Goal: Feedback & Contribution: Submit feedback/report problem

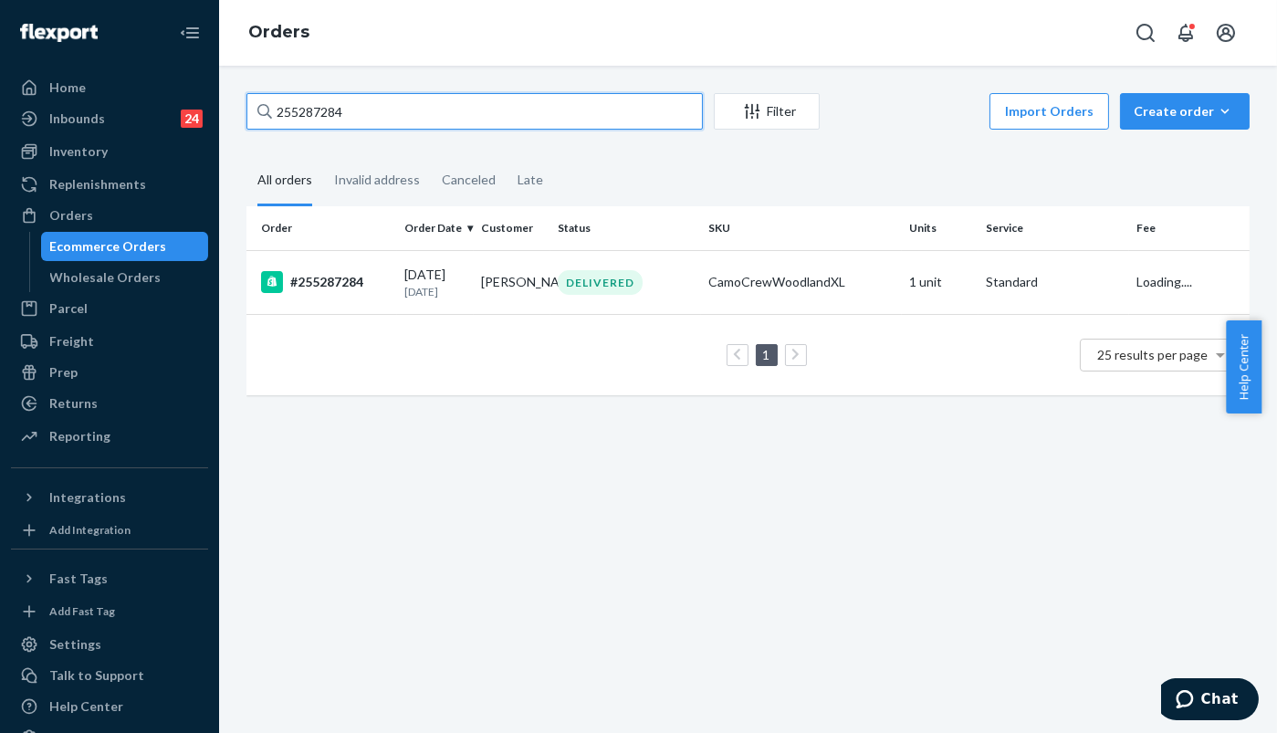
drag, startPoint x: 302, startPoint y: 104, endPoint x: 314, endPoint y: 116, distance: 16.8
click at [240, 106] on div "255287284 Filter Import Orders Create order Ecommerce order Removal order All o…" at bounding box center [748, 253] width 1030 height 320
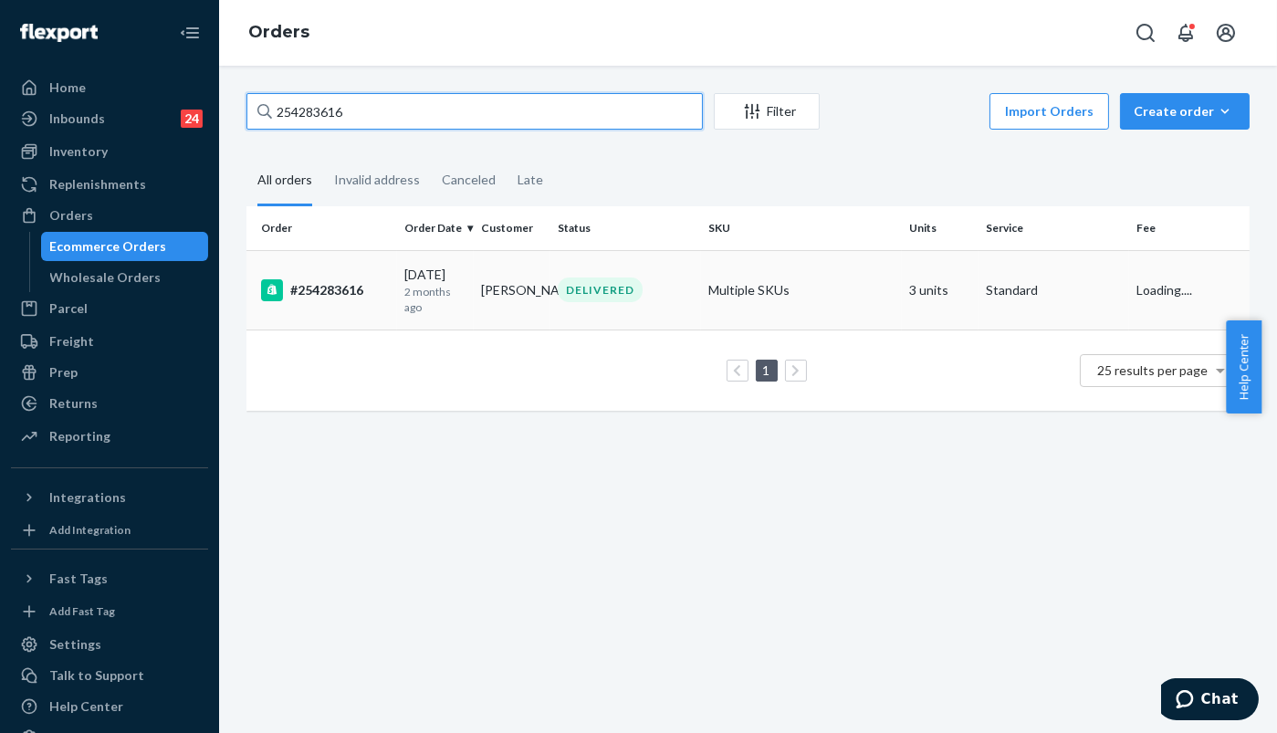
type input "254283616"
click at [324, 287] on div "#254283616" at bounding box center [325, 290] width 129 height 22
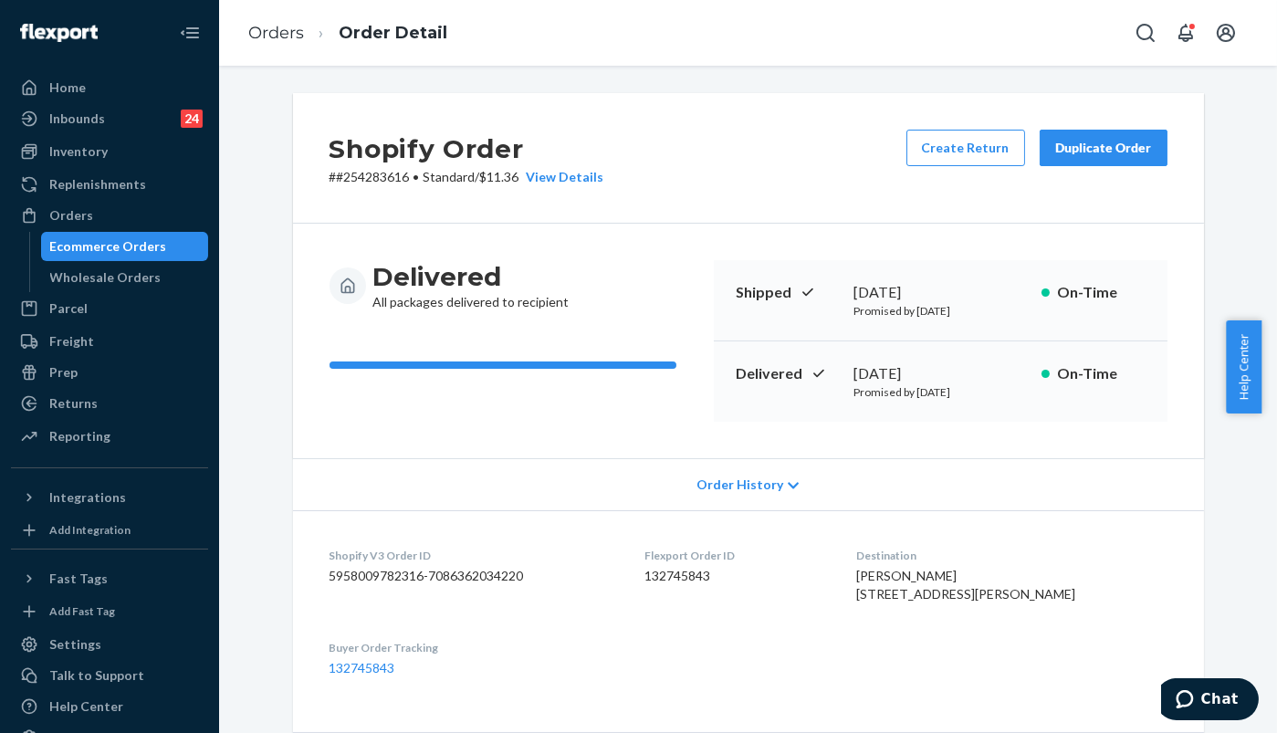
click at [1082, 151] on div "Duplicate Order" at bounding box center [1103, 148] width 97 height 18
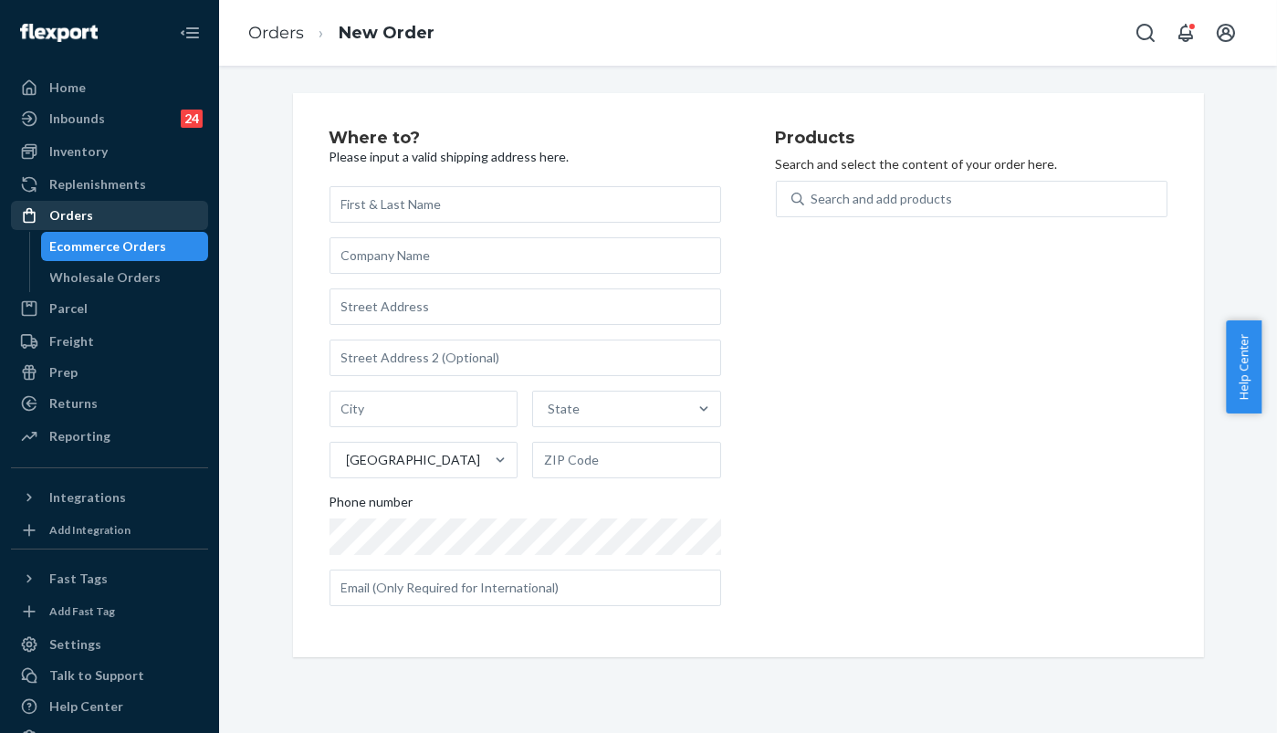
click at [59, 203] on div "Orders" at bounding box center [109, 216] width 193 height 26
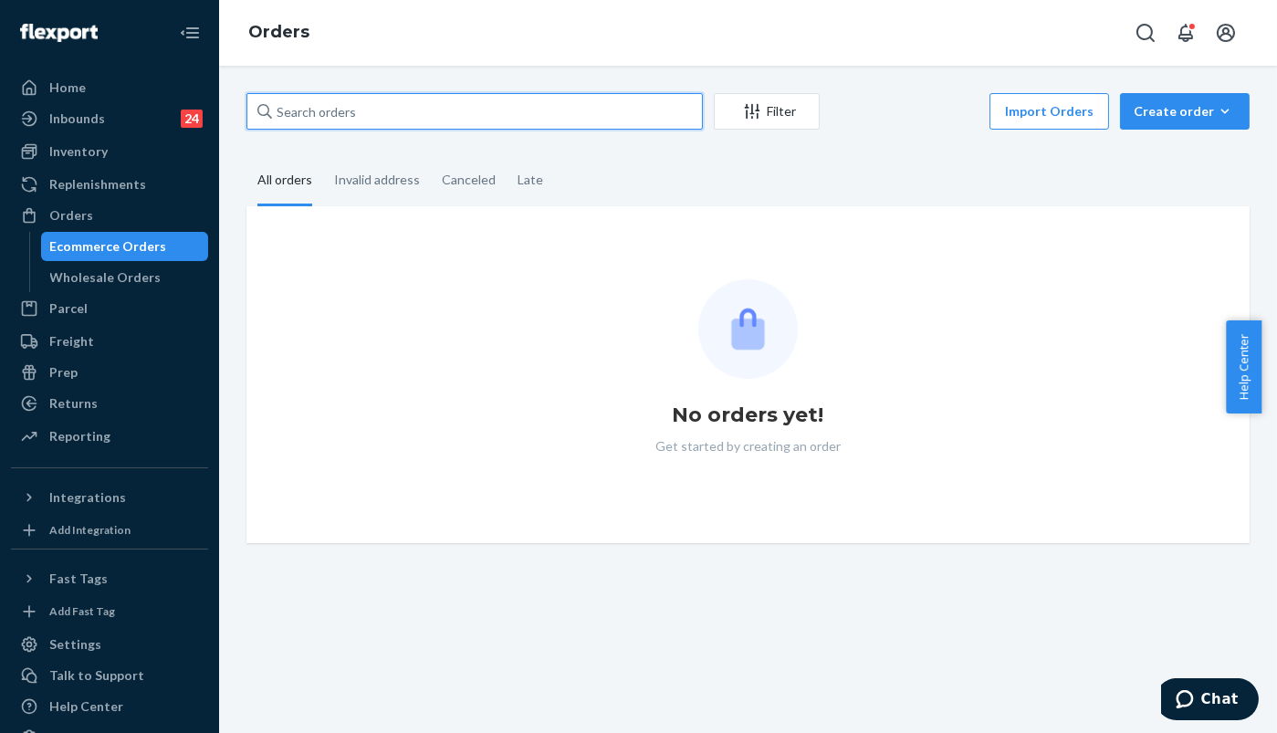
click at [345, 115] on input "text" at bounding box center [474, 111] width 456 height 37
paste input "254283616"
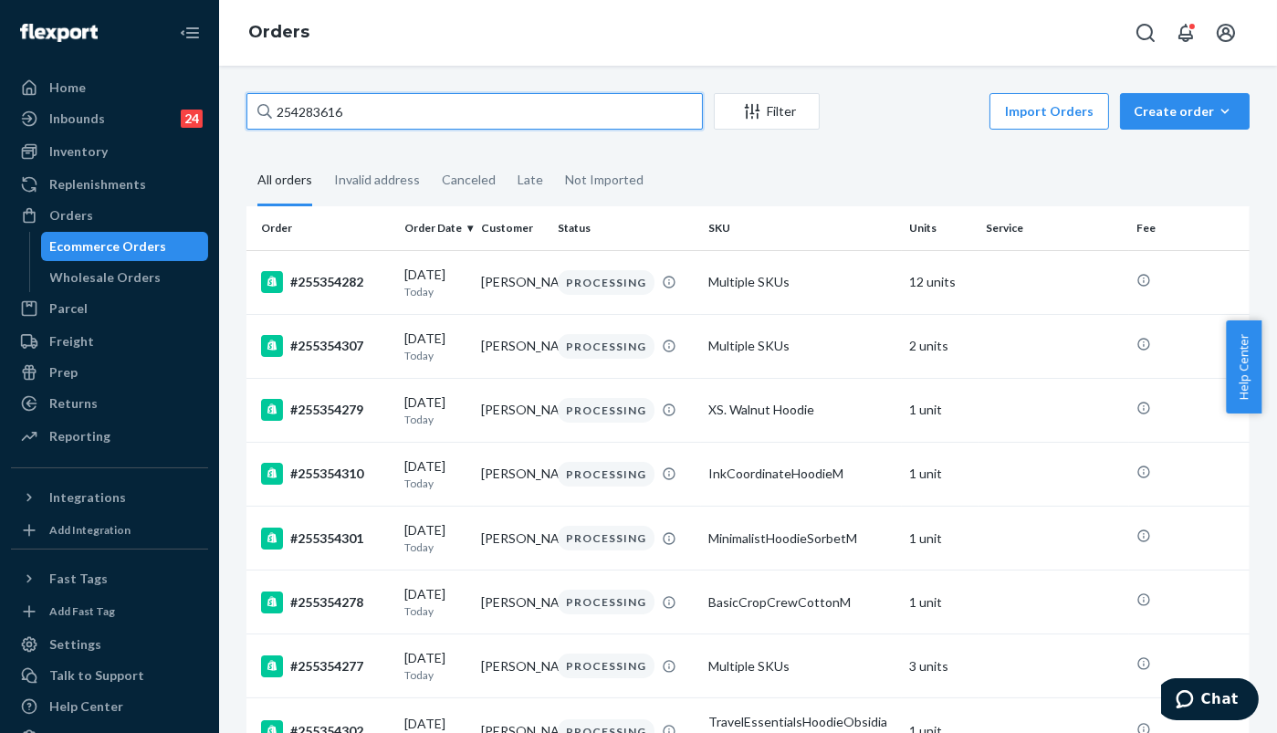
click at [406, 110] on input "254283616" at bounding box center [474, 111] width 456 height 37
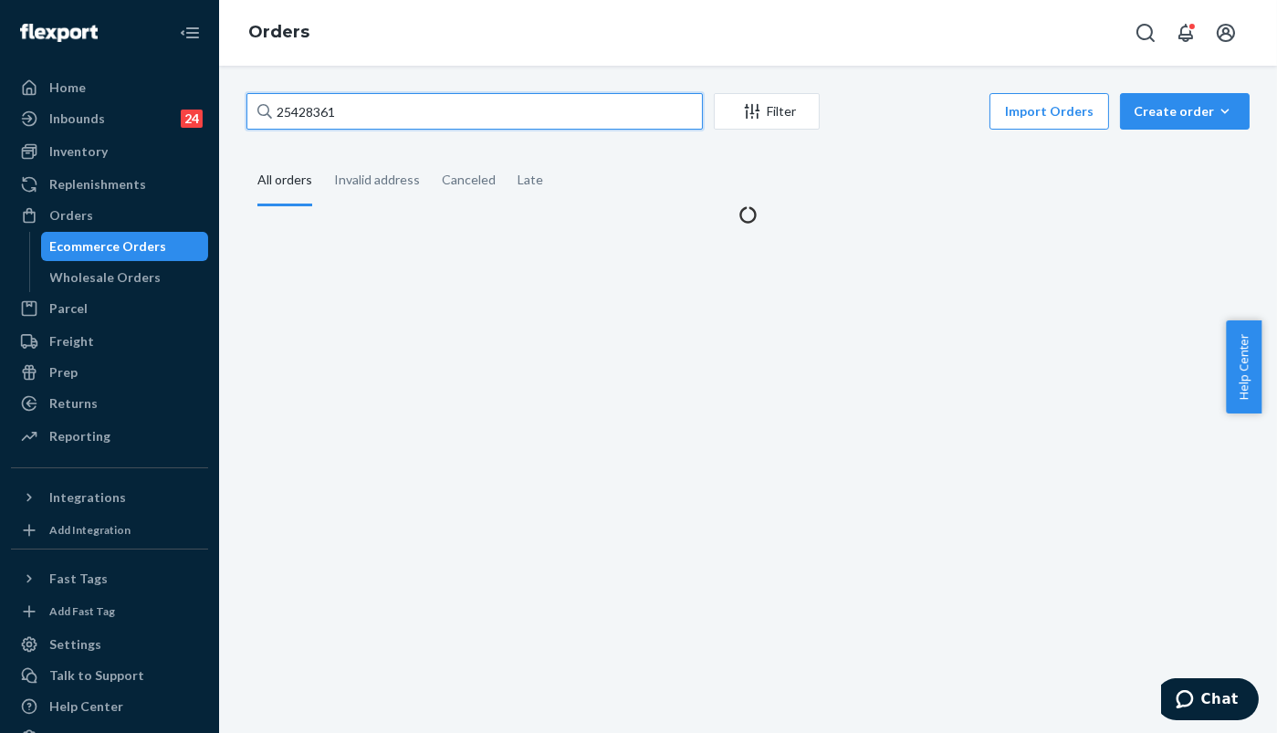
drag, startPoint x: 406, startPoint y: 110, endPoint x: 199, endPoint y: 110, distance: 207.2
click at [199, 110] on div "Home Inbounds 24 Shipping Plans Problems 24 Inventory Products Replenishments O…" at bounding box center [638, 366] width 1277 height 733
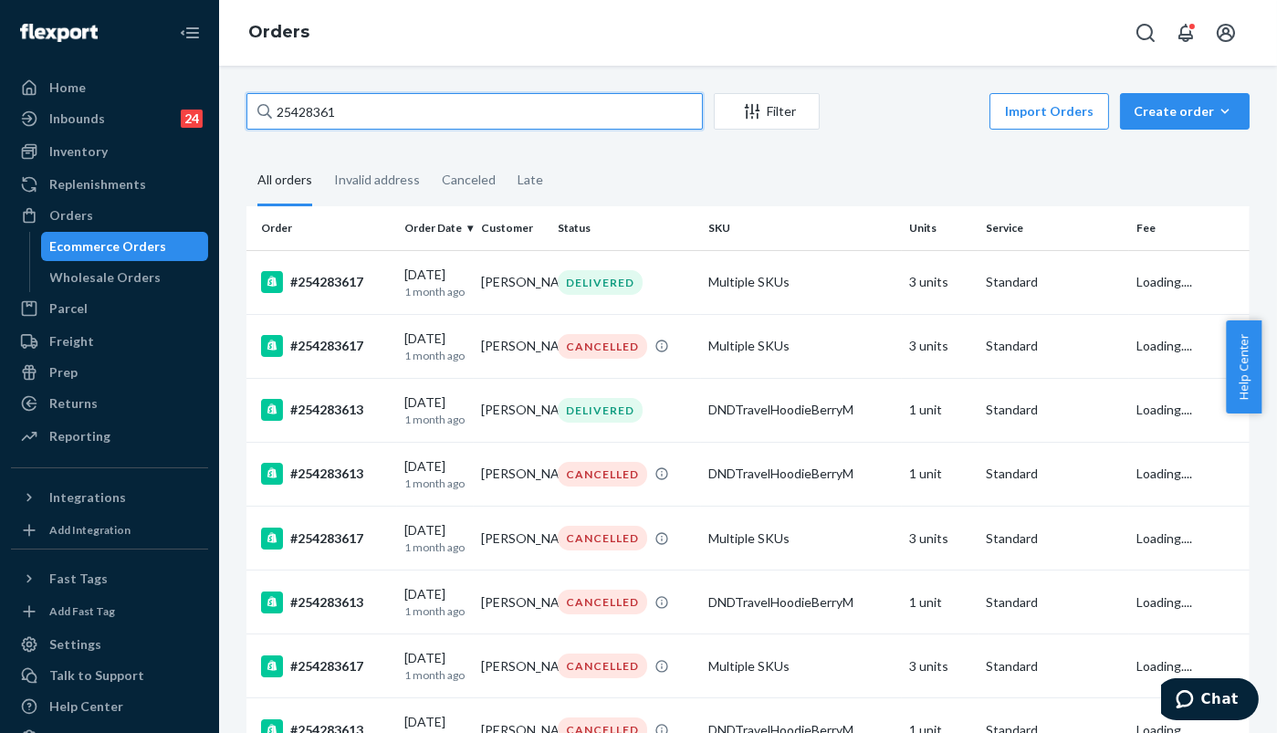
paste input "6"
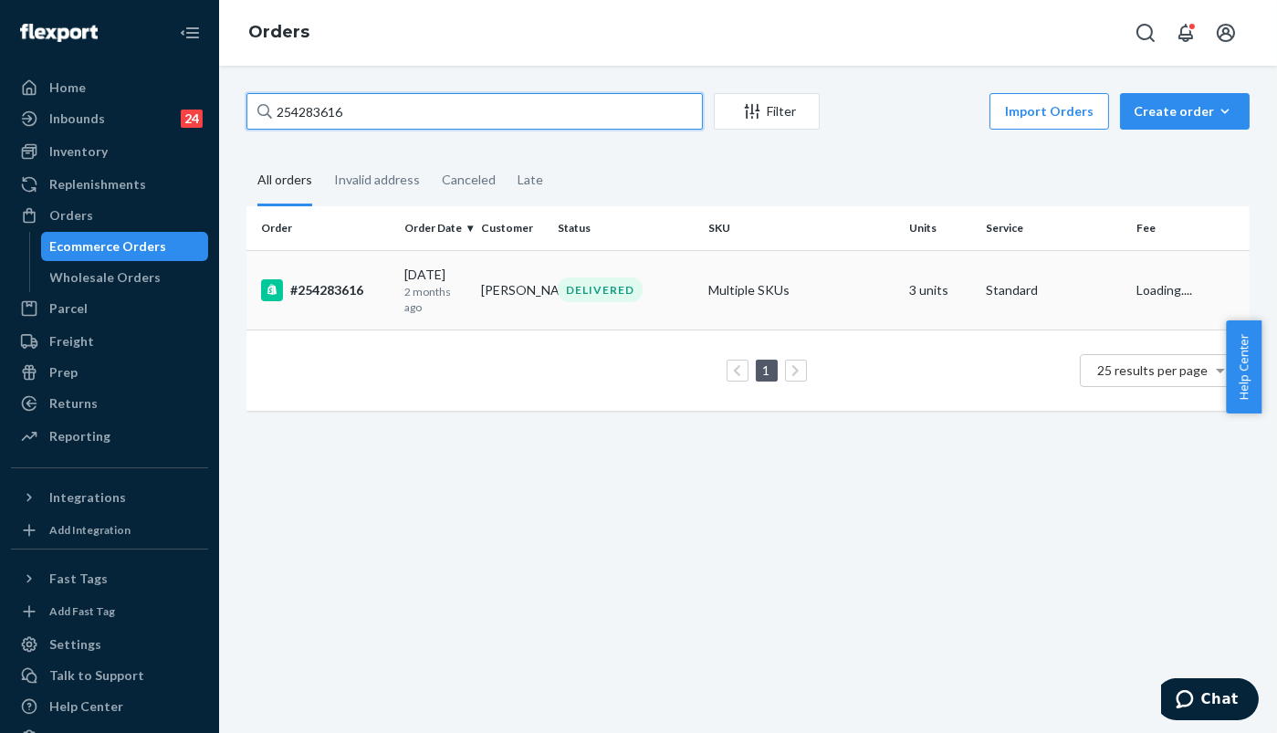
type input "254283616"
click at [336, 295] on div "#254283616" at bounding box center [325, 290] width 129 height 22
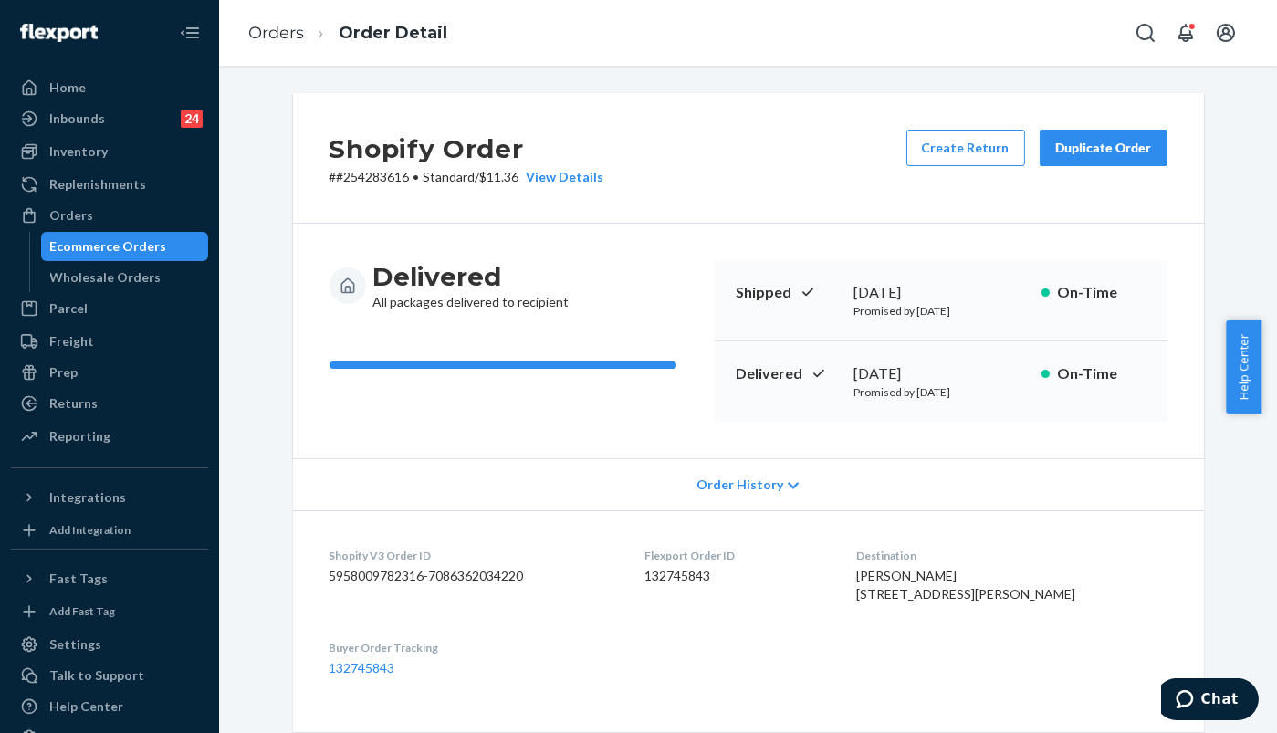
click at [1066, 148] on div "Duplicate Order" at bounding box center [1103, 148] width 97 height 18
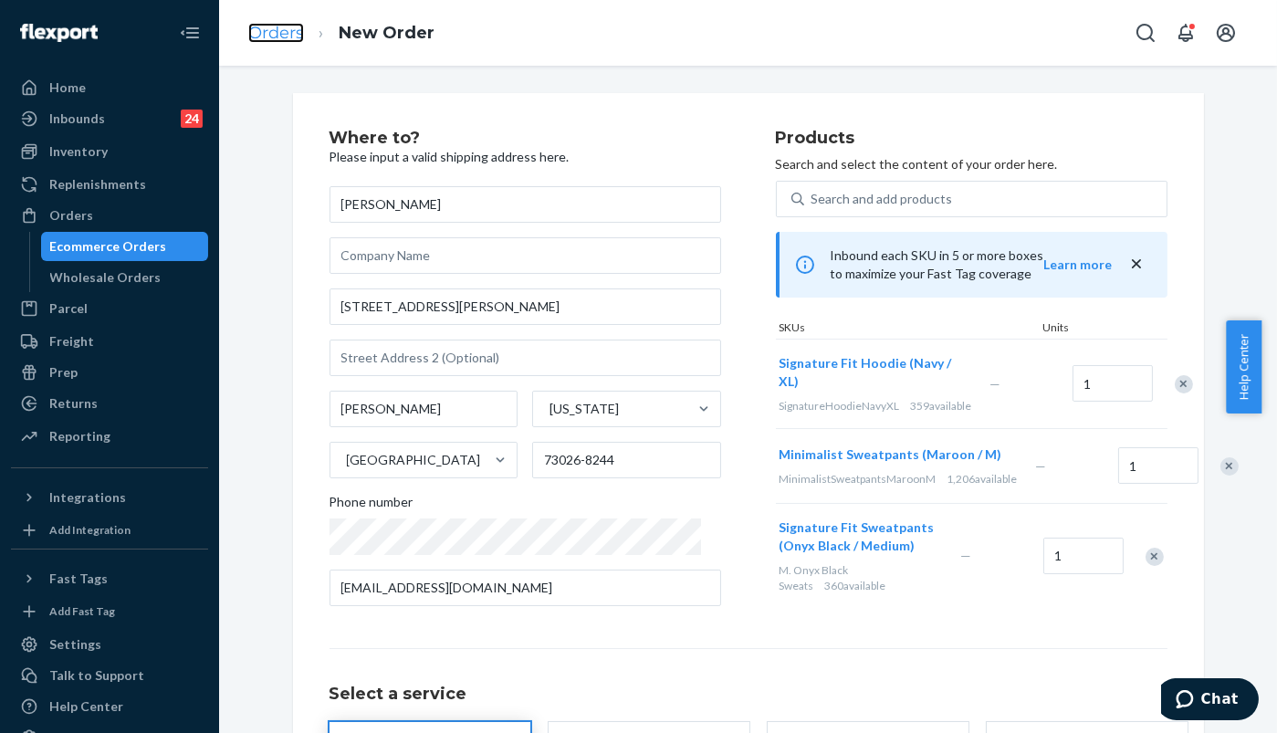
click at [272, 39] on link "Orders" at bounding box center [276, 33] width 56 height 20
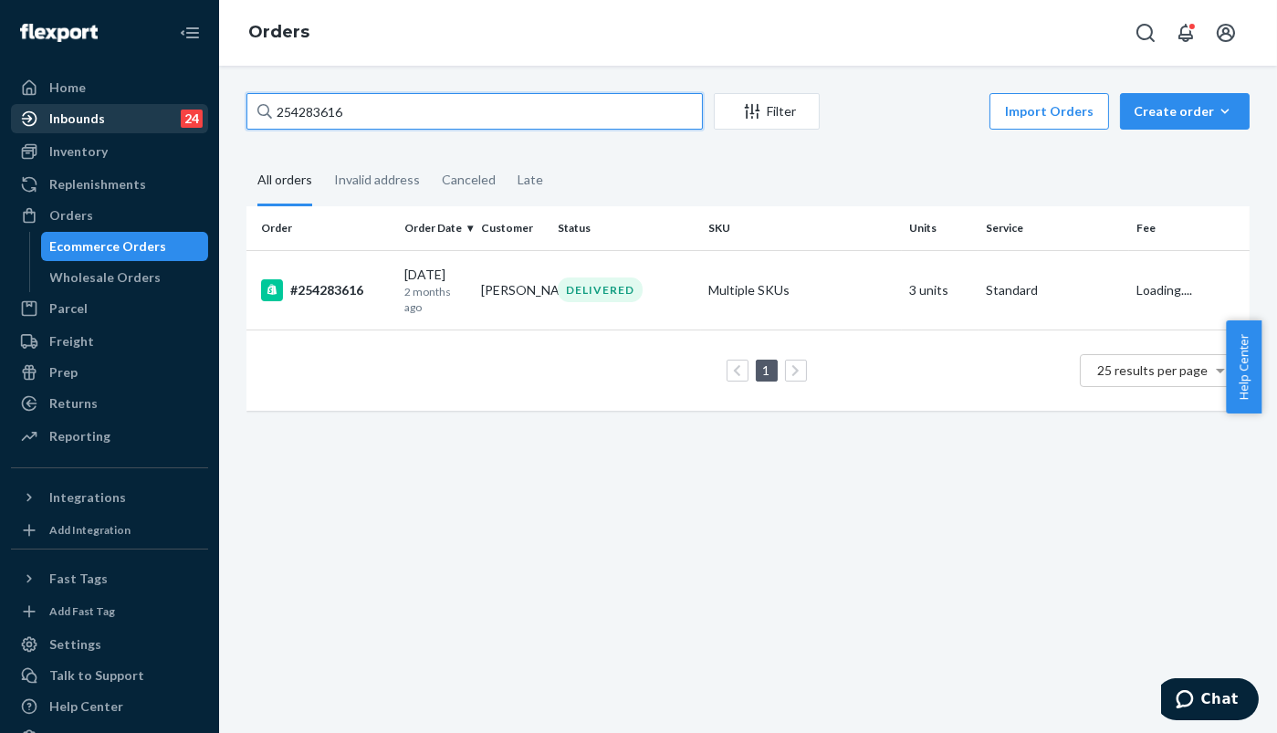
drag, startPoint x: 314, startPoint y: 119, endPoint x: 189, endPoint y: 111, distance: 125.3
click at [189, 111] on div "Home Inbounds 24 Shipping Plans Problems 24 Inventory Products Replenishments O…" at bounding box center [638, 366] width 1277 height 733
paste input "5287284"
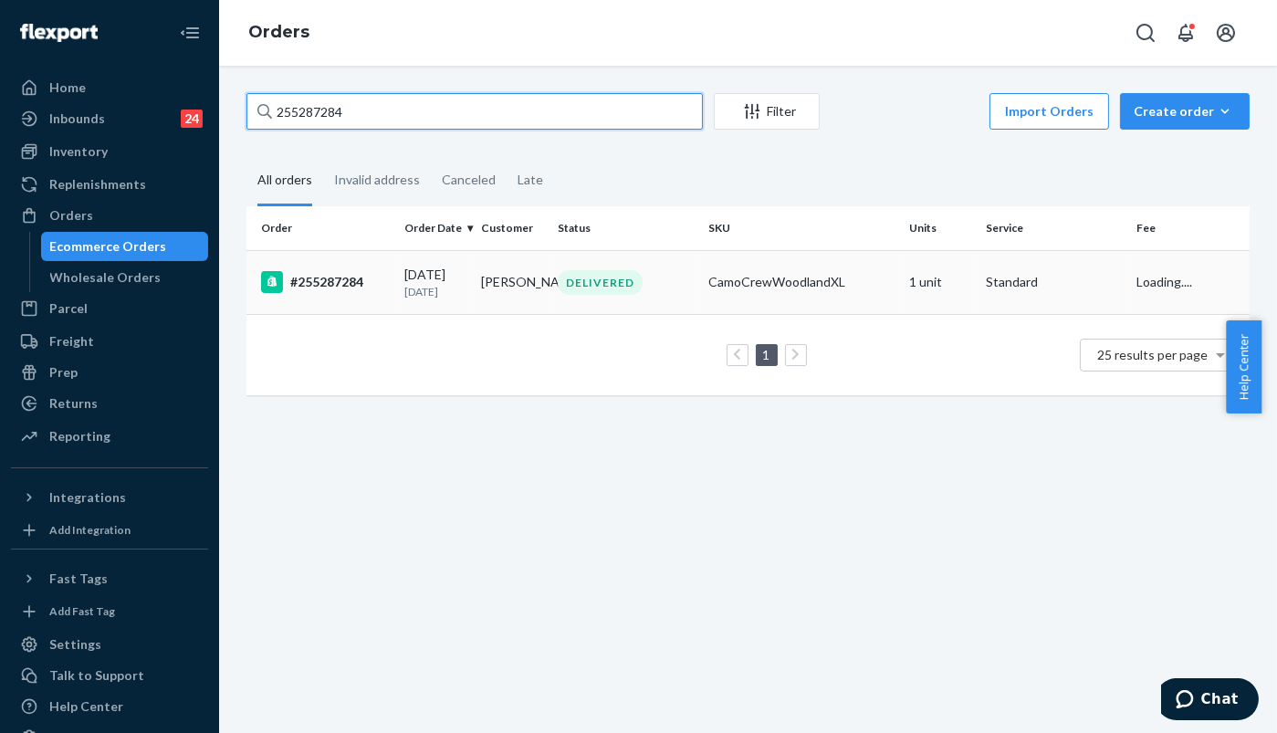
type input "255287284"
click at [329, 277] on div "#255287284" at bounding box center [325, 282] width 129 height 22
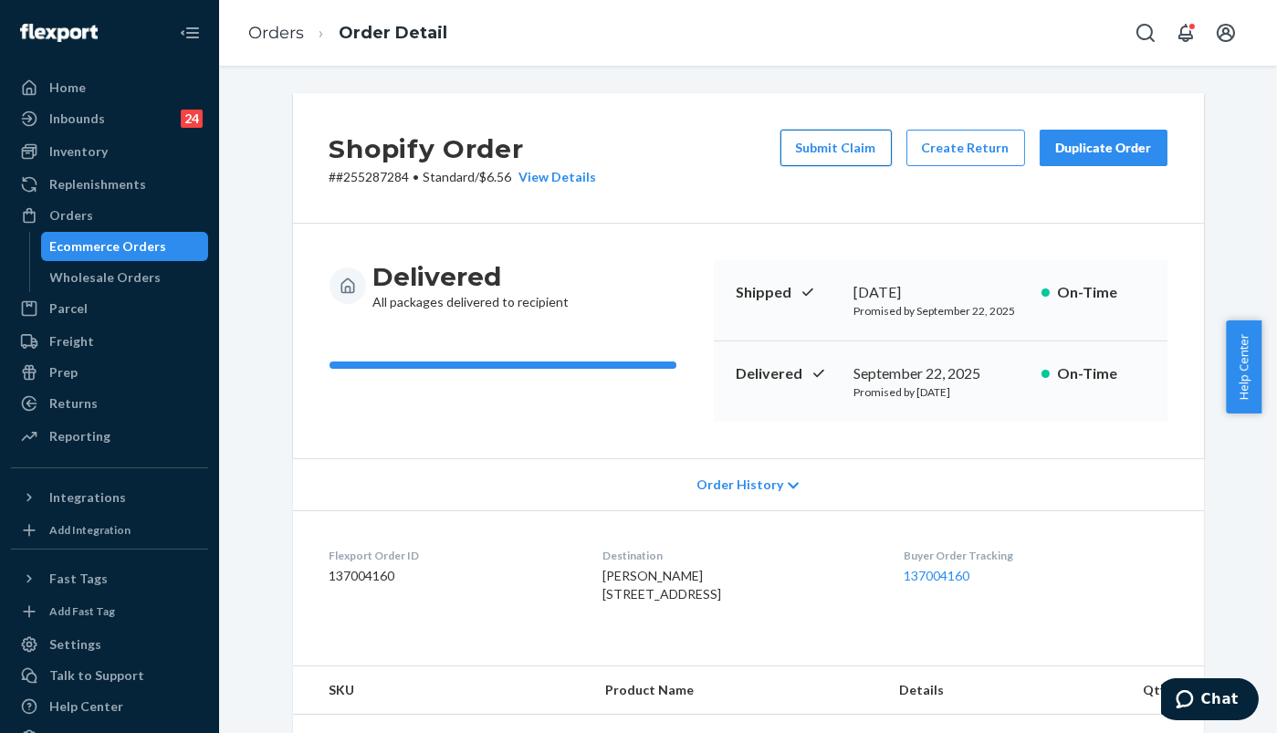
click at [815, 142] on button "Submit Claim" at bounding box center [835, 148] width 111 height 37
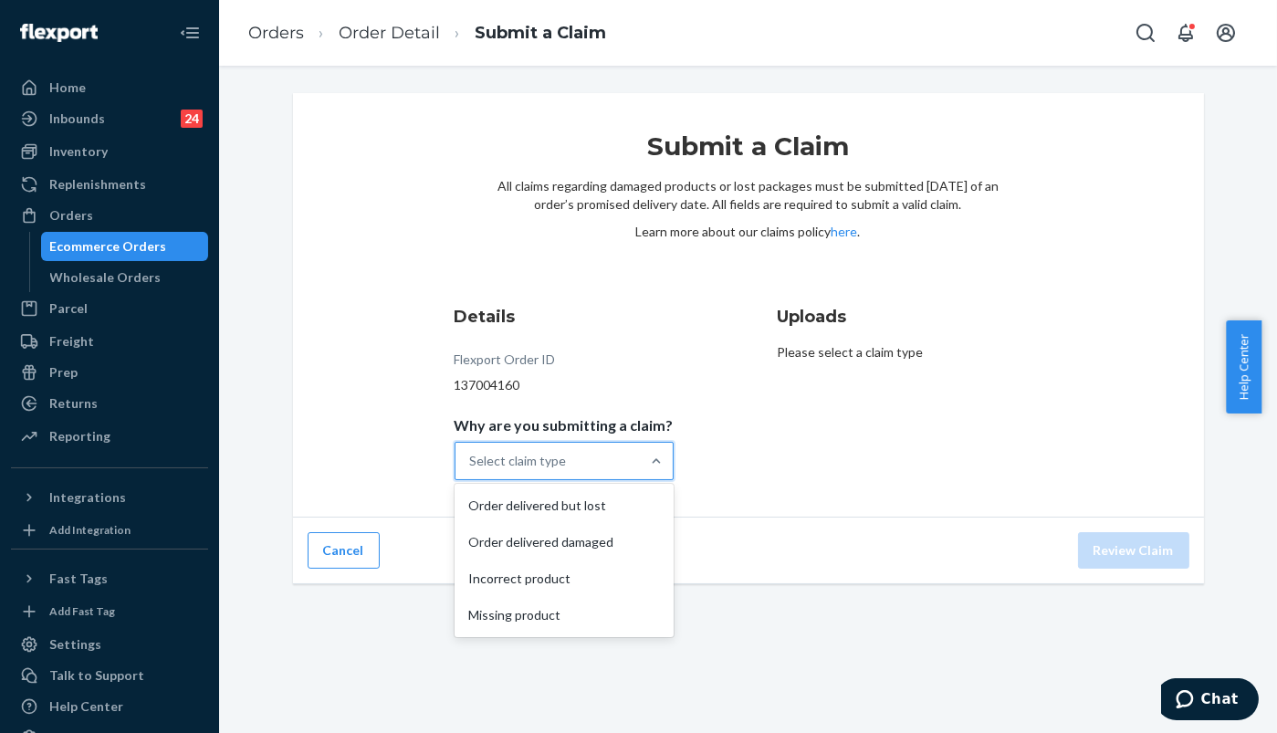
click at [562, 444] on div "Select claim type" at bounding box center [547, 461] width 184 height 37
click at [472, 452] on input "Why are you submitting a claim? option Order delivered but lost focused, 1 of 4…" at bounding box center [471, 461] width 2 height 18
click at [515, 578] on div "Incorrect product" at bounding box center [564, 578] width 212 height 37
click at [472, 470] on input "Why are you submitting a claim? option Incorrect product focused, 3 of 4. 4 res…" at bounding box center [471, 461] width 2 height 18
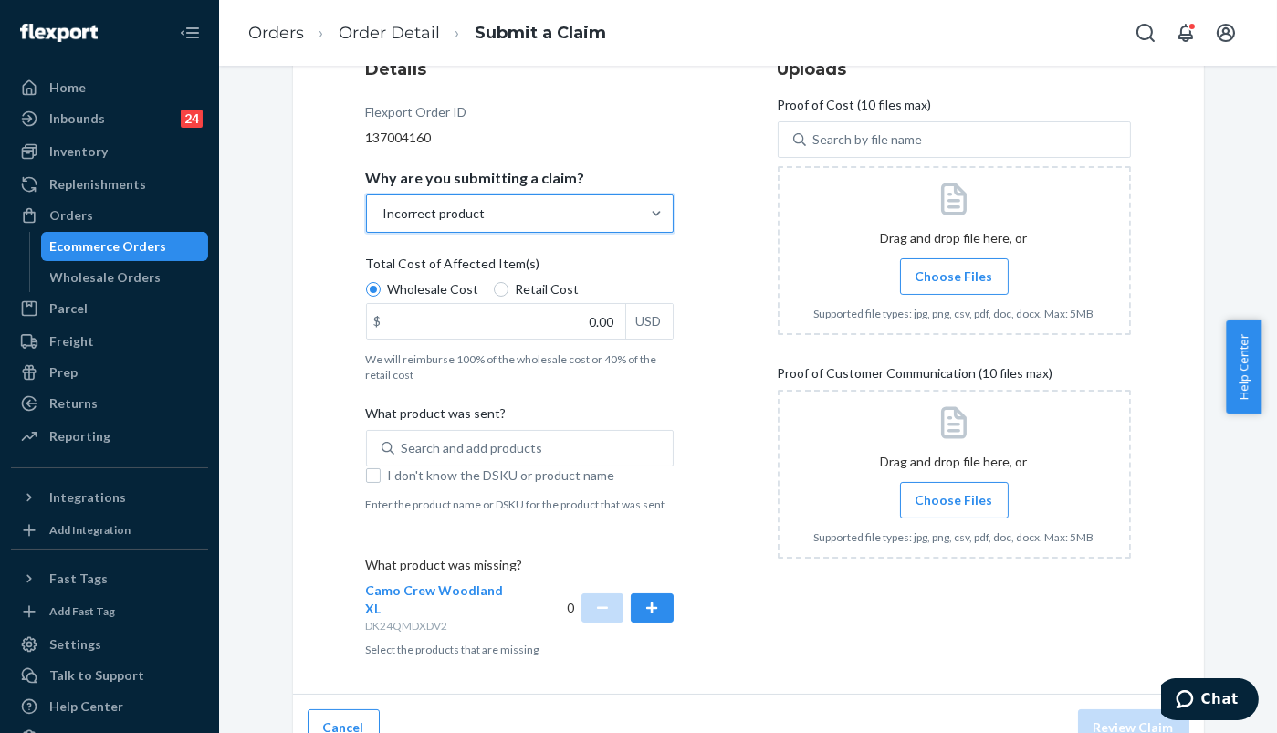
scroll to position [256, 0]
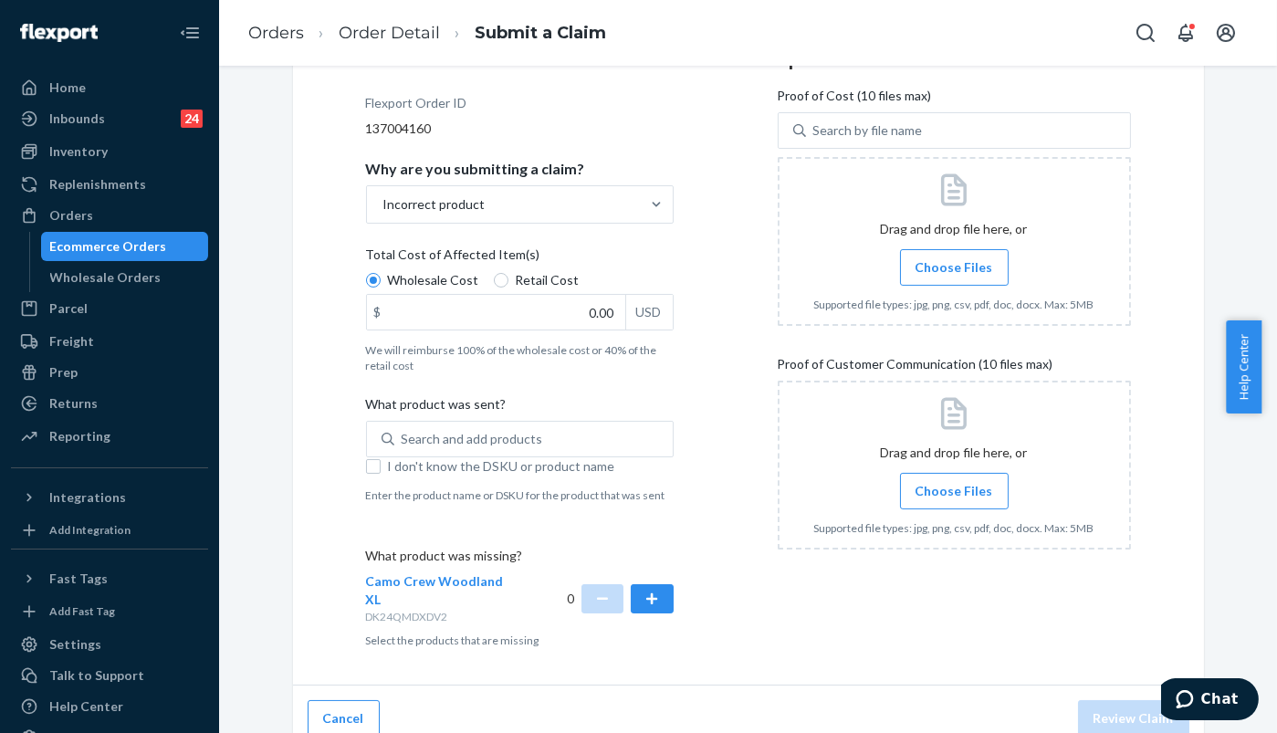
click at [933, 268] on span "Choose Files" at bounding box center [954, 267] width 78 height 18
click at [954, 268] on input "Choose Files" at bounding box center [954, 267] width 1 height 20
click at [577, 305] on input "0.00" at bounding box center [496, 312] width 258 height 35
type input "47.00"
click at [639, 597] on button "button" at bounding box center [652, 598] width 42 height 29
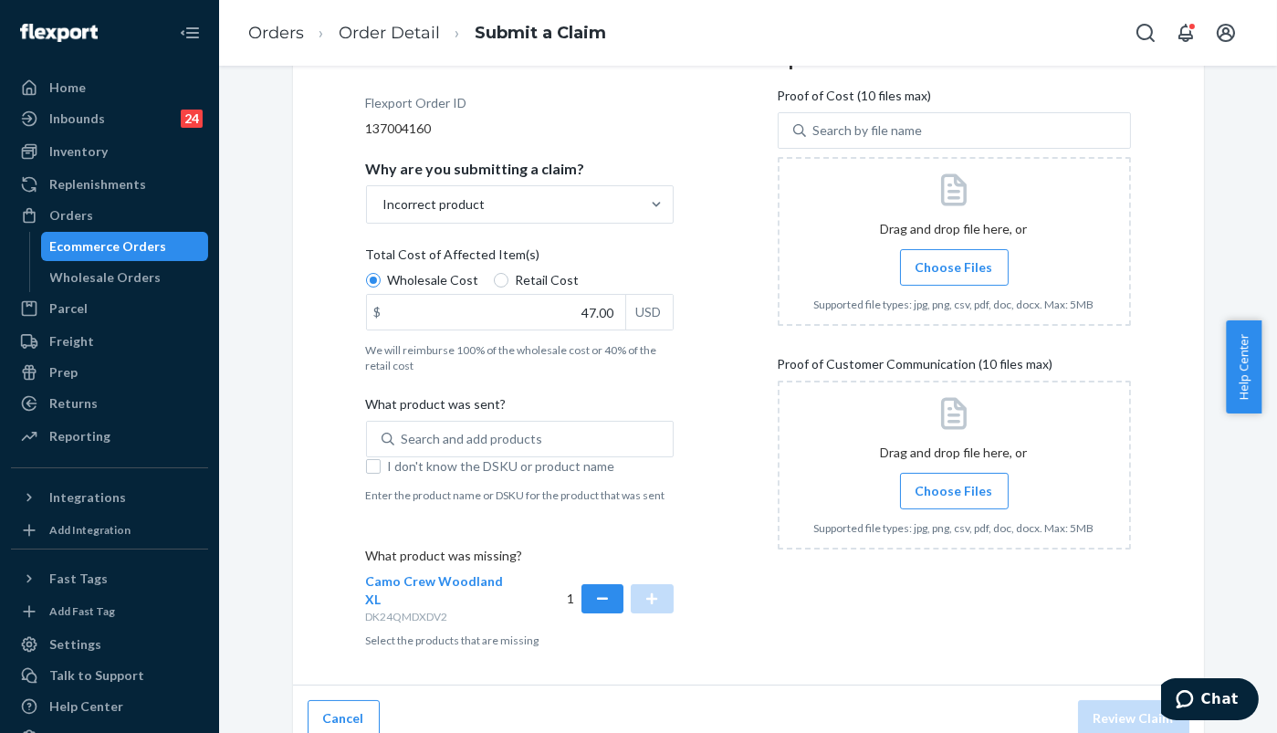
click at [409, 470] on span "I don't know the DSKU or product name" at bounding box center [531, 466] width 286 height 18
click at [381, 470] on input "I don't know the DSKU or product name" at bounding box center [373, 466] width 15 height 15
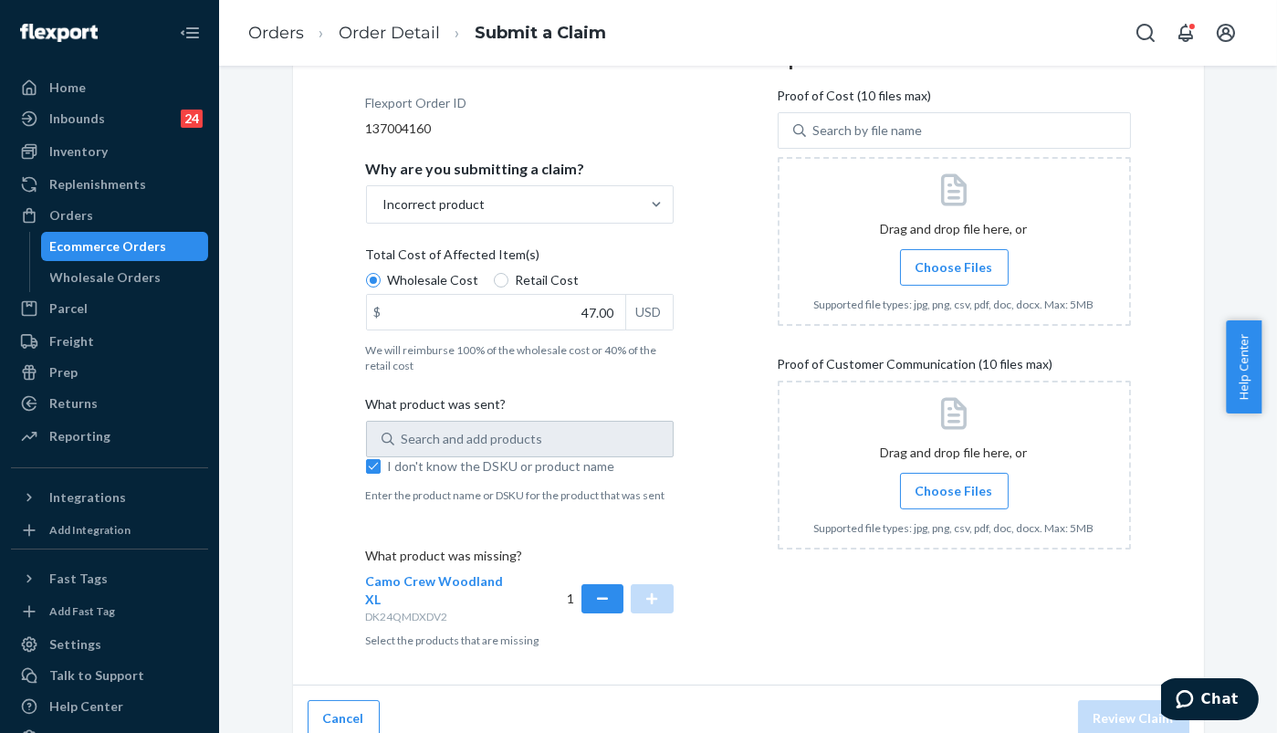
click at [418, 433] on div "Search and add products" at bounding box center [520, 439] width 308 height 37
click at [409, 466] on span "I don't know the DSKU or product name" at bounding box center [531, 466] width 286 height 18
click at [381, 466] on input "I don't know the DSKU or product name" at bounding box center [373, 466] width 15 height 15
click at [423, 435] on div "Search and add products" at bounding box center [472, 439] width 141 height 18
click at [403, 435] on input "0 results available. Use Up and Down to choose options, press Enter to select t…" at bounding box center [403, 439] width 2 height 18
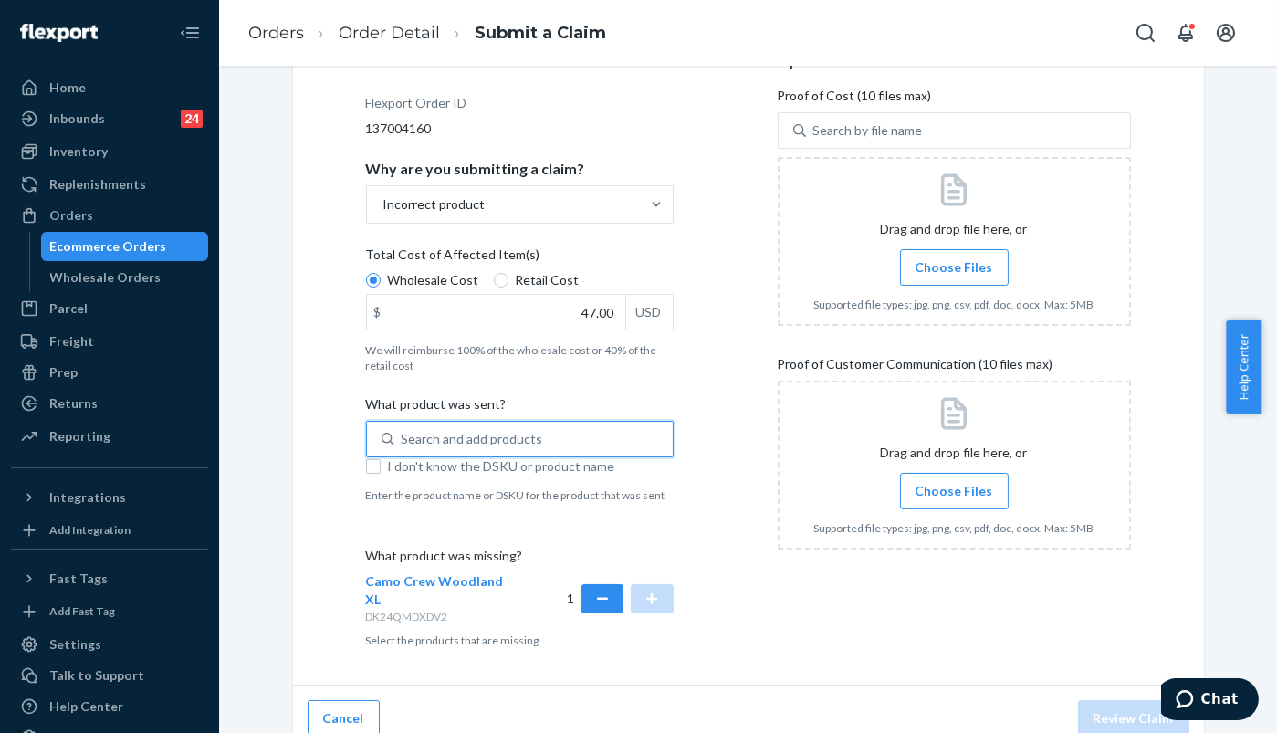
click at [421, 436] on div "Search and add products" at bounding box center [472, 439] width 141 height 18
click at [403, 436] on input "0 results available. Use Up and Down to choose options, press Enter to select t…" at bounding box center [403, 439] width 2 height 18
click at [421, 436] on div "Search and add products" at bounding box center [472, 439] width 141 height 18
click at [403, 436] on input "0 results available. Use Up and Down to choose options, press Enter to select t…" at bounding box center [403, 439] width 2 height 18
click at [402, 469] on span "I don't know the DSKU or product name" at bounding box center [531, 466] width 286 height 18
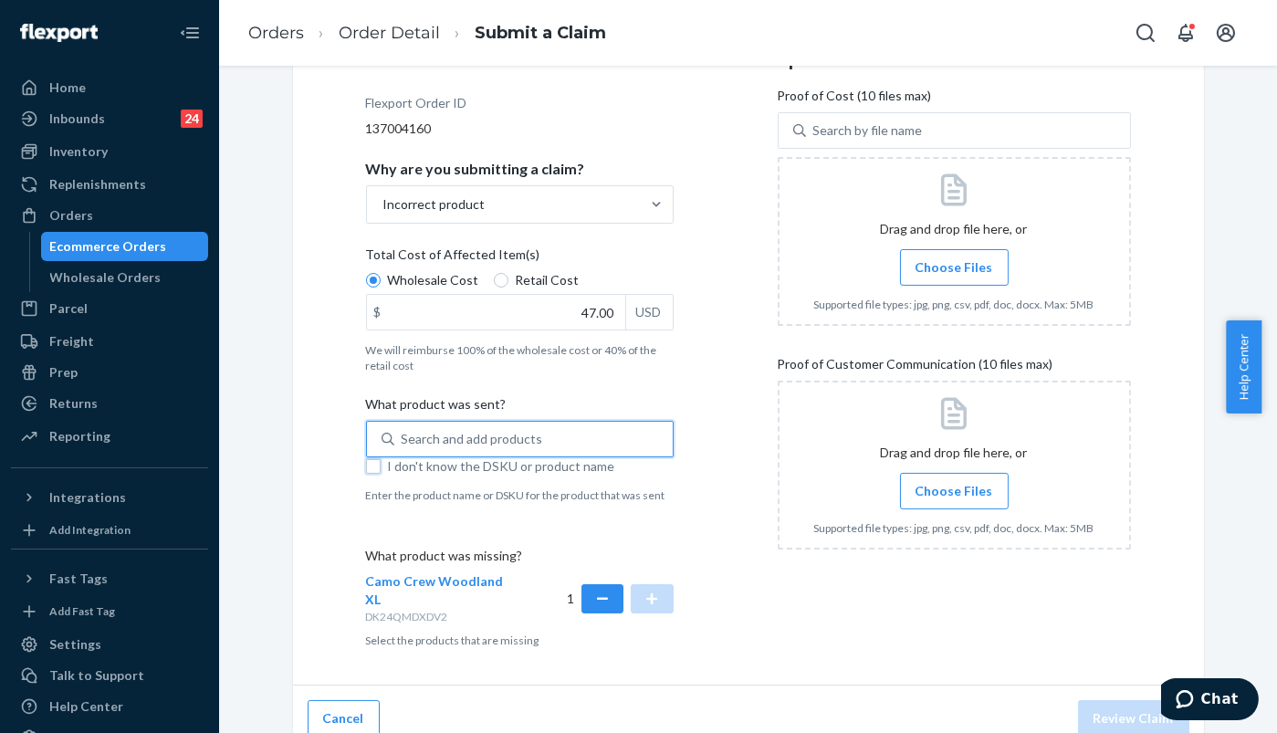
click at [381, 469] on input "I don't know the DSKU or product name" at bounding box center [373, 466] width 15 height 15
checkbox input "true"
click at [923, 489] on span "Choose Files" at bounding box center [954, 491] width 78 height 18
click at [954, 489] on input "Choose Files" at bounding box center [954, 491] width 1 height 20
click at [954, 492] on span "Choose Files" at bounding box center [954, 491] width 78 height 18
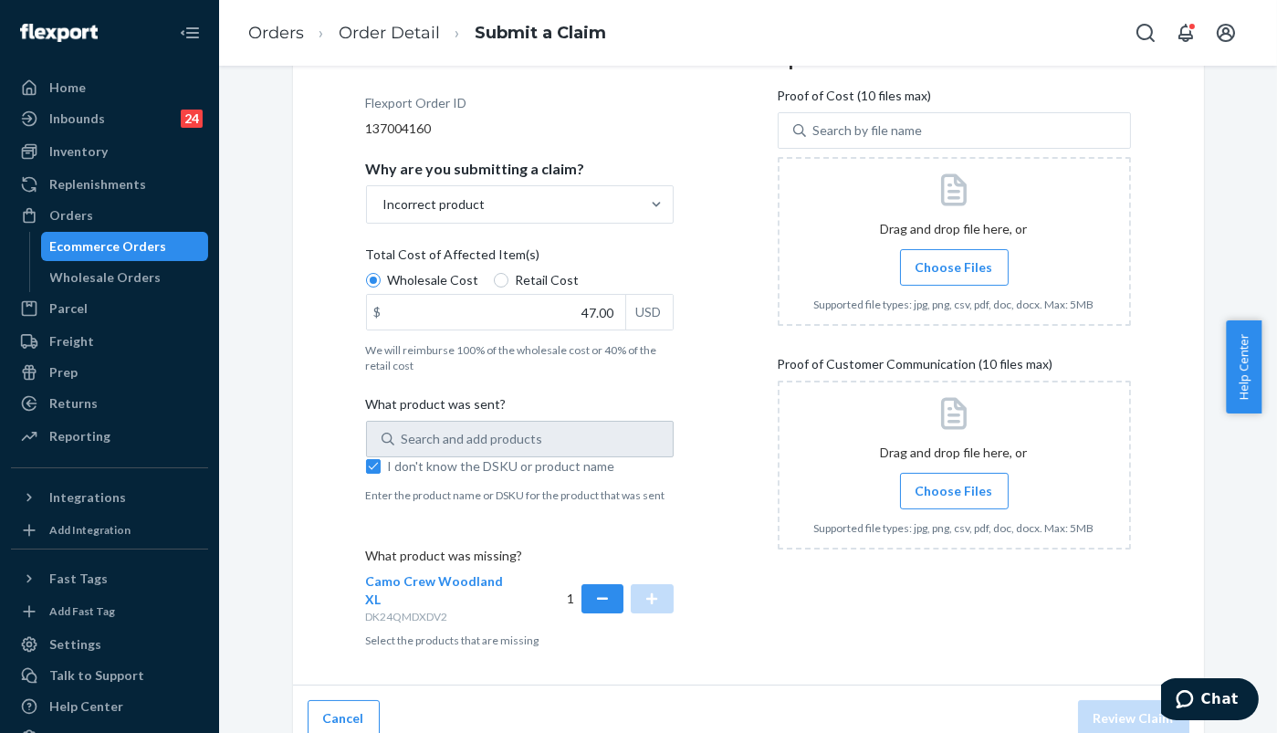
click at [954, 492] on input "Choose Files" at bounding box center [954, 491] width 1 height 20
click at [930, 267] on span "Choose Files" at bounding box center [954, 267] width 78 height 18
click at [954, 267] on input "Choose Files" at bounding box center [954, 267] width 1 height 20
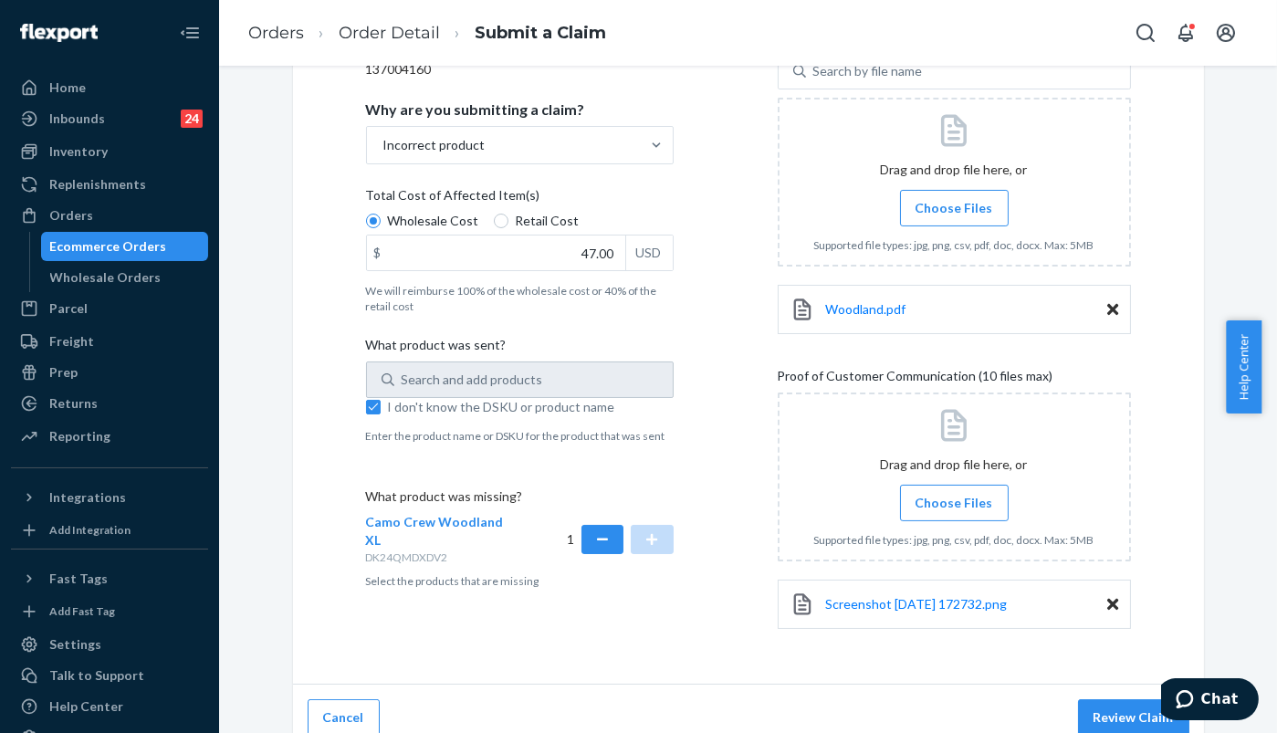
scroll to position [333, 0]
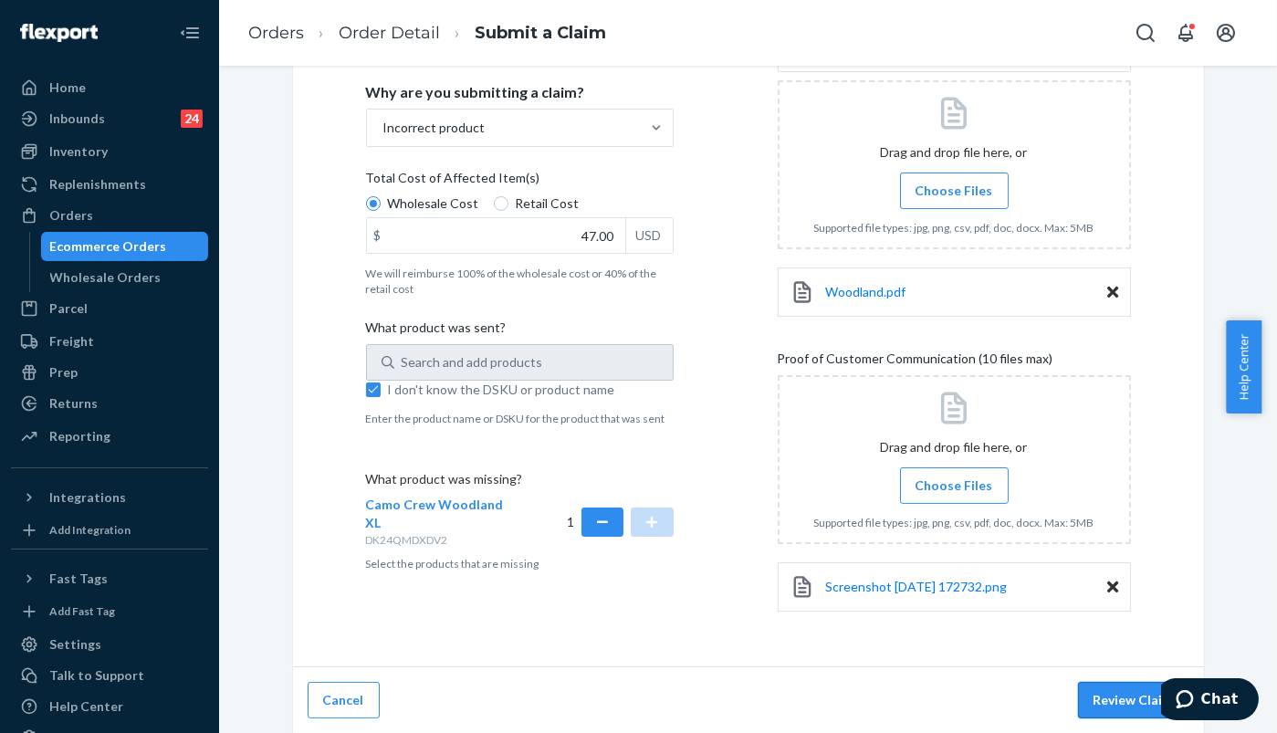
click at [1134, 691] on button "Review Claim" at bounding box center [1133, 700] width 111 height 37
click at [1103, 700] on button "Review Claim" at bounding box center [1133, 700] width 111 height 37
click at [1111, 682] on button "Review Claim" at bounding box center [1133, 700] width 111 height 37
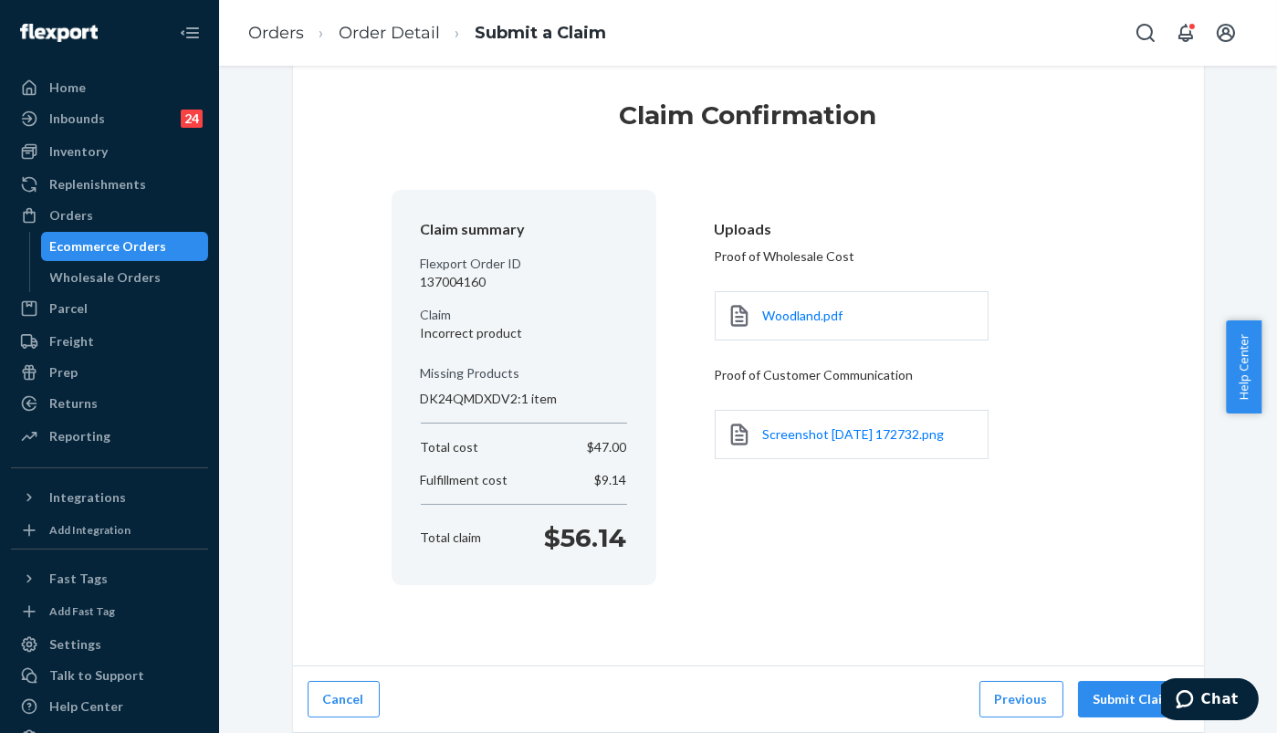
scroll to position [30, 0]
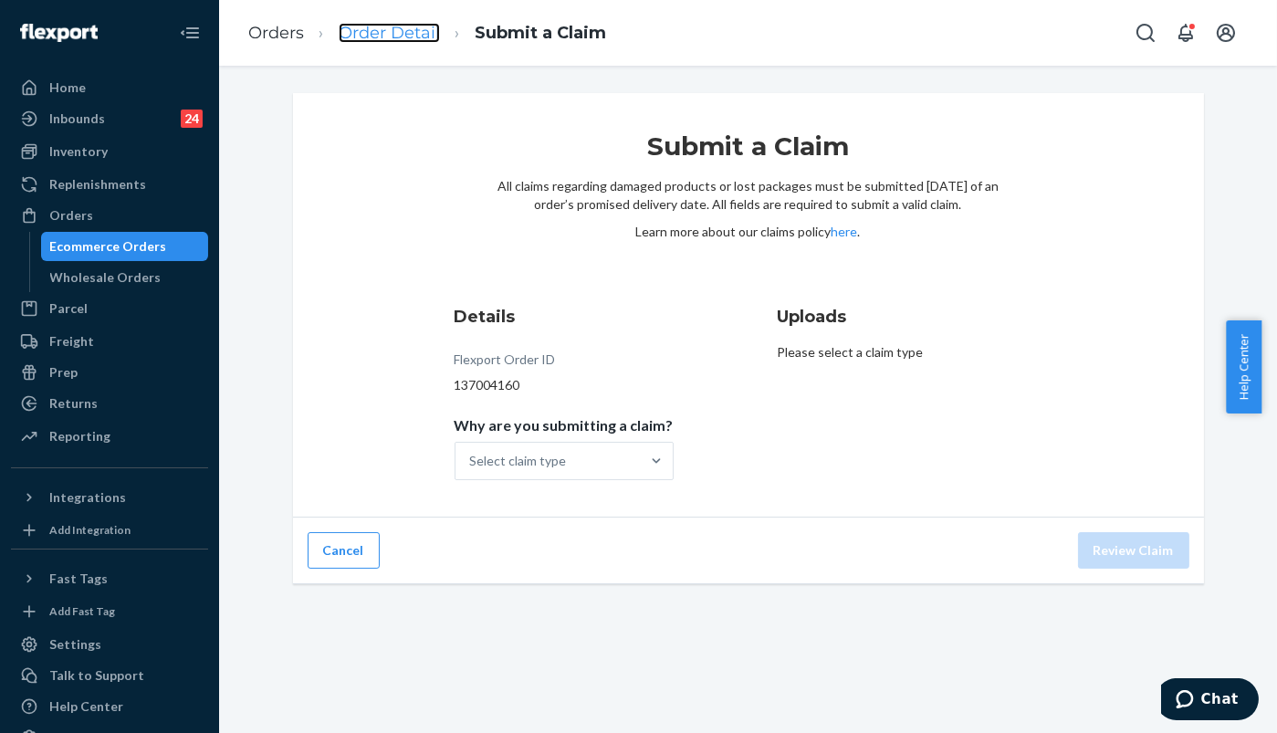
click at [349, 41] on link "Order Detail" at bounding box center [389, 33] width 101 height 20
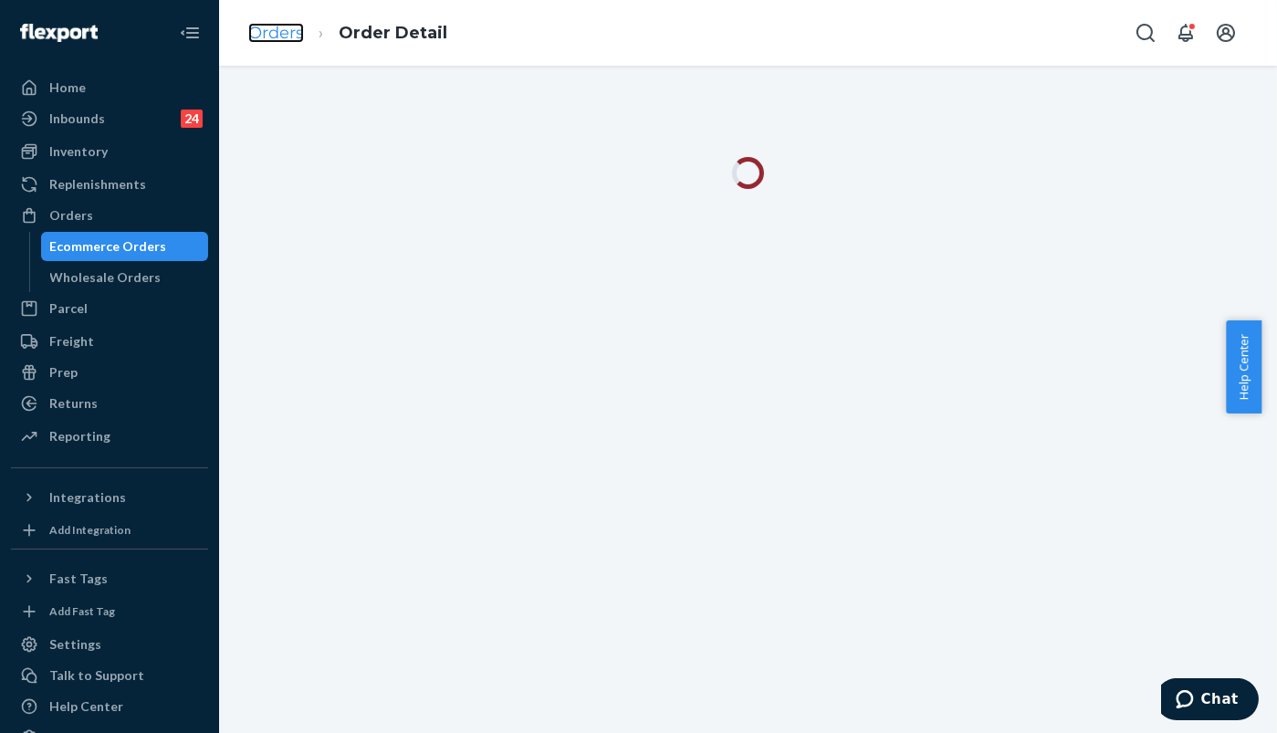
click at [260, 38] on link "Orders" at bounding box center [276, 33] width 56 height 20
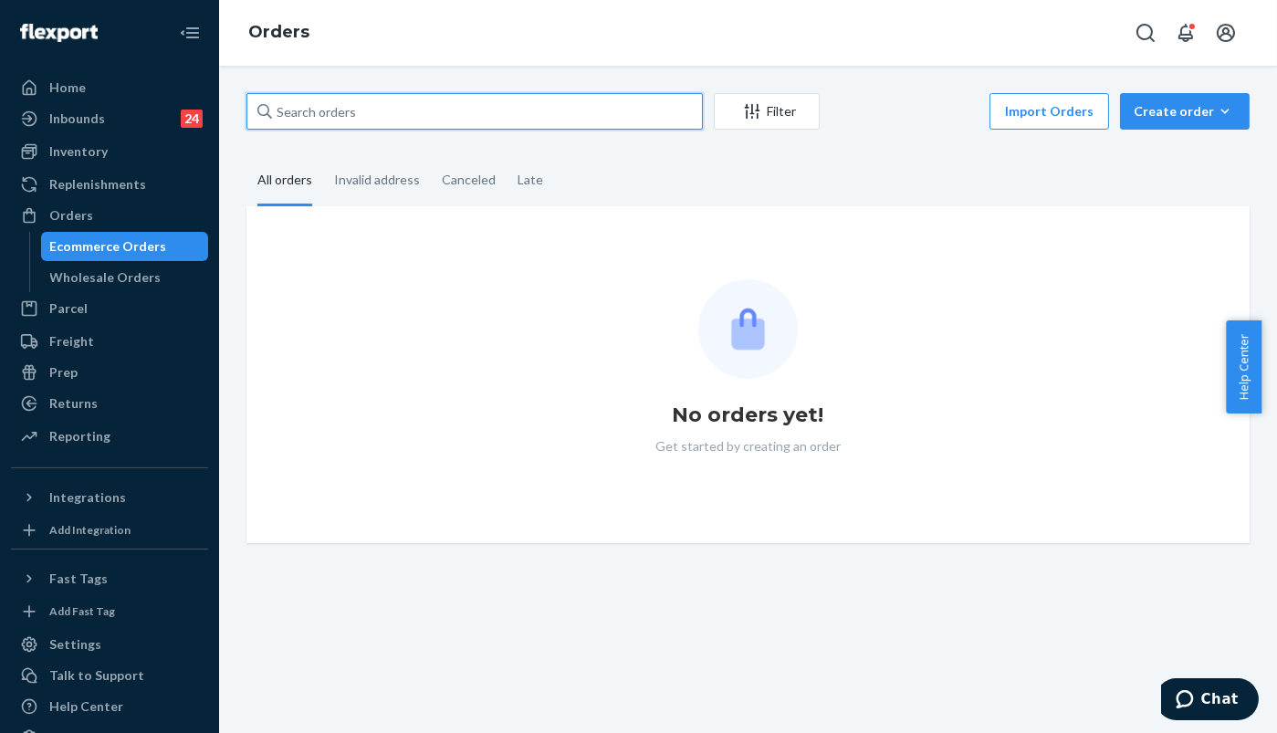
click at [359, 126] on input "text" at bounding box center [474, 111] width 456 height 37
paste input "255287284"
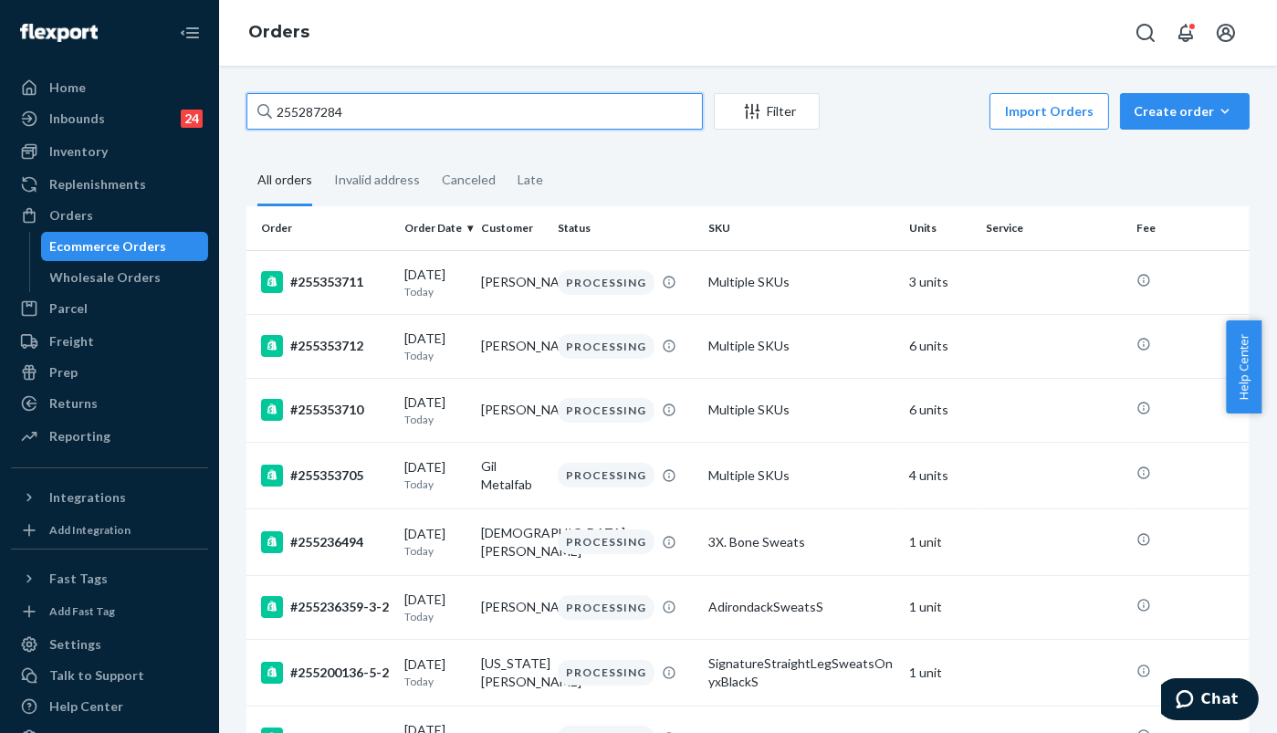
click at [372, 111] on input "255287284" at bounding box center [474, 111] width 456 height 37
paste input "255287284"
type input "25528728425528728"
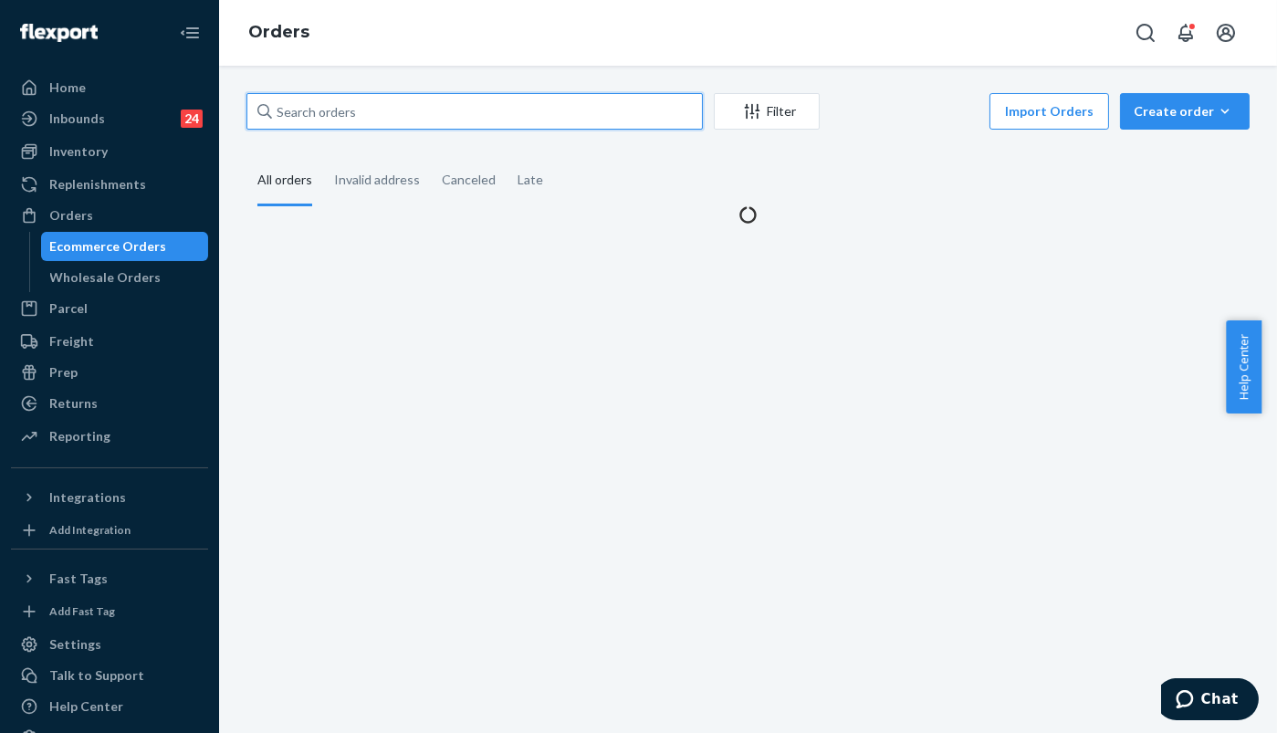
paste input "255287284"
type input "255287284"
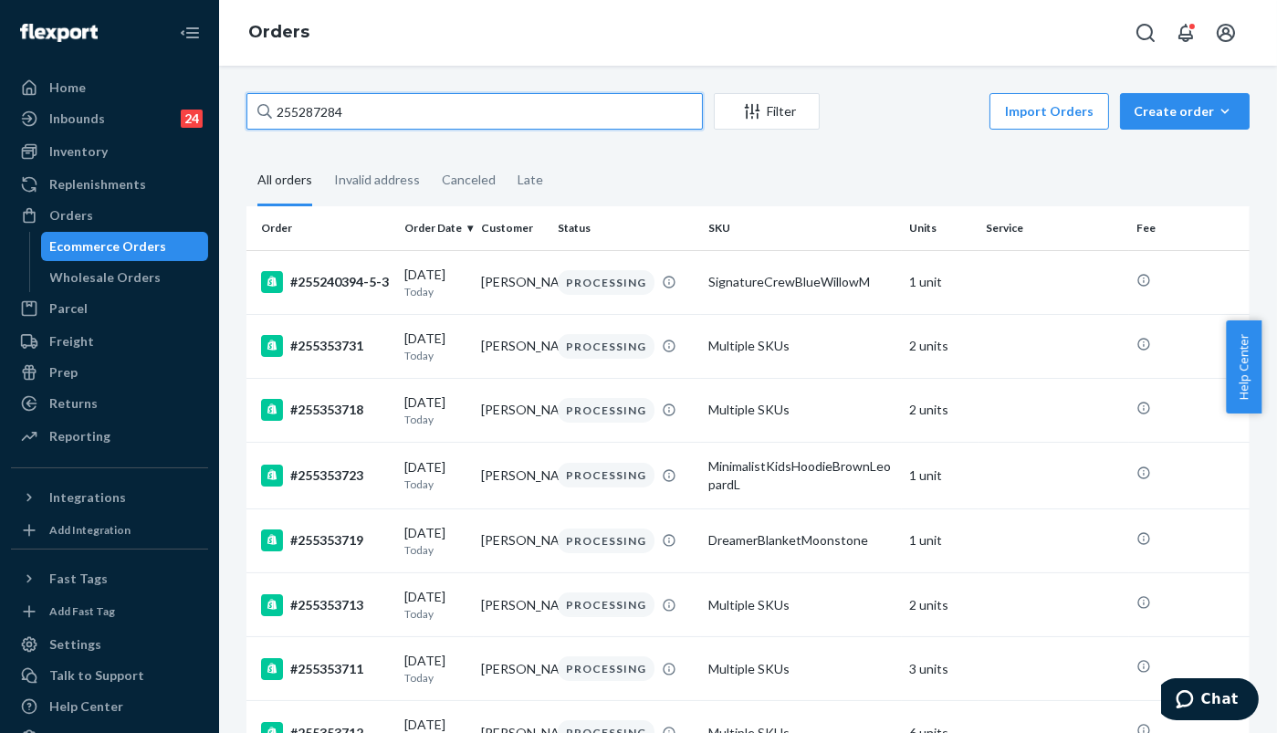
click at [418, 109] on input "255287284" at bounding box center [474, 111] width 456 height 37
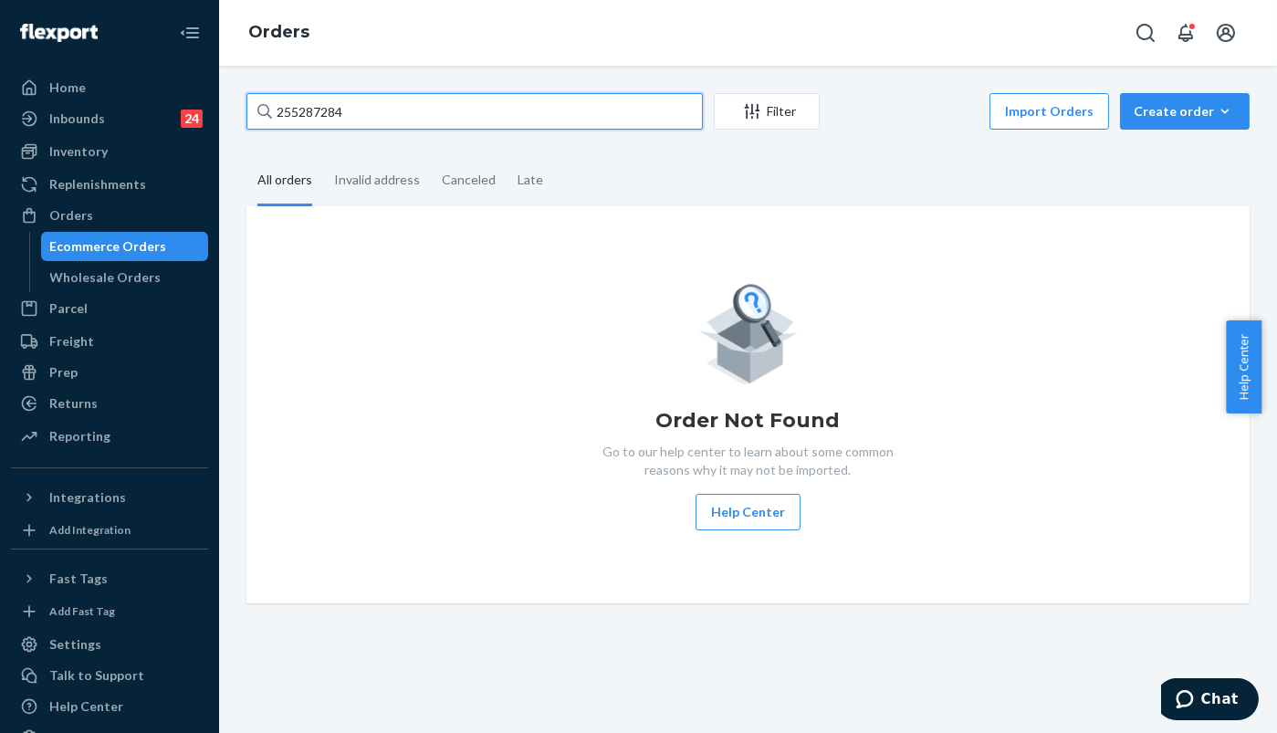
drag, startPoint x: 364, startPoint y: 110, endPoint x: 245, endPoint y: 115, distance: 119.7
click at [245, 115] on div "255287284 Filter Import Orders Create order Ecommerce order Removal order All o…" at bounding box center [748, 348] width 1030 height 510
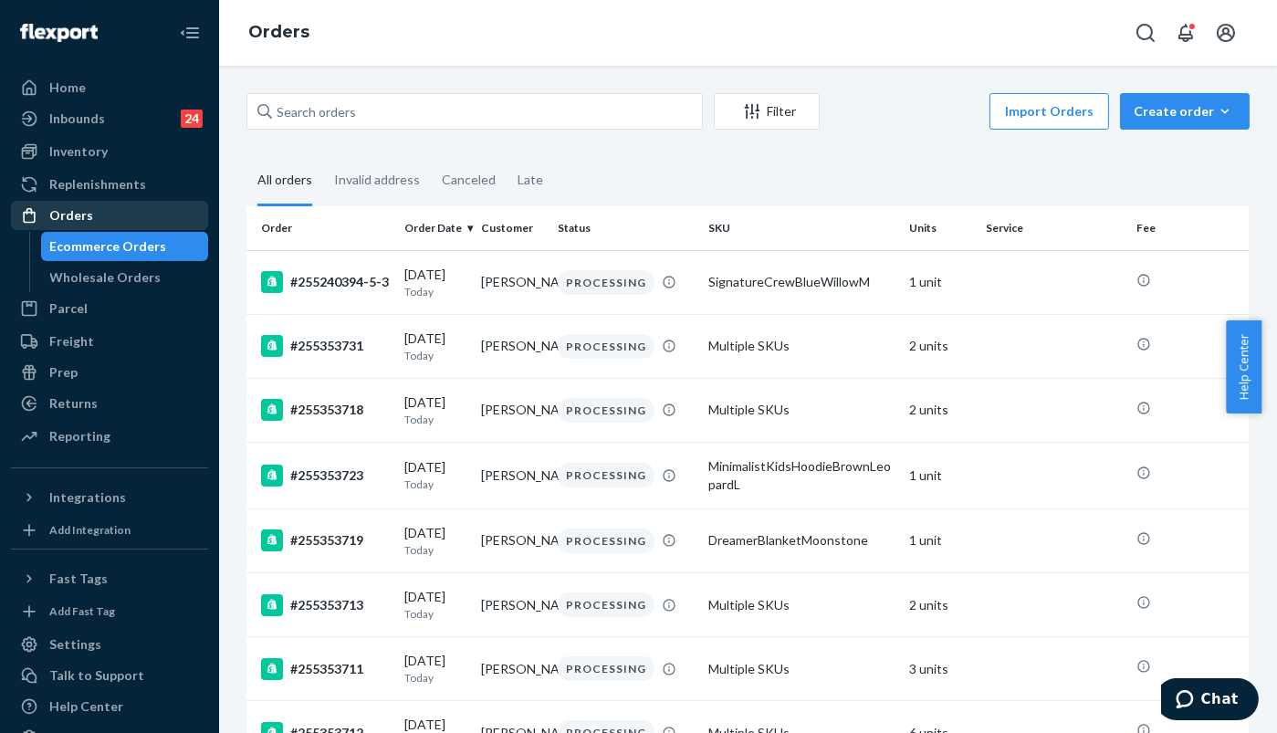
click at [61, 218] on div "Orders" at bounding box center [71, 215] width 44 height 18
click at [44, 212] on div at bounding box center [34, 215] width 29 height 18
click at [424, 89] on div "Filter Import Orders Create order Ecommerce order Removal order All orders Inva…" at bounding box center [748, 399] width 1058 height 667
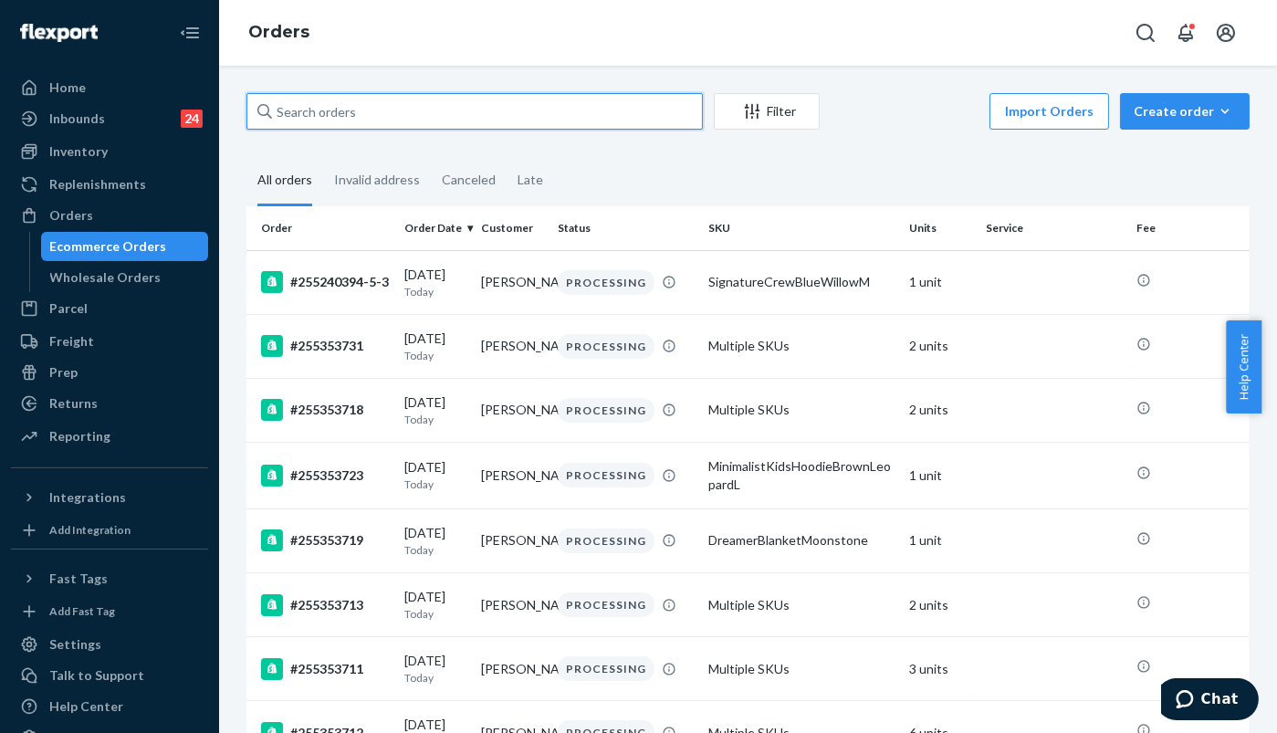
click at [416, 96] on input "text" at bounding box center [474, 111] width 456 height 37
paste input "255287284"
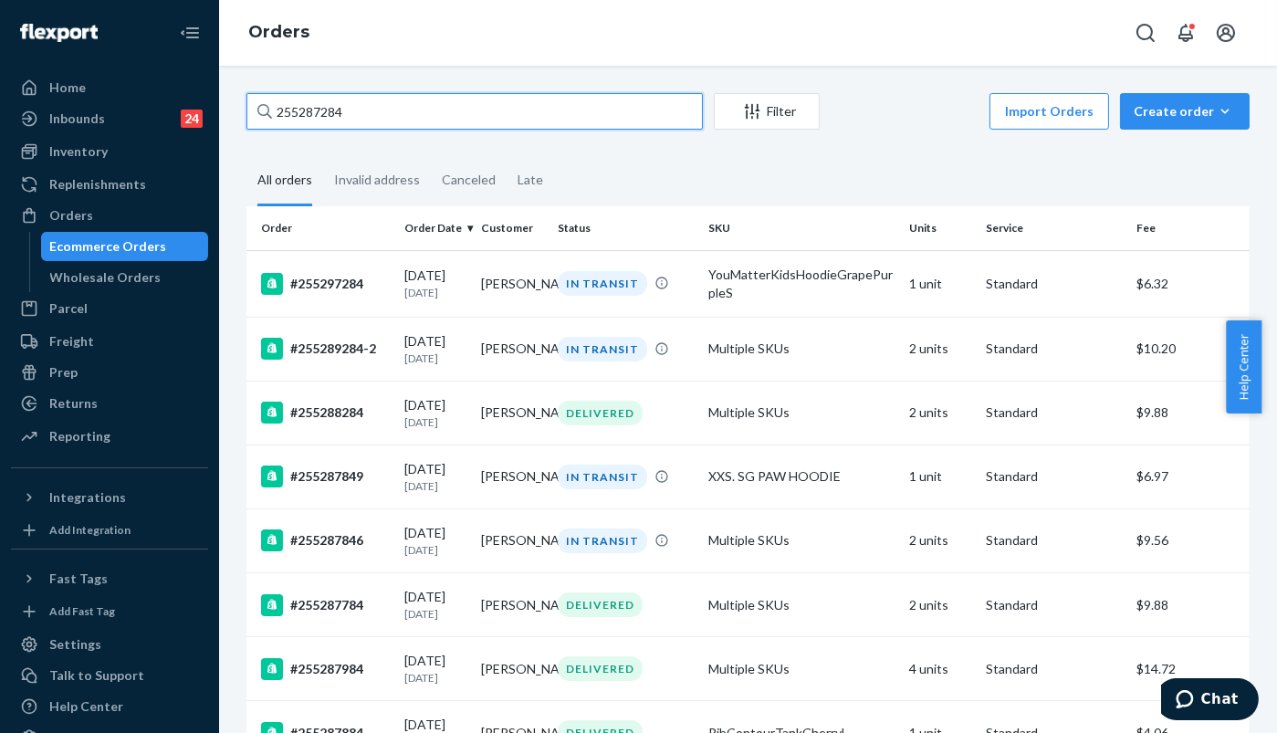
type input "255287284"
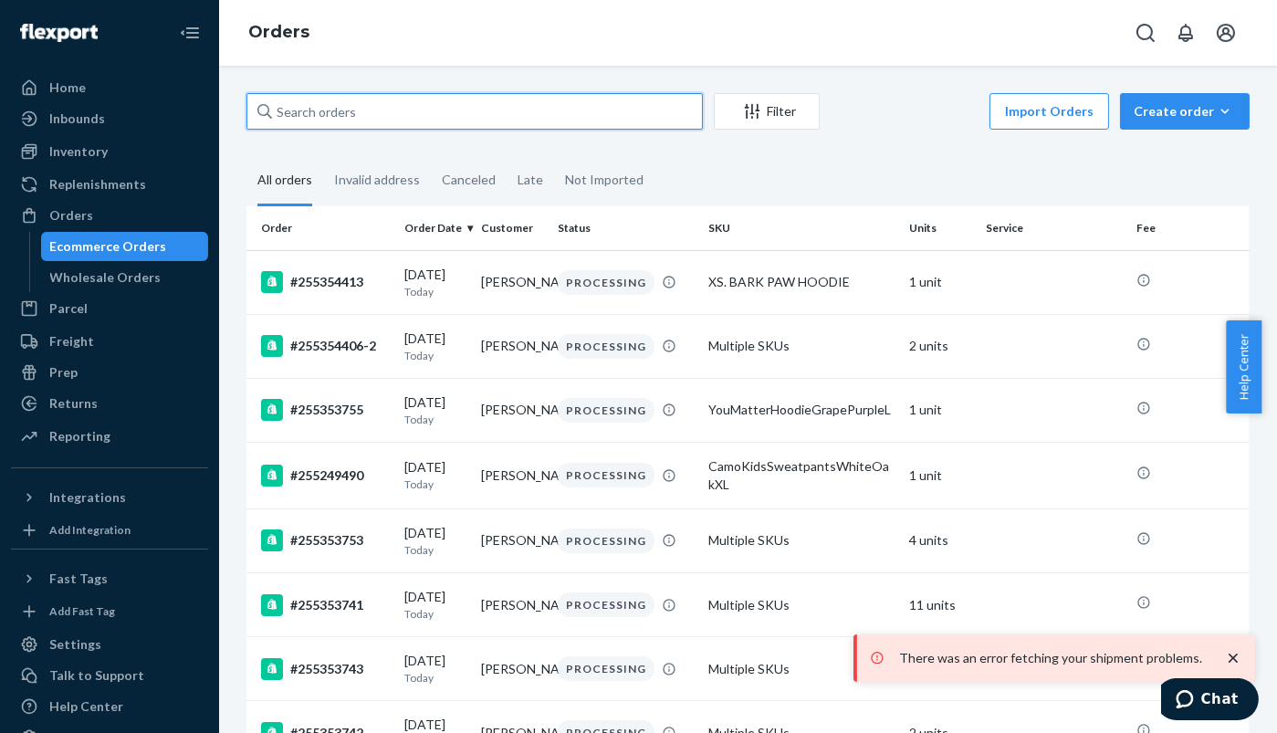
click at [317, 111] on input "text" at bounding box center [474, 111] width 456 height 37
paste input "255287284"
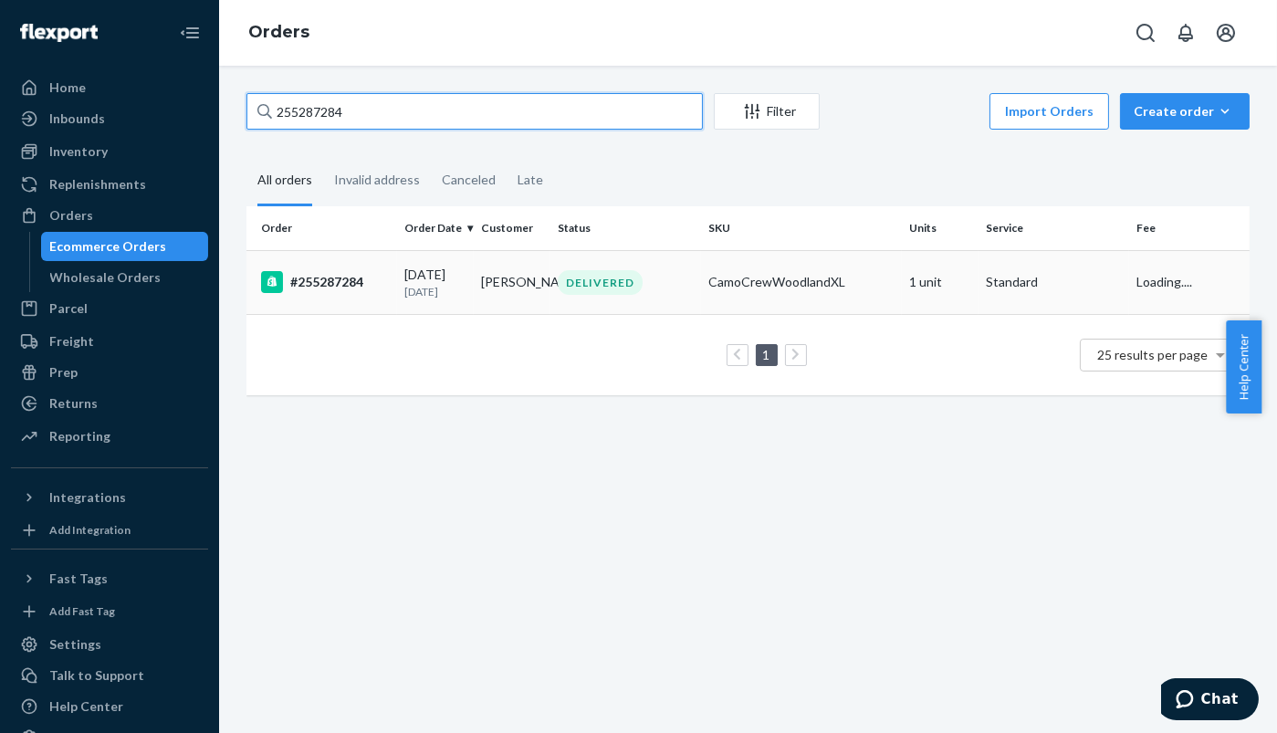
type input "255287284"
click at [345, 286] on div "#255287284" at bounding box center [325, 282] width 129 height 22
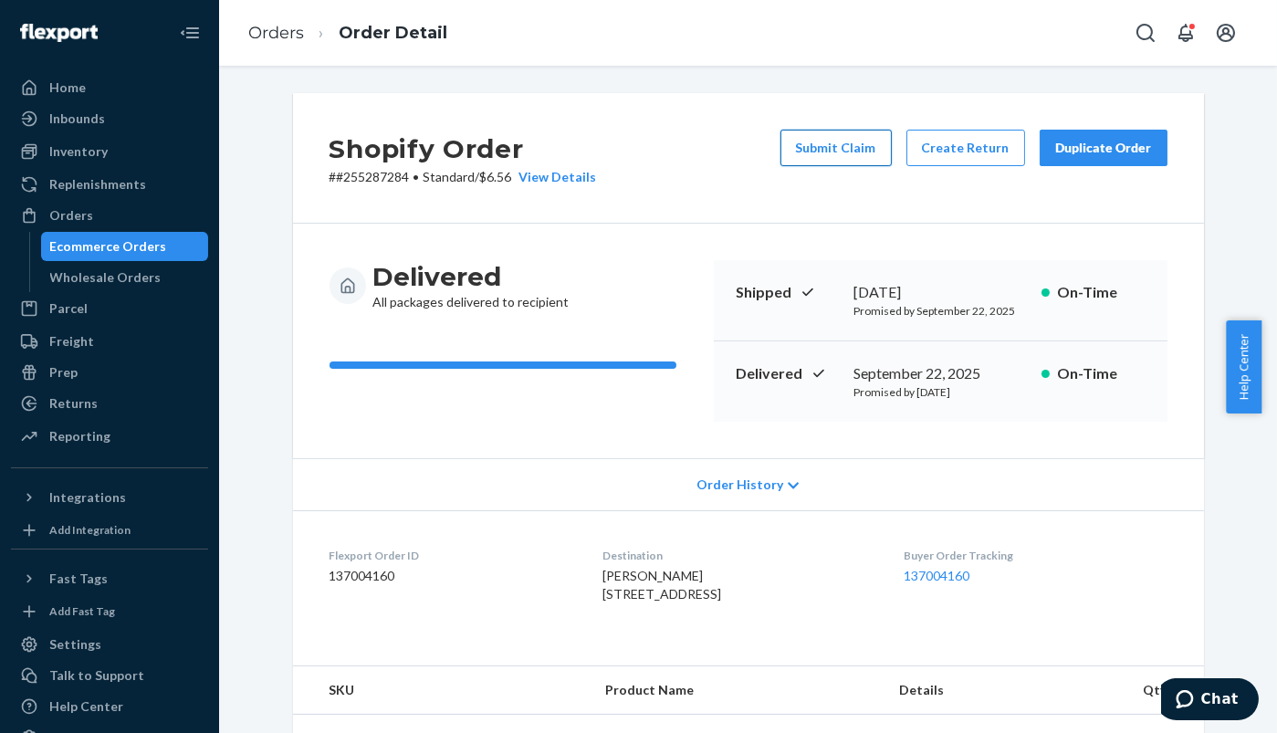
click at [822, 155] on button "Submit Claim" at bounding box center [835, 148] width 111 height 37
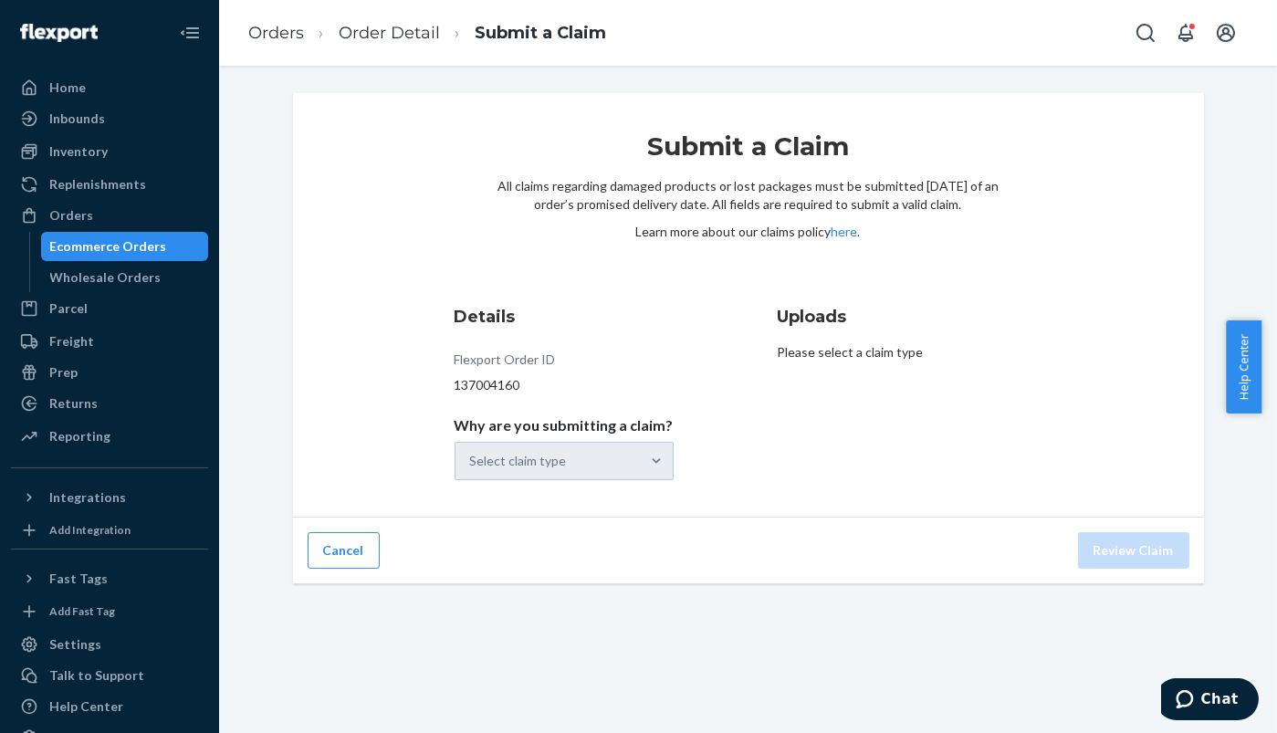
click at [562, 466] on div "Select claim type" at bounding box center [564, 461] width 219 height 38
click at [544, 462] on div "Select claim type" at bounding box center [518, 461] width 97 height 18
click at [472, 462] on input "Why are you submitting a claim? Select claim type" at bounding box center [471, 461] width 2 height 18
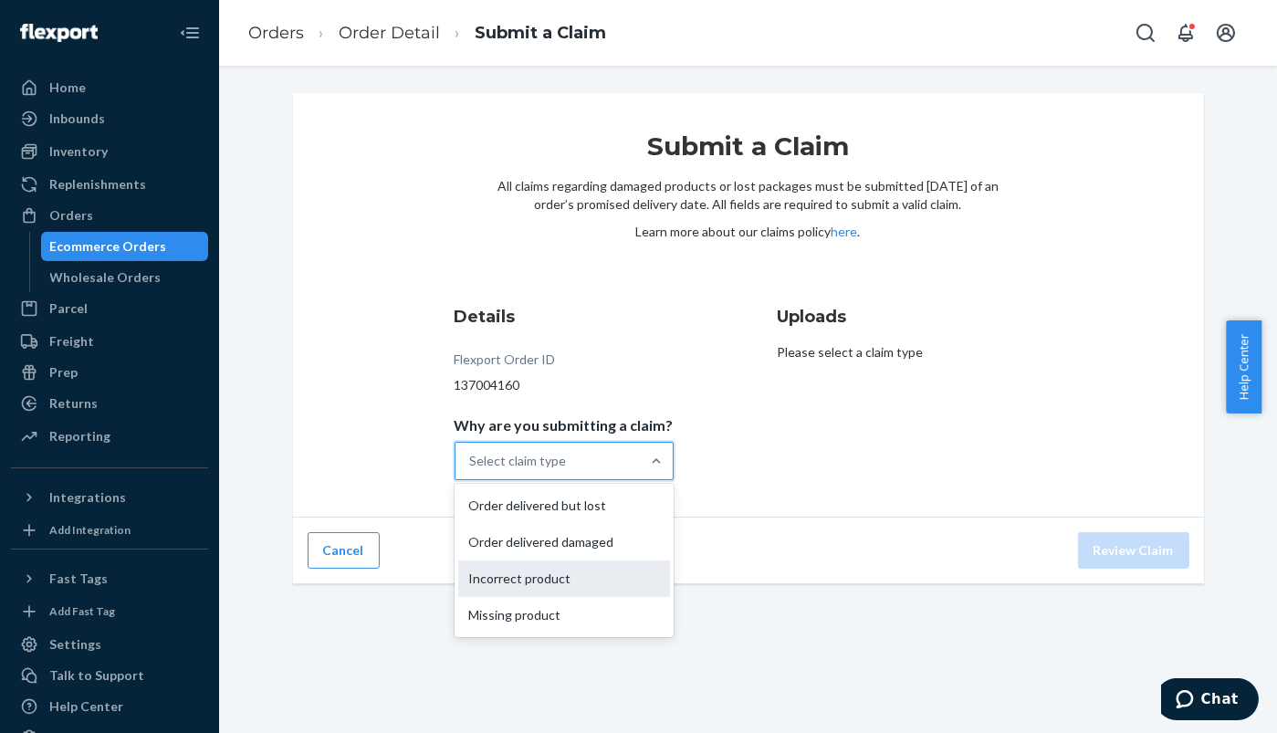
click at [517, 583] on div "Incorrect product" at bounding box center [564, 578] width 212 height 37
click at [472, 470] on input "Why are you submitting a claim? option Incorrect product focused, 3 of 4. 4 res…" at bounding box center [471, 461] width 2 height 18
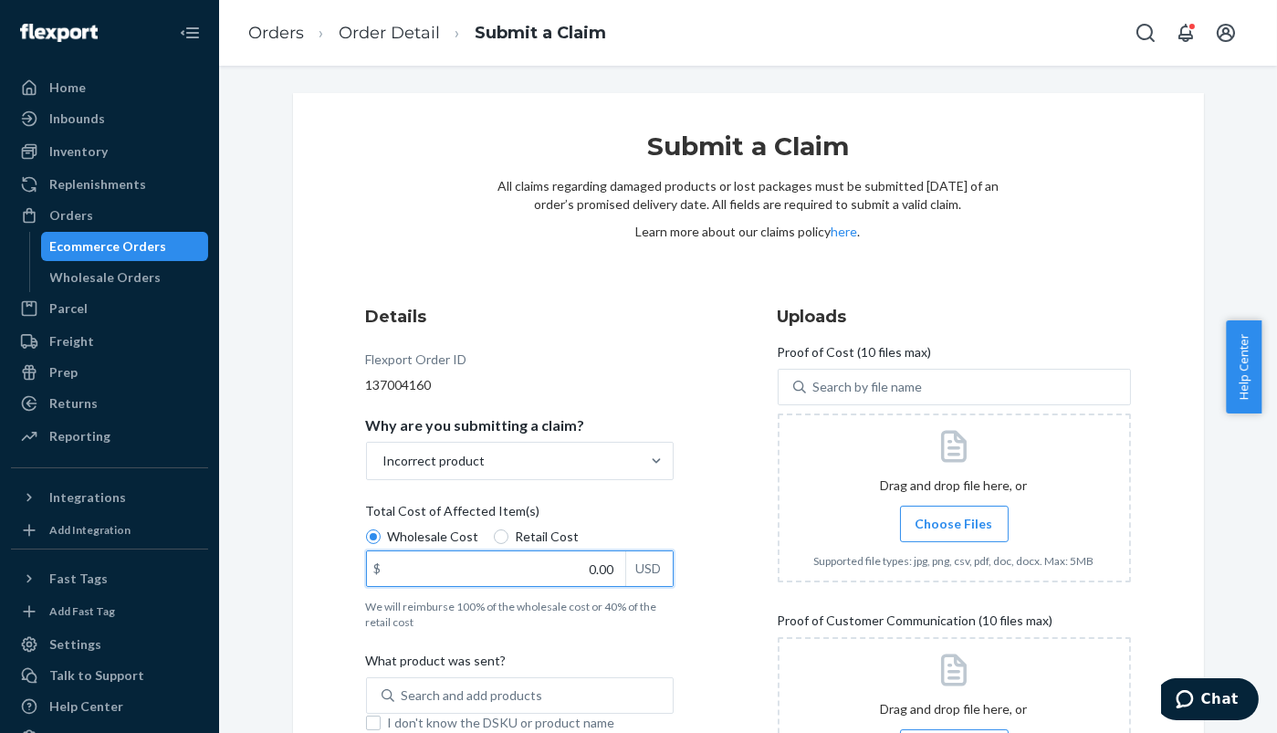
click at [580, 570] on input "0.00" at bounding box center [496, 568] width 258 height 35
type input "47.00"
click at [920, 517] on span "Choose Files" at bounding box center [954, 524] width 78 height 18
click at [954, 517] on input "Choose Files" at bounding box center [954, 524] width 1 height 20
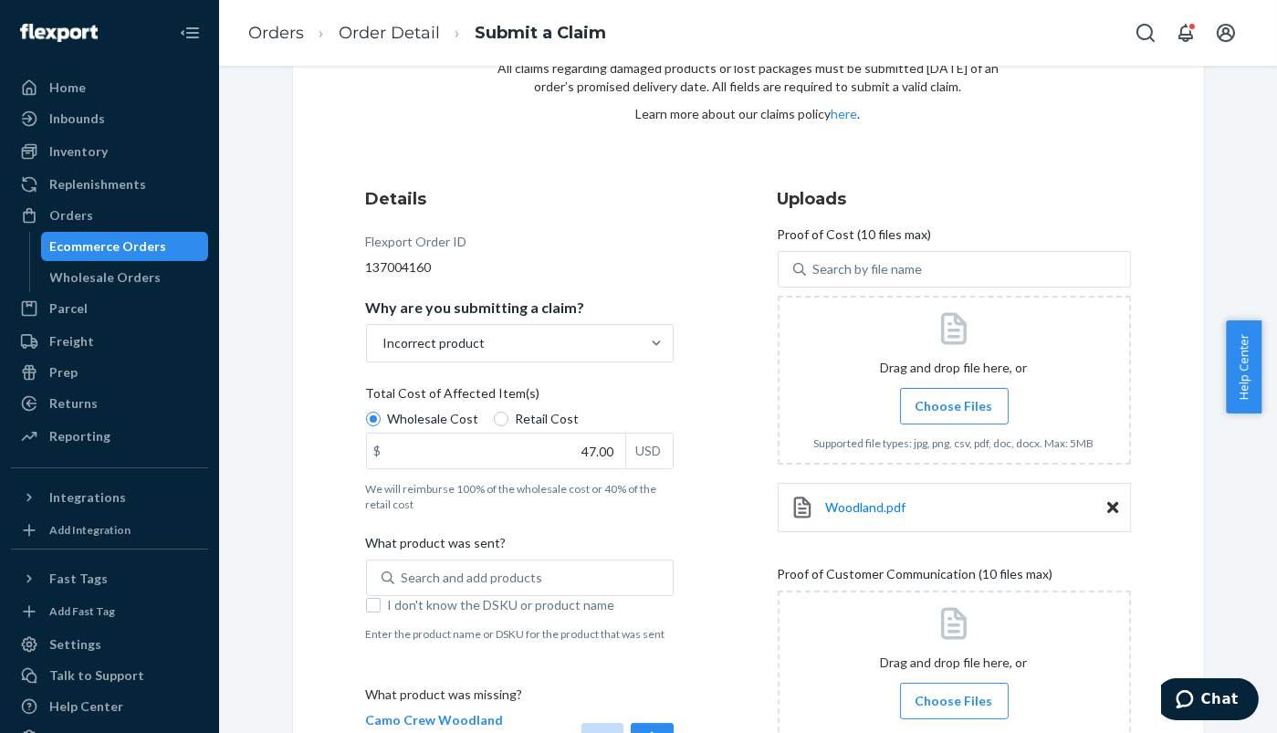
scroll to position [203, 0]
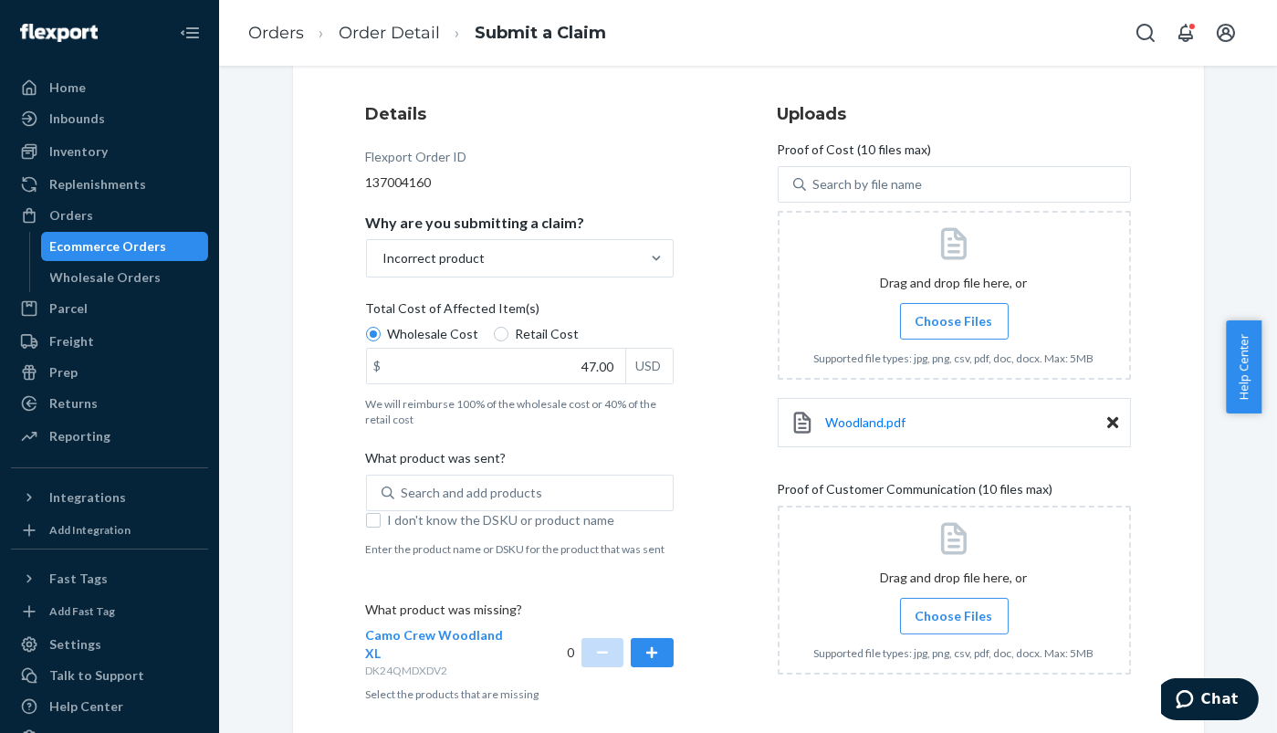
click at [926, 616] on span "Choose Files" at bounding box center [954, 616] width 78 height 18
click at [954, 616] on input "Choose Files" at bounding box center [954, 616] width 1 height 20
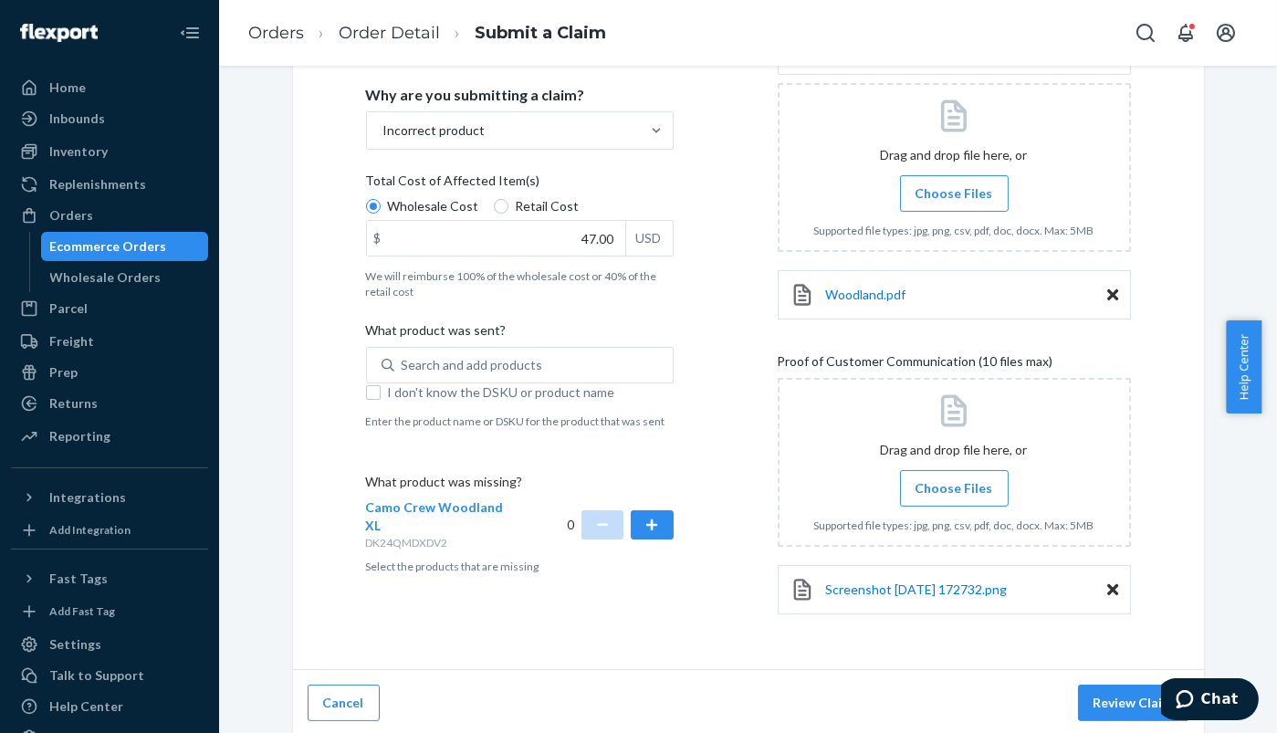
scroll to position [333, 0]
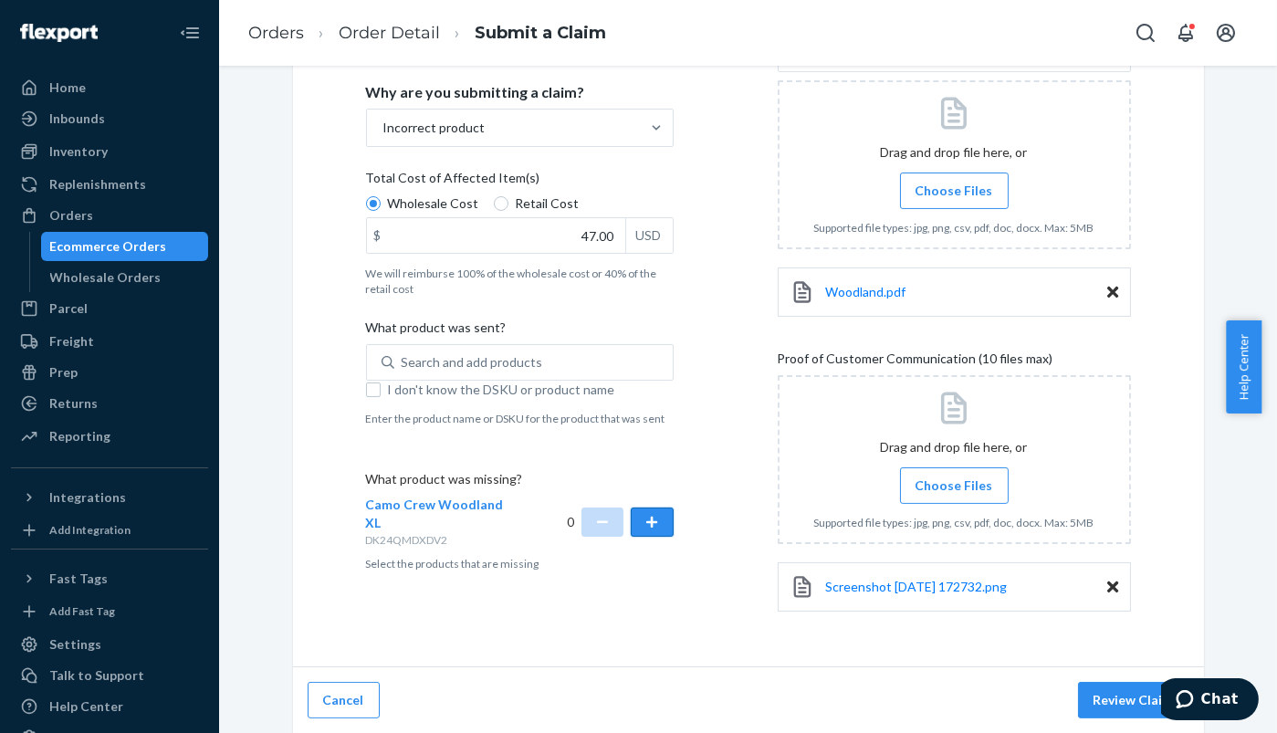
click at [634, 518] on button "button" at bounding box center [652, 521] width 42 height 29
click at [438, 389] on span "I don't know the DSKU or product name" at bounding box center [531, 390] width 286 height 18
click at [381, 389] on input "I don't know the DSKU or product name" at bounding box center [373, 389] width 15 height 15
checkbox input "true"
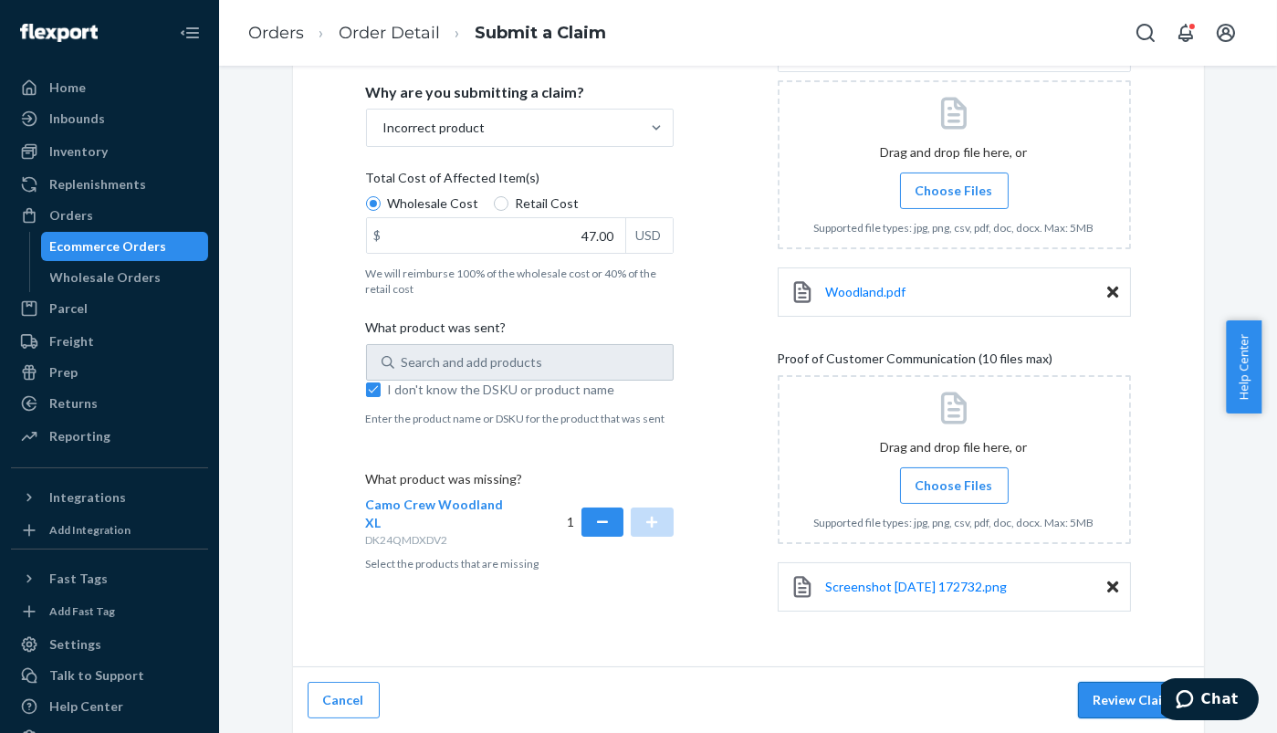
click at [1097, 701] on button "Review Claim" at bounding box center [1133, 700] width 111 height 37
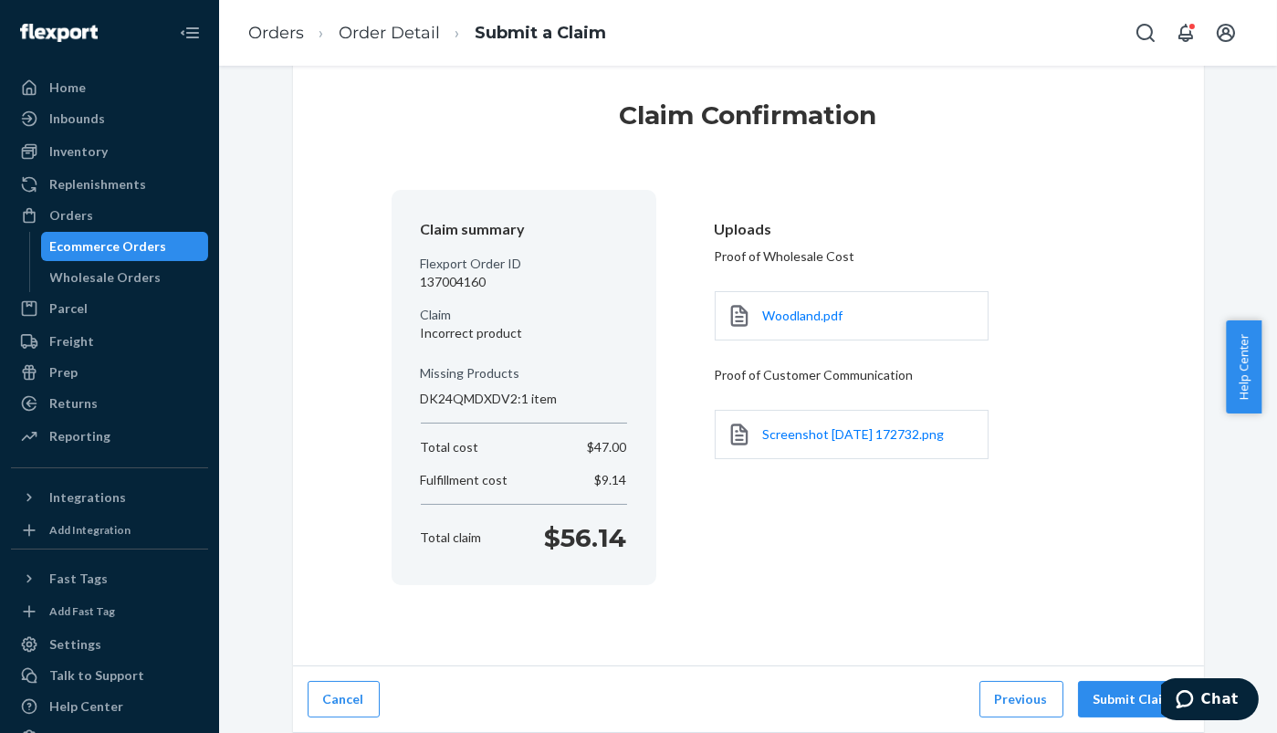
scroll to position [30, 0]
click at [1130, 693] on button "Submit Claim" at bounding box center [1133, 700] width 111 height 37
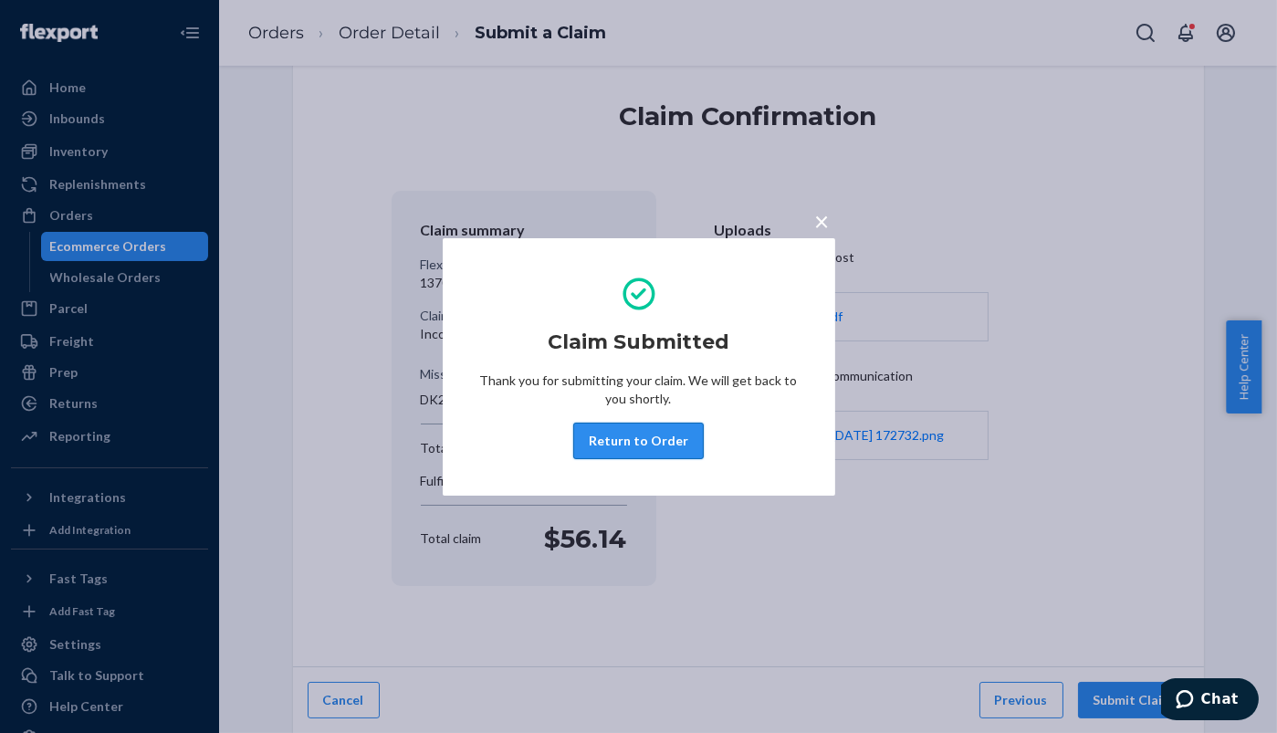
click at [651, 431] on button "Return to Order" at bounding box center [638, 441] width 131 height 37
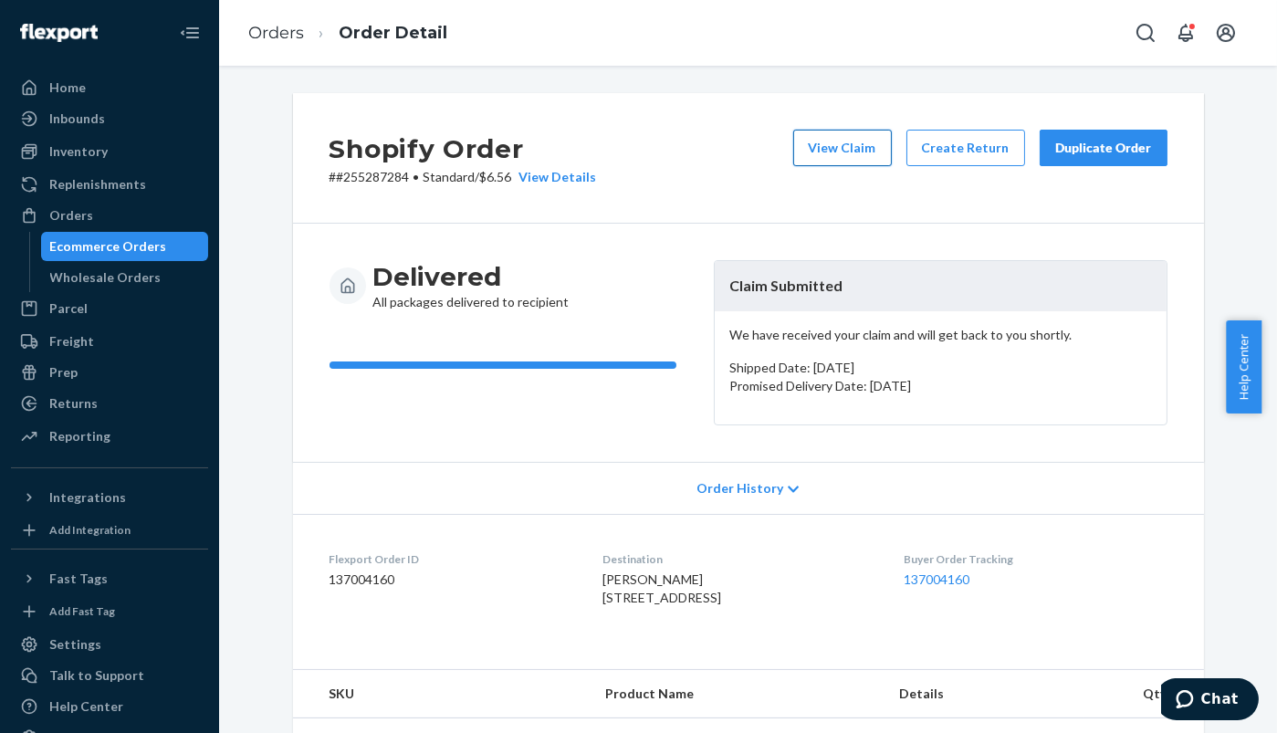
click at [841, 155] on button "View Claim" at bounding box center [842, 148] width 99 height 37
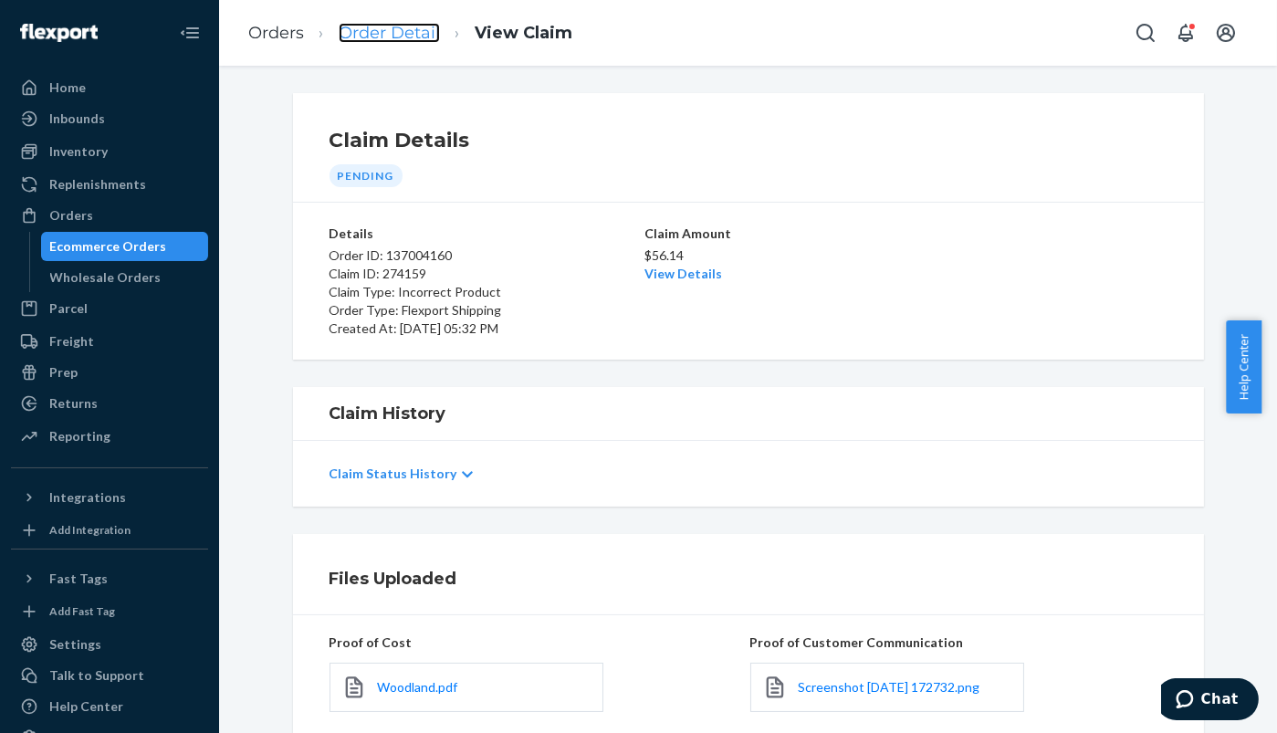
click at [379, 28] on link "Order Detail" at bounding box center [389, 33] width 101 height 20
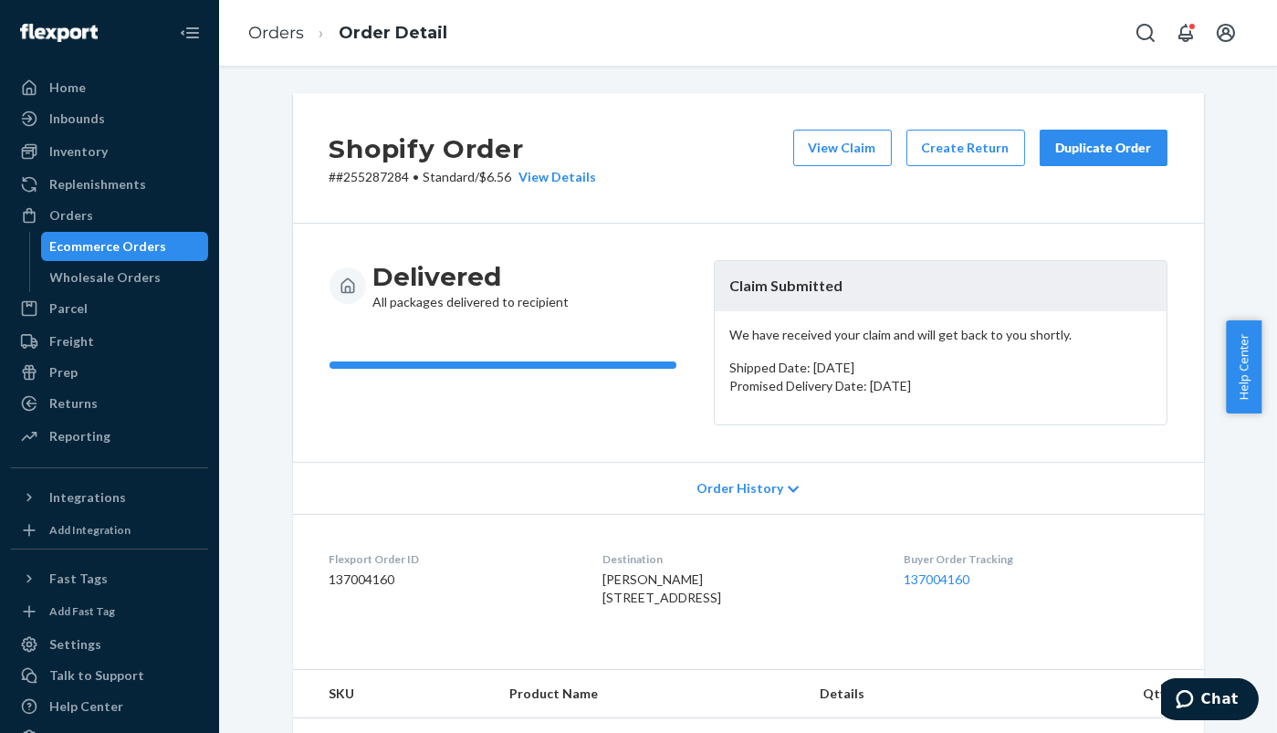
click at [1124, 154] on div "Duplicate Order" at bounding box center [1103, 148] width 97 height 18
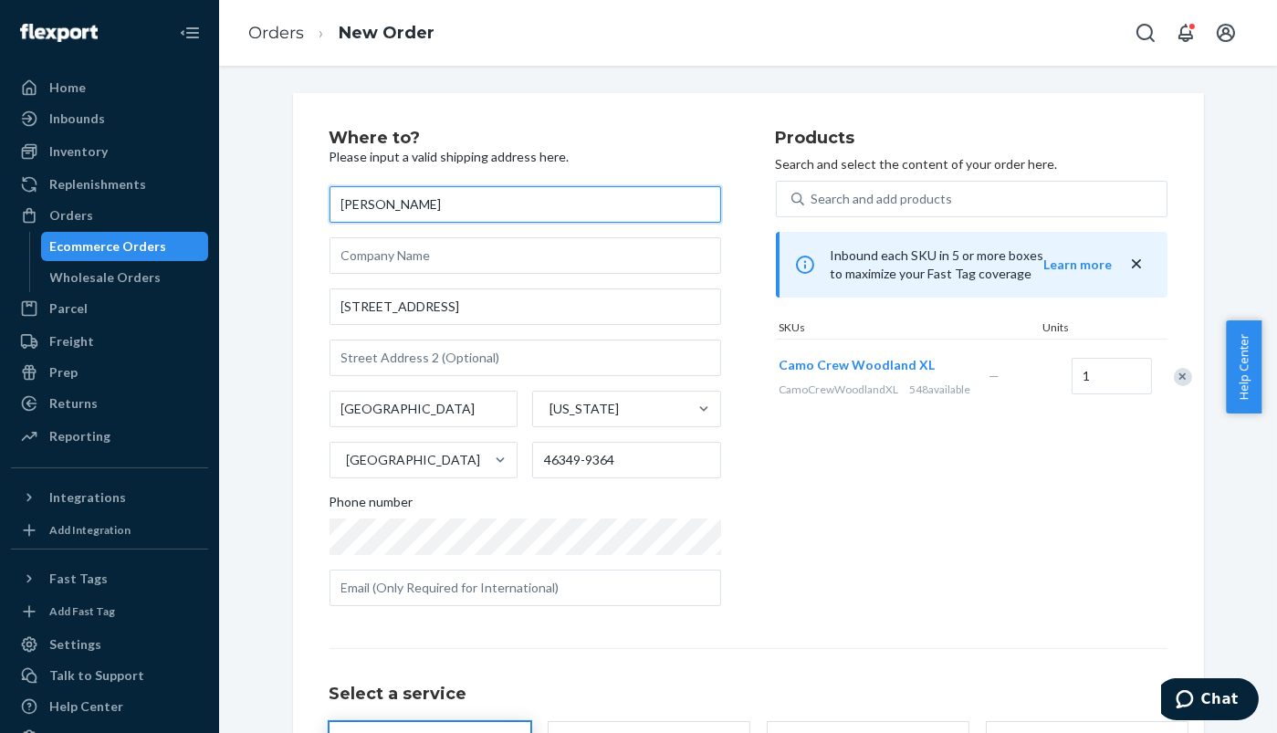
scroll to position [190, 0]
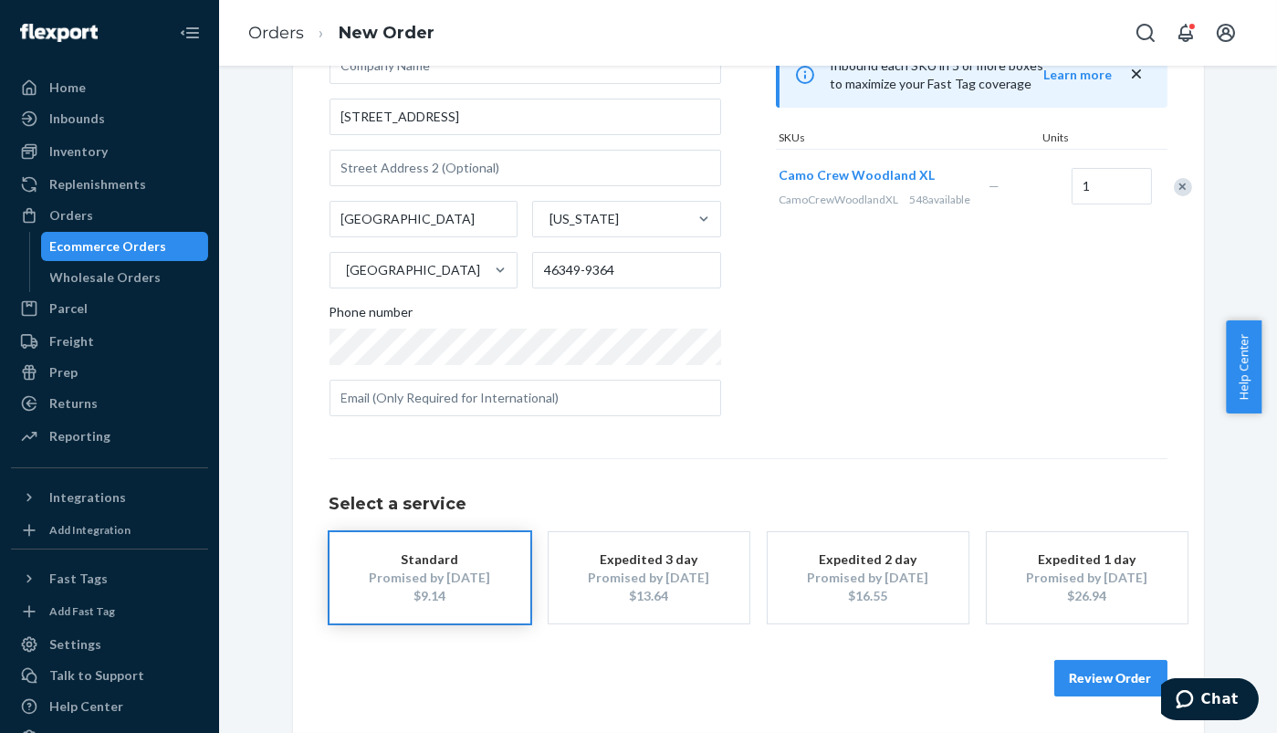
click at [1107, 669] on button "Review Order" at bounding box center [1110, 678] width 113 height 37
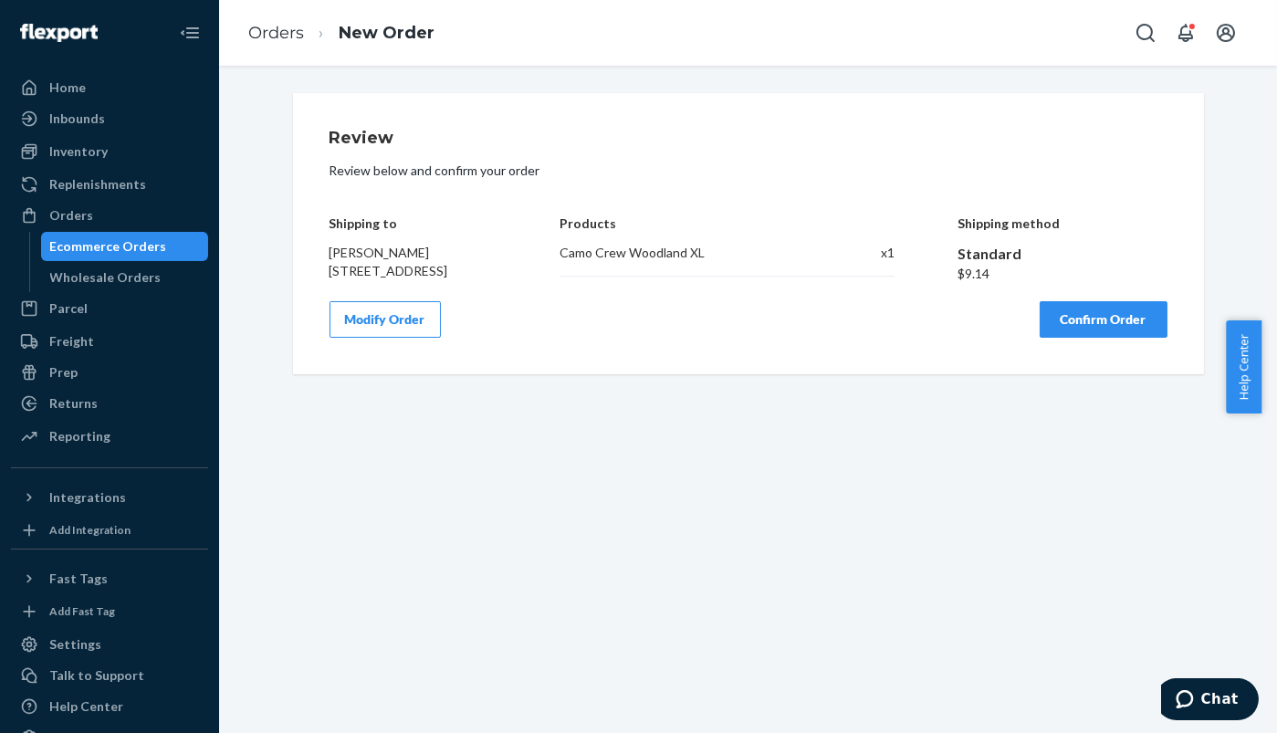
click at [1076, 338] on button "Confirm Order" at bounding box center [1104, 319] width 128 height 37
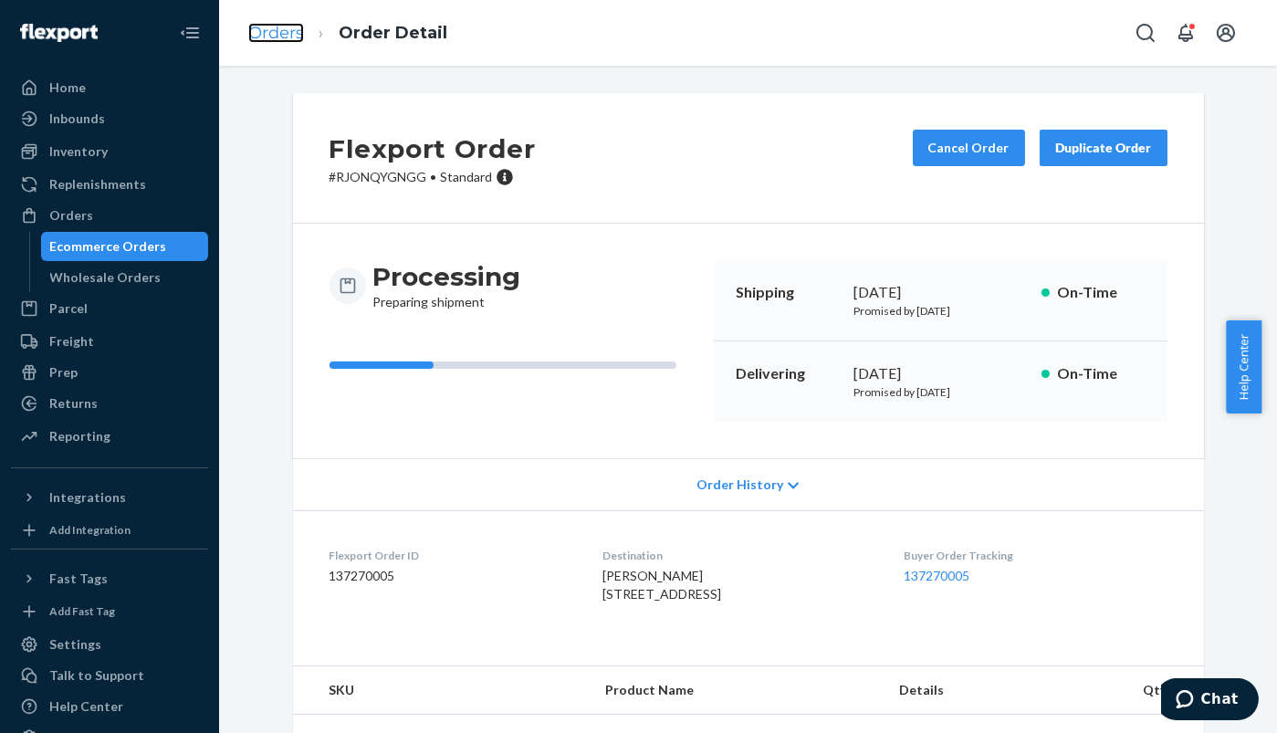
click at [265, 32] on link "Orders" at bounding box center [276, 33] width 56 height 20
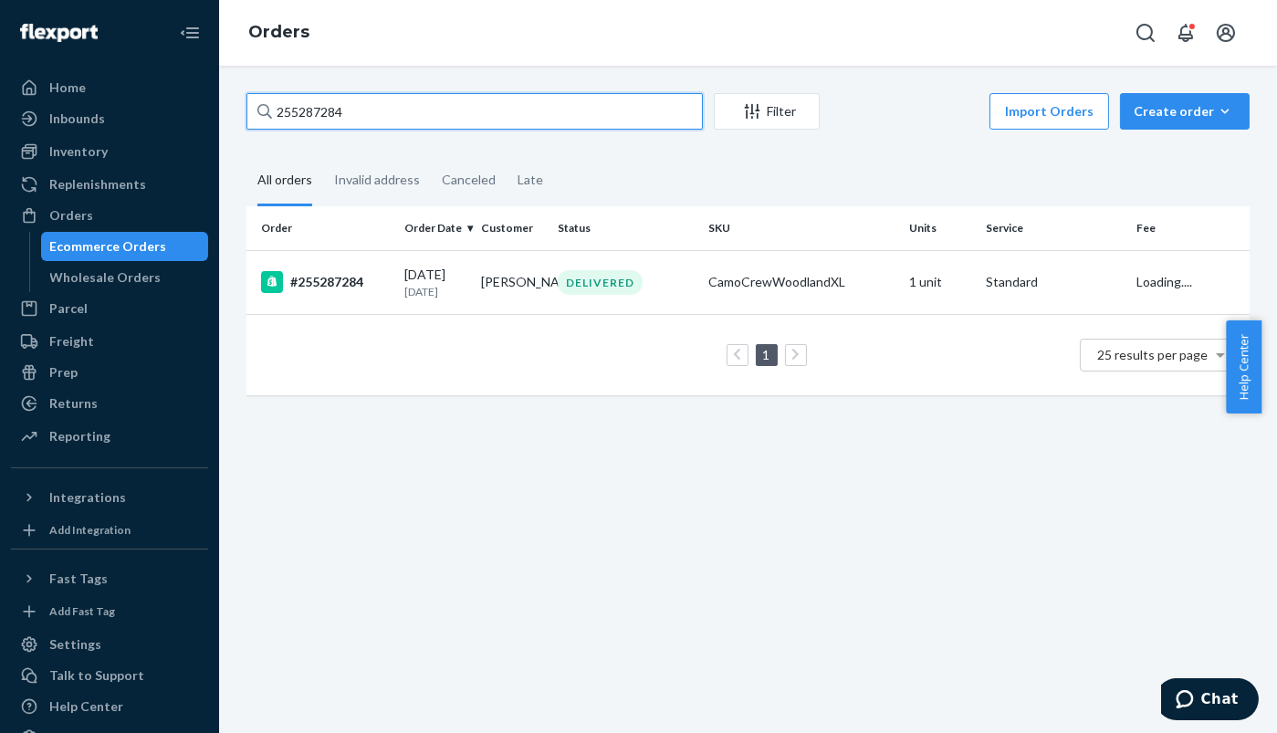
drag, startPoint x: 364, startPoint y: 123, endPoint x: 270, endPoint y: 119, distance: 94.1
click at [270, 119] on div "255287284" at bounding box center [474, 111] width 456 height 37
paste input "207"
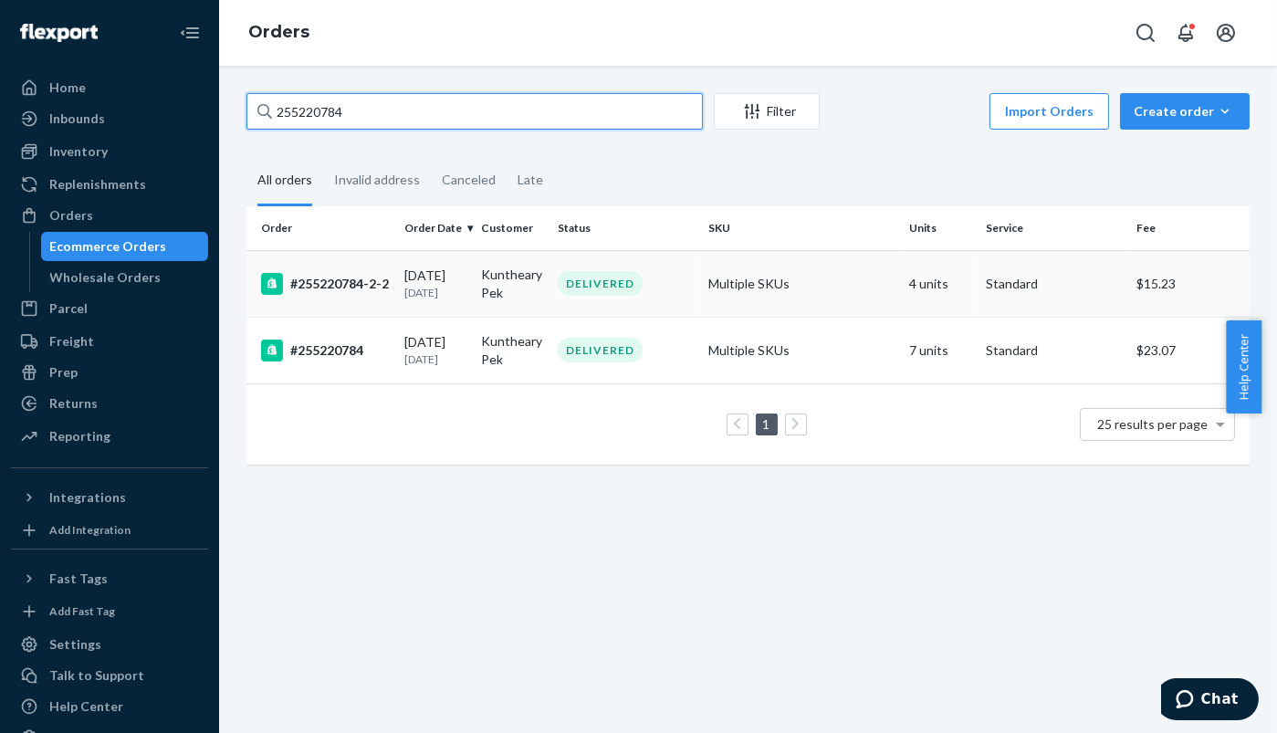
type input "255220784"
click at [336, 276] on div "#255220784-2-2" at bounding box center [325, 284] width 129 height 22
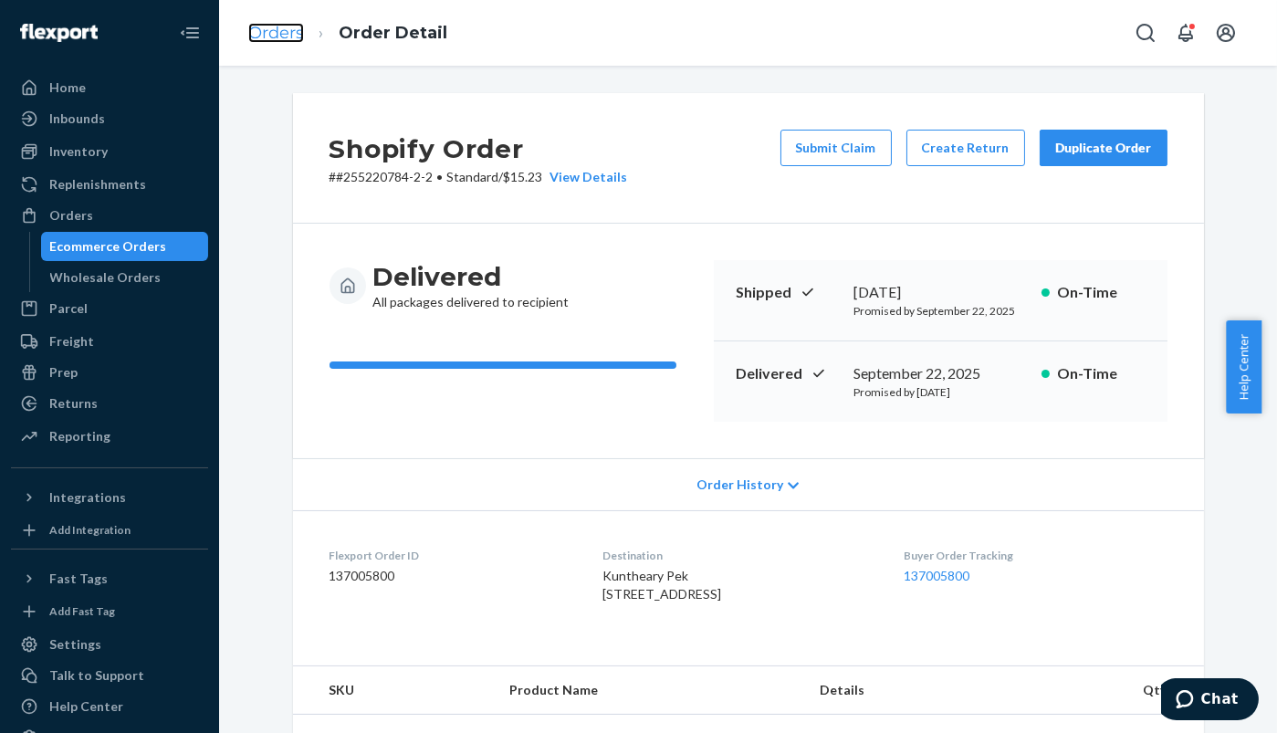
click at [256, 31] on link "Orders" at bounding box center [276, 33] width 56 height 20
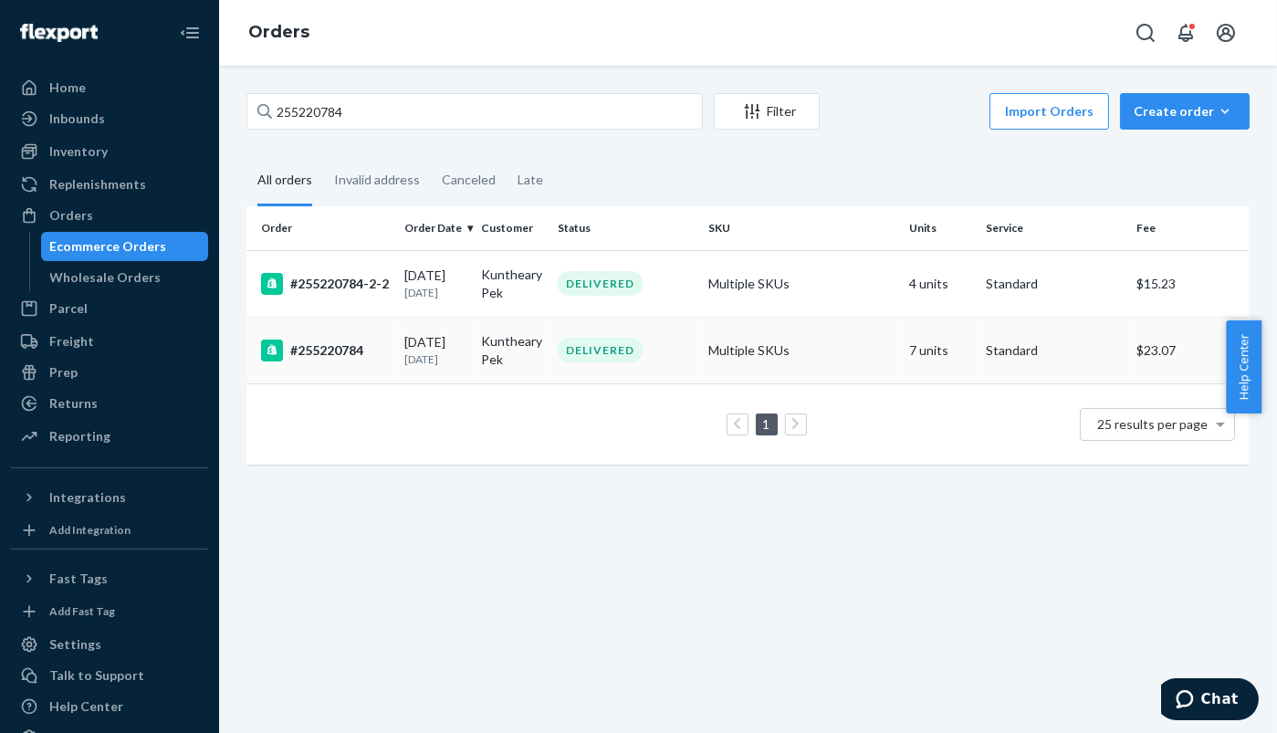
click at [335, 357] on div "#255220784" at bounding box center [325, 351] width 129 height 22
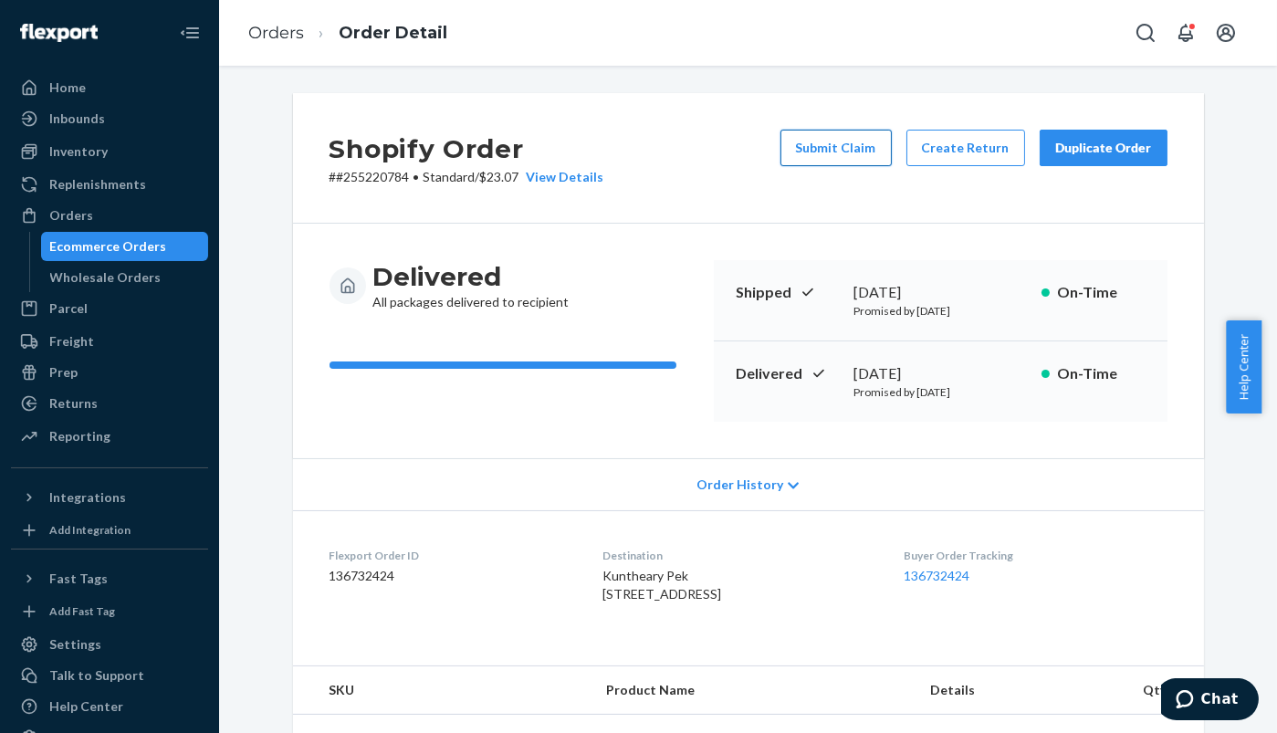
click at [834, 141] on button "Submit Claim" at bounding box center [835, 148] width 111 height 37
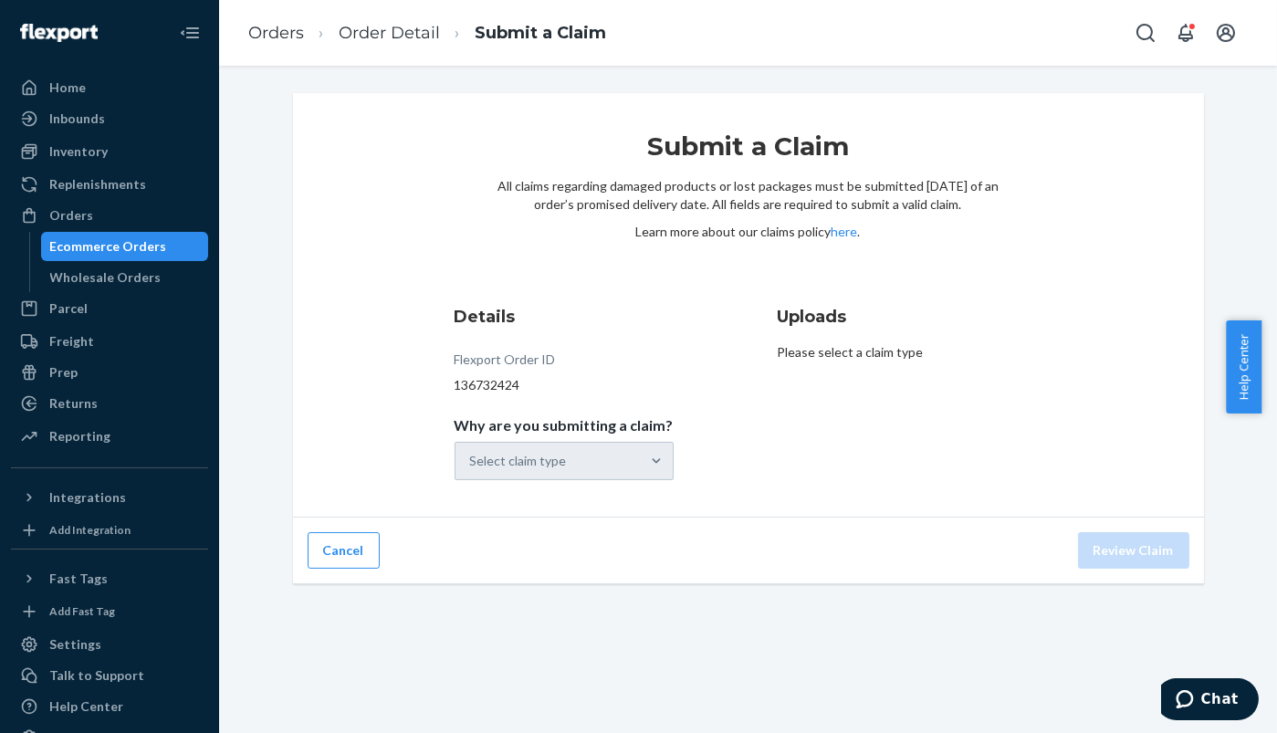
click at [521, 444] on div "Select claim type" at bounding box center [564, 461] width 219 height 38
click at [520, 454] on div "Select claim type" at bounding box center [518, 461] width 97 height 18
click at [472, 454] on input "Why are you submitting a claim? Select claim type" at bounding box center [471, 461] width 2 height 18
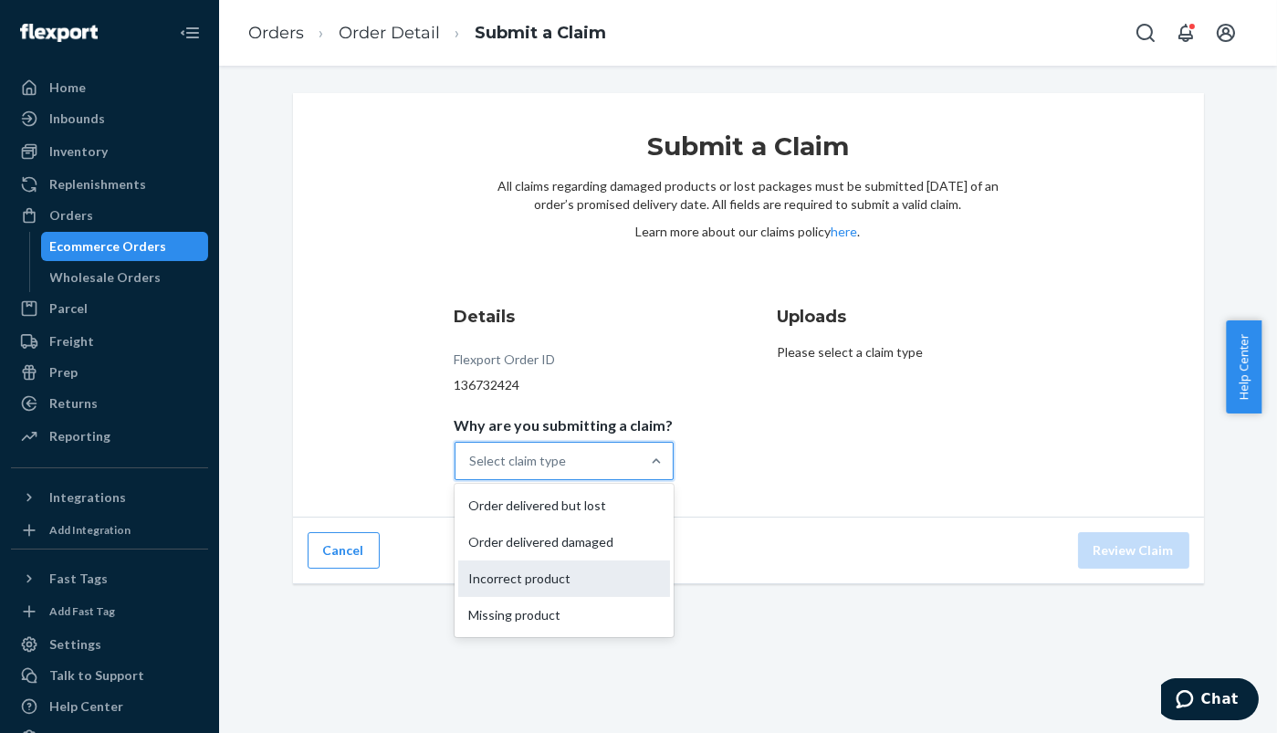
click at [507, 583] on div "Incorrect product" at bounding box center [564, 578] width 212 height 37
click at [472, 470] on input "Why are you submitting a claim? option Incorrect product focused, 0 of 4. 4 res…" at bounding box center [471, 461] width 2 height 18
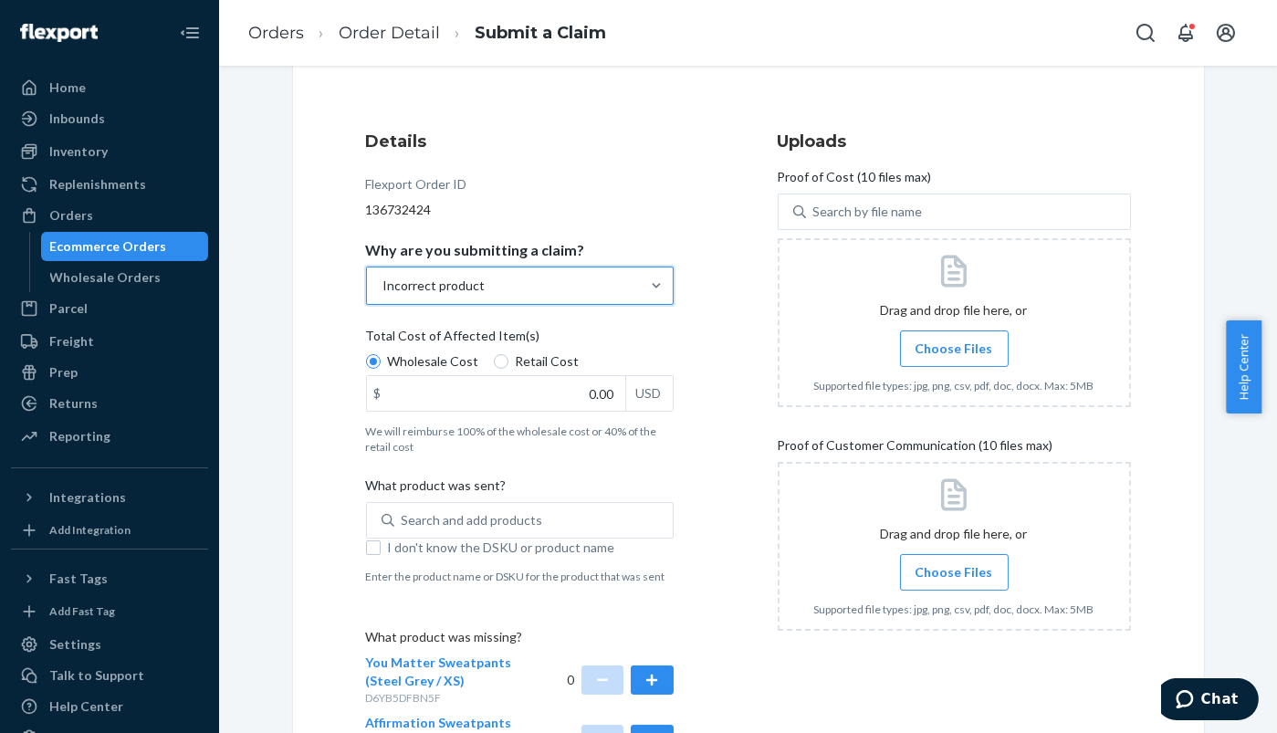
scroll to position [203, 0]
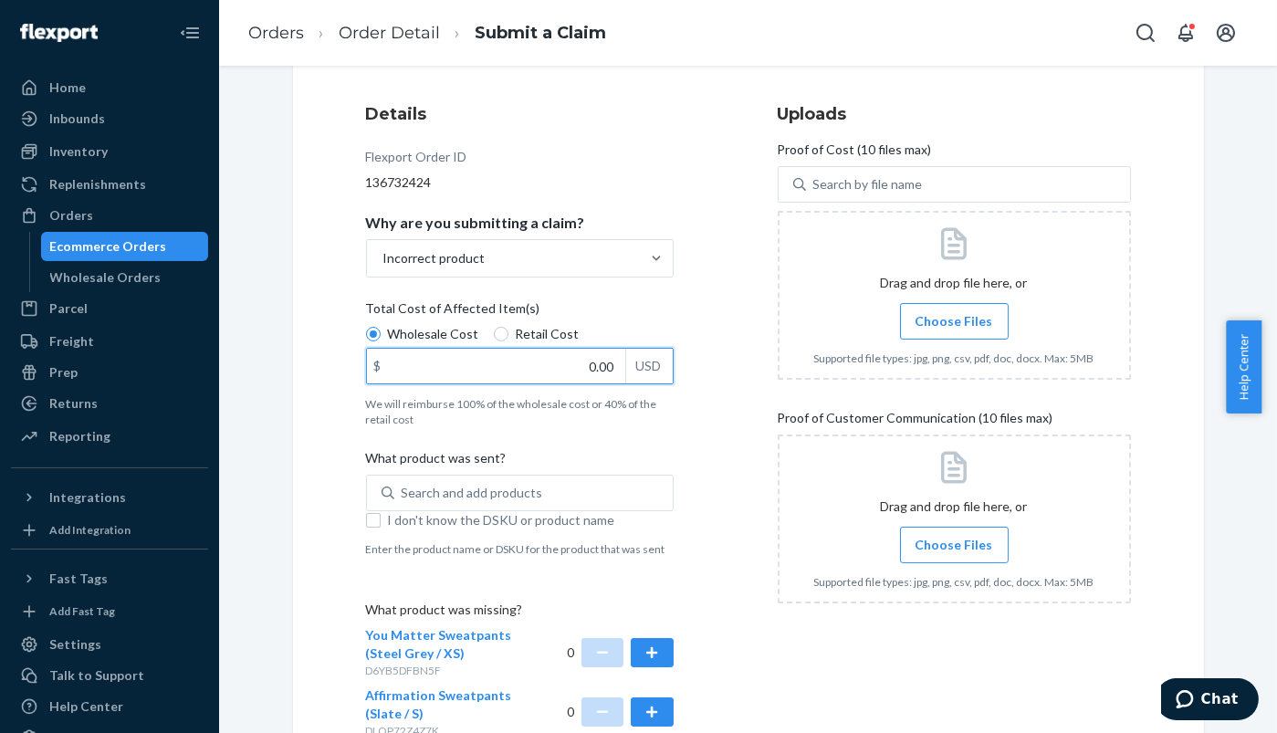
click at [583, 361] on input "0.00" at bounding box center [496, 366] width 258 height 35
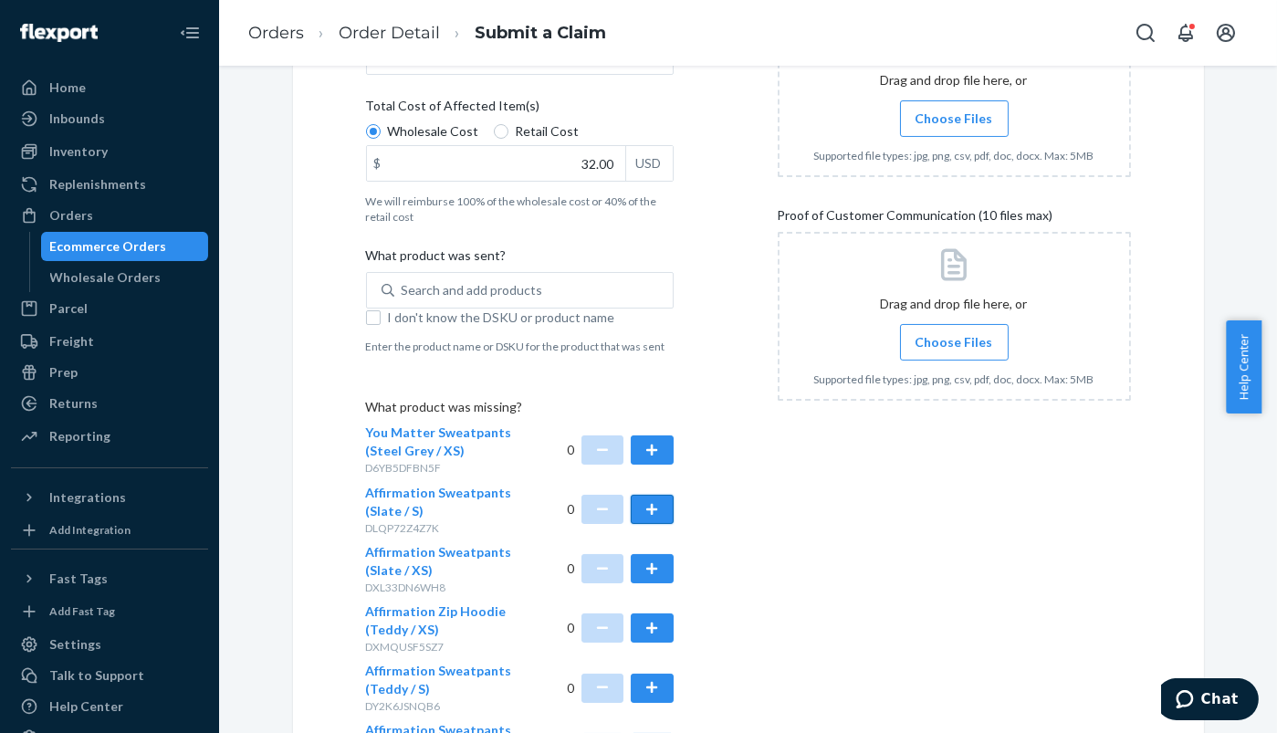
click at [647, 503] on button "button" at bounding box center [652, 509] width 42 height 29
click at [649, 449] on button "button" at bounding box center [652, 449] width 42 height 29
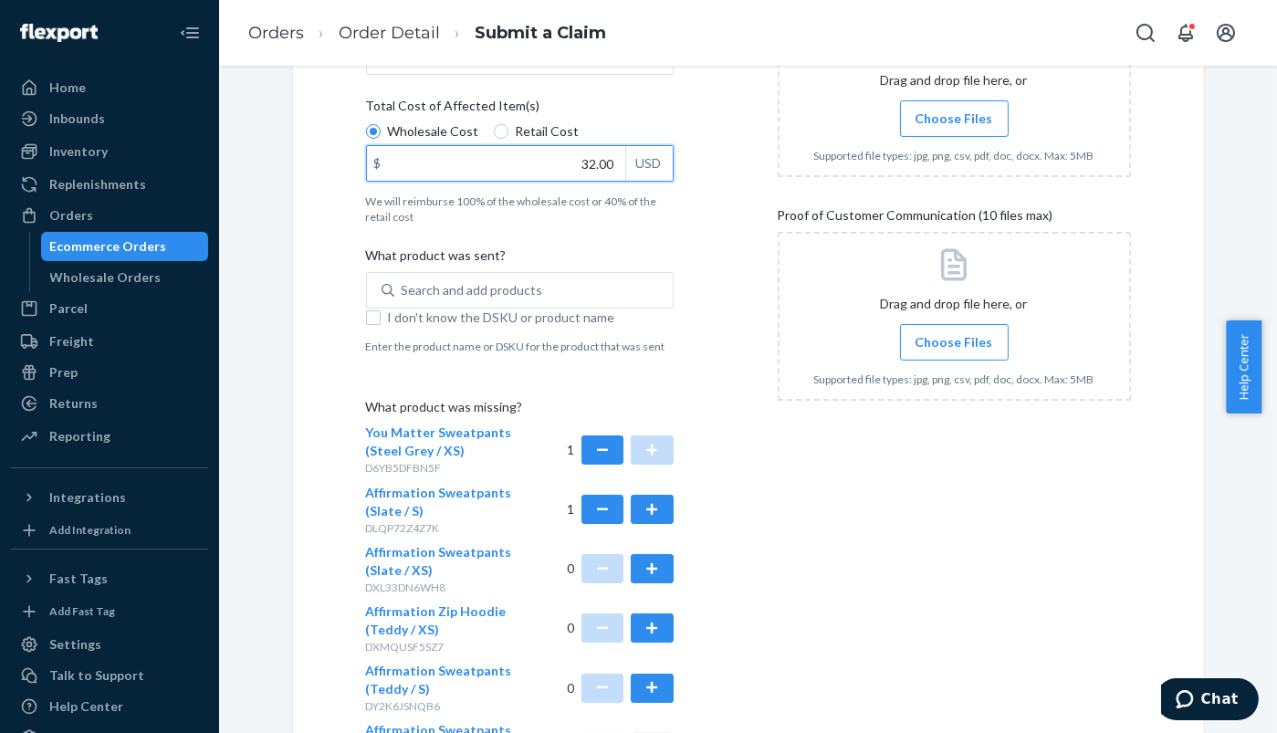
click at [567, 160] on input "32.00" at bounding box center [496, 163] width 258 height 35
type input "64.00"
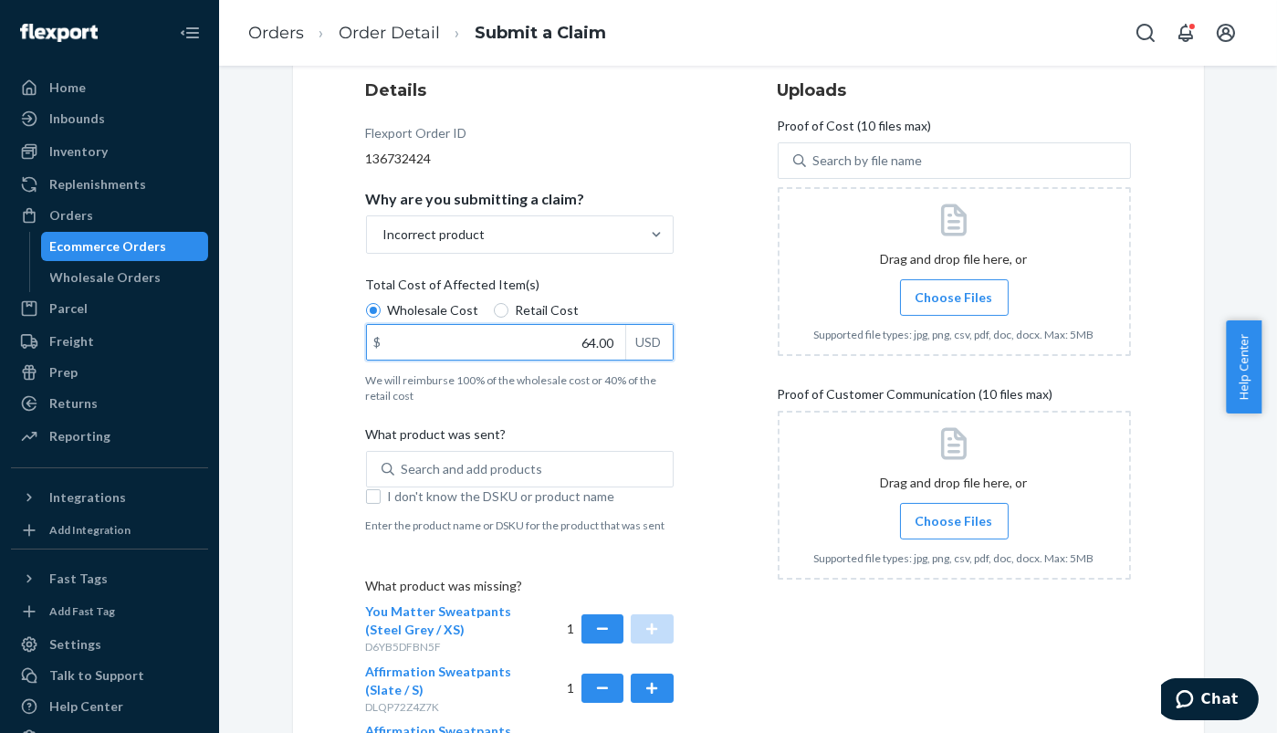
scroll to position [101, 0]
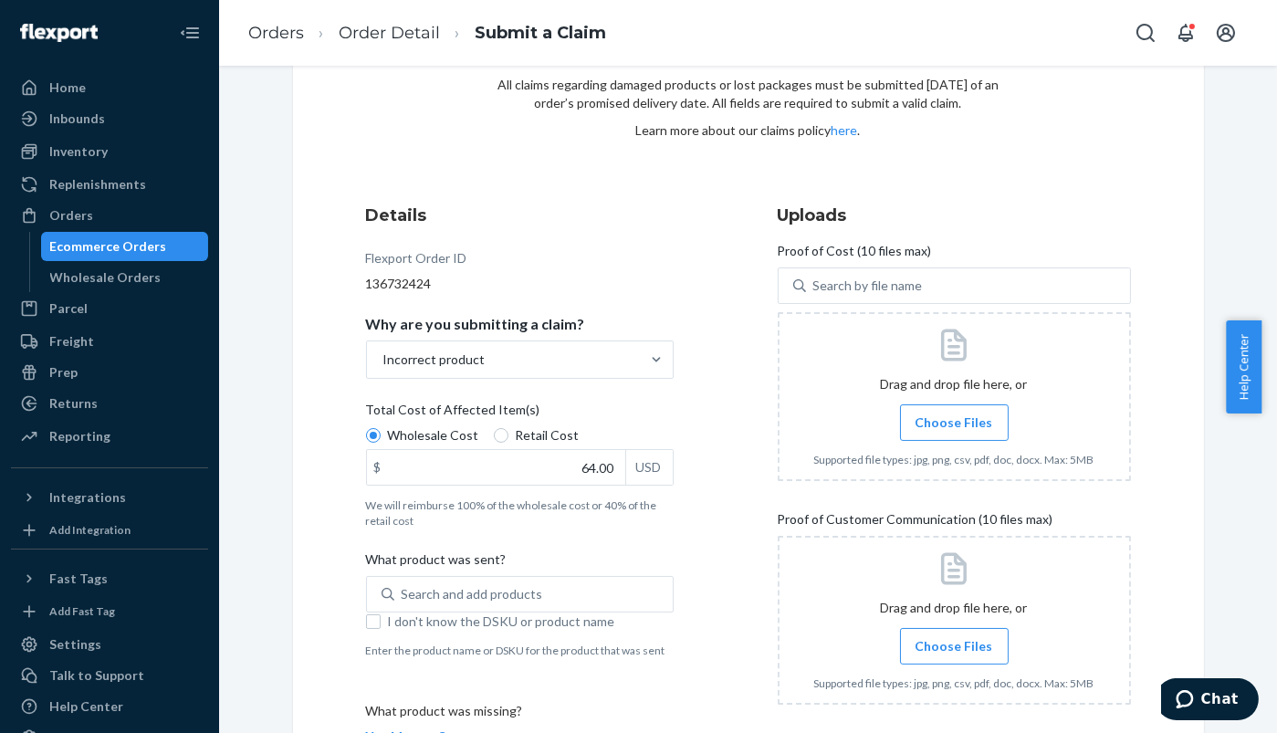
click at [959, 649] on span "Choose Files" at bounding box center [954, 646] width 78 height 18
click at [955, 649] on input "Choose Files" at bounding box center [954, 646] width 1 height 20
click at [943, 423] on span "Choose Files" at bounding box center [954, 422] width 78 height 18
click at [954, 423] on input "Choose Files" at bounding box center [954, 423] width 1 height 20
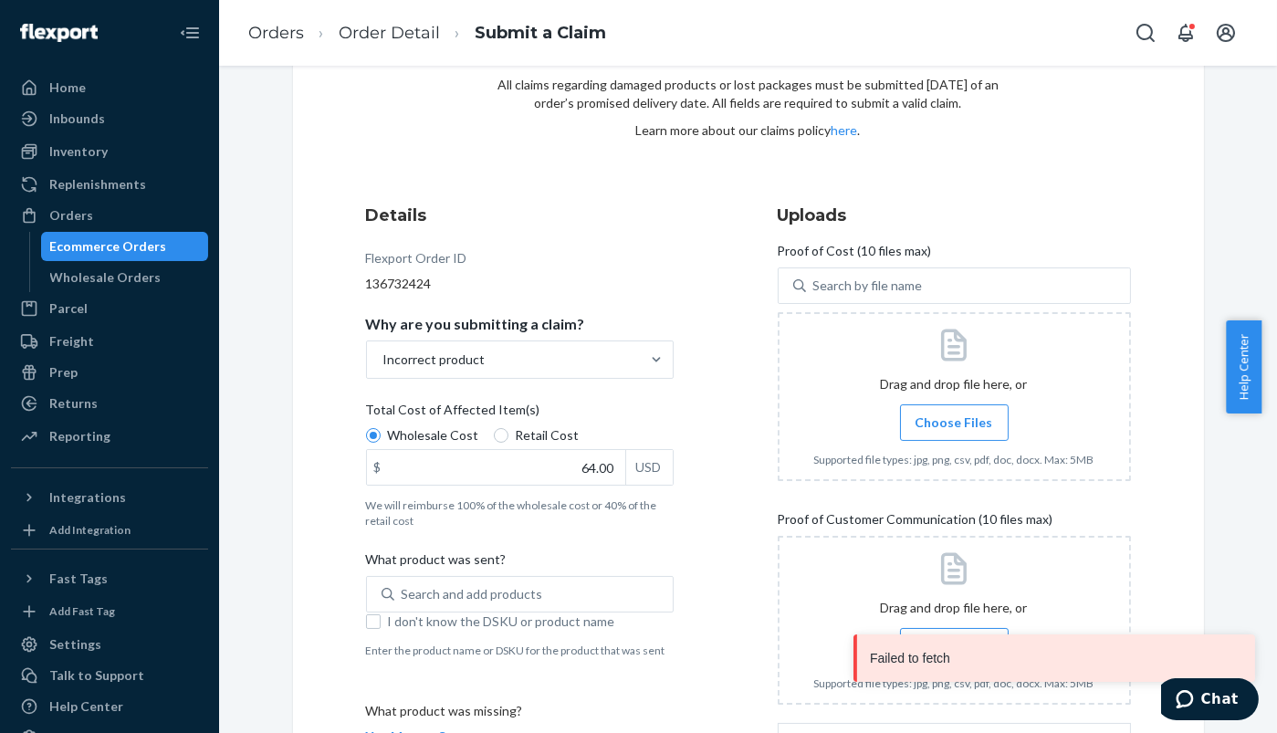
click at [948, 434] on label "Choose Files" at bounding box center [954, 422] width 109 height 37
click at [954, 433] on input "Choose Files" at bounding box center [954, 423] width 1 height 20
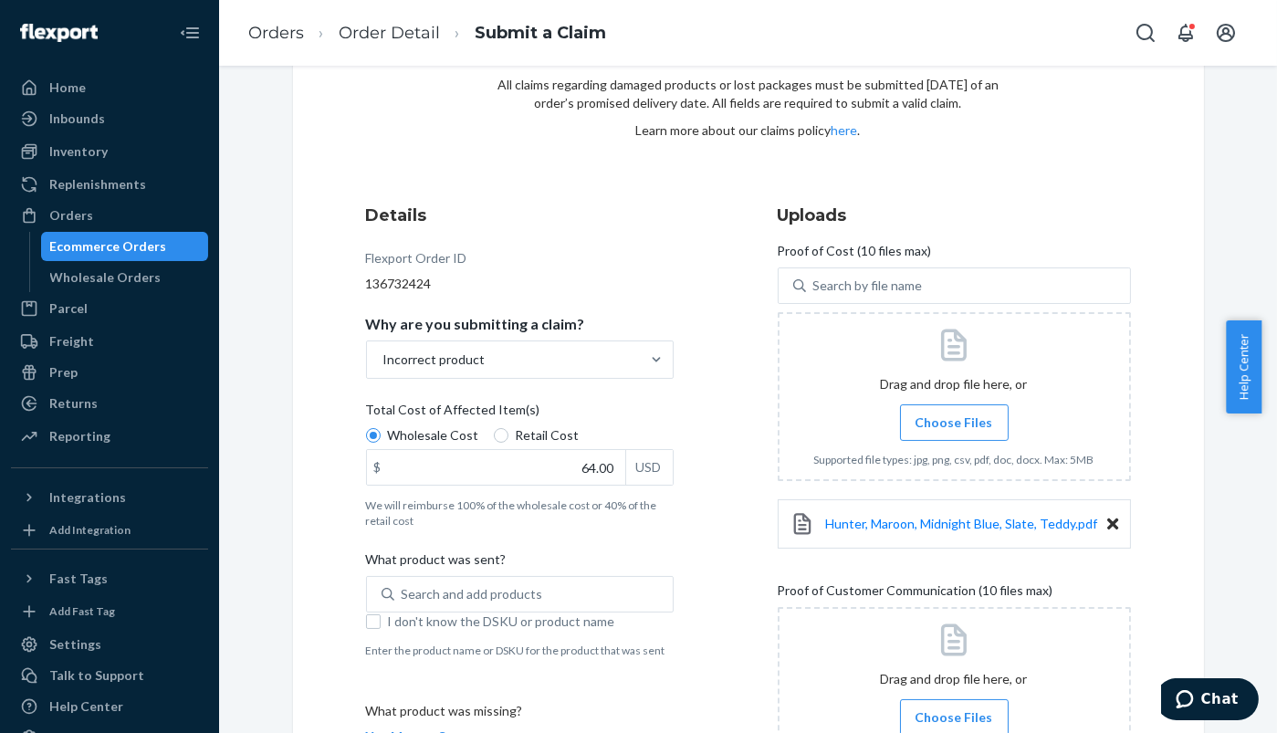
click at [963, 414] on span "Choose Files" at bounding box center [954, 422] width 78 height 18
click at [955, 414] on input "Choose Files" at bounding box center [954, 423] width 1 height 20
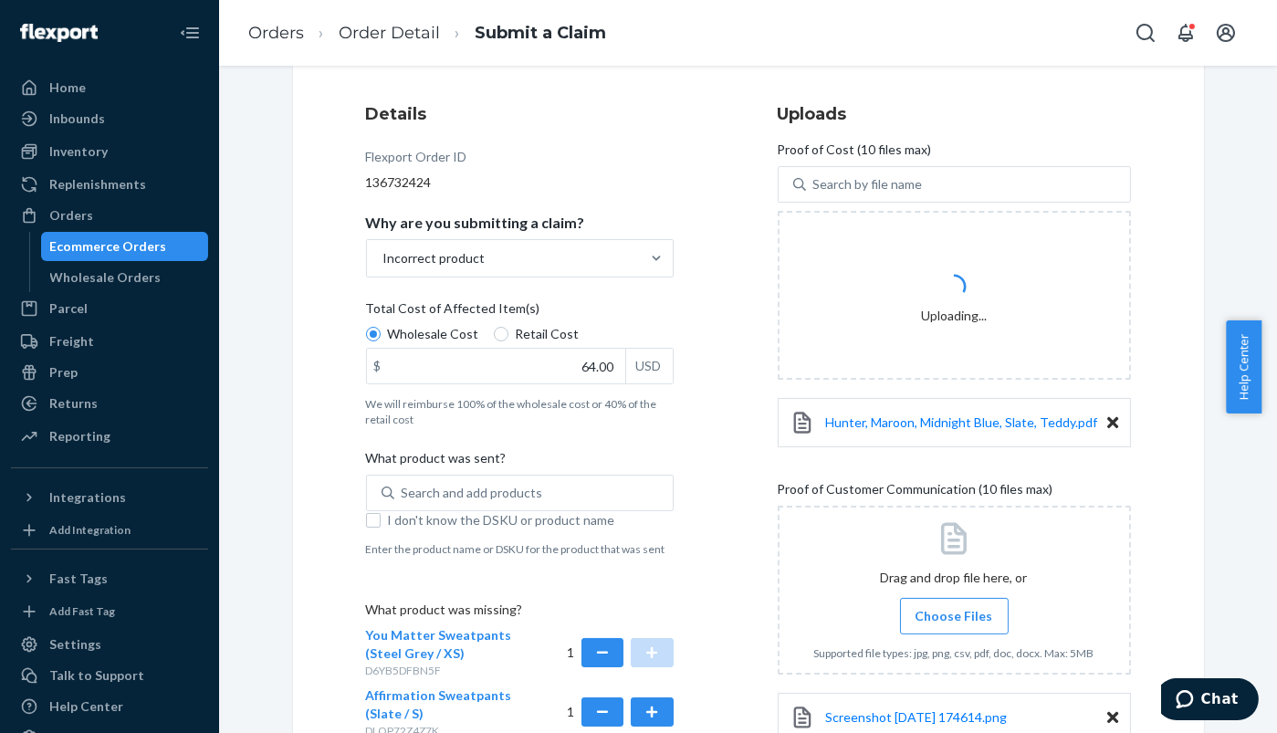
scroll to position [304, 0]
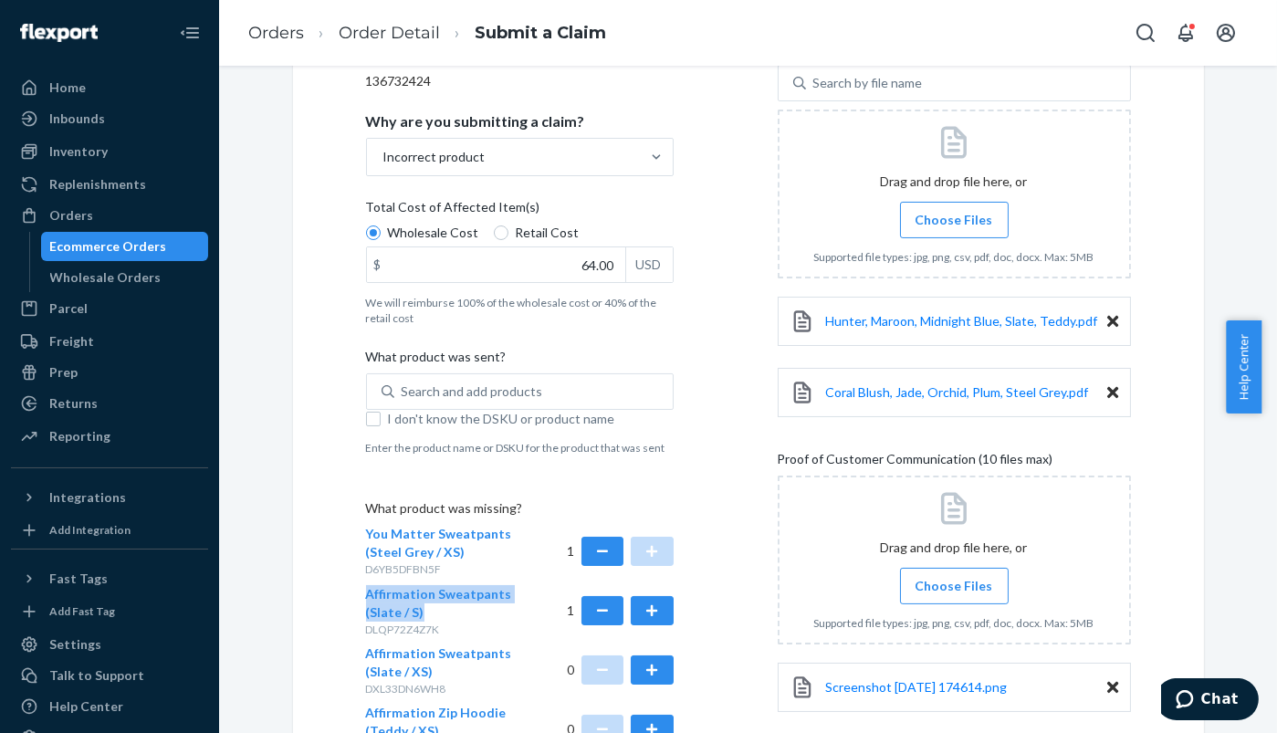
drag, startPoint x: 359, startPoint y: 587, endPoint x: 429, endPoint y: 612, distance: 74.5
click at [429, 612] on div "Affirmation Sweatpants (Slate / S) DLQP72Z4Z7K" at bounding box center [443, 611] width 154 height 52
click at [422, 391] on div "Search and add products" at bounding box center [472, 391] width 141 height 18
click at [403, 391] on input "Search and add products" at bounding box center [403, 391] width 2 height 18
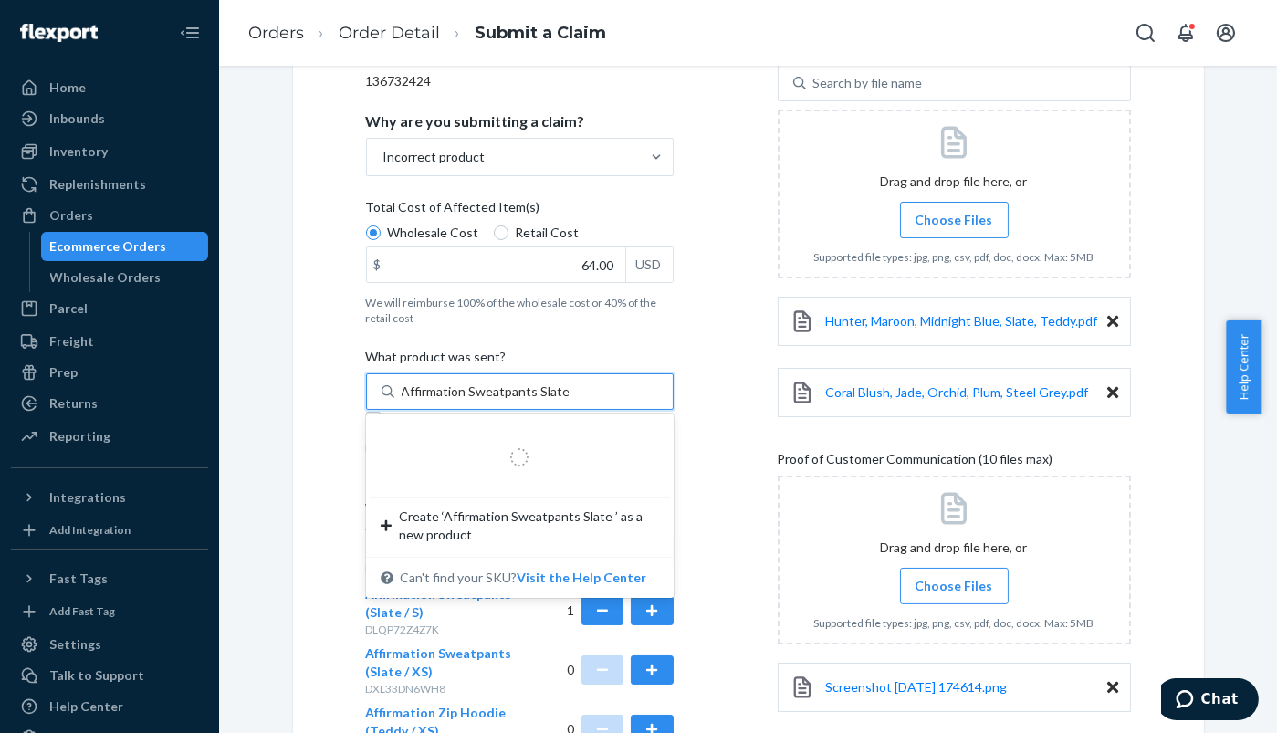
type input "Affirmation Sweatpants Slate S"
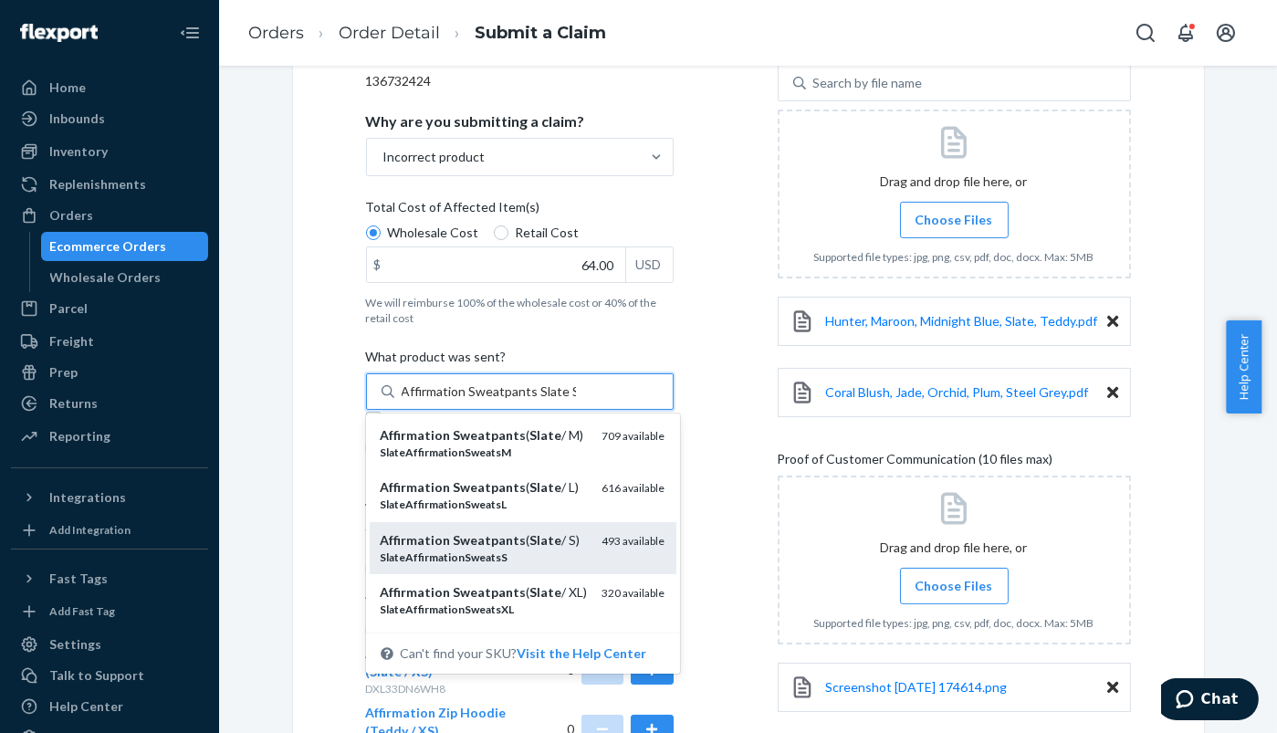
click at [417, 556] on em "SlateAffirmationSweatsS" at bounding box center [445, 557] width 128 height 14
click at [417, 401] on input "Affirmation Sweatpants Slate S" at bounding box center [489, 391] width 174 height 18
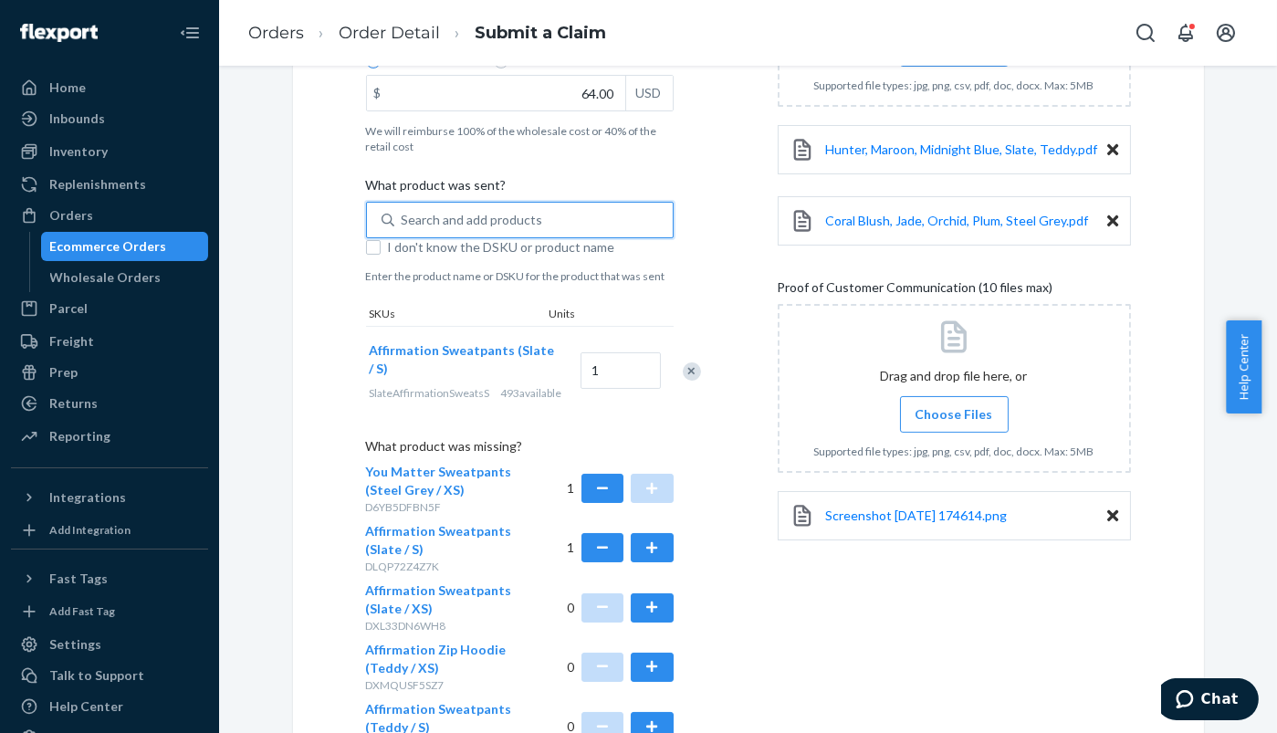
scroll to position [494, 0]
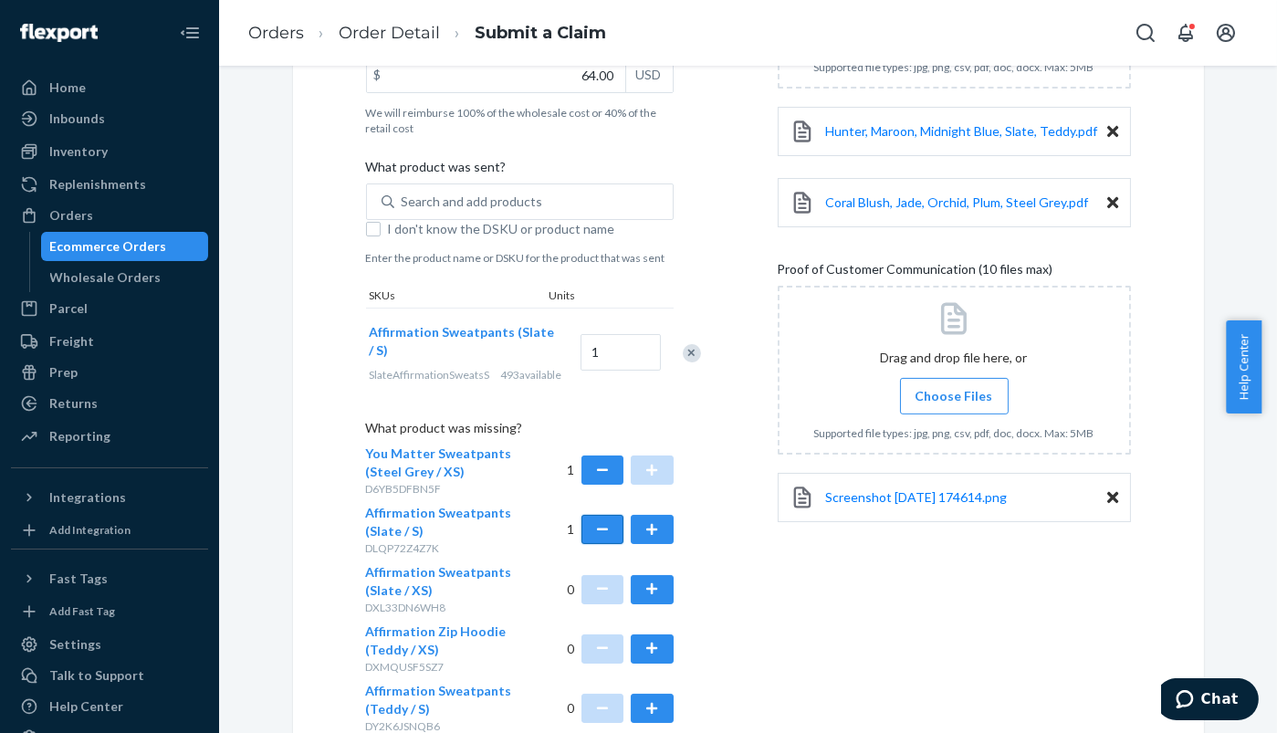
click at [595, 538] on button "button" at bounding box center [602, 529] width 42 height 29
click at [631, 604] on button "button" at bounding box center [652, 589] width 42 height 29
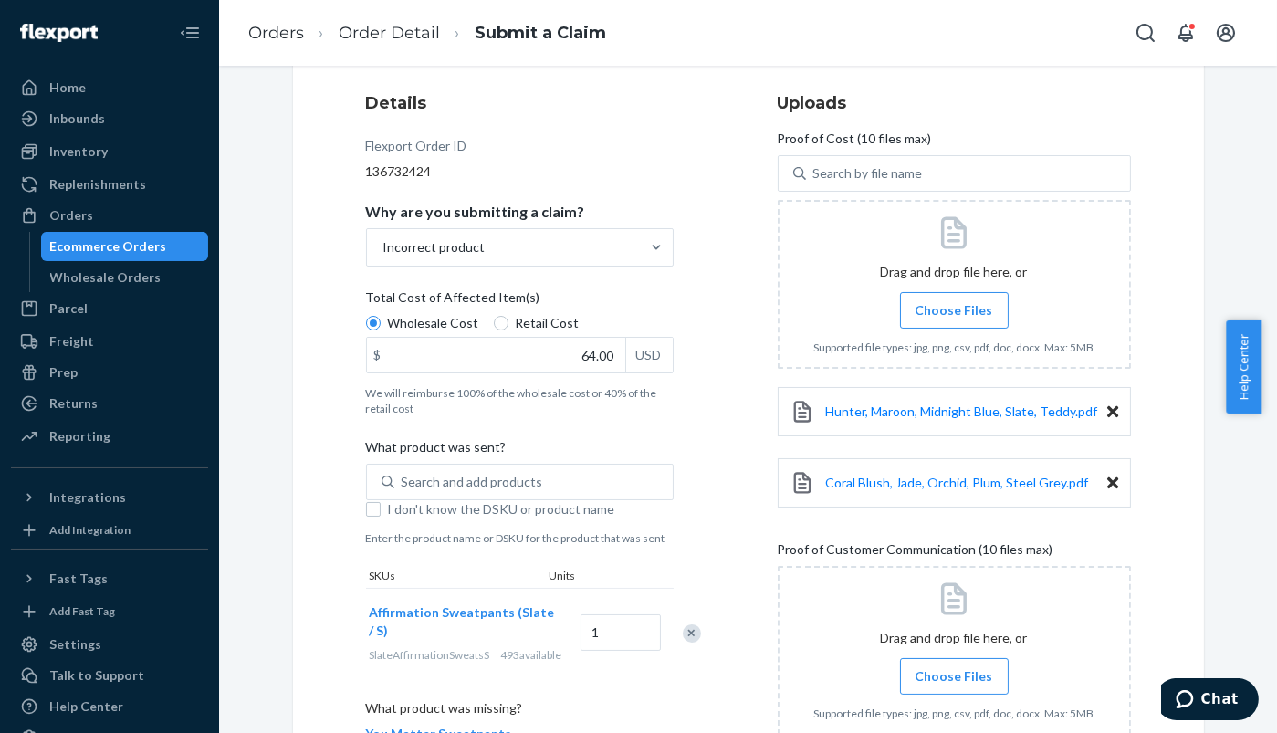
scroll to position [190, 0]
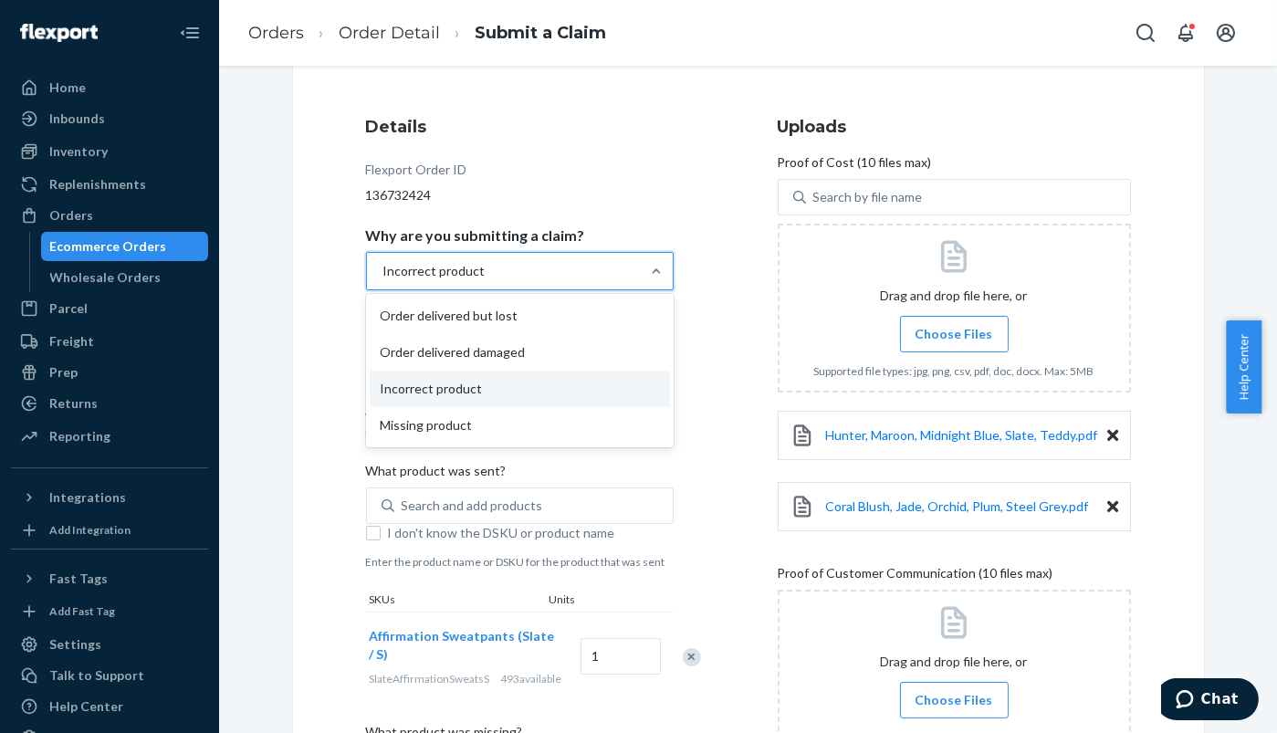
click at [409, 262] on div "Incorrect product" at bounding box center [434, 271] width 102 height 18
click at [383, 262] on input "Why are you submitting a claim? option Incorrect product, selected. option Inco…" at bounding box center [383, 271] width 2 height 18
click at [404, 418] on div "Missing product" at bounding box center [520, 425] width 300 height 37
click at [383, 280] on input "Why are you submitting a claim? option Incorrect product, selected. option Miss…" at bounding box center [383, 271] width 2 height 18
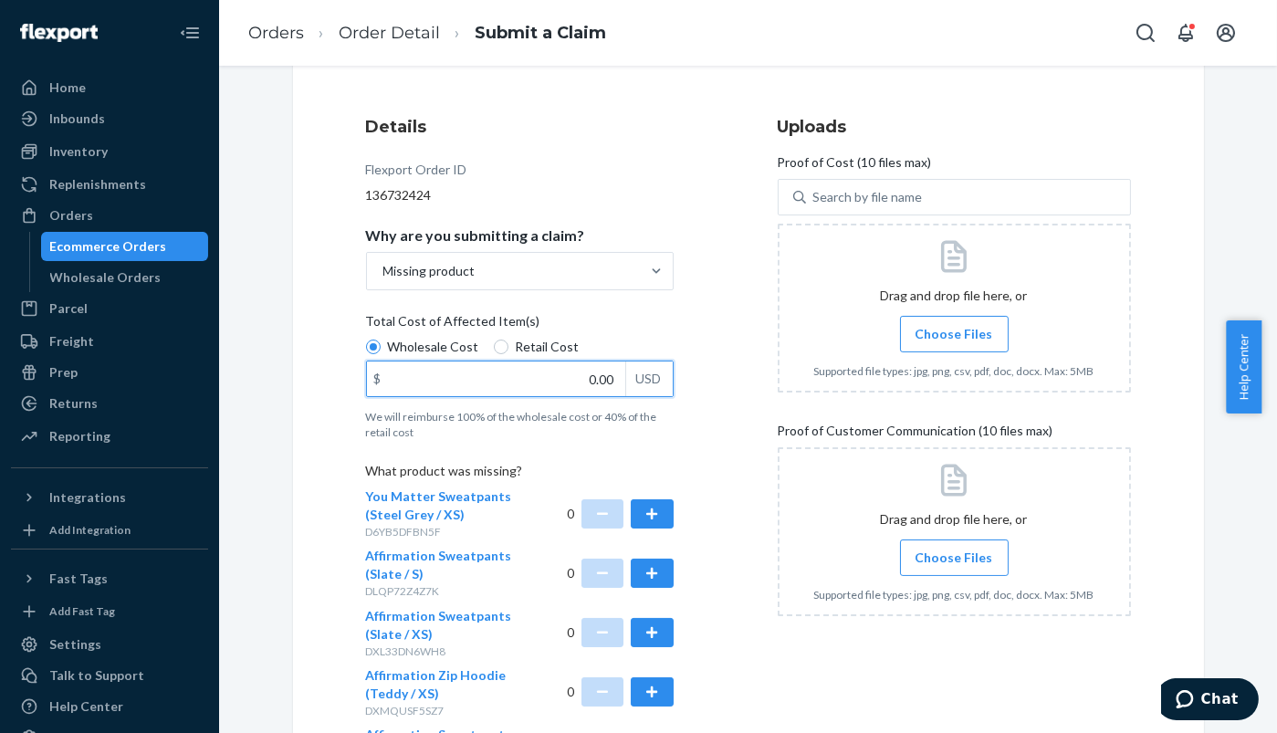
drag, startPoint x: 576, startPoint y: 382, endPoint x: 649, endPoint y: 388, distance: 73.3
click at [649, 388] on div "$ 0.00 USD" at bounding box center [520, 379] width 308 height 37
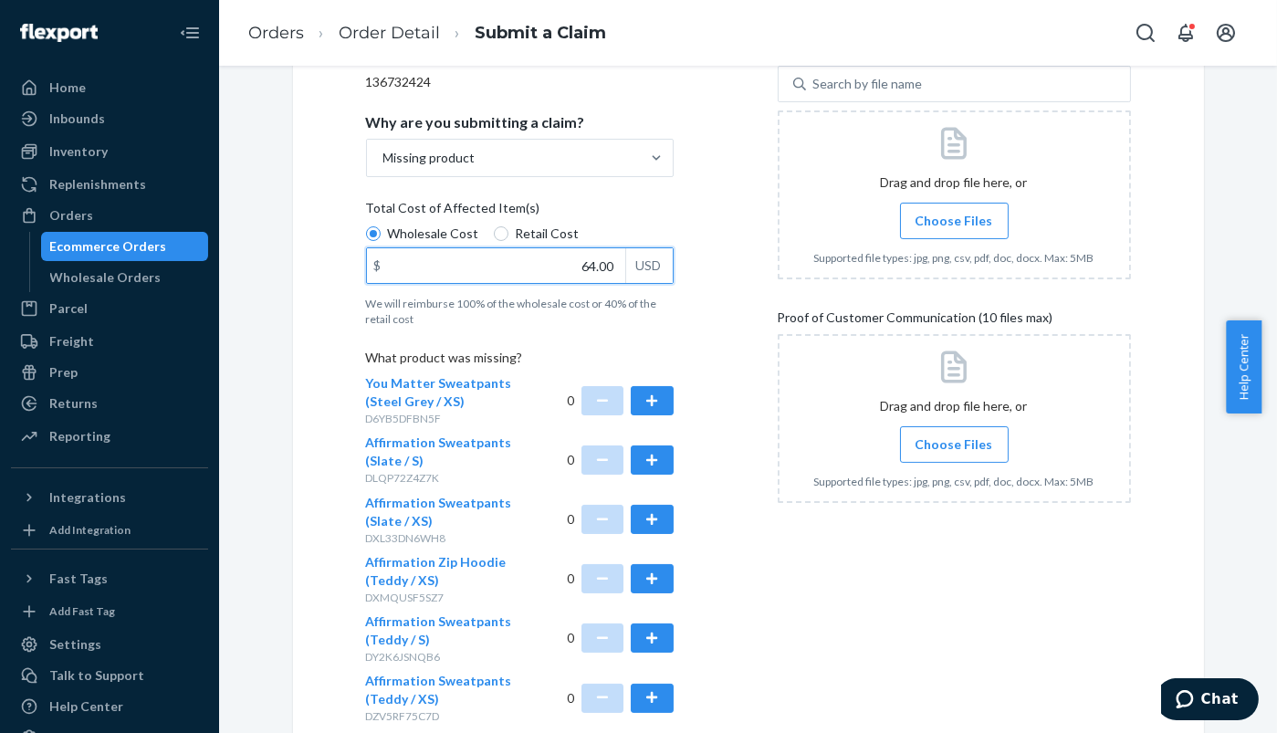
scroll to position [392, 0]
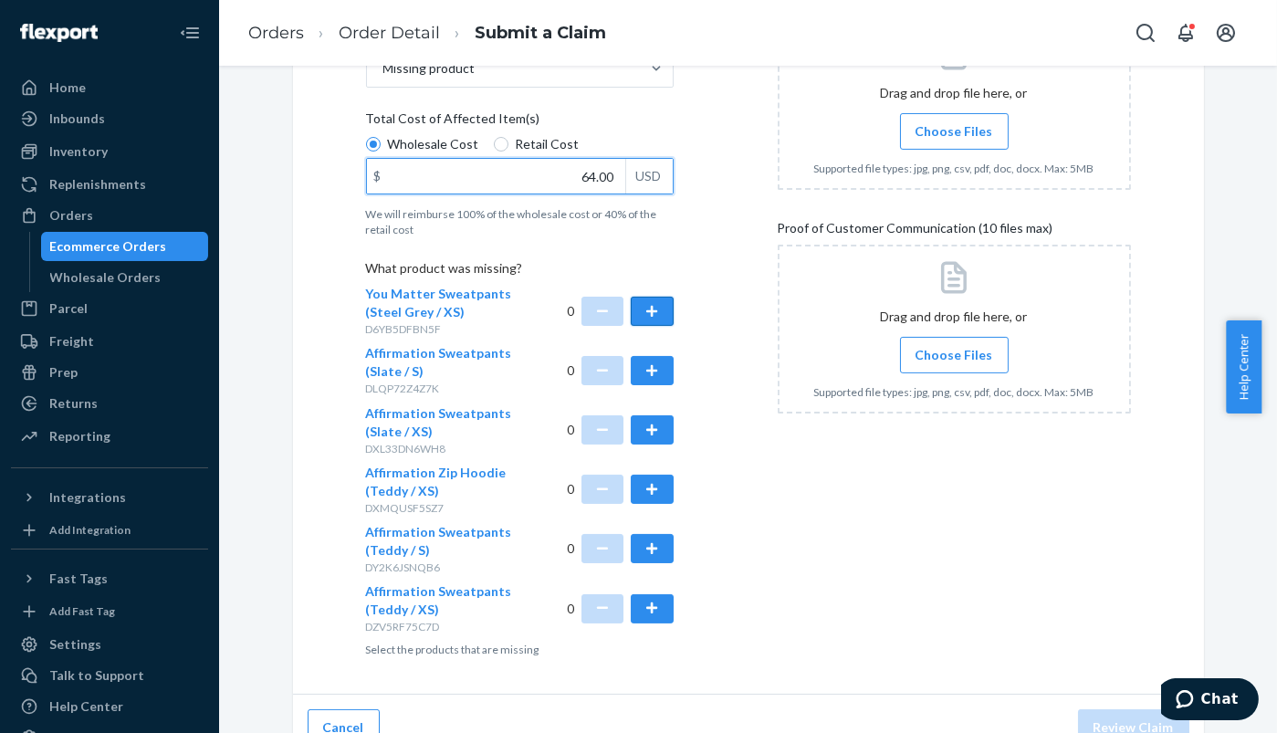
type input "64.00"
click at [631, 310] on button "button" at bounding box center [652, 311] width 42 height 29
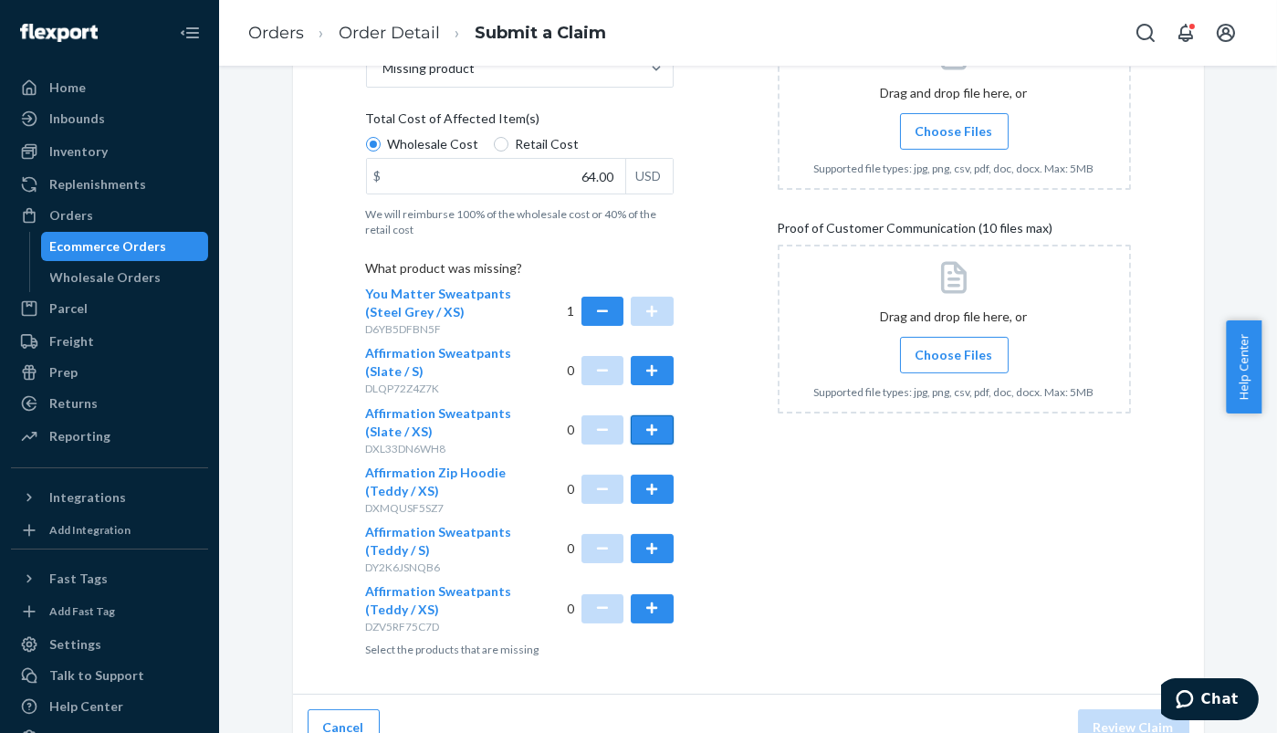
click at [654, 415] on button "button" at bounding box center [652, 429] width 42 height 29
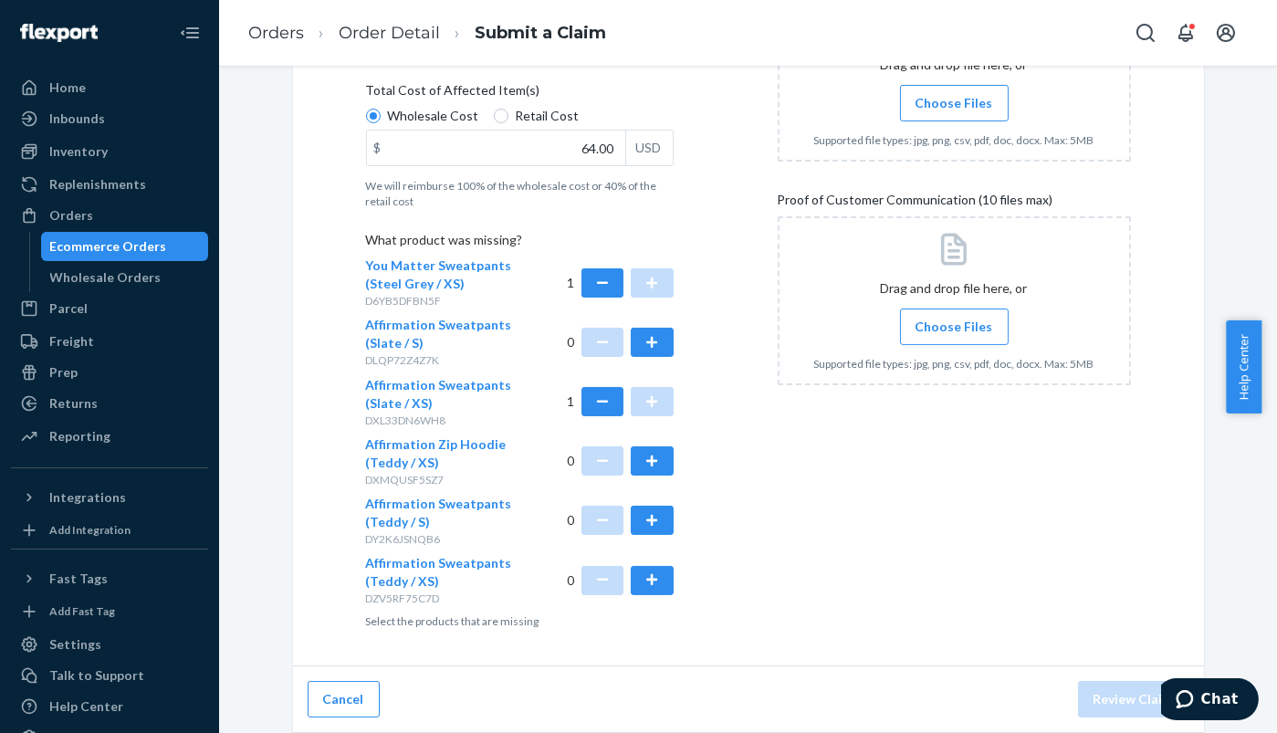
scroll to position [0, 0]
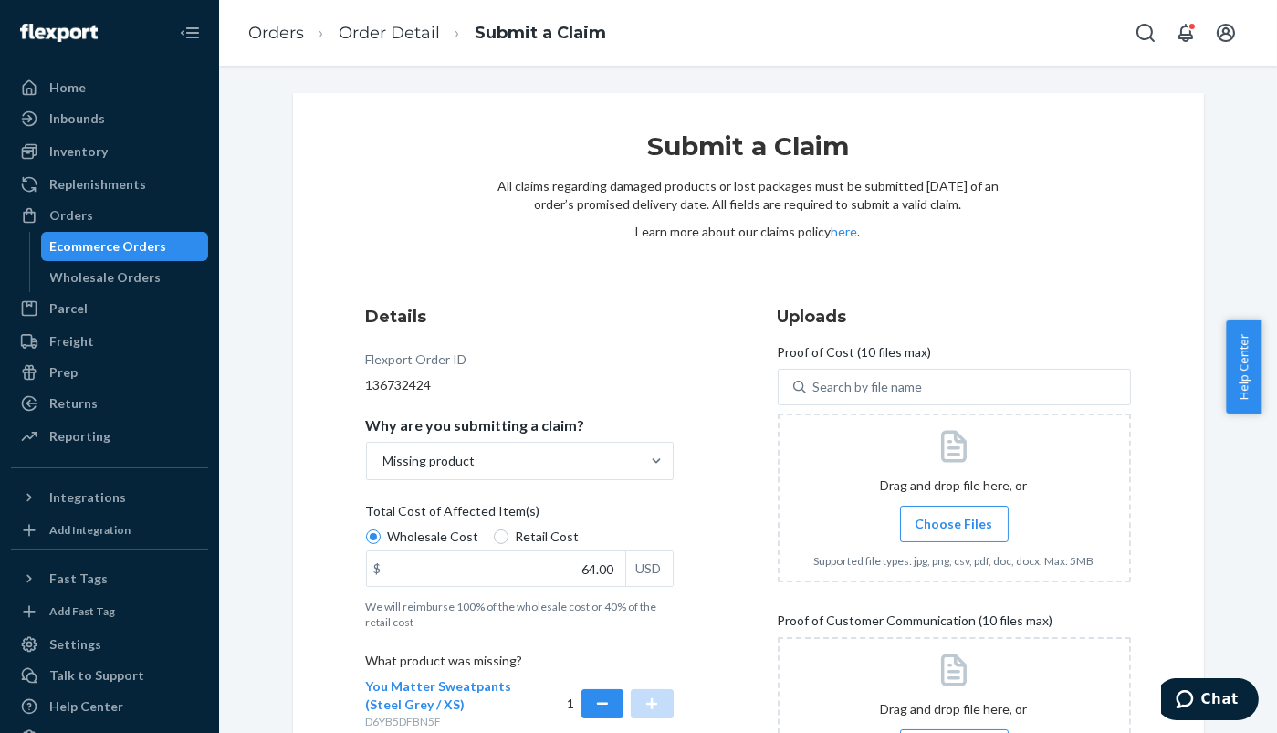
click at [942, 526] on span "Choose Files" at bounding box center [954, 524] width 78 height 18
click at [954, 526] on input "Choose Files" at bounding box center [954, 524] width 1 height 20
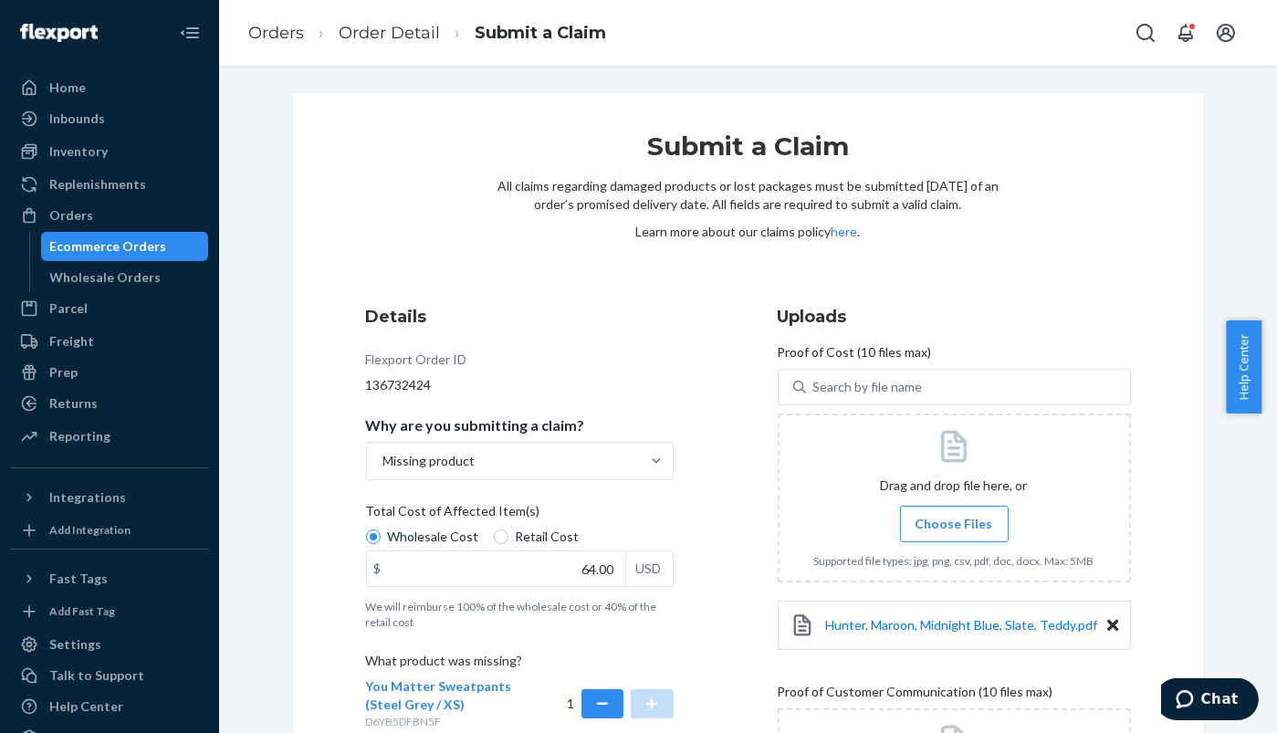
click at [971, 518] on span "Choose Files" at bounding box center [954, 524] width 78 height 18
click at [955, 518] on input "Choose Files" at bounding box center [954, 524] width 1 height 20
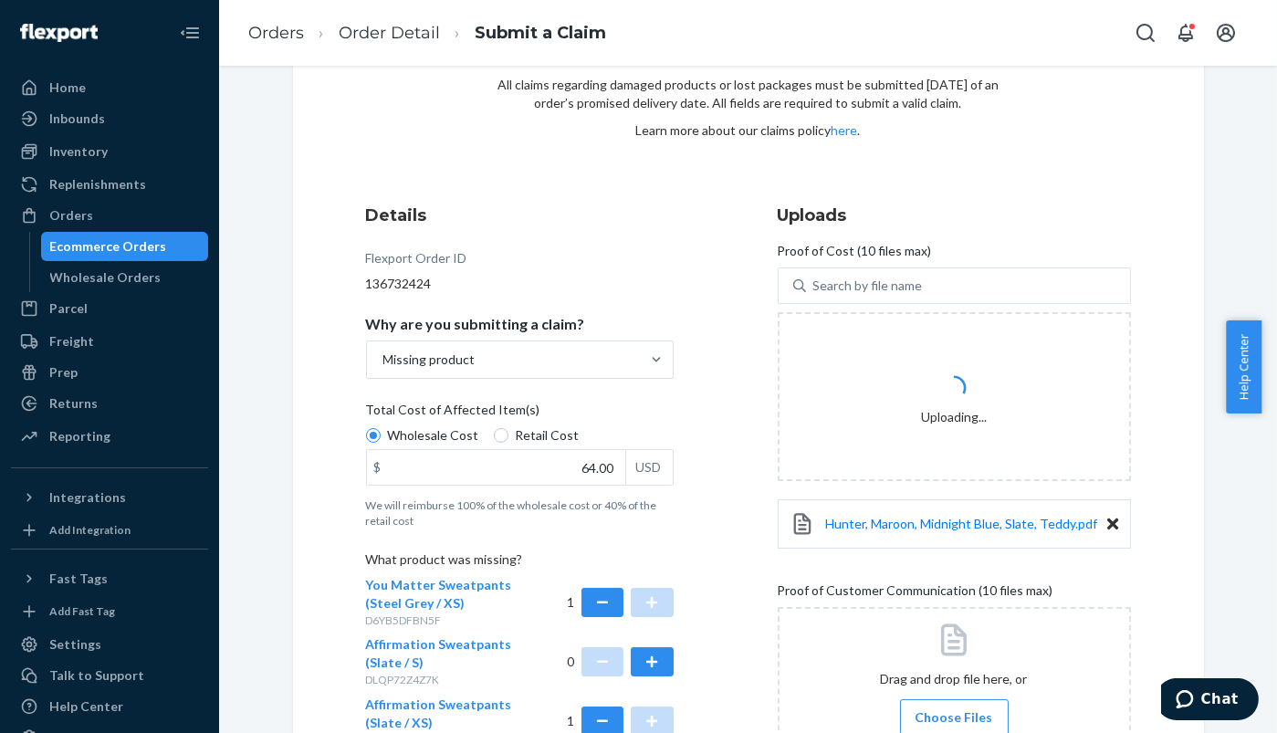
scroll to position [203, 0]
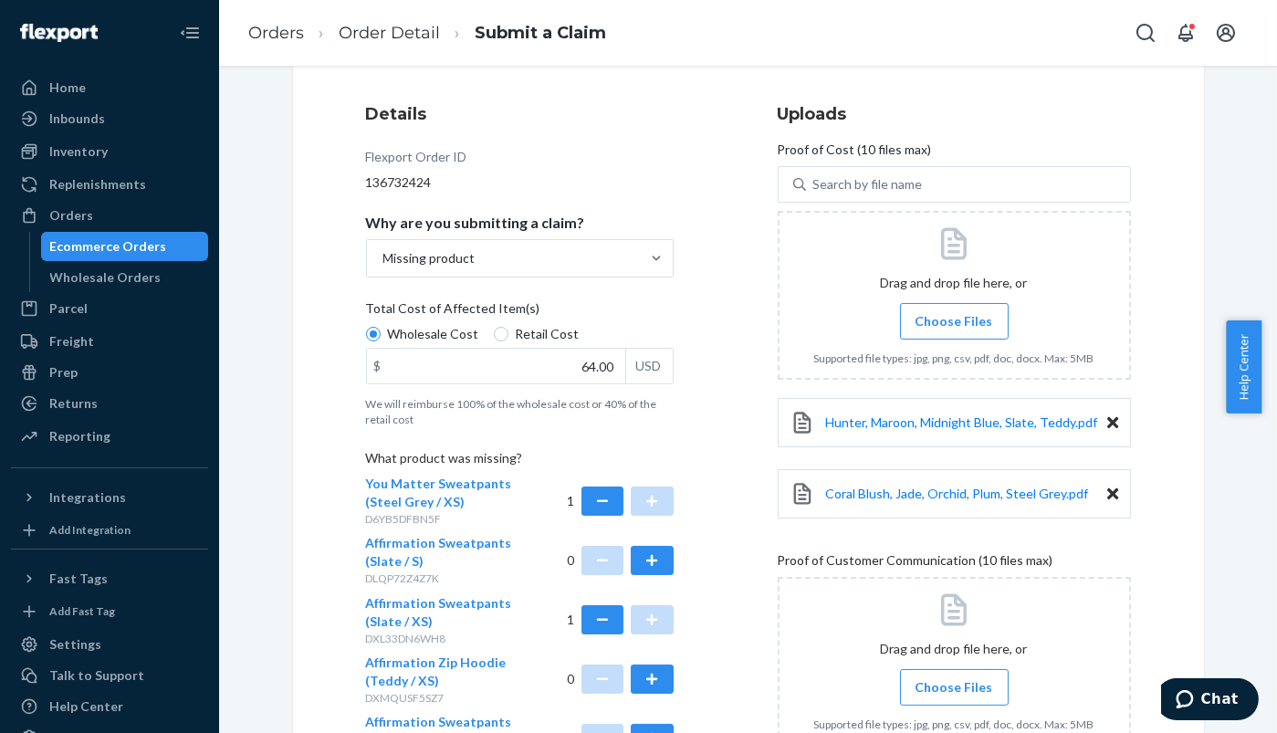
click at [924, 688] on span "Choose Files" at bounding box center [954, 687] width 78 height 18
click at [954, 688] on input "Choose Files" at bounding box center [954, 687] width 1 height 20
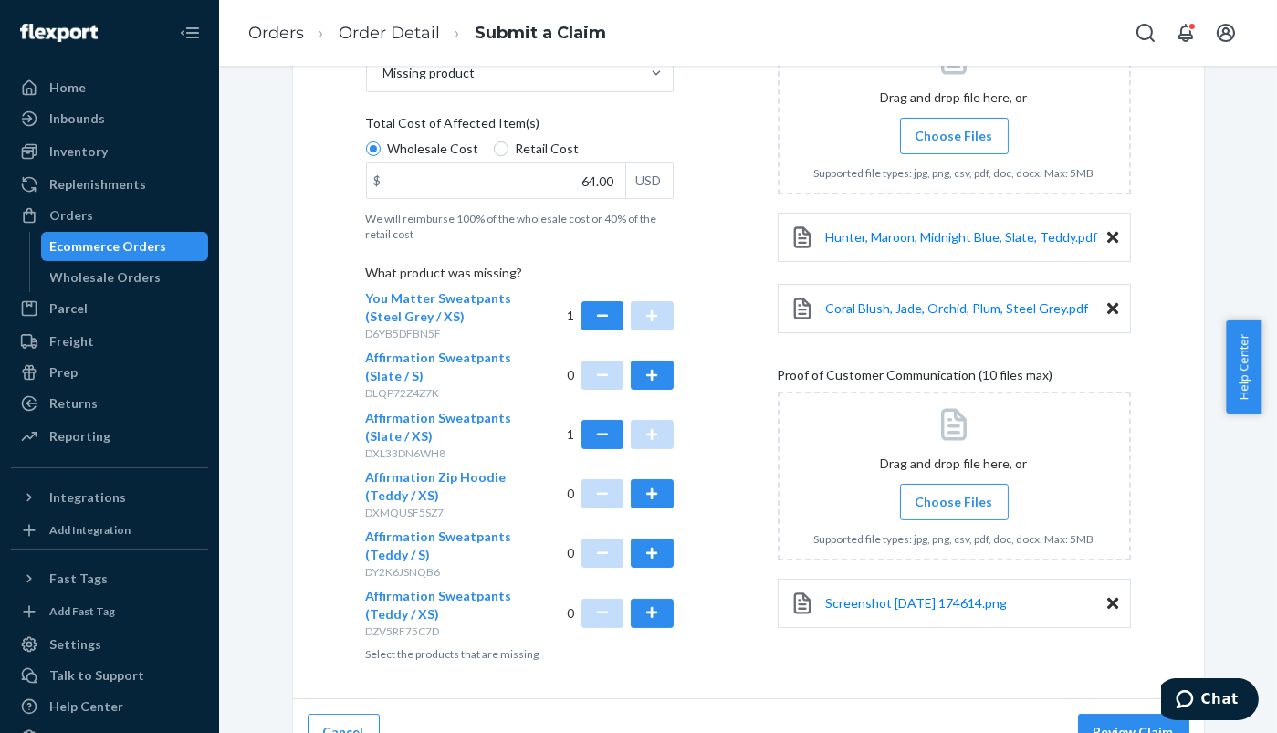
scroll to position [421, 0]
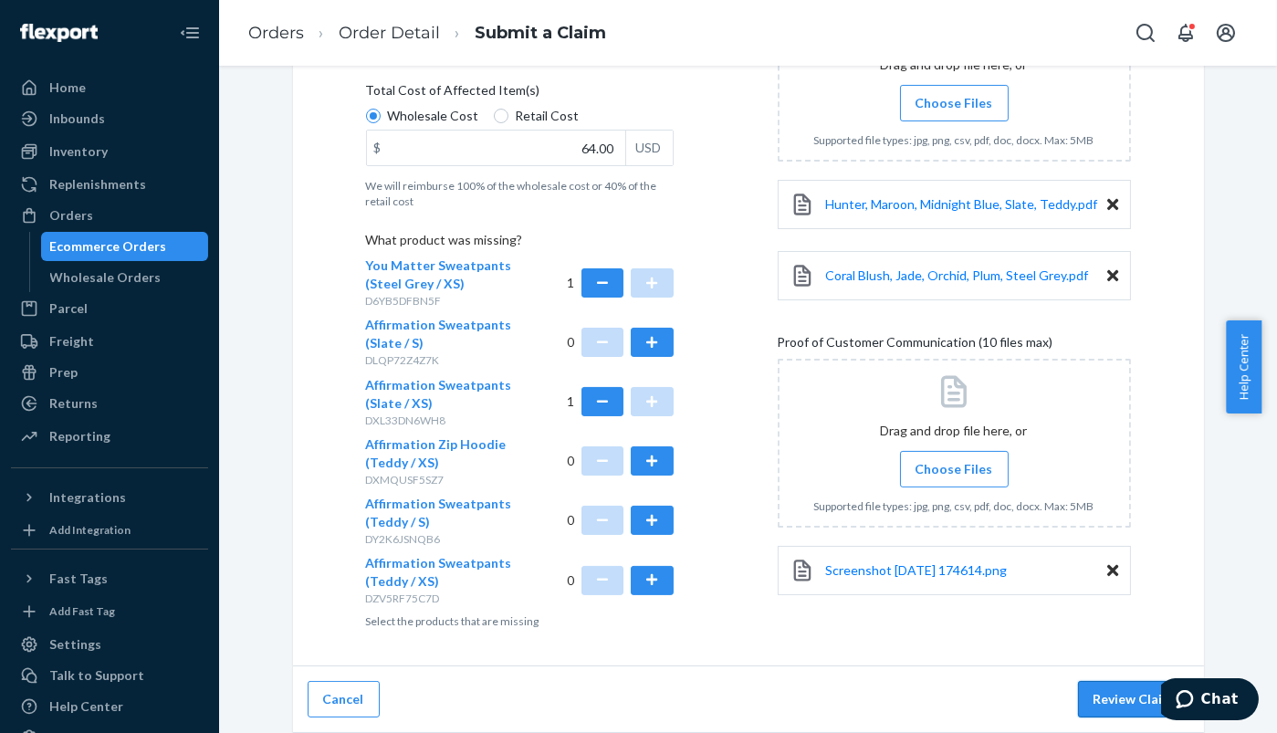
click at [1110, 702] on button "Review Claim" at bounding box center [1133, 699] width 111 height 37
click at [1121, 697] on button "Review Claim" at bounding box center [1133, 699] width 111 height 37
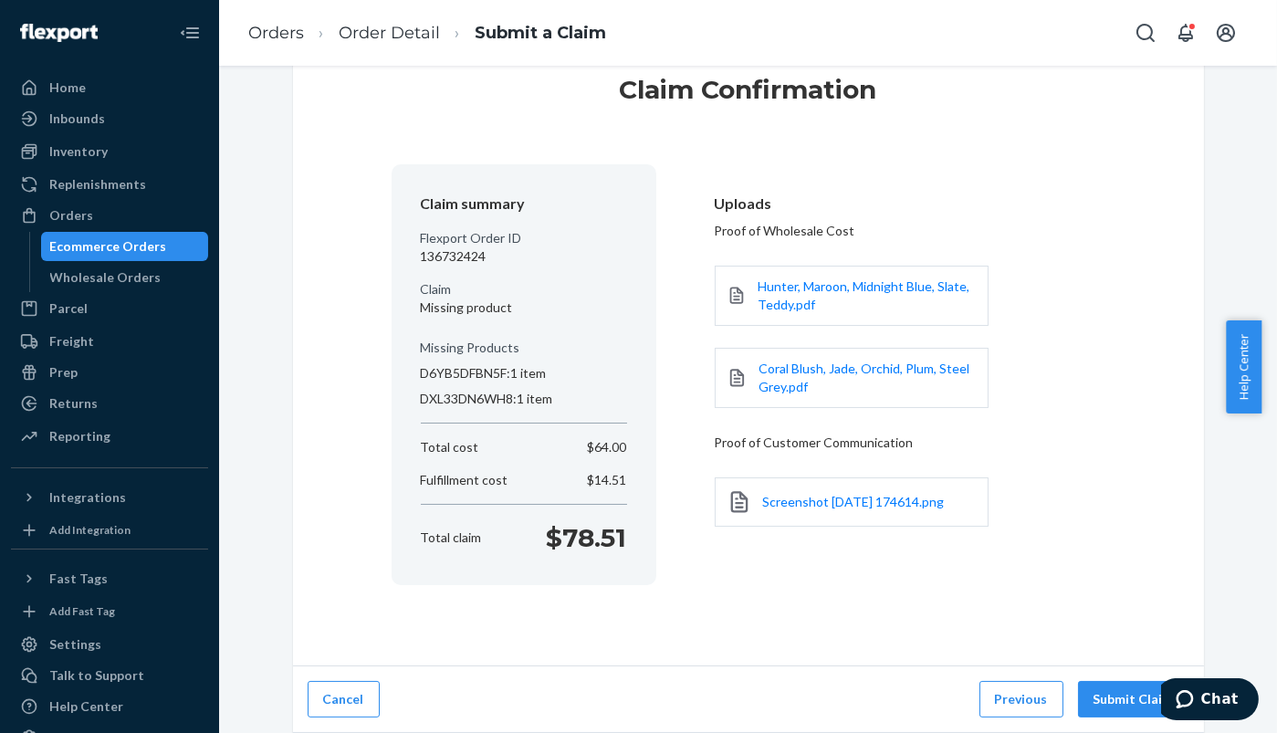
scroll to position [56, 0]
click at [1139, 700] on button "Submit Claim" at bounding box center [1133, 700] width 111 height 37
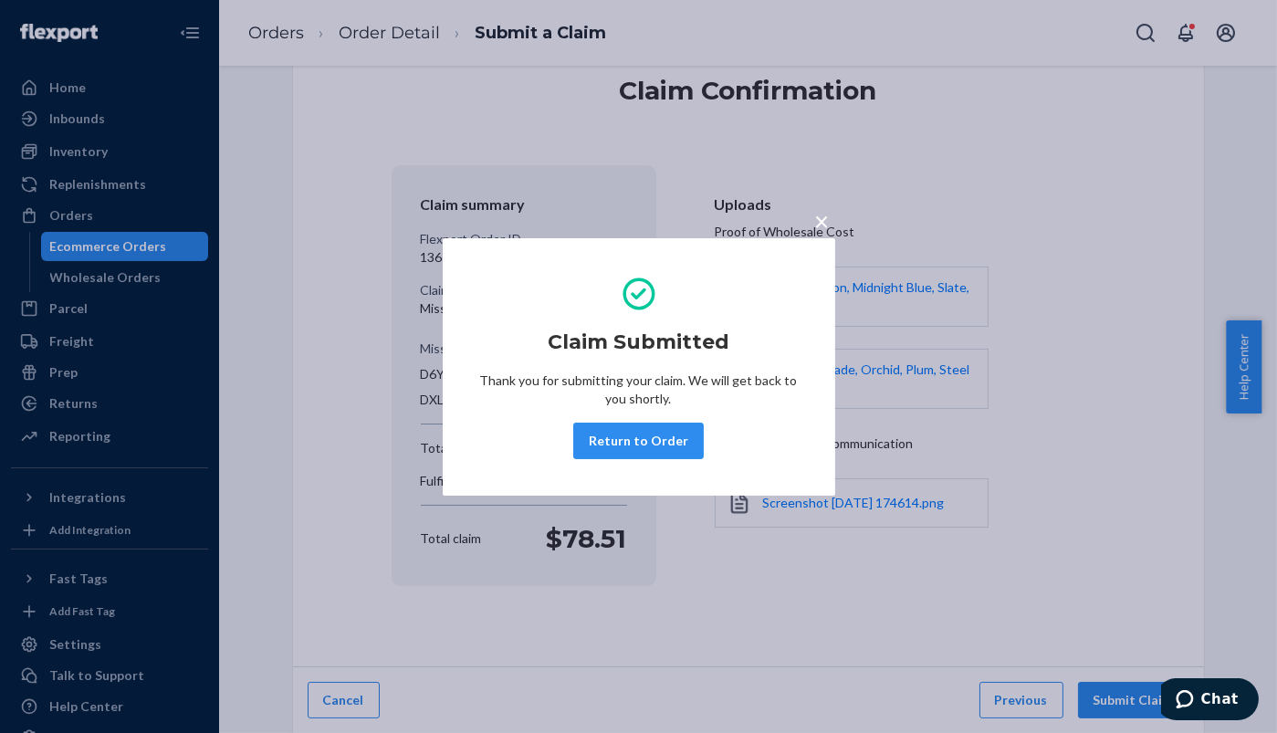
click at [669, 460] on div "Claim Submitted Thank you for submitting your claim. We will get back to you sh…" at bounding box center [638, 366] width 319 height 199
click at [669, 450] on button "Return to Order" at bounding box center [638, 441] width 131 height 37
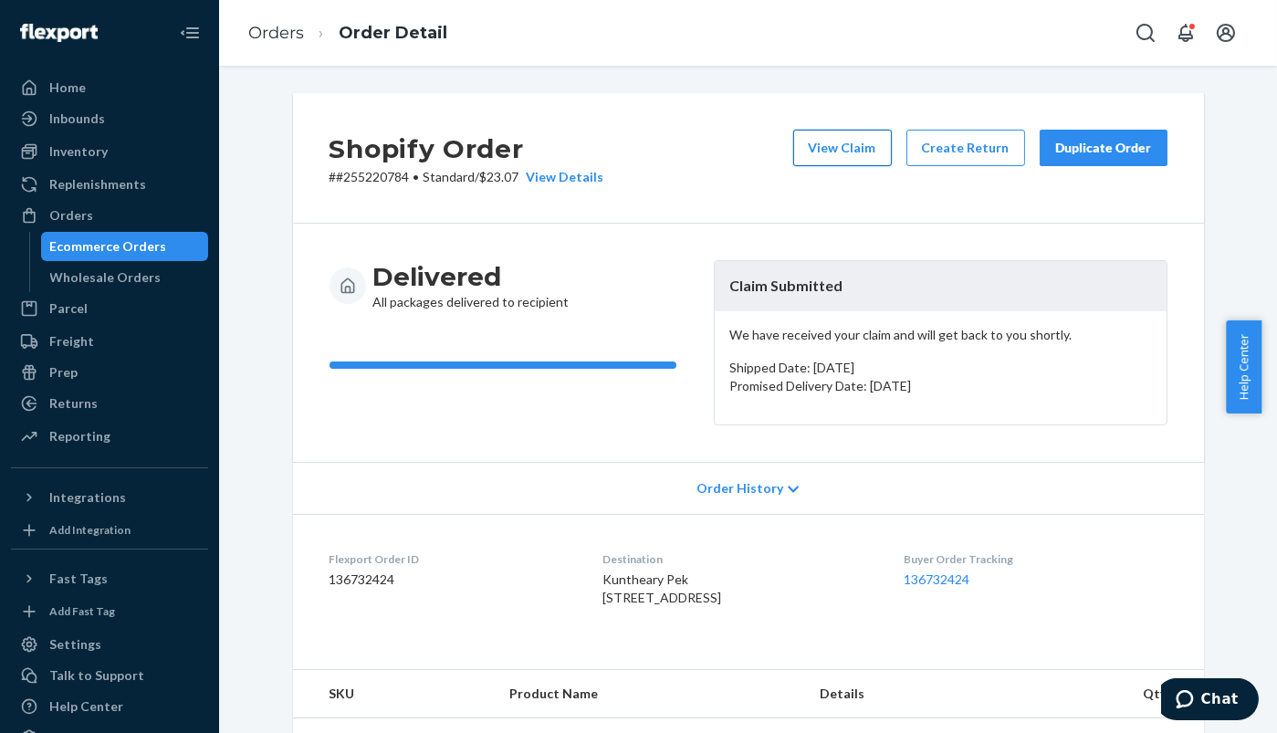
click at [838, 157] on button "View Claim" at bounding box center [842, 148] width 99 height 37
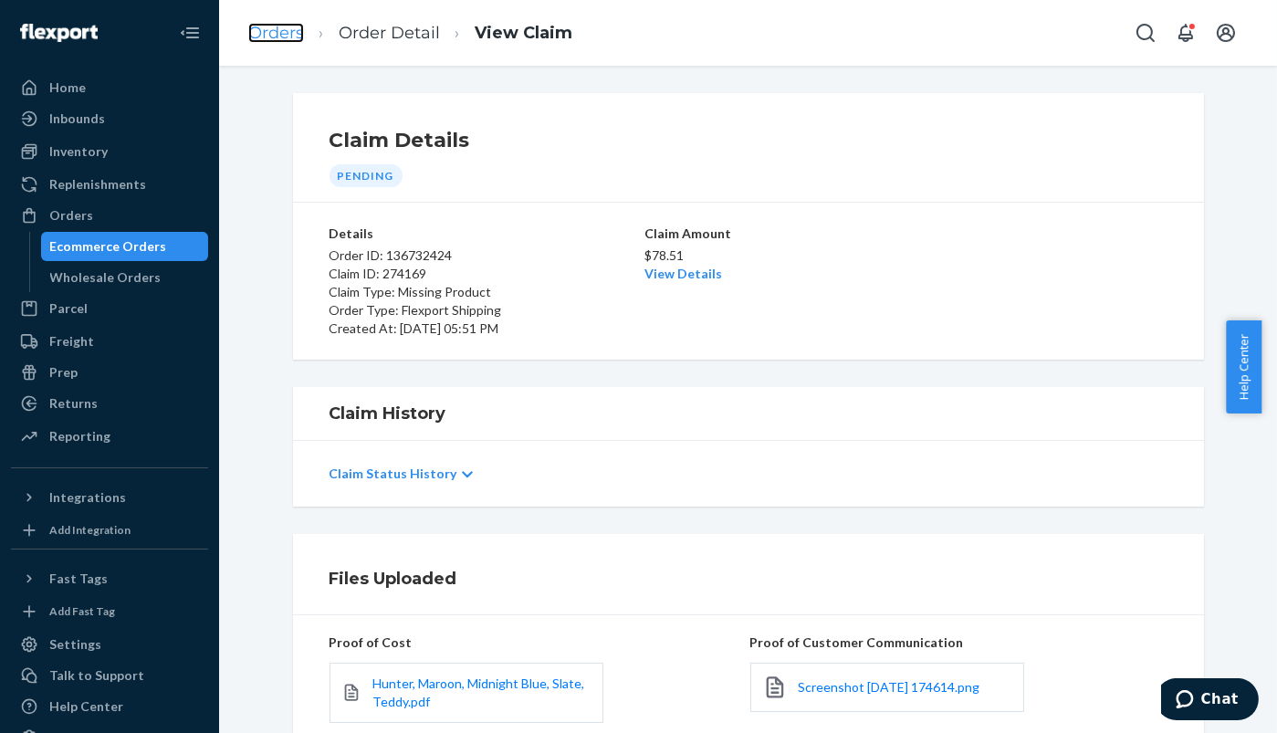
click at [290, 35] on link "Orders" at bounding box center [276, 33] width 56 height 20
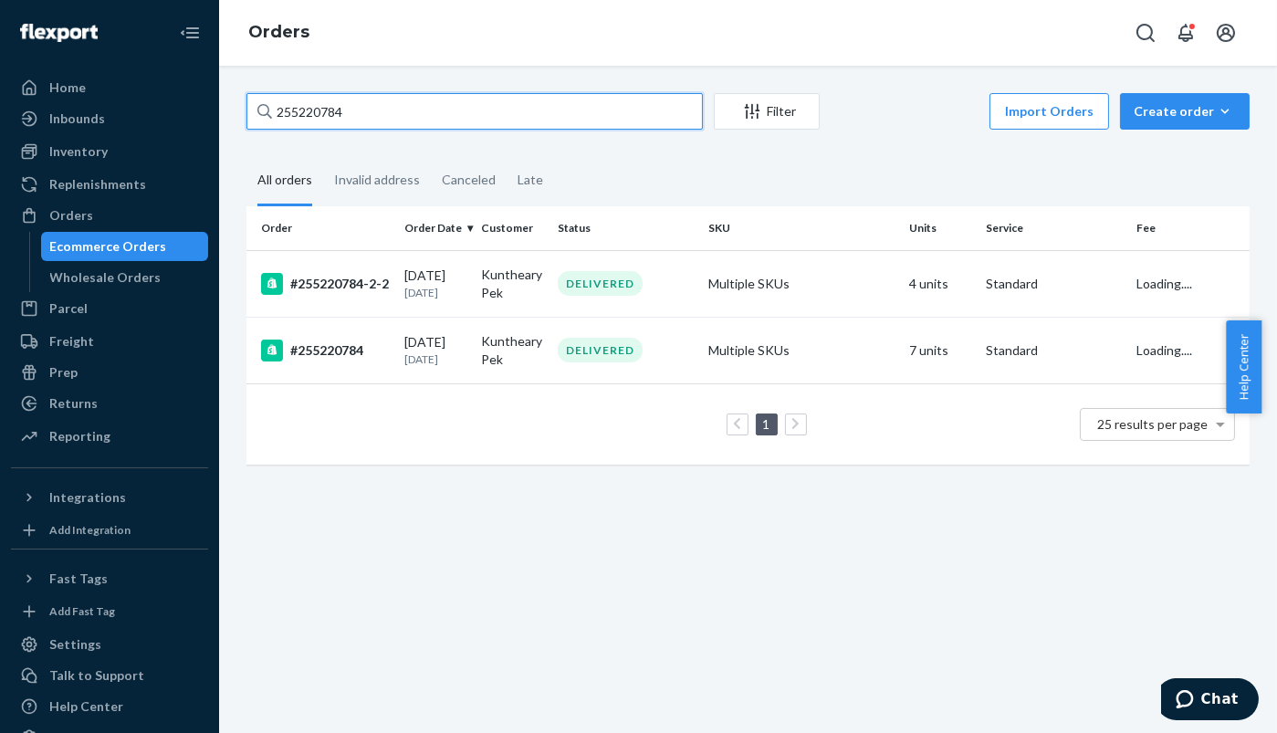
drag, startPoint x: 350, startPoint y: 109, endPoint x: 250, endPoint y: 108, distance: 99.5
click at [250, 108] on input "255220784" at bounding box center [474, 111] width 456 height 37
paste input "56556"
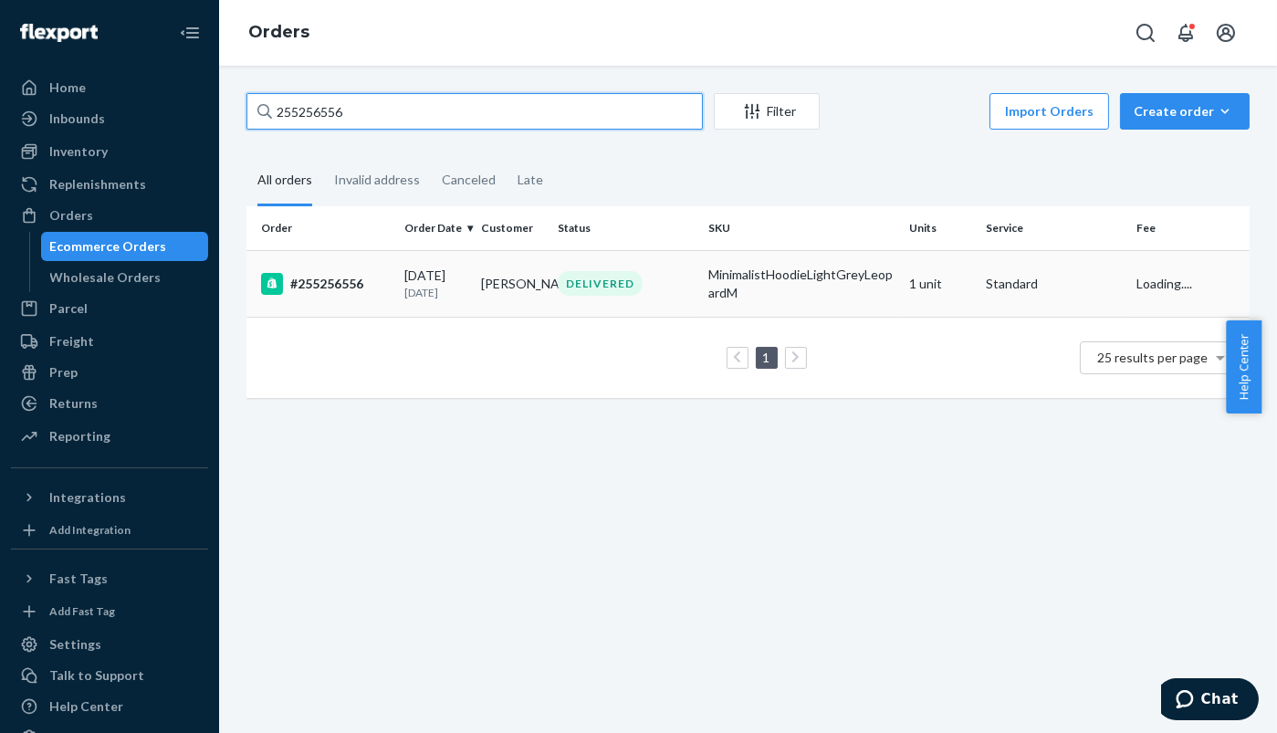
type input "255256556"
click at [344, 287] on div "#255256556" at bounding box center [325, 284] width 129 height 22
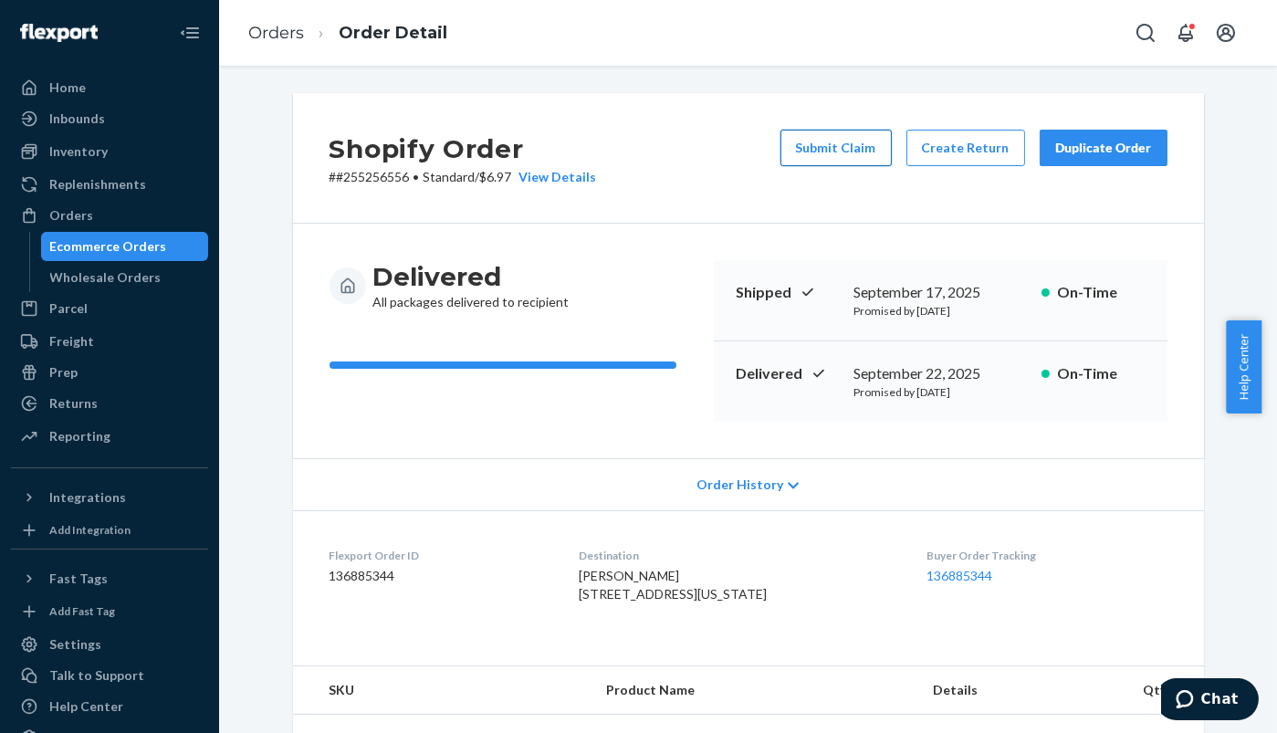
click at [840, 147] on button "Submit Claim" at bounding box center [835, 148] width 111 height 37
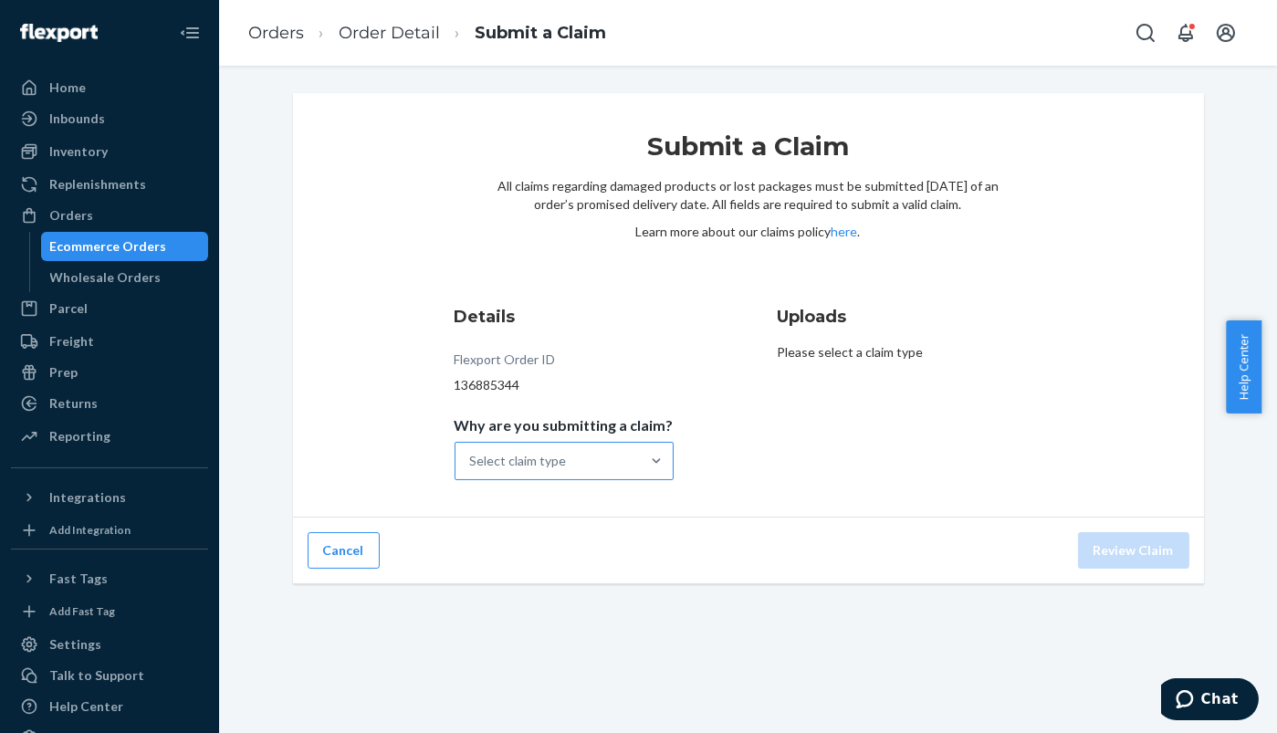
click at [595, 468] on div "Select claim type" at bounding box center [547, 461] width 184 height 37
click at [472, 468] on input "Why are you submitting a claim? Select claim type" at bounding box center [471, 461] width 2 height 18
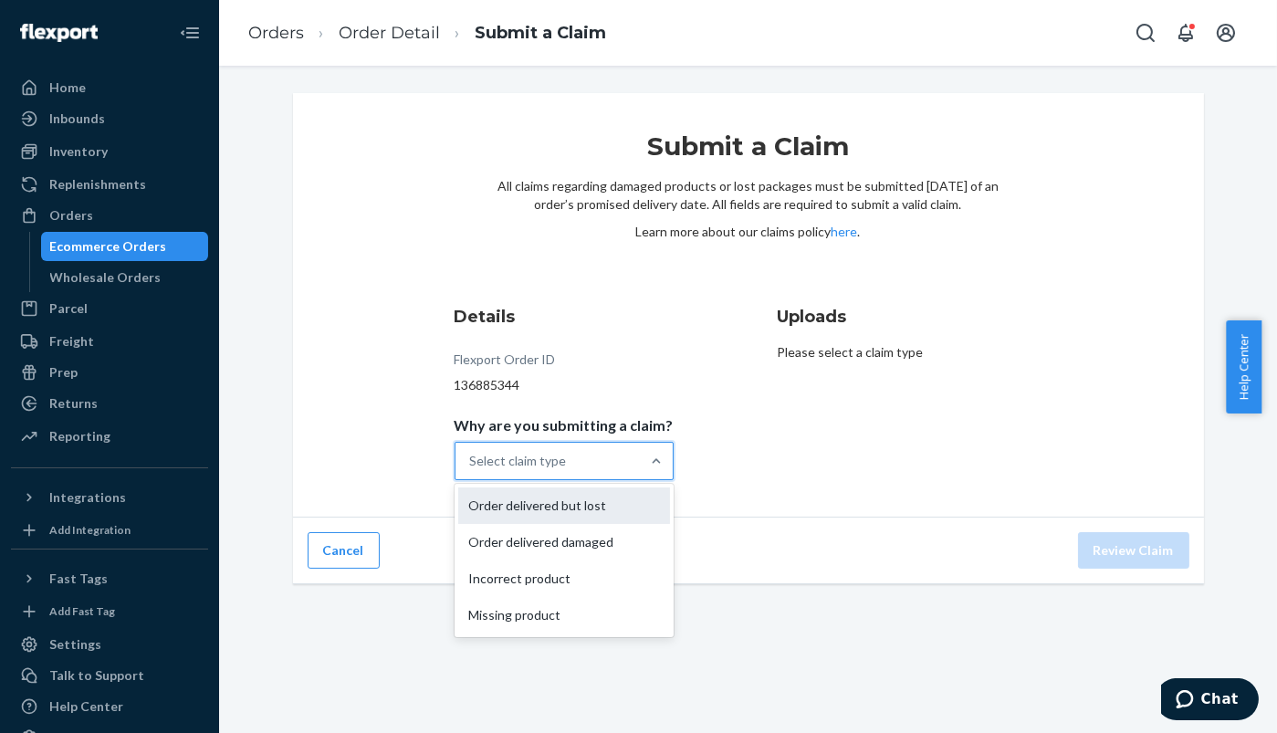
click at [518, 503] on div "Order delivered but lost" at bounding box center [564, 505] width 212 height 37
click at [472, 470] on input "Why are you submitting a claim? option Order delivered but lost focused, 1 of 4…" at bounding box center [471, 461] width 2 height 18
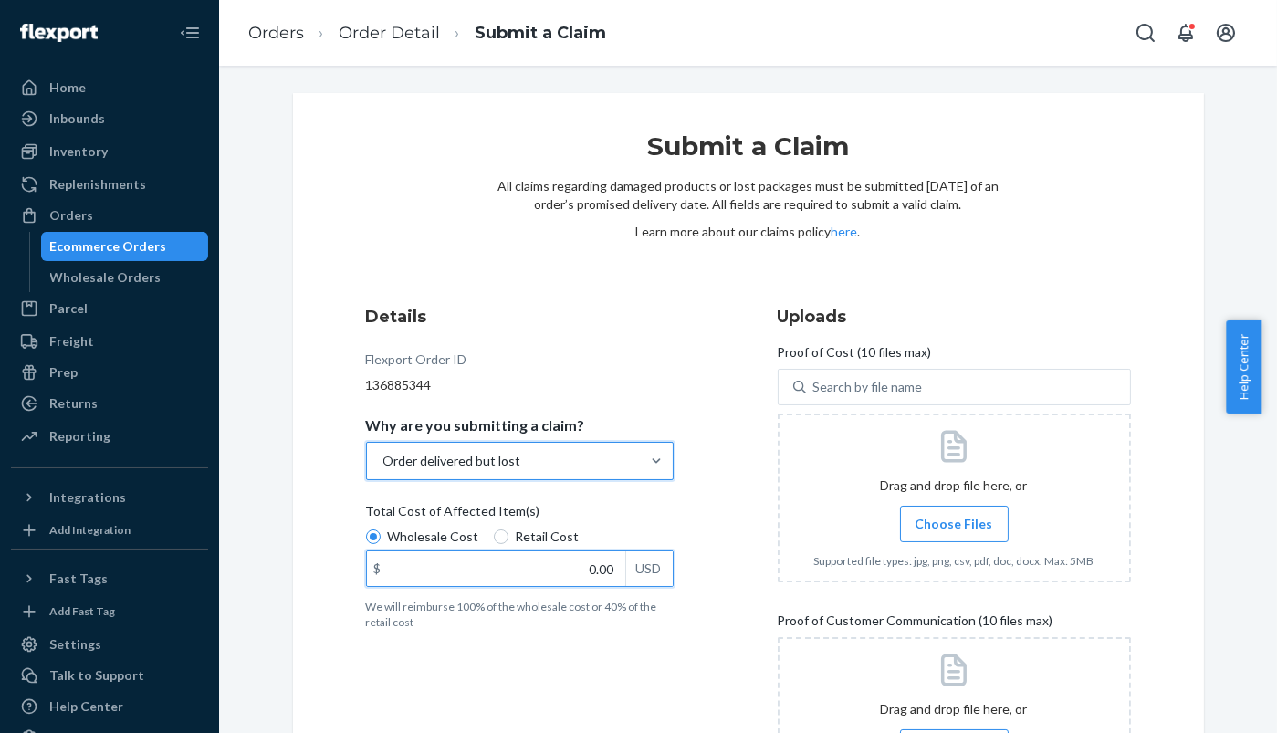
click at [570, 578] on input "0.00" at bounding box center [496, 568] width 258 height 35
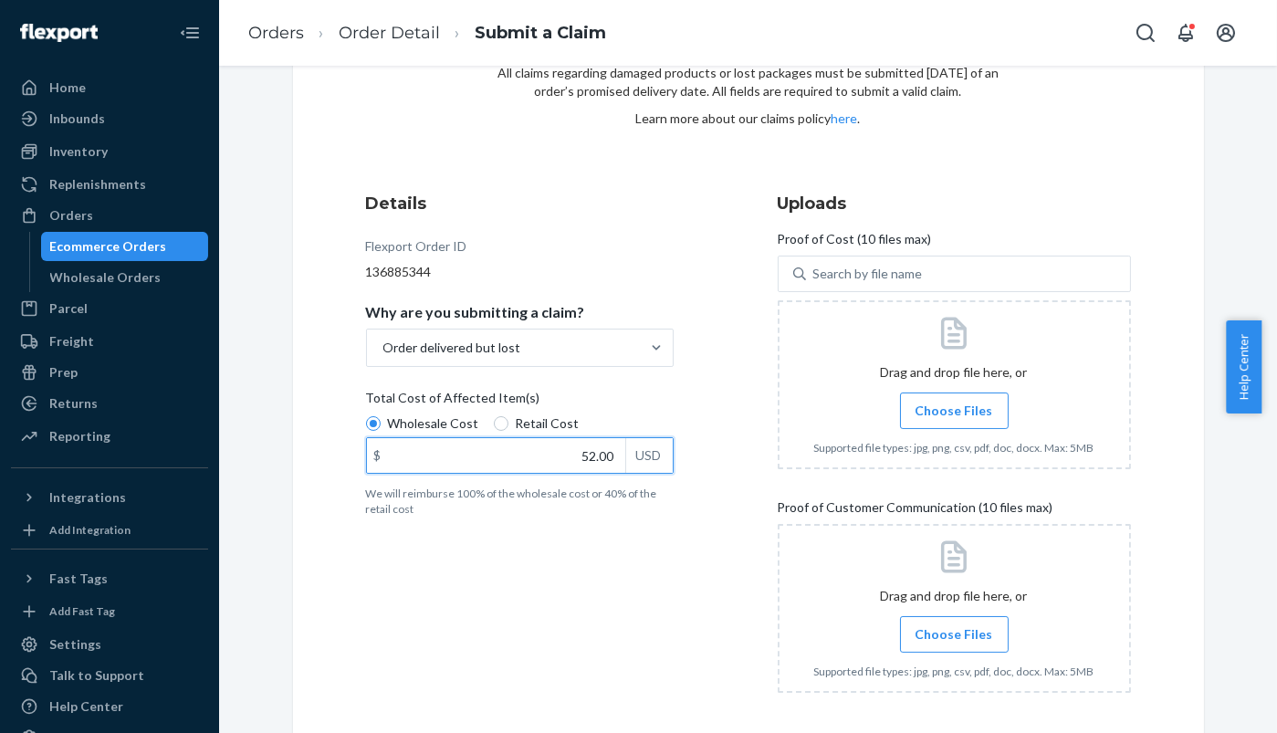
scroll to position [191, 0]
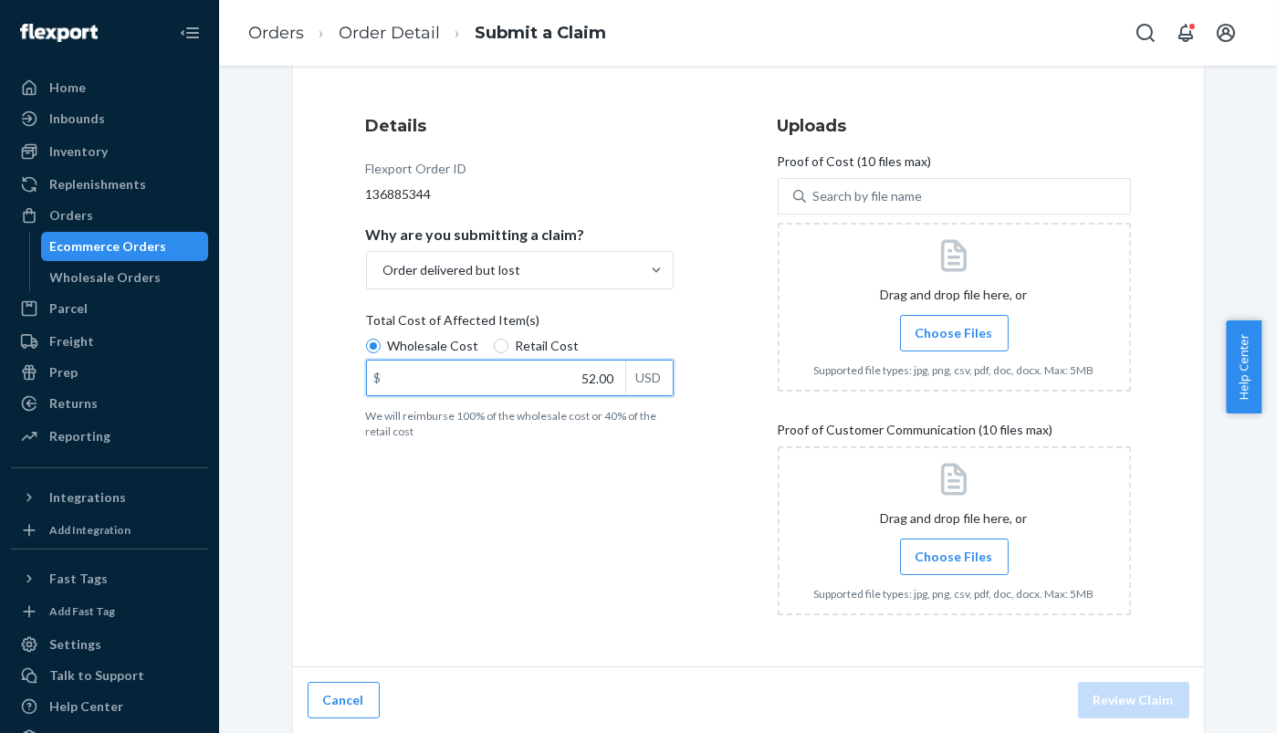
type input "52.00"
click at [964, 330] on span "Choose Files" at bounding box center [954, 333] width 78 height 18
click at [955, 330] on input "Choose Files" at bounding box center [954, 333] width 1 height 20
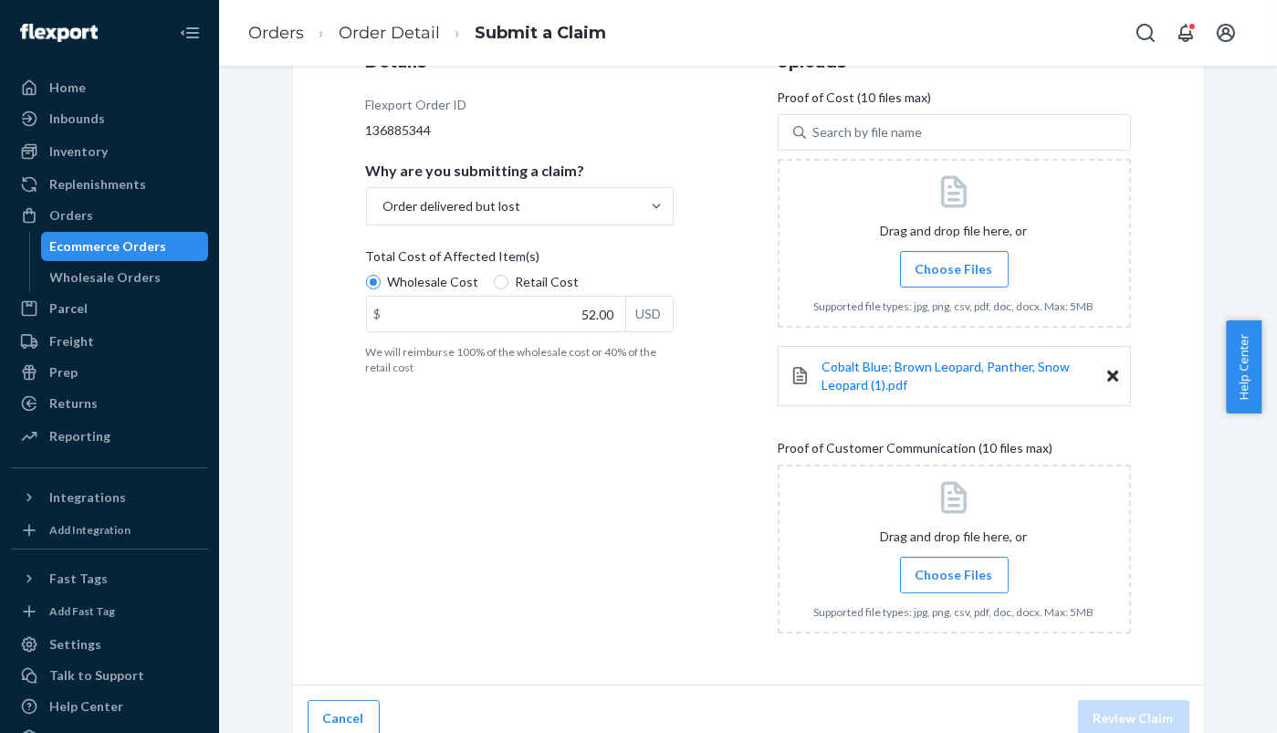
scroll to position [273, 0]
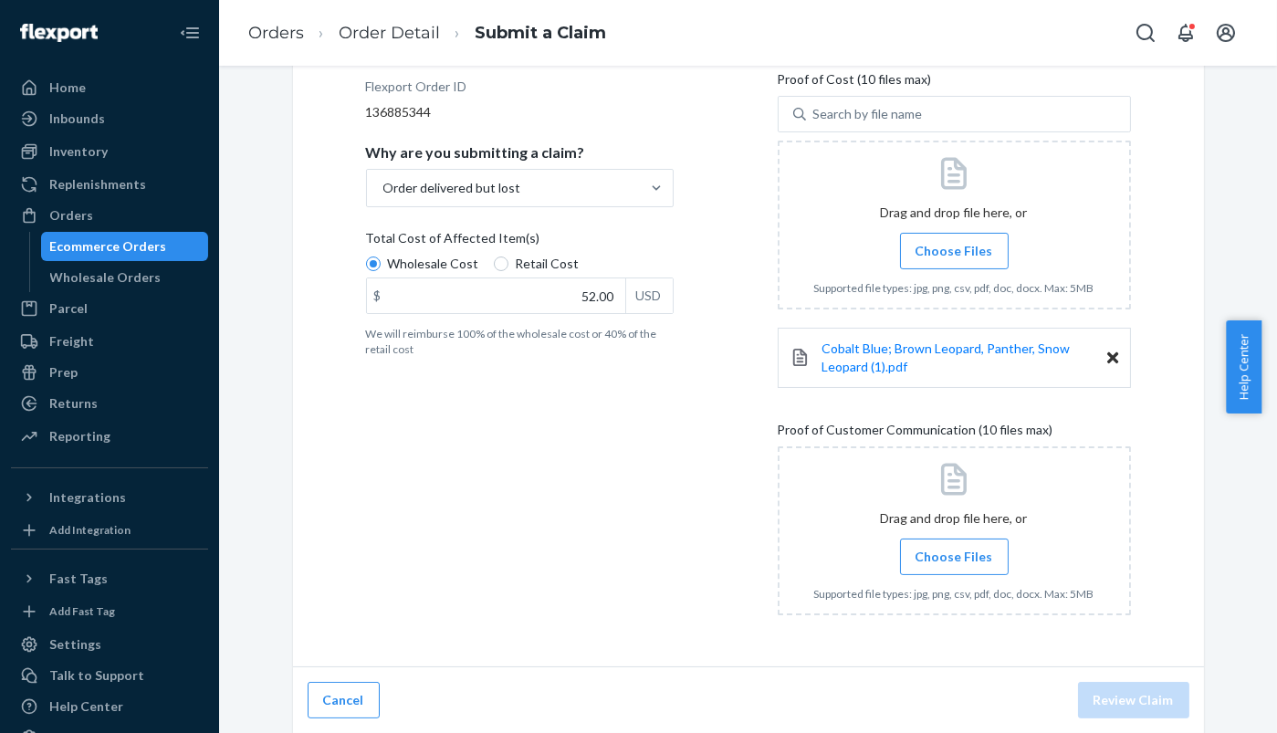
click at [948, 549] on span "Choose Files" at bounding box center [954, 557] width 78 height 18
click at [954, 549] on input "Choose Files" at bounding box center [954, 557] width 1 height 20
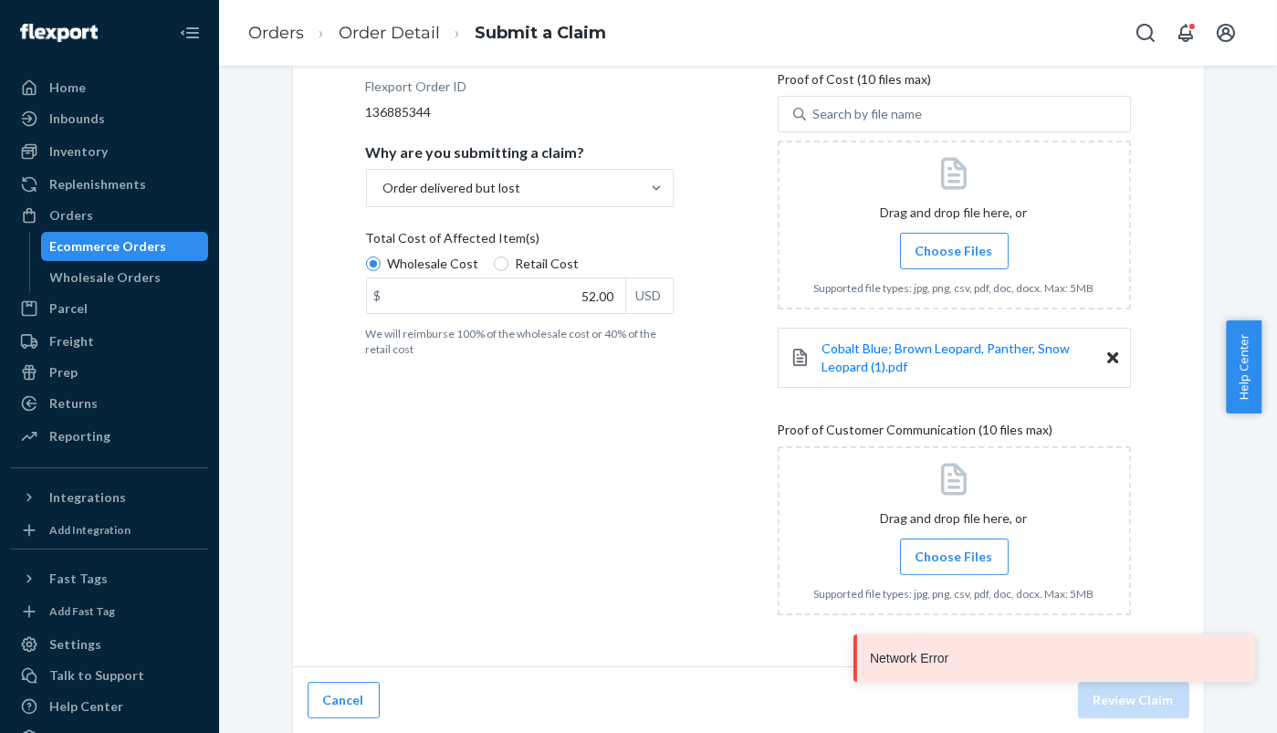
click at [984, 558] on label "Choose Files" at bounding box center [954, 556] width 109 height 37
click at [955, 558] on input "Choose Files" at bounding box center [954, 557] width 1 height 20
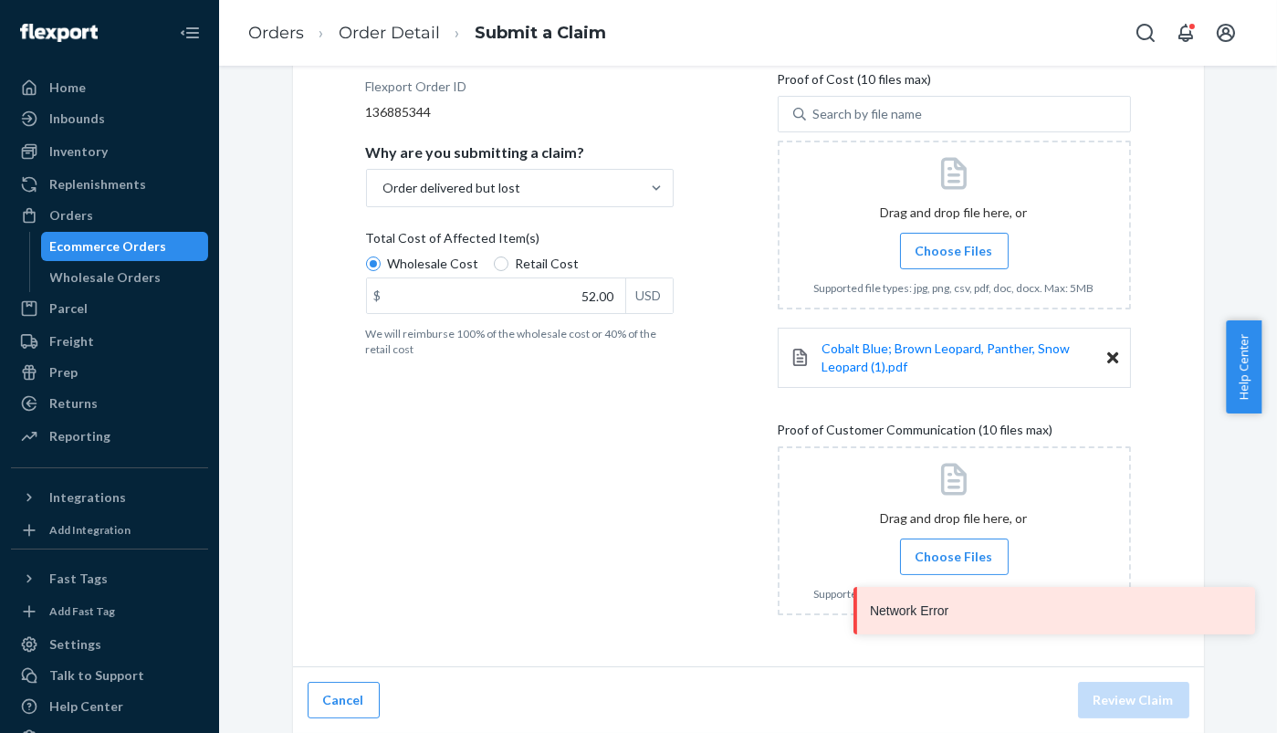
click at [969, 555] on span "Choose Files" at bounding box center [954, 557] width 78 height 18
click at [955, 555] on input "Choose Files" at bounding box center [954, 557] width 1 height 20
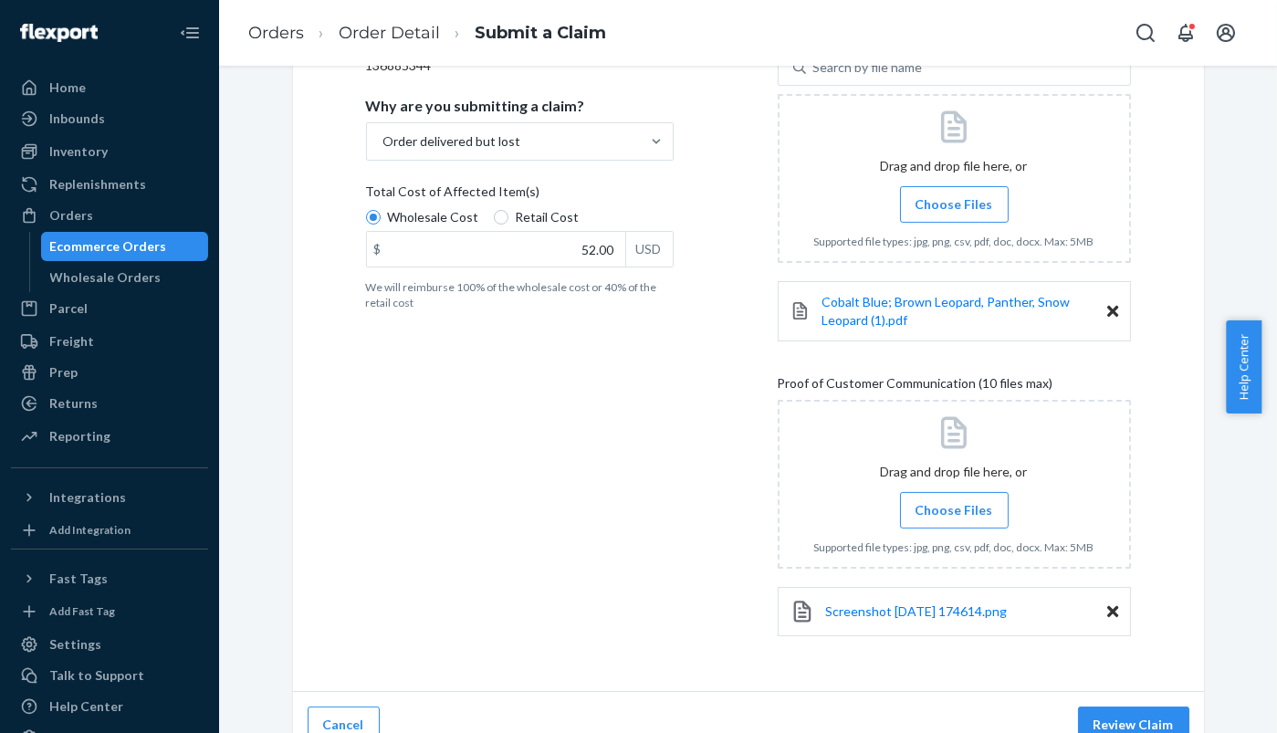
scroll to position [344, 0]
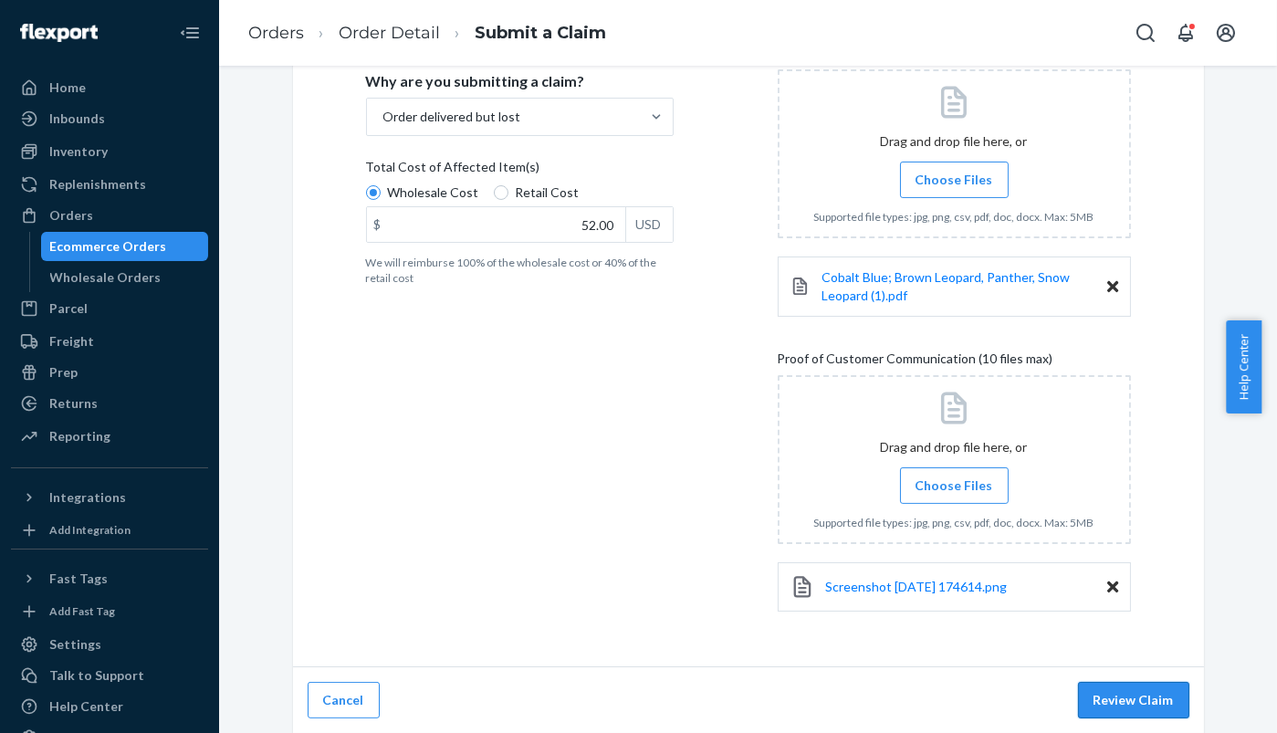
click at [1145, 695] on button "Review Claim" at bounding box center [1133, 700] width 111 height 37
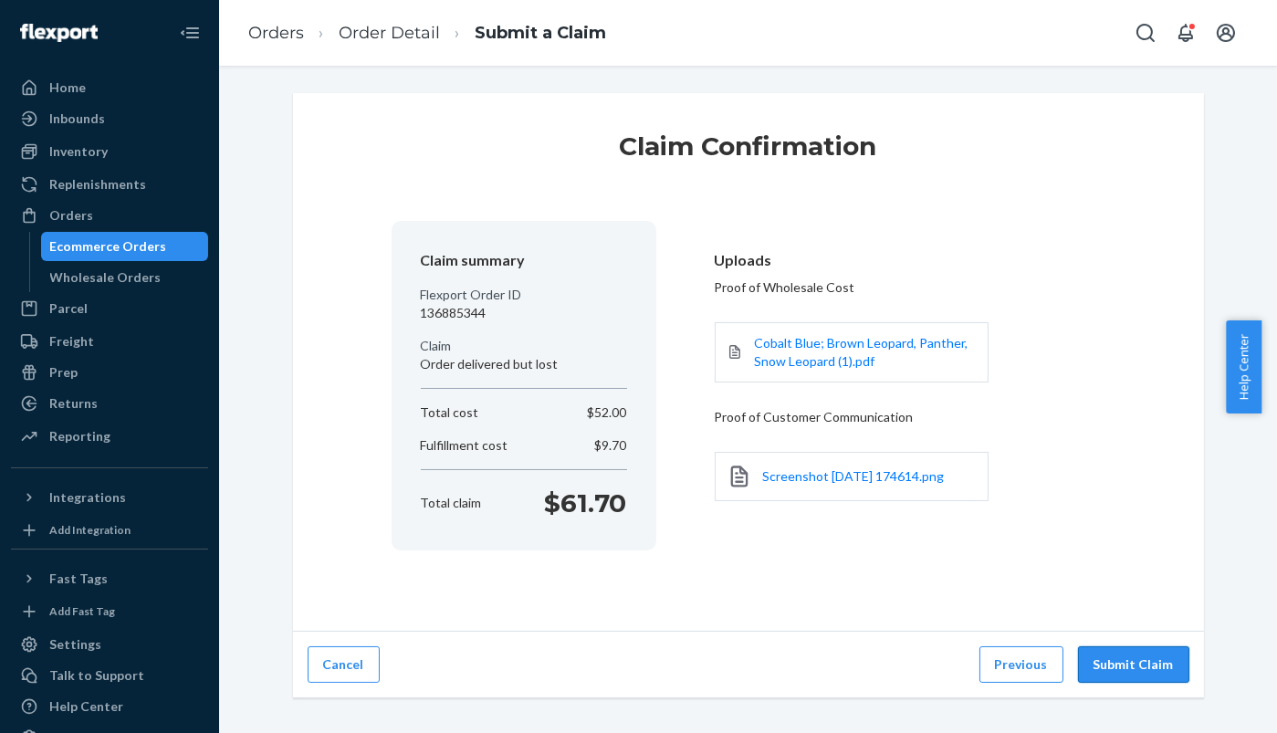
click at [1110, 656] on button "Submit Claim" at bounding box center [1133, 664] width 111 height 37
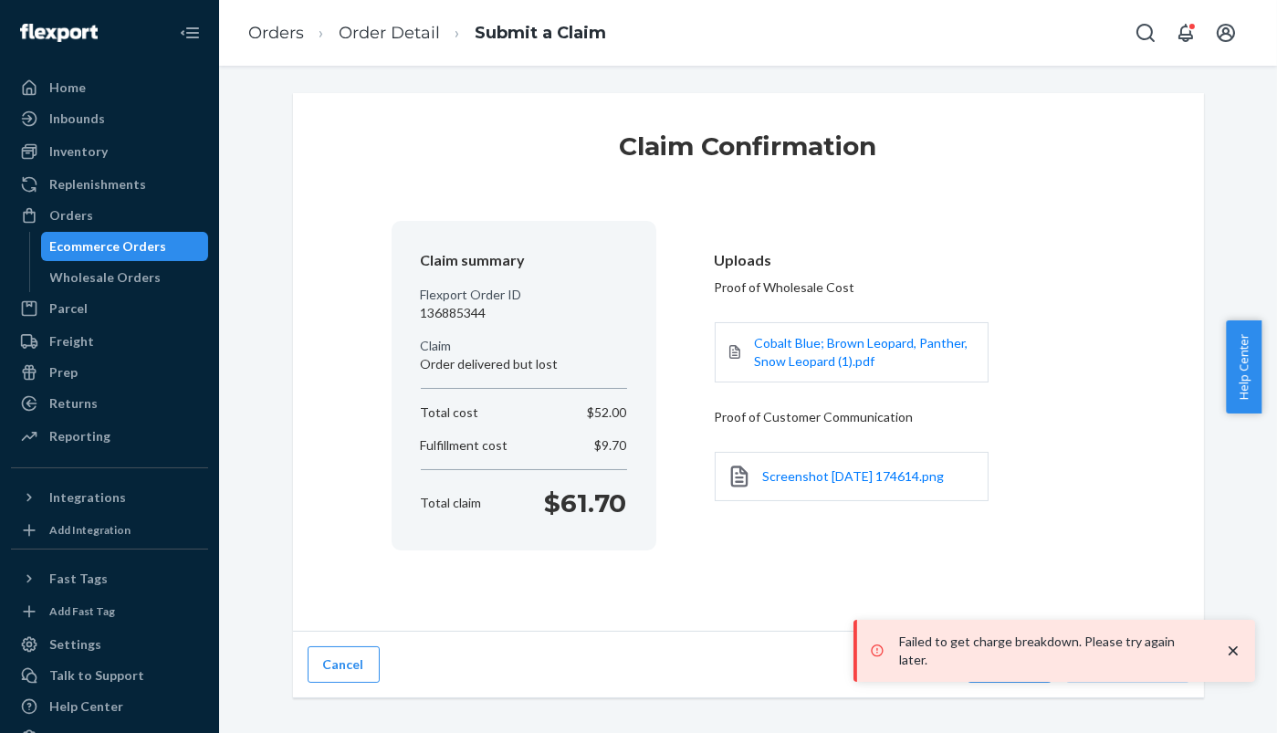
click at [1231, 660] on icon "close toast" at bounding box center [1233, 651] width 18 height 18
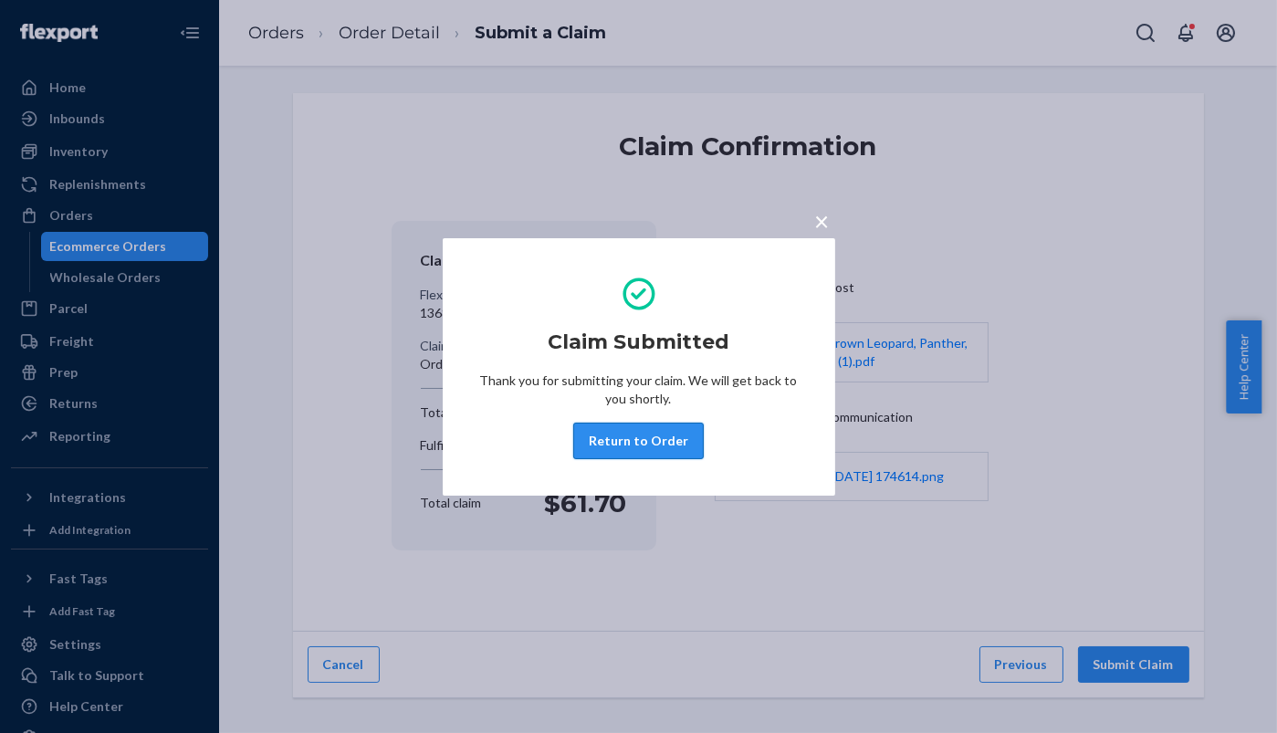
click at [695, 438] on button "Return to Order" at bounding box center [638, 441] width 131 height 37
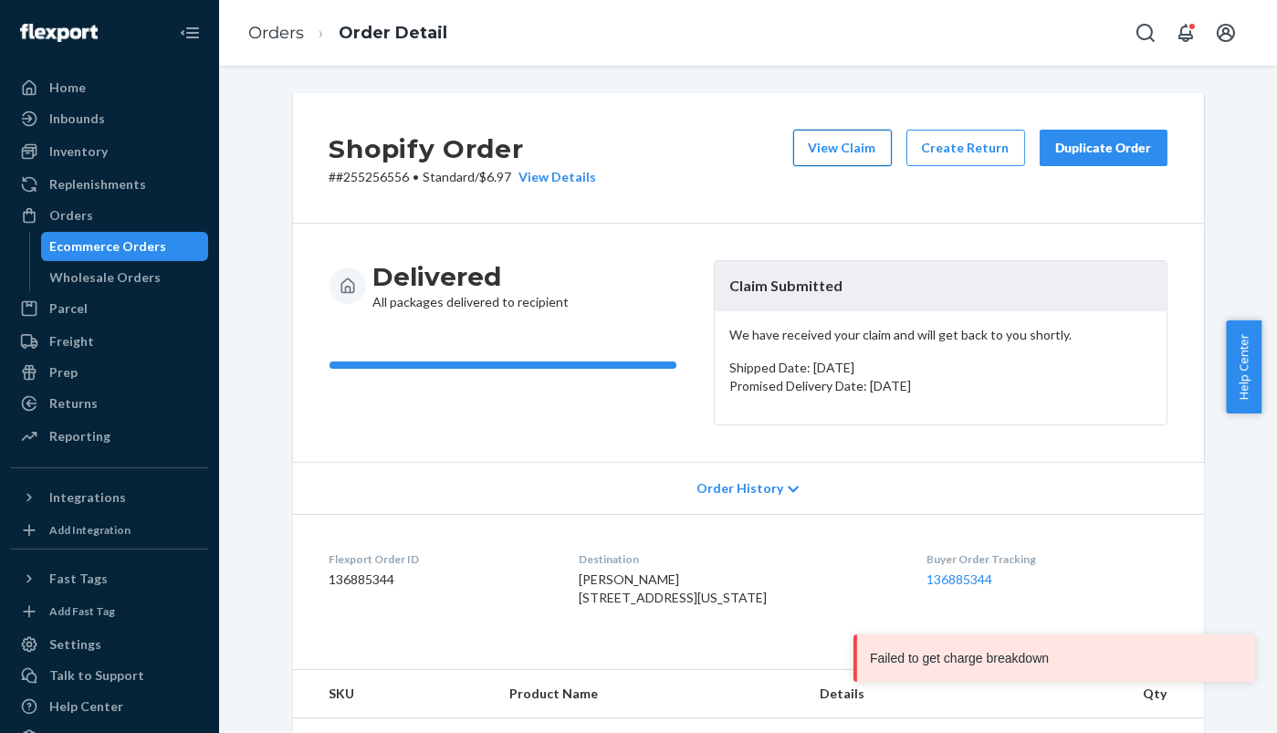
click at [845, 147] on button "View Claim" at bounding box center [842, 148] width 99 height 37
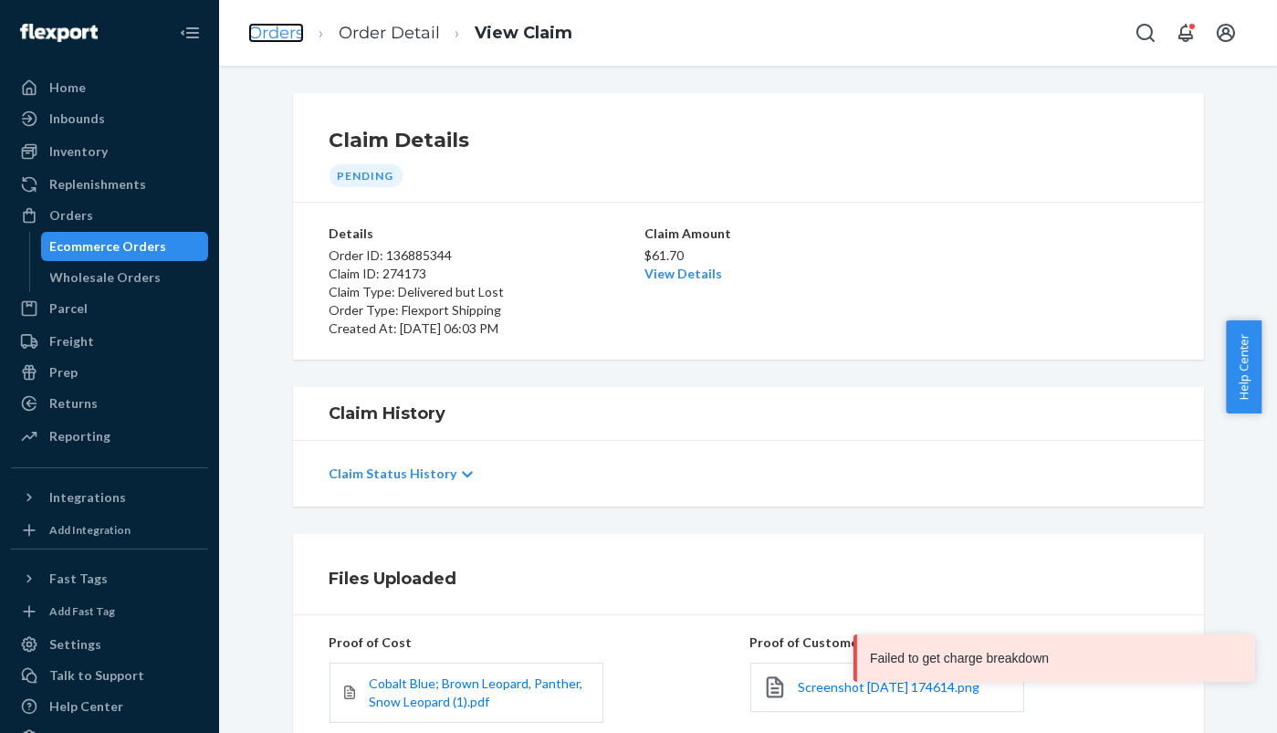
click at [299, 39] on link "Orders" at bounding box center [276, 33] width 56 height 20
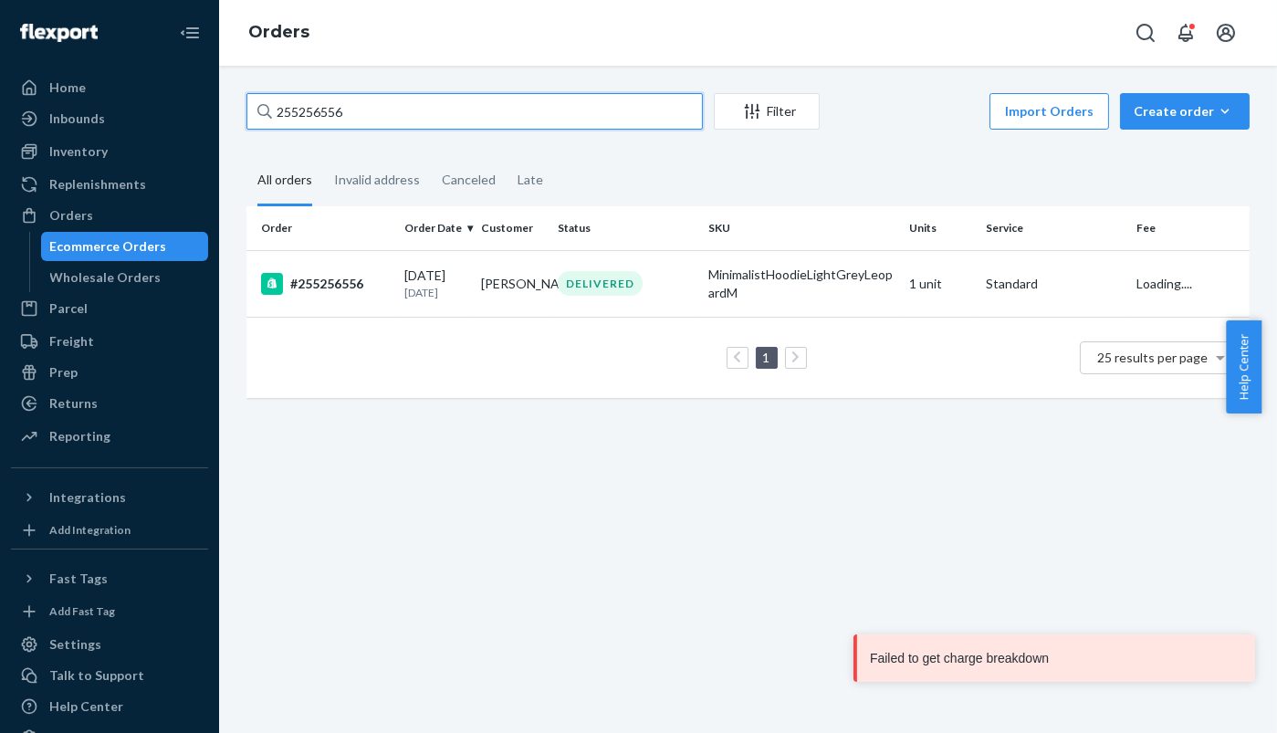
drag, startPoint x: 387, startPoint y: 111, endPoint x: 236, endPoint y: 106, distance: 150.7
click at [236, 106] on div "255256556 Filter Import Orders Create order Ecommerce order Removal order All o…" at bounding box center [748, 254] width 1030 height 323
paste input "21195"
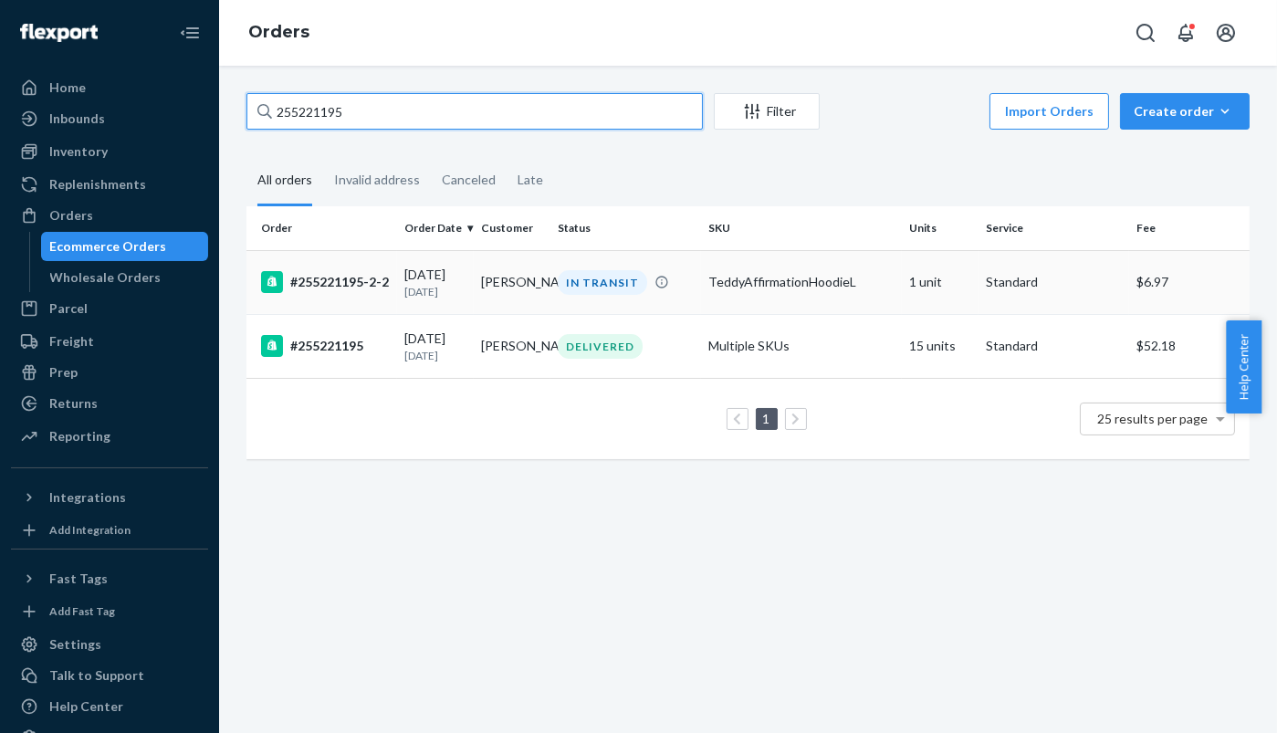
type input "255221195"
click at [337, 303] on td "#255221195-2-2" at bounding box center [321, 282] width 151 height 64
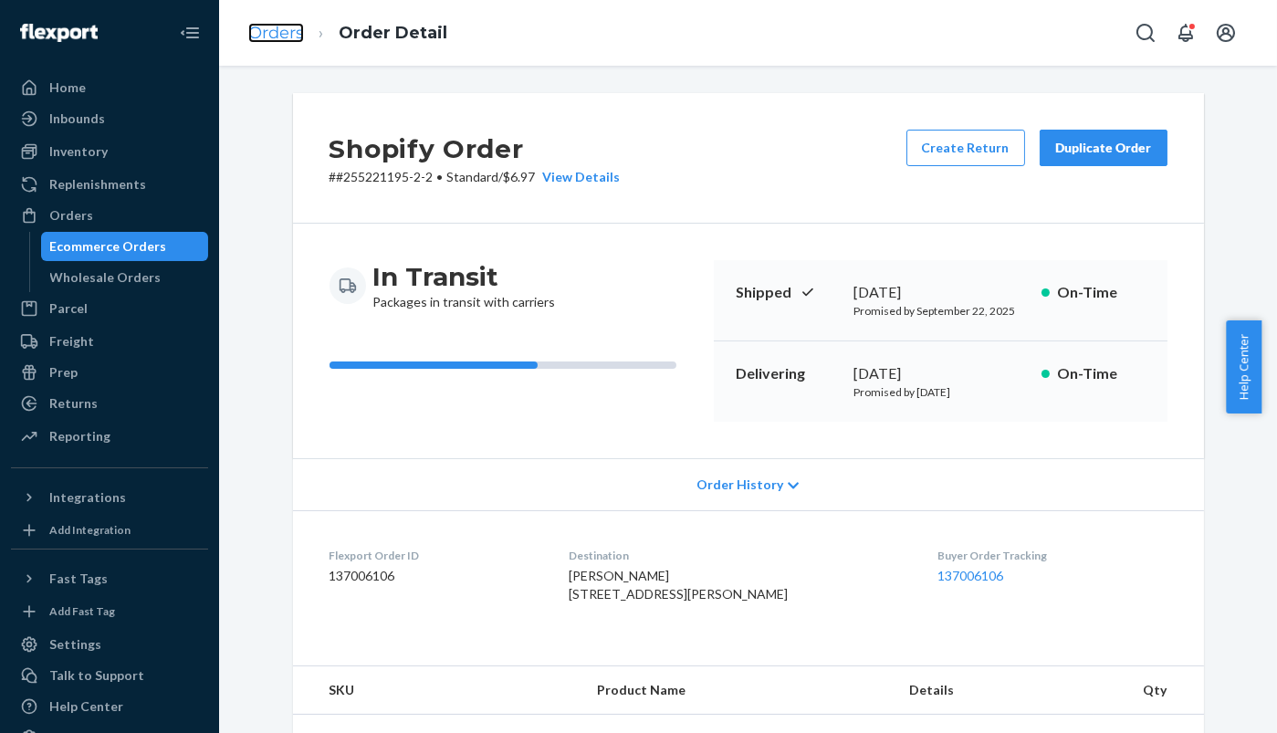
click at [287, 32] on link "Orders" at bounding box center [276, 33] width 56 height 20
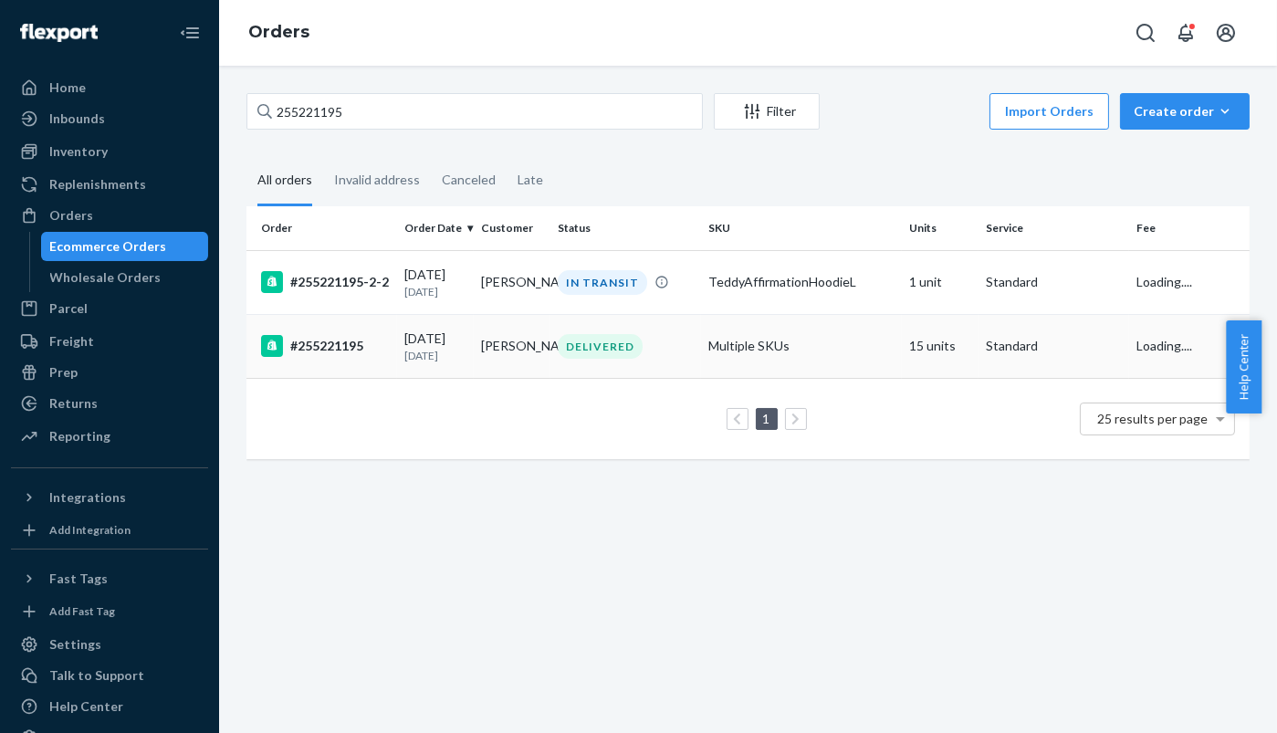
click at [339, 356] on div "#255221195" at bounding box center [325, 346] width 129 height 22
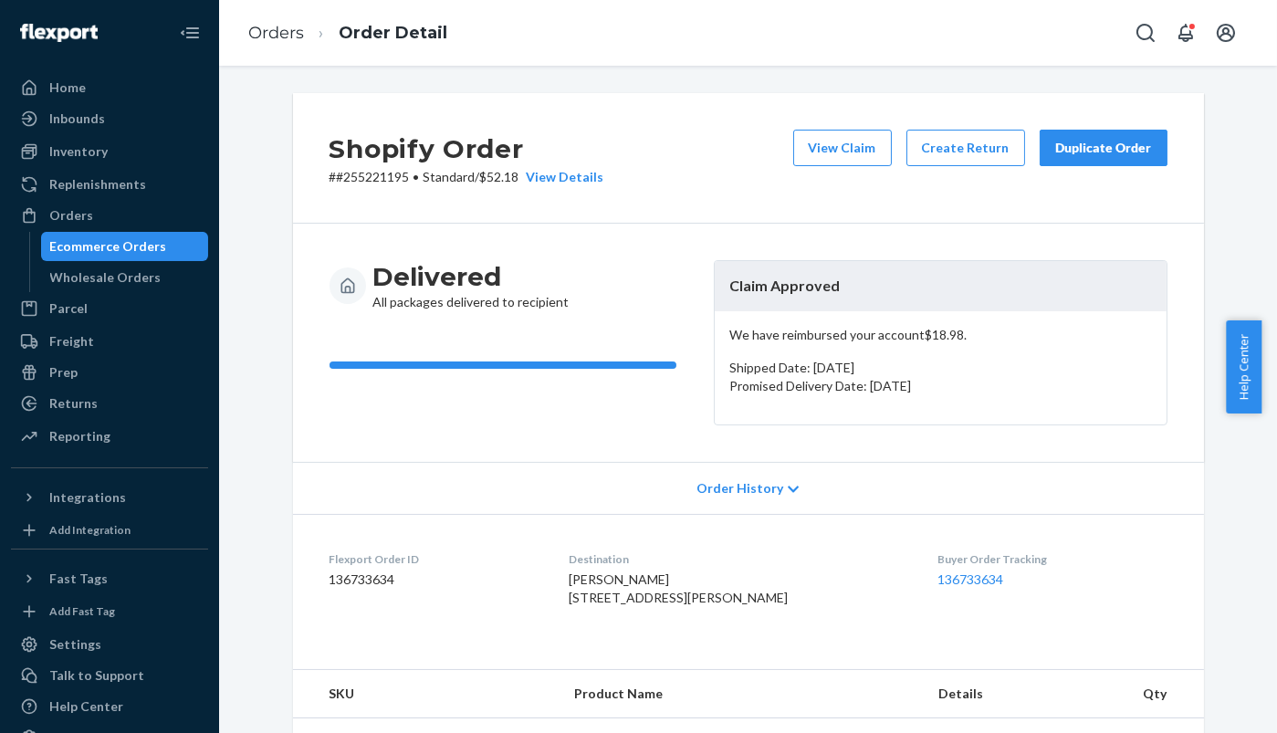
click at [1073, 147] on div "Duplicate Order" at bounding box center [1103, 148] width 97 height 18
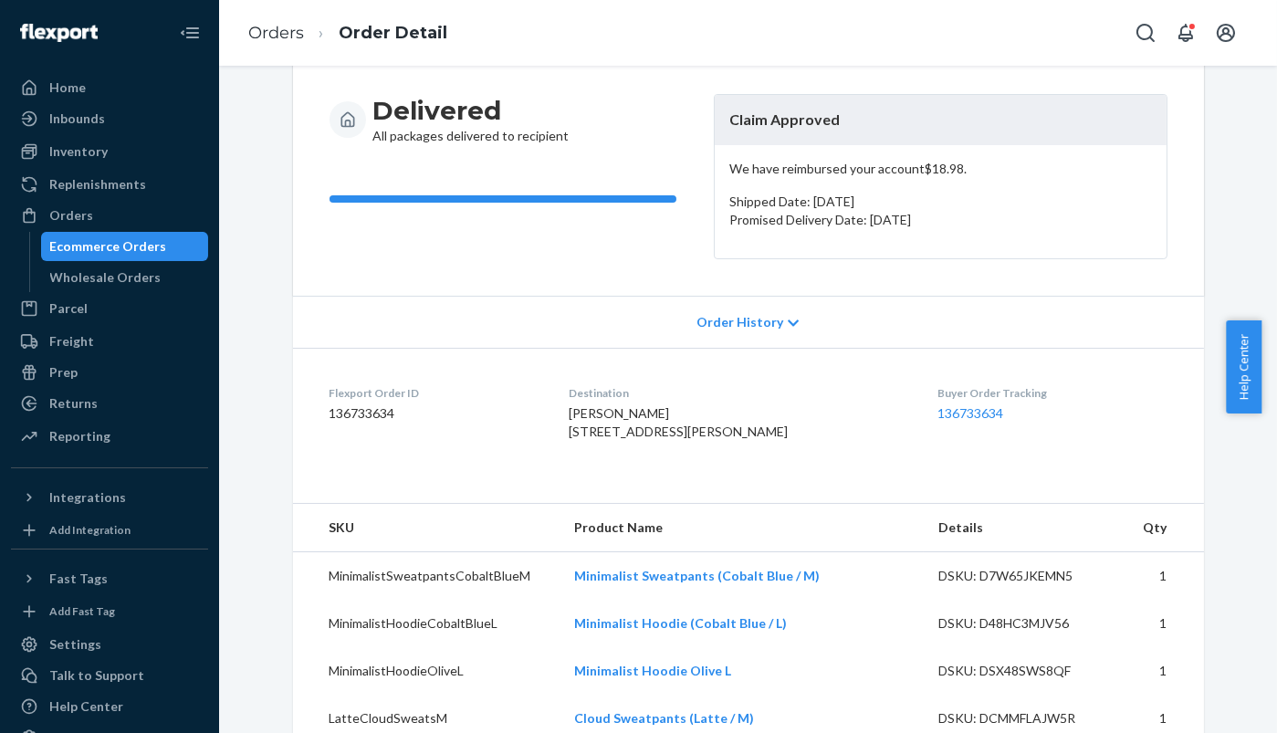
scroll to position [405, 0]
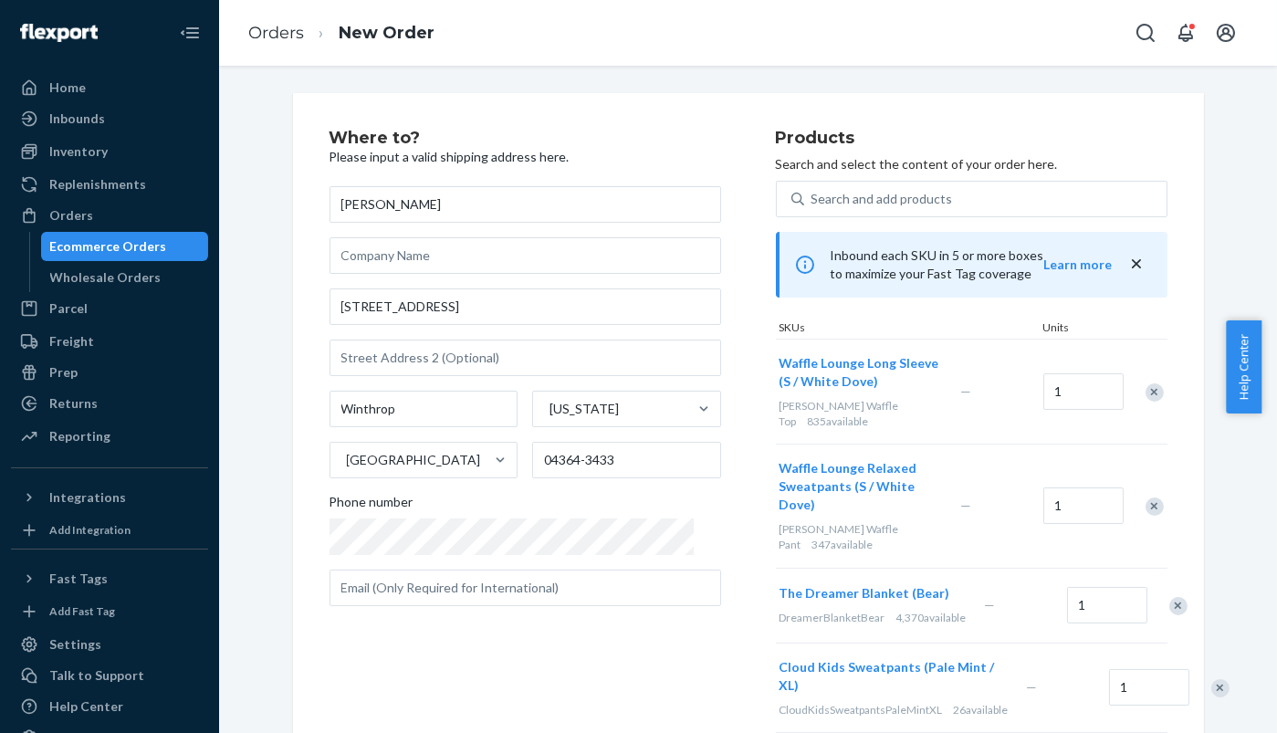
scroll to position [665, 0]
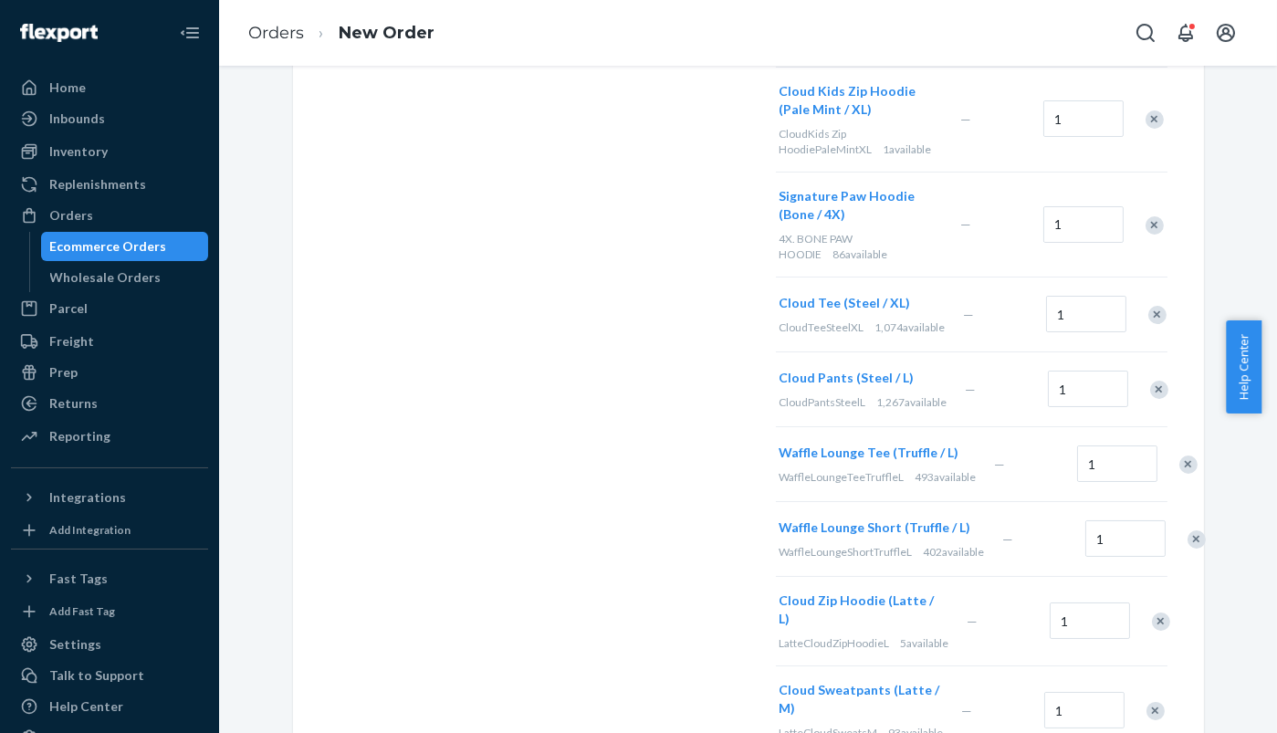
click at [1152, 381] on div "Remove Item" at bounding box center [1159, 390] width 18 height 18
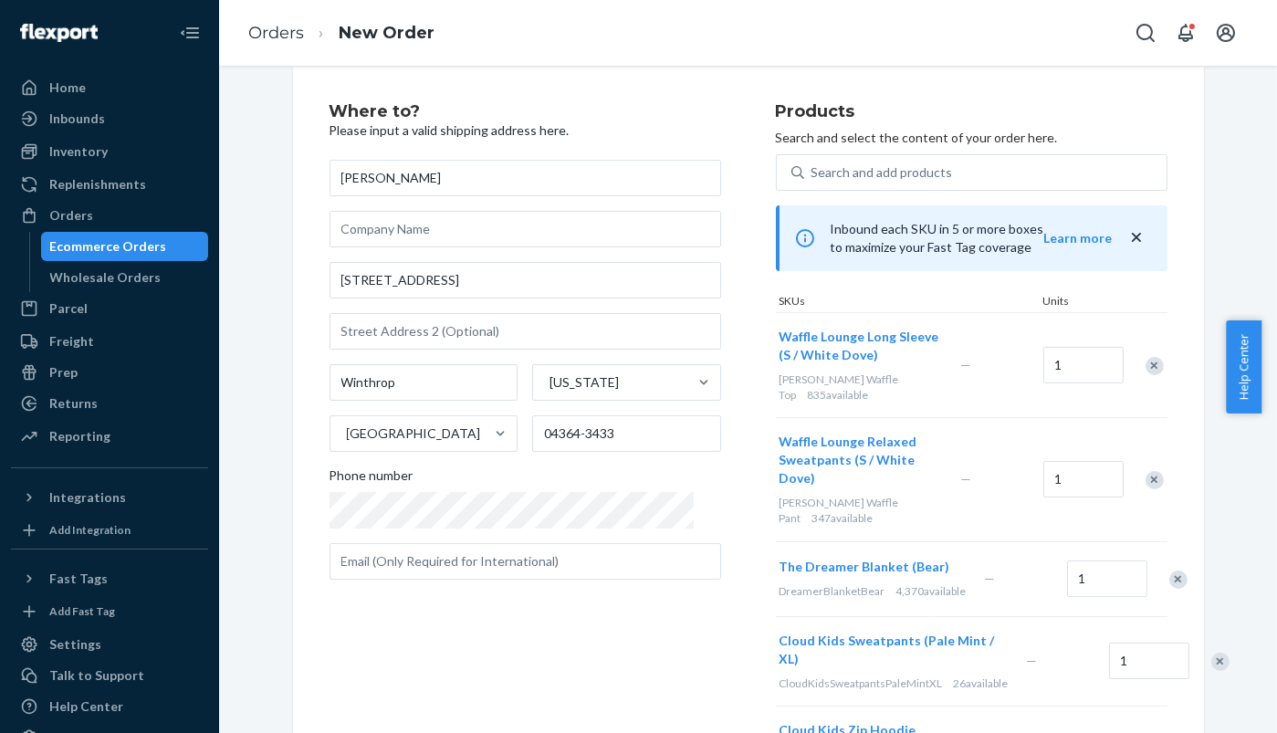
scroll to position [0, 0]
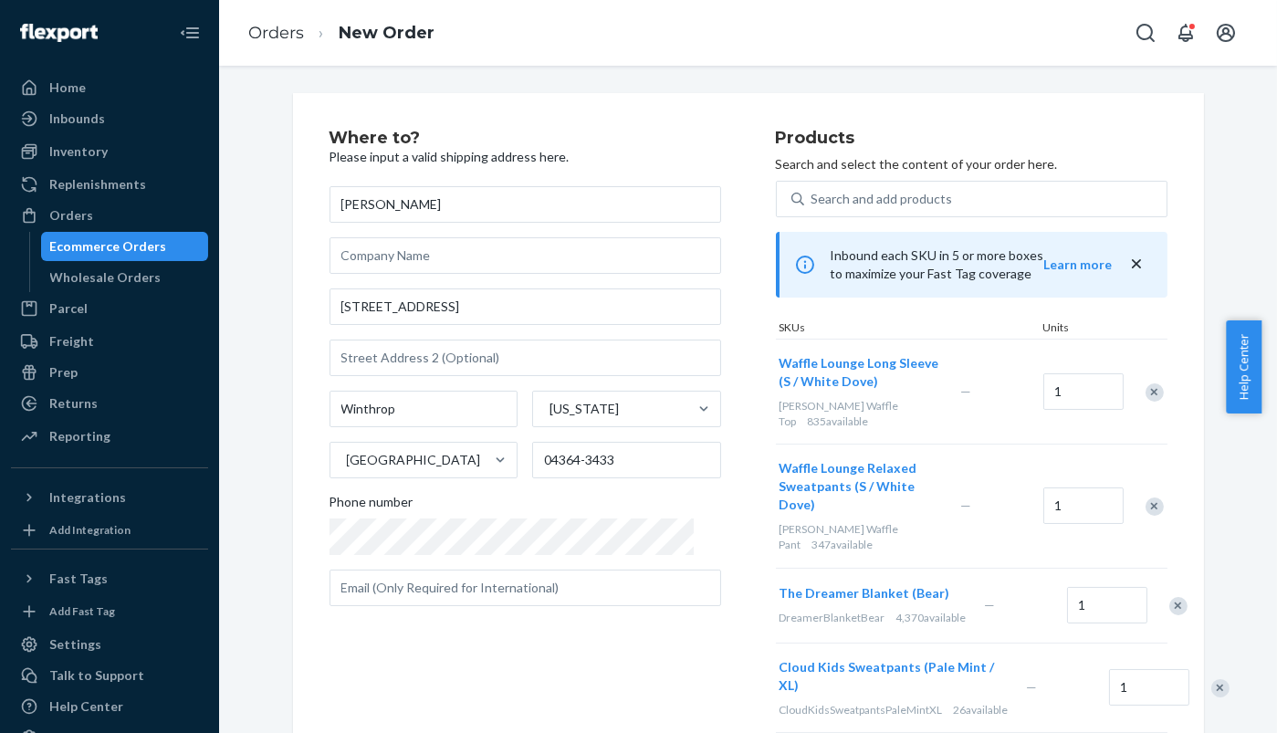
click at [1146, 383] on div "Remove Item" at bounding box center [1154, 392] width 18 height 18
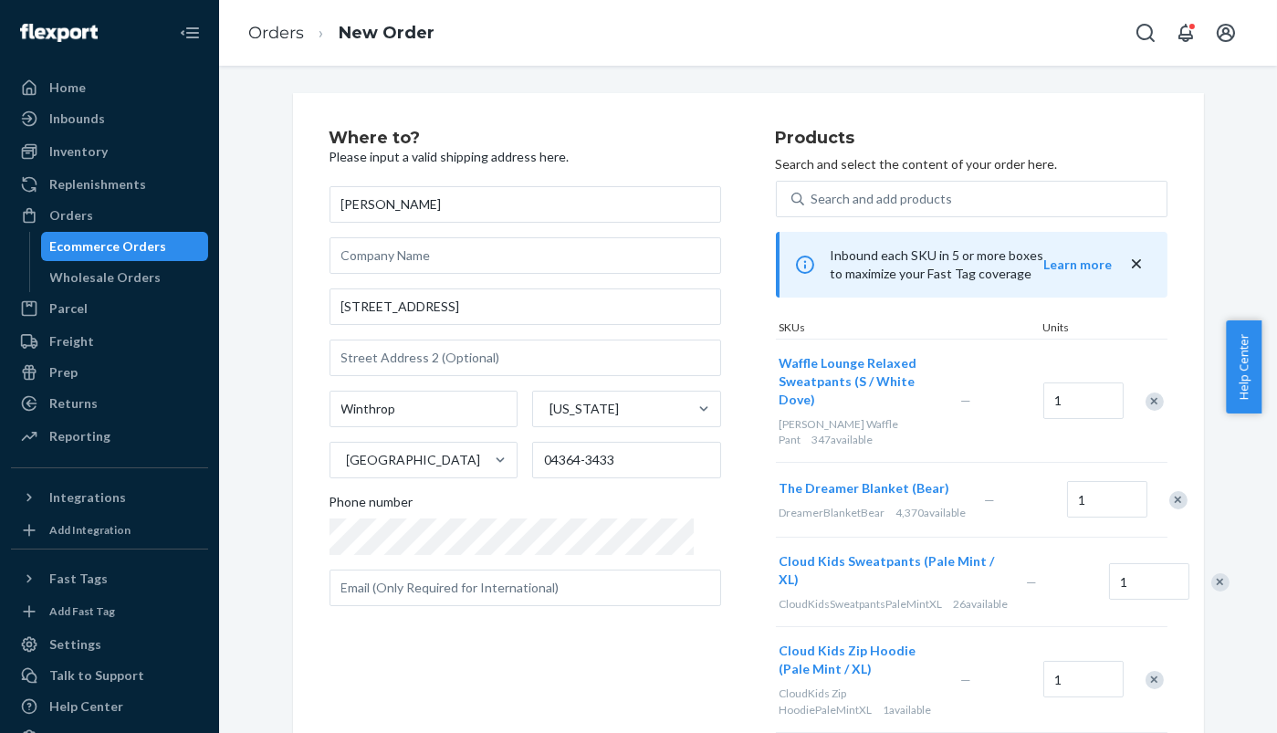
click at [1146, 392] on div "Remove Item" at bounding box center [1154, 401] width 18 height 18
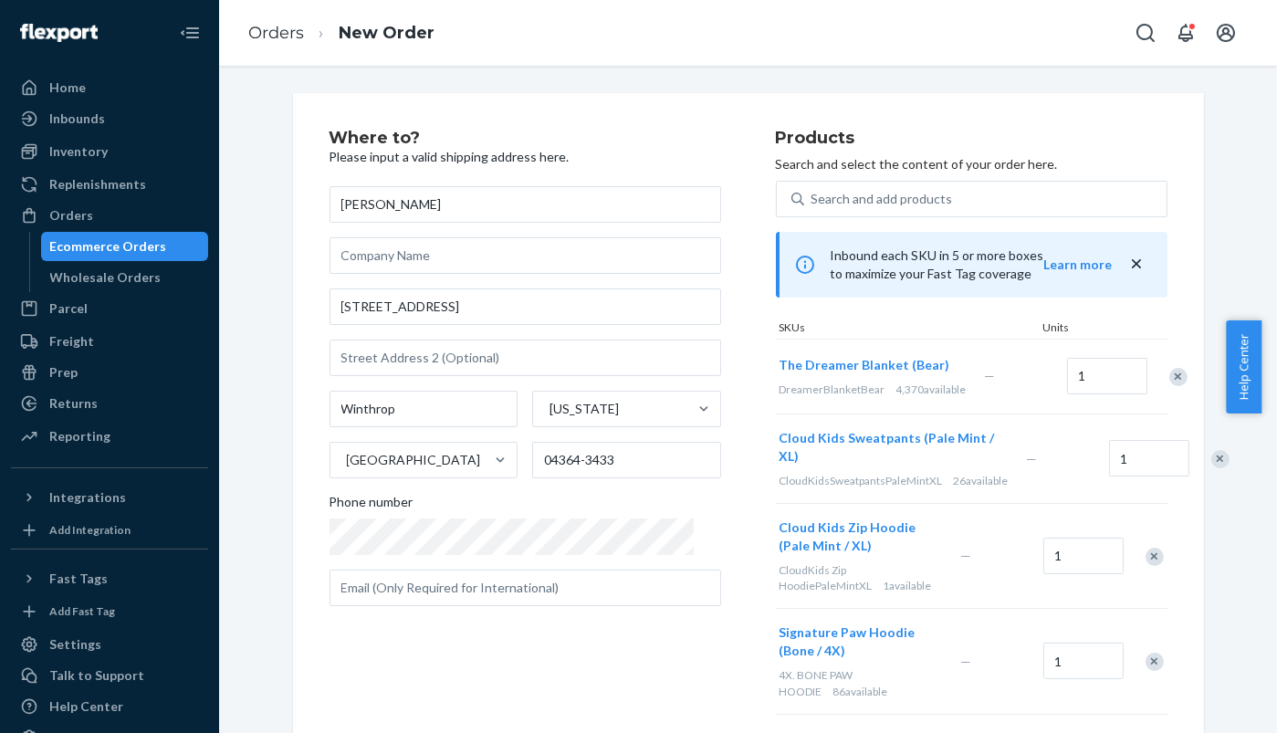
click at [1169, 379] on div "Remove Item" at bounding box center [1178, 377] width 18 height 18
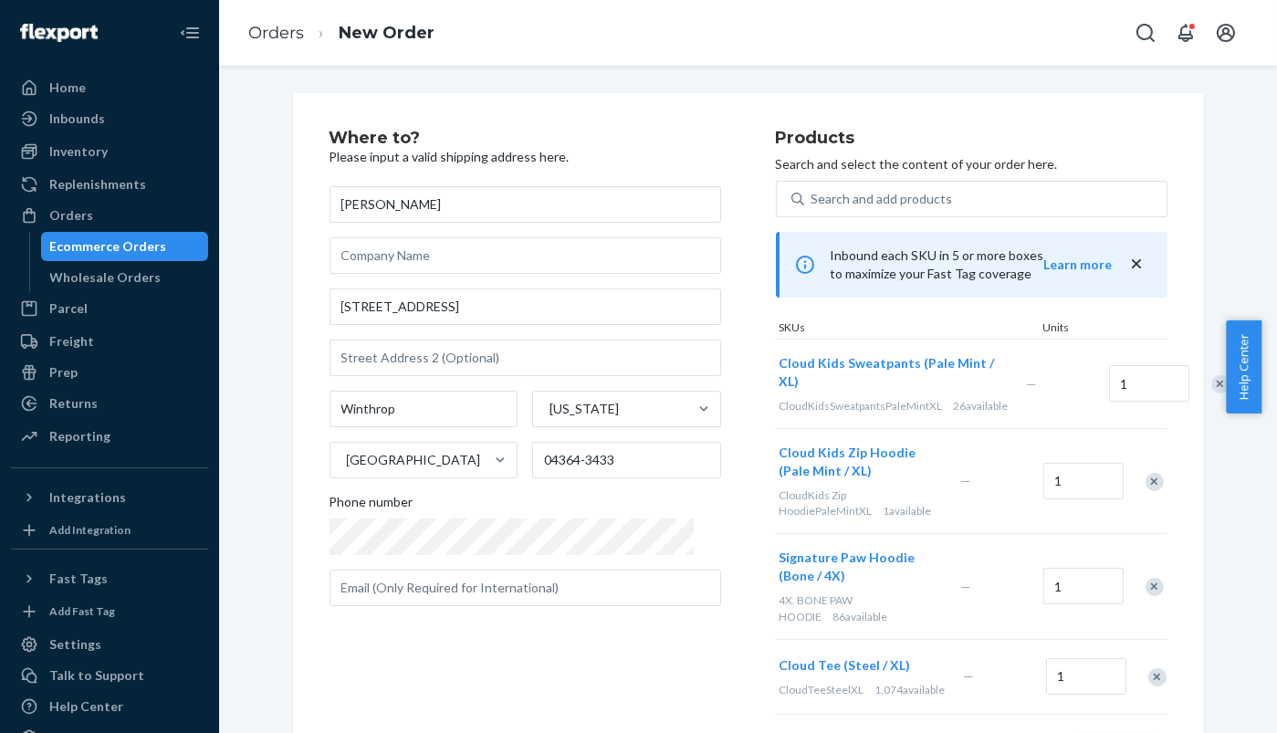
click at [1187, 379] on div at bounding box center [1210, 384] width 46 height 48
click at [1211, 382] on div "Remove Item" at bounding box center [1220, 384] width 18 height 18
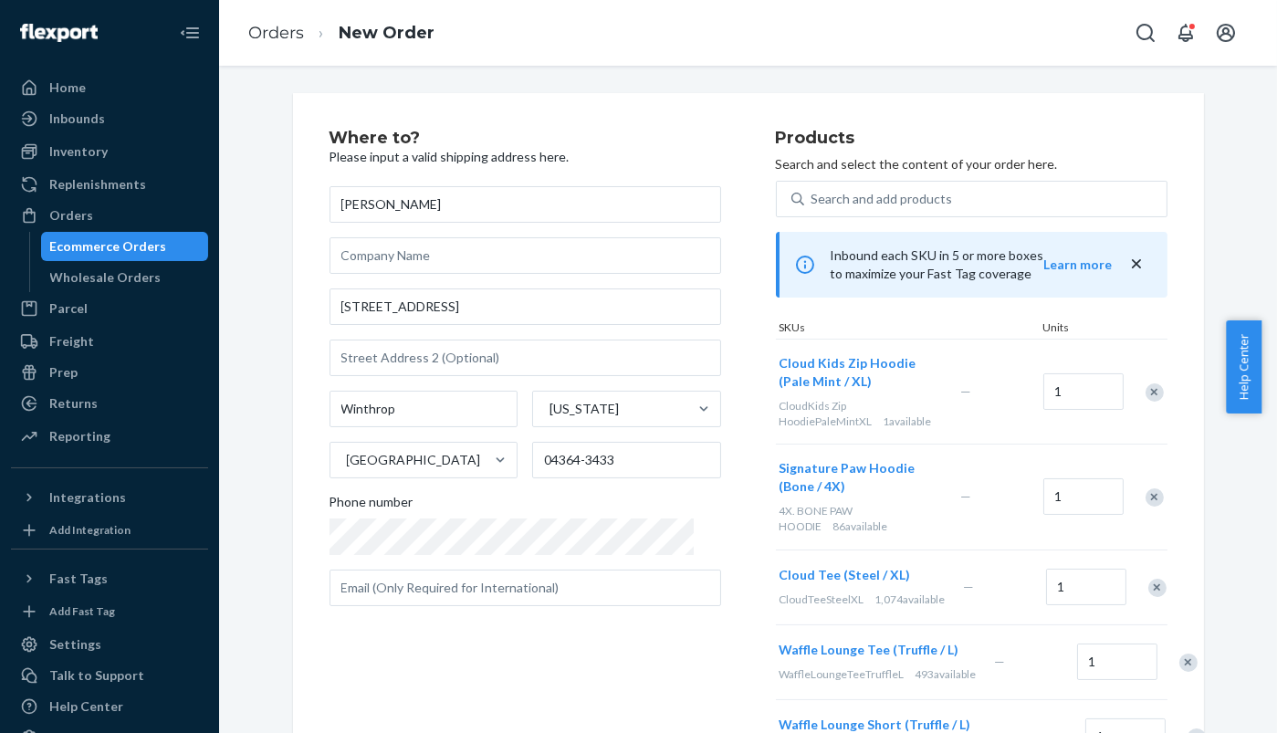
click at [1145, 389] on div "Remove Item" at bounding box center [1154, 392] width 18 height 18
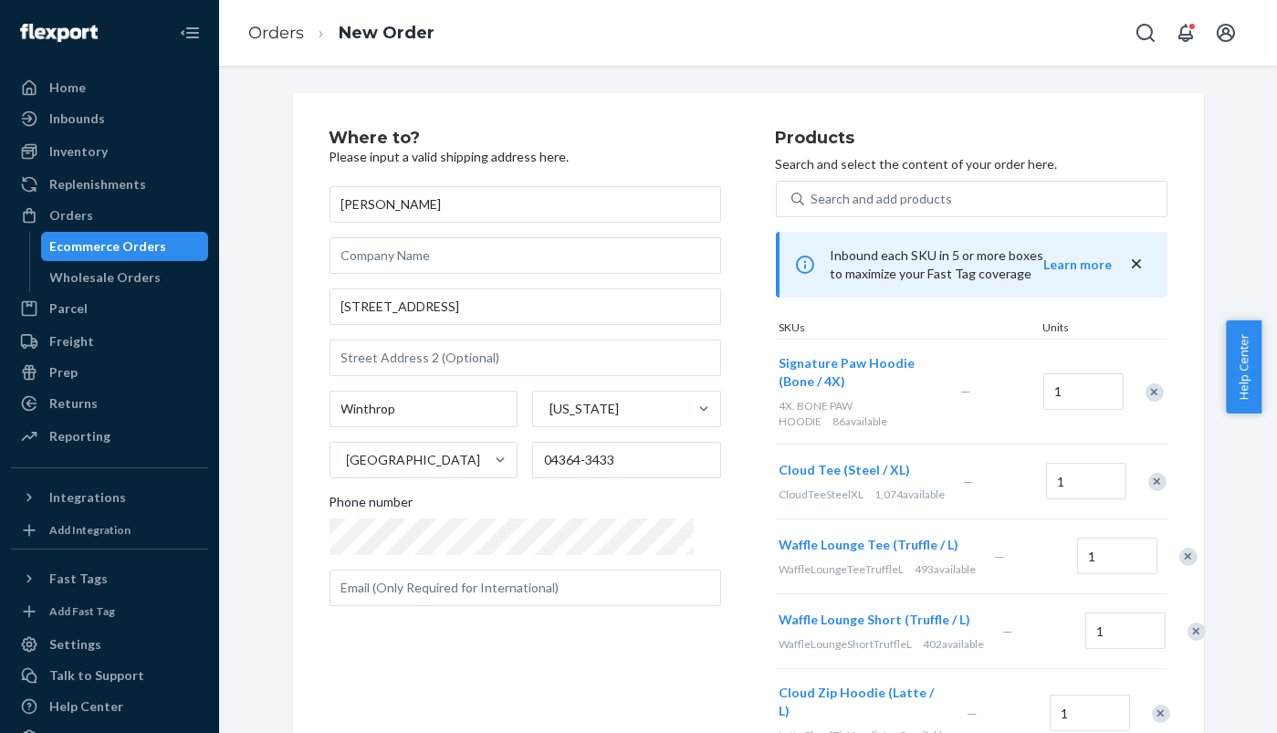
click at [1145, 389] on div "Remove Item" at bounding box center [1154, 392] width 18 height 18
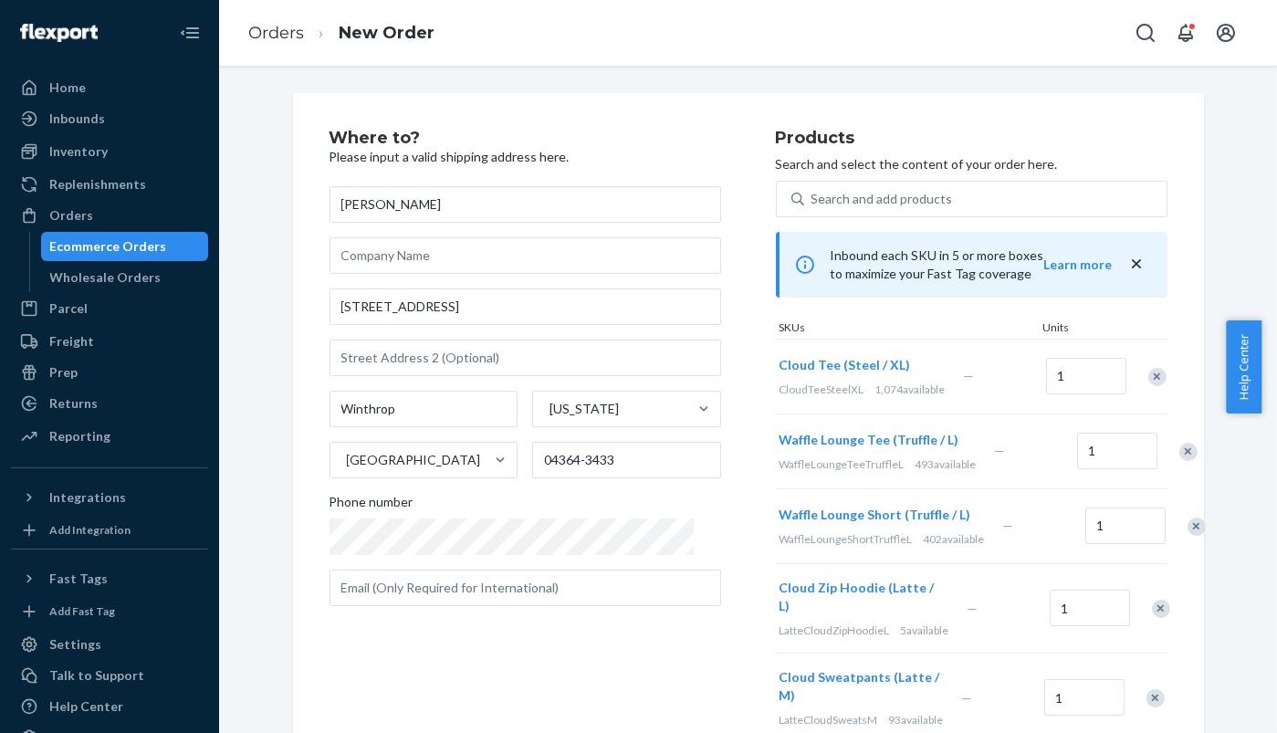
click at [1148, 374] on div "Remove Item" at bounding box center [1157, 377] width 18 height 18
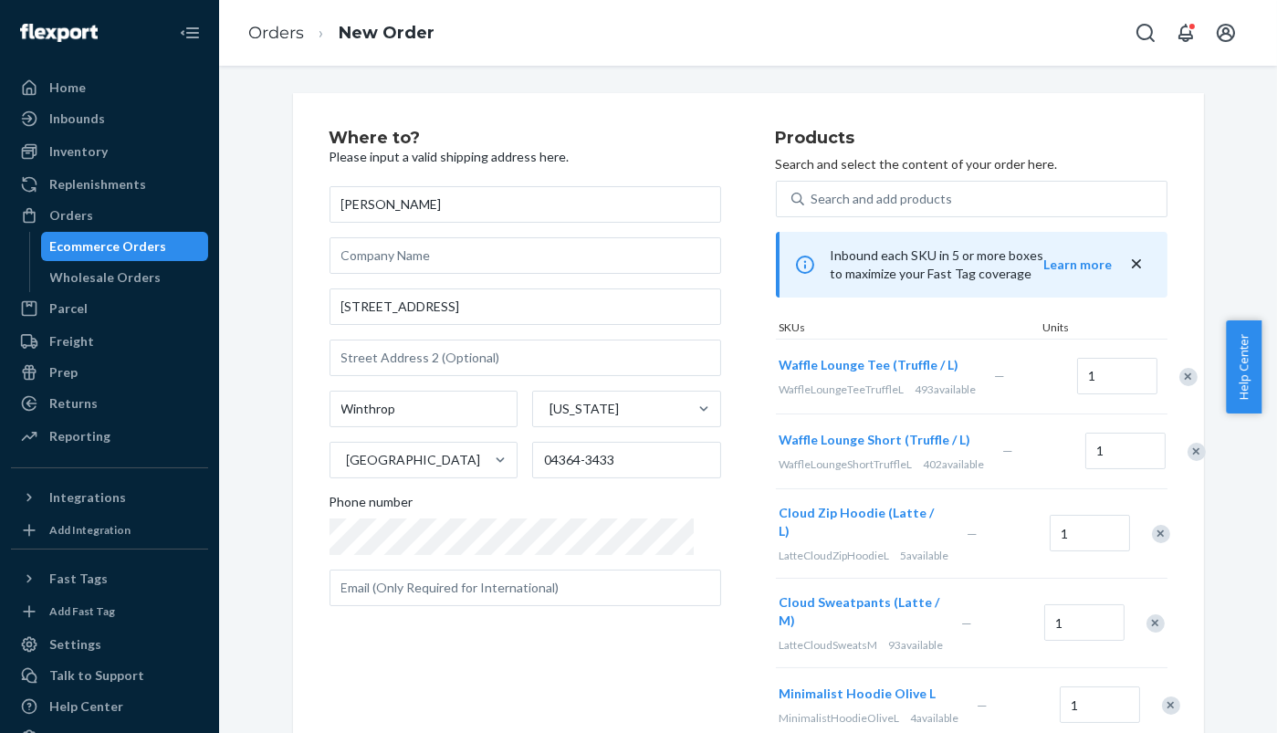
click at [1187, 461] on div "Remove Item" at bounding box center [1196, 452] width 18 height 18
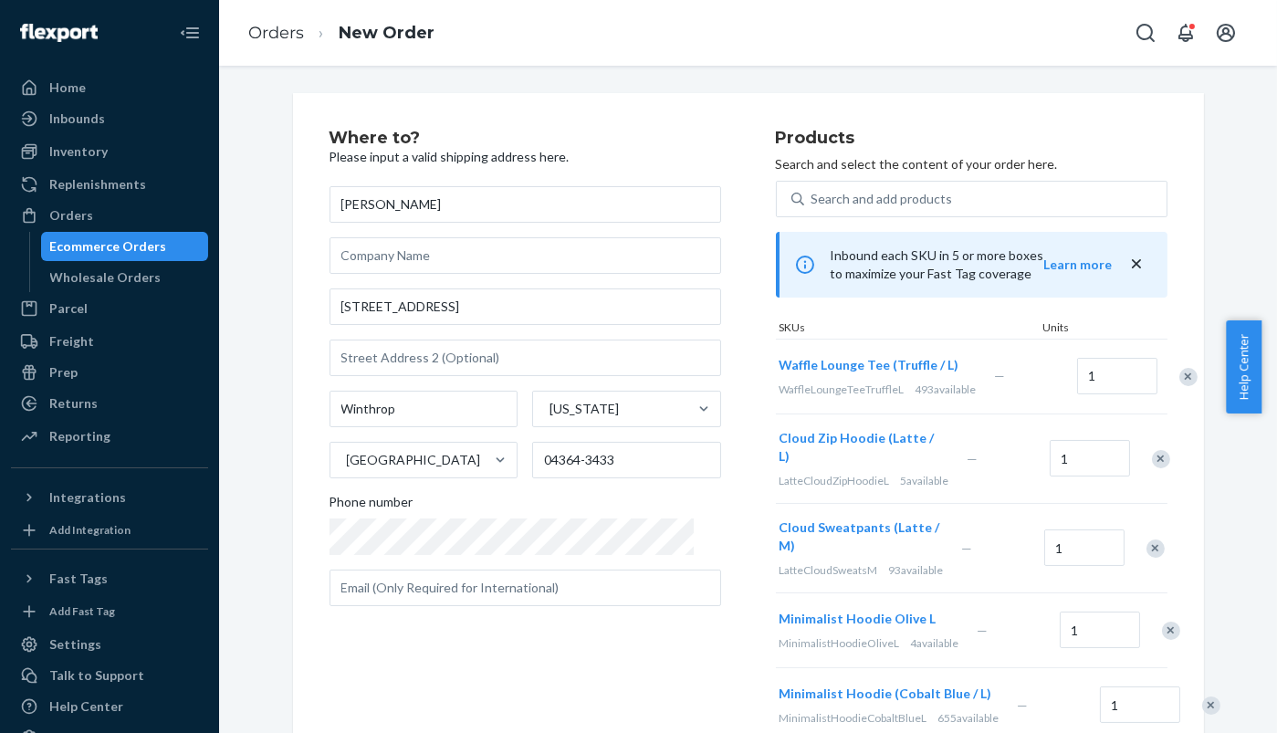
click at [1152, 457] on div "Remove Item" at bounding box center [1161, 459] width 18 height 18
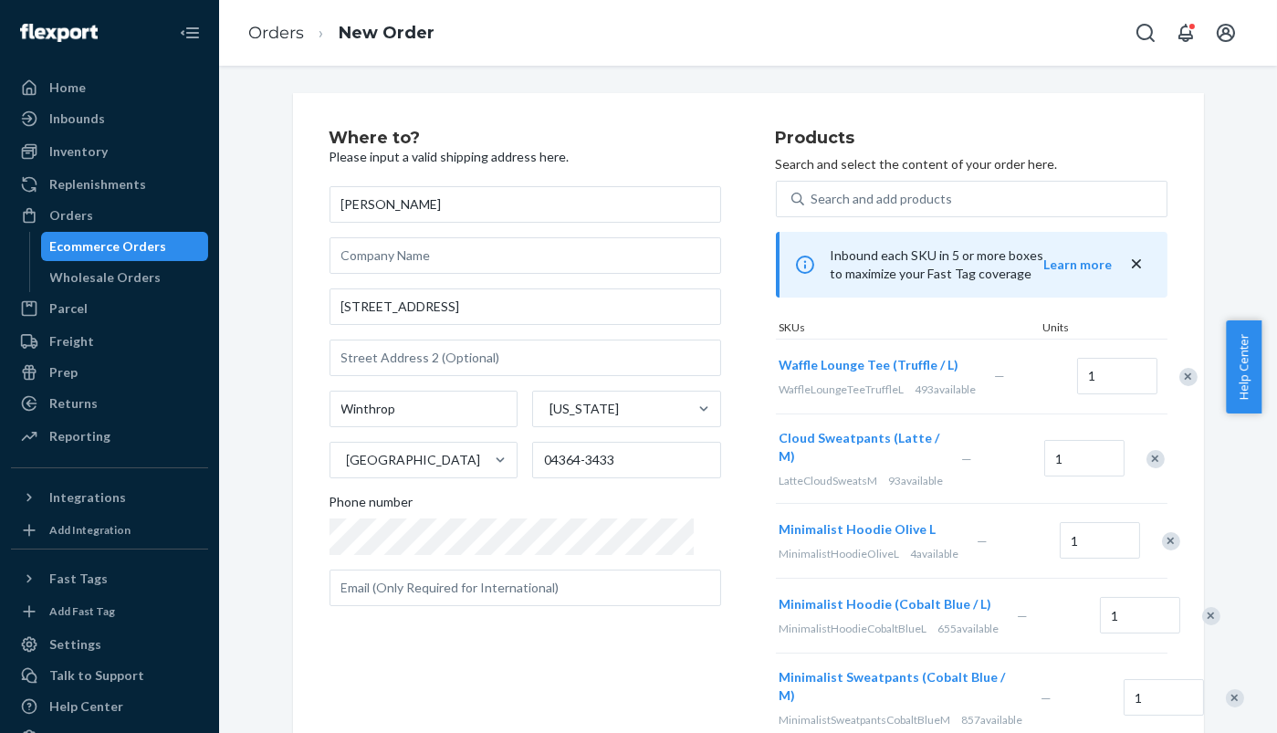
click at [1147, 468] on div "Remove Item" at bounding box center [1155, 459] width 18 height 18
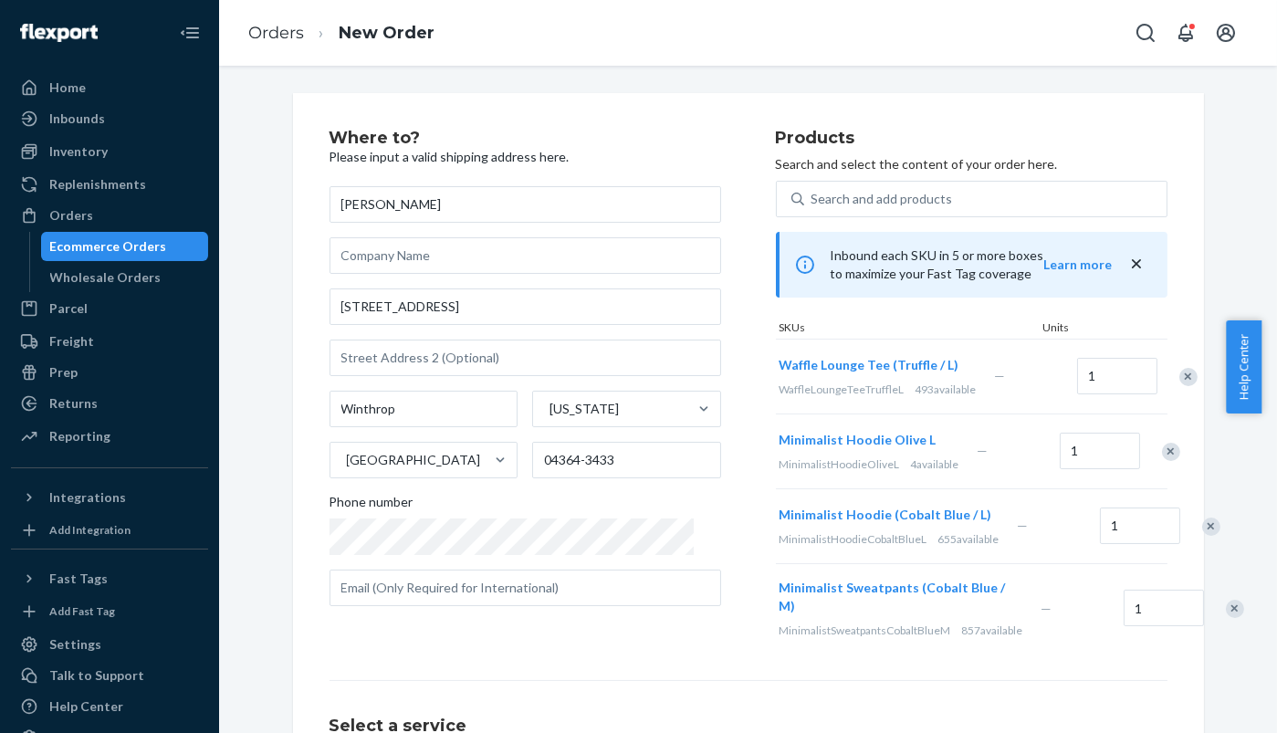
click at [1162, 461] on div "Remove Item" at bounding box center [1171, 452] width 18 height 18
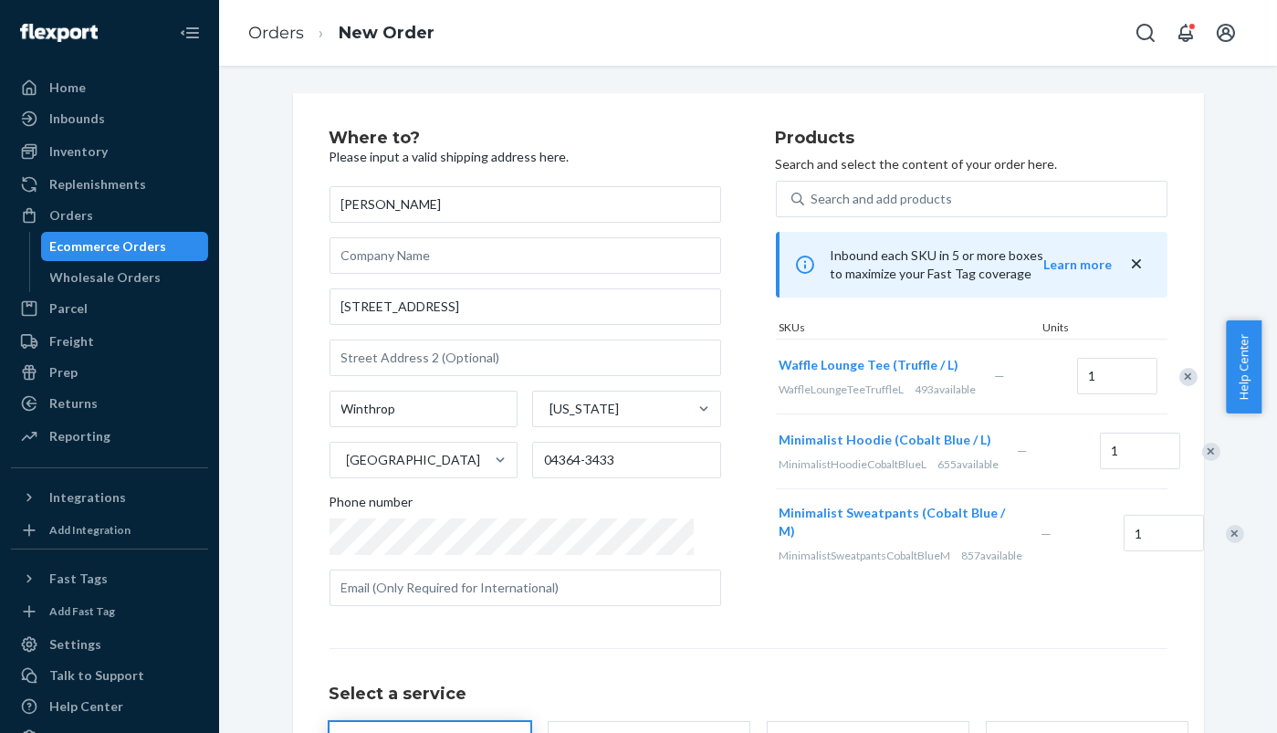
click at [1202, 461] on div "Remove Item" at bounding box center [1211, 452] width 18 height 18
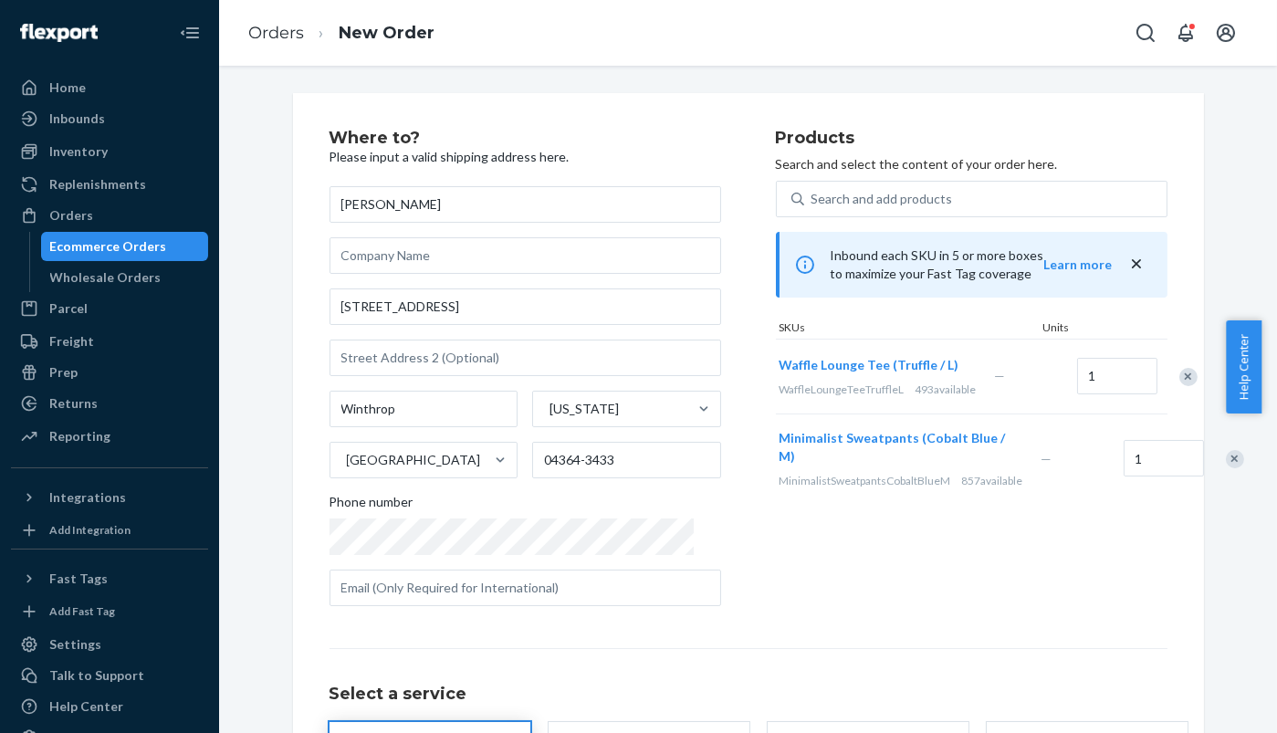
click at [1226, 468] on div "Remove Item" at bounding box center [1235, 459] width 18 height 18
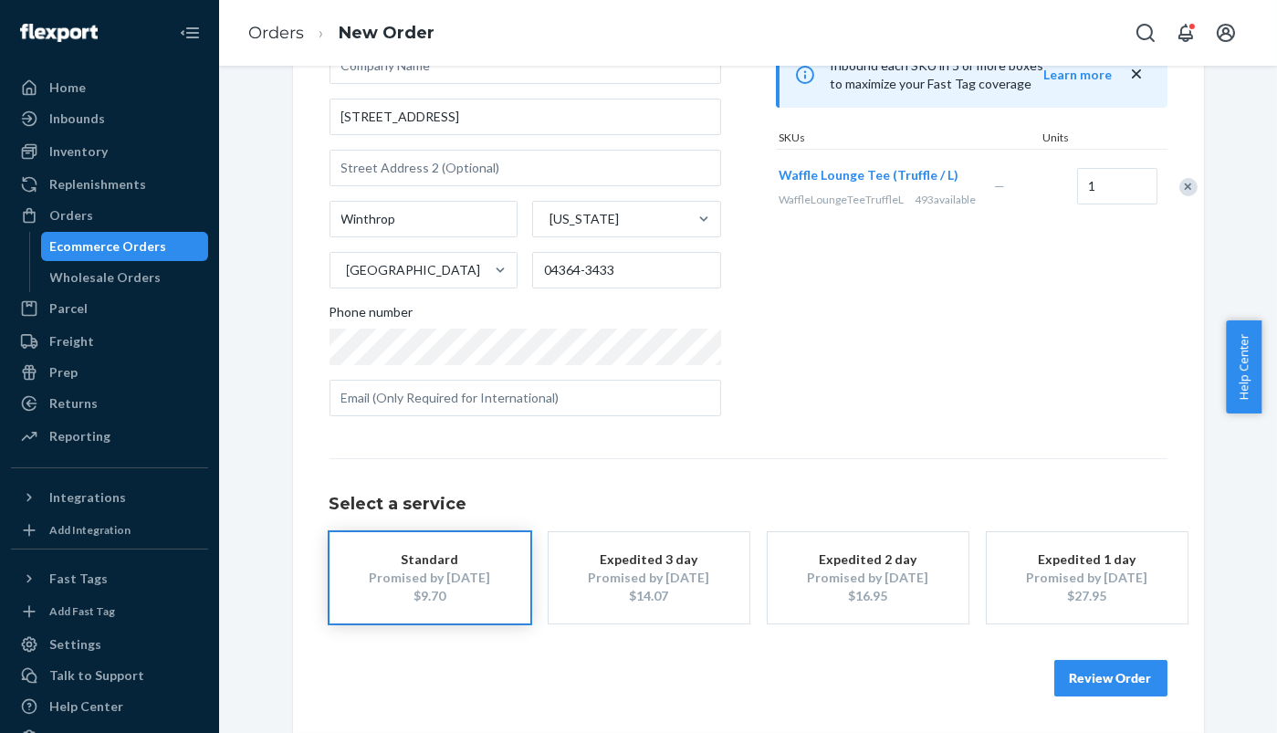
click at [1121, 672] on button "Review Order" at bounding box center [1110, 678] width 113 height 37
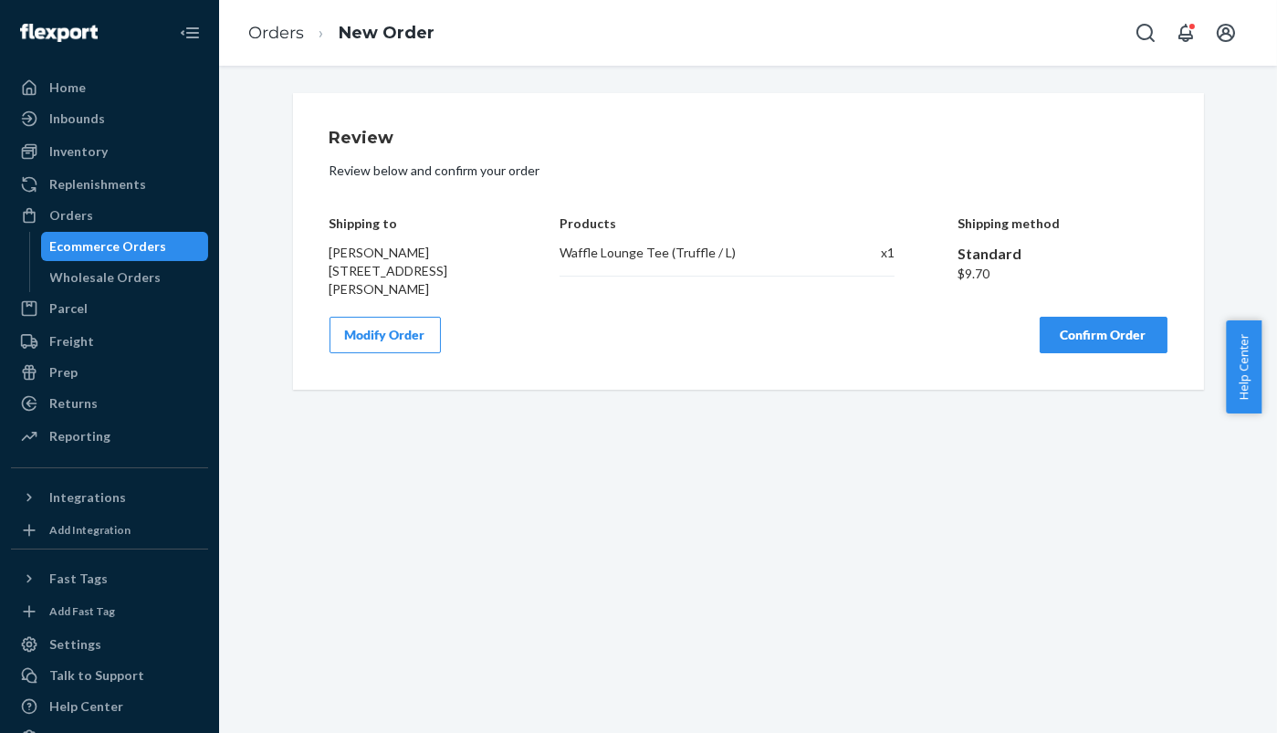
scroll to position [0, 0]
click at [1028, 334] on div "Modify Order Confirm Order" at bounding box center [748, 335] width 838 height 37
click at [1058, 330] on button "Confirm Order" at bounding box center [1104, 335] width 128 height 37
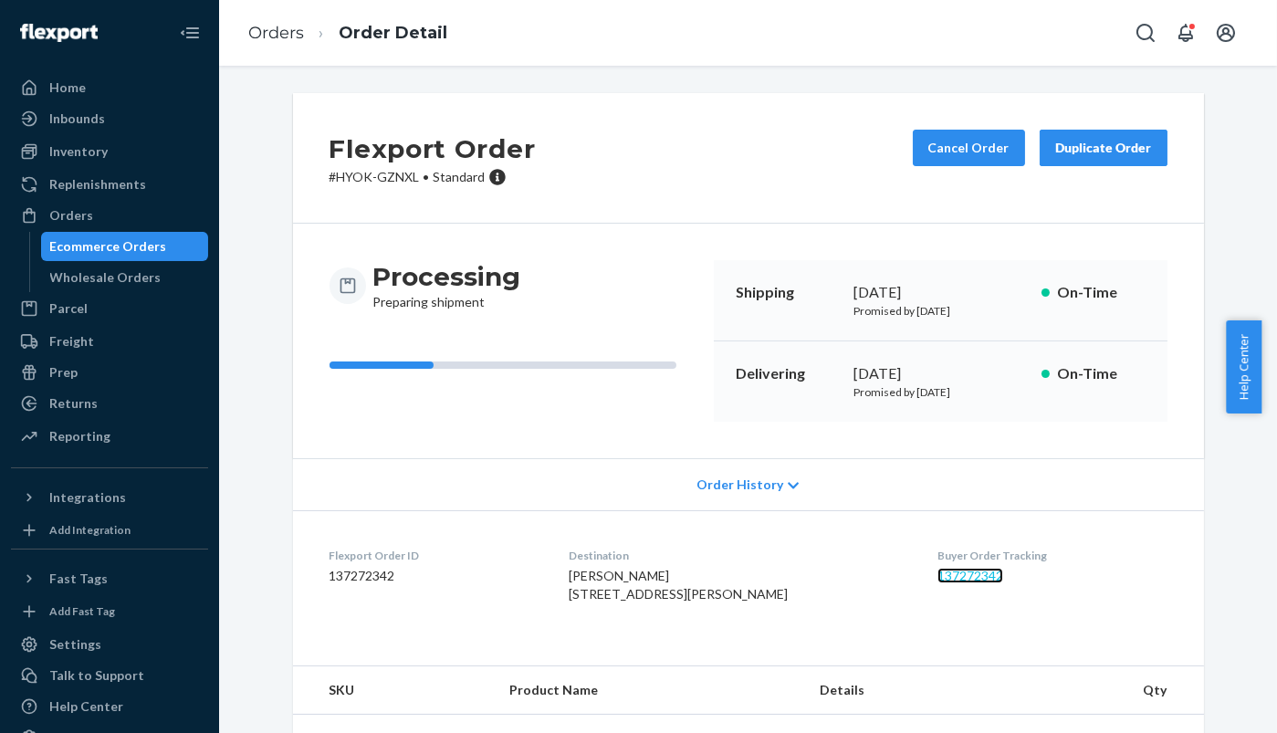
drag, startPoint x: 949, startPoint y: 583, endPoint x: 926, endPoint y: 578, distance: 23.5
click at [270, 33] on link "Orders" at bounding box center [276, 33] width 56 height 20
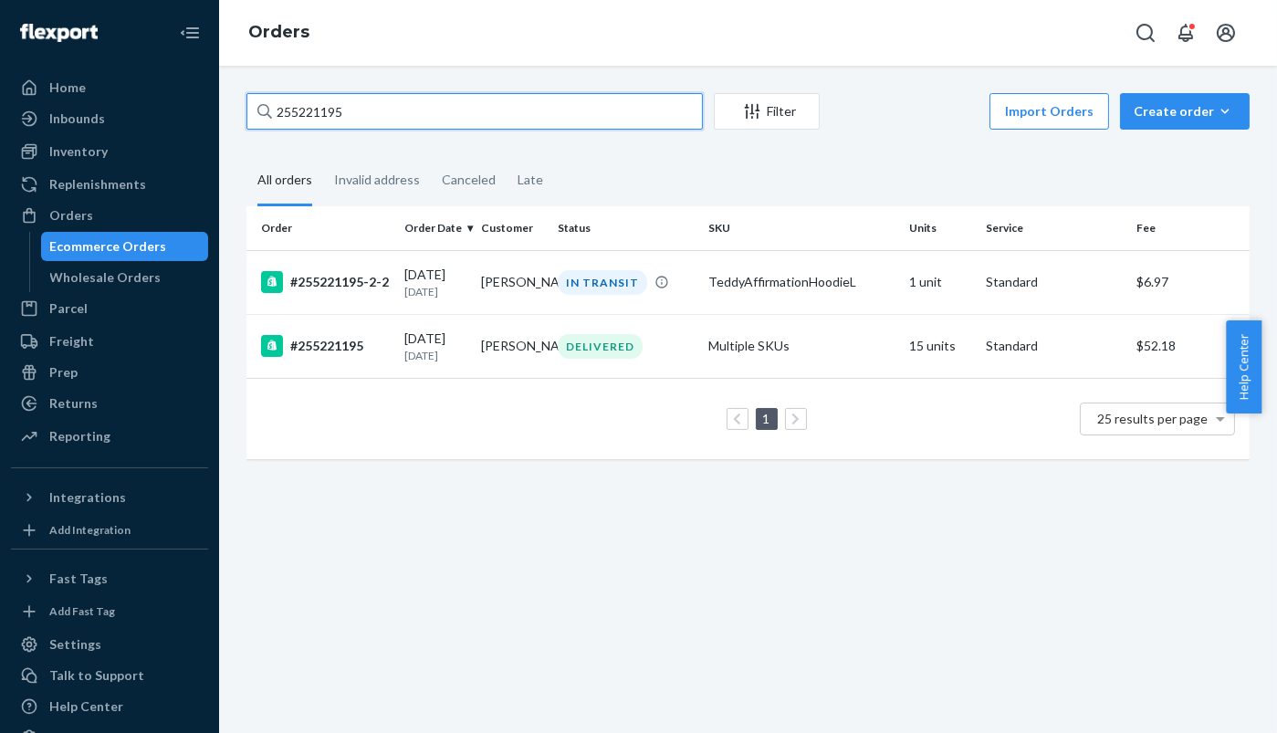
drag, startPoint x: 380, startPoint y: 97, endPoint x: 208, endPoint y: 97, distance: 171.6
click at [208, 97] on div "Home Inbounds Shipping Plans Problems Inventory Products Replenishments Orders …" at bounding box center [638, 366] width 1277 height 733
paste input "358435"
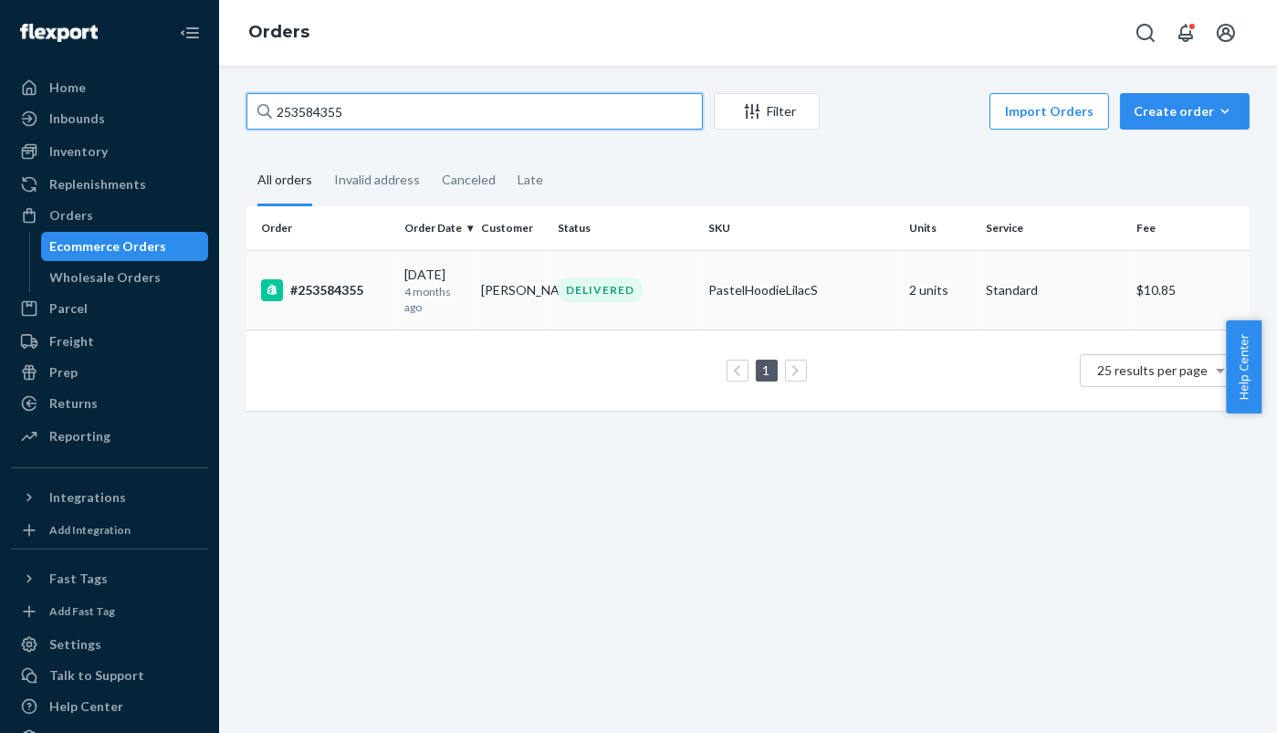
type input "253584355"
click at [341, 286] on div "#253584355" at bounding box center [325, 290] width 129 height 22
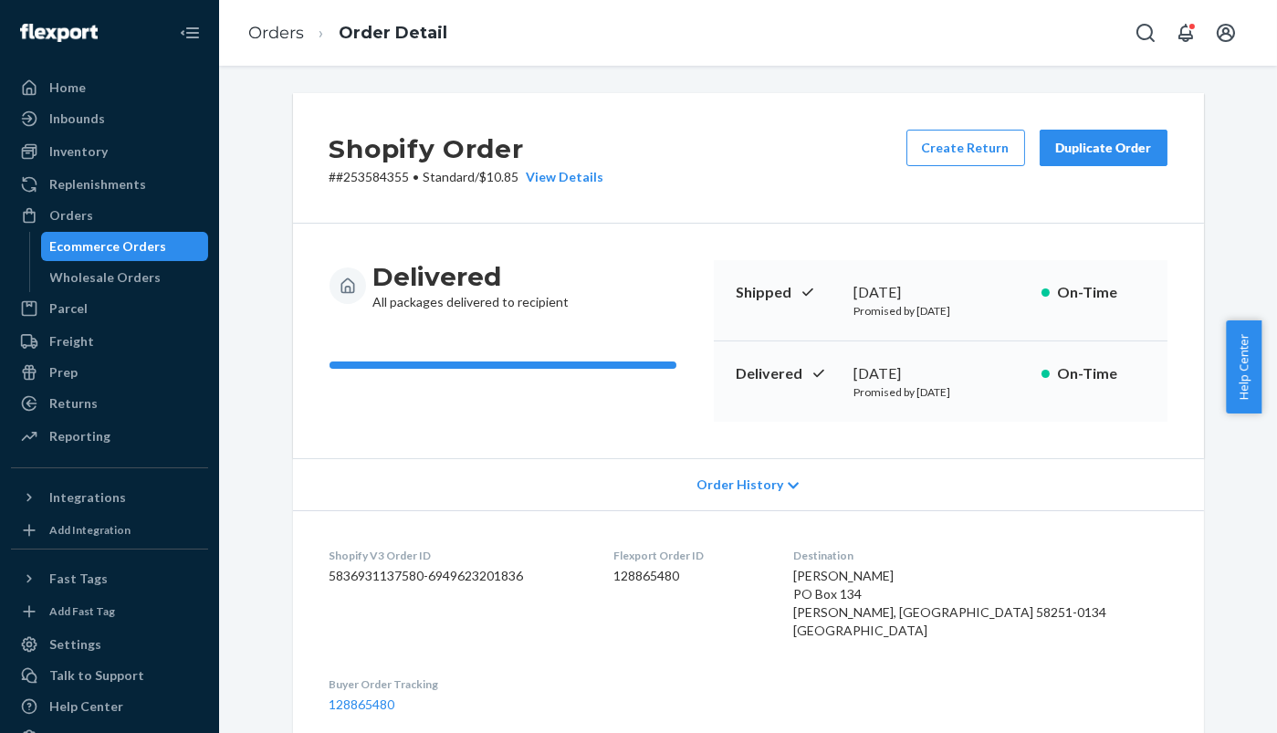
click at [734, 142] on div "Shopify Order # #253584355 • Standard / $10.85 View Details Create Return Dupli…" at bounding box center [748, 158] width 911 height 131
click at [731, 141] on div "Shopify Order # #253584355 • Standard / $10.85 View Details Create Return Dupli…" at bounding box center [748, 158] width 911 height 131
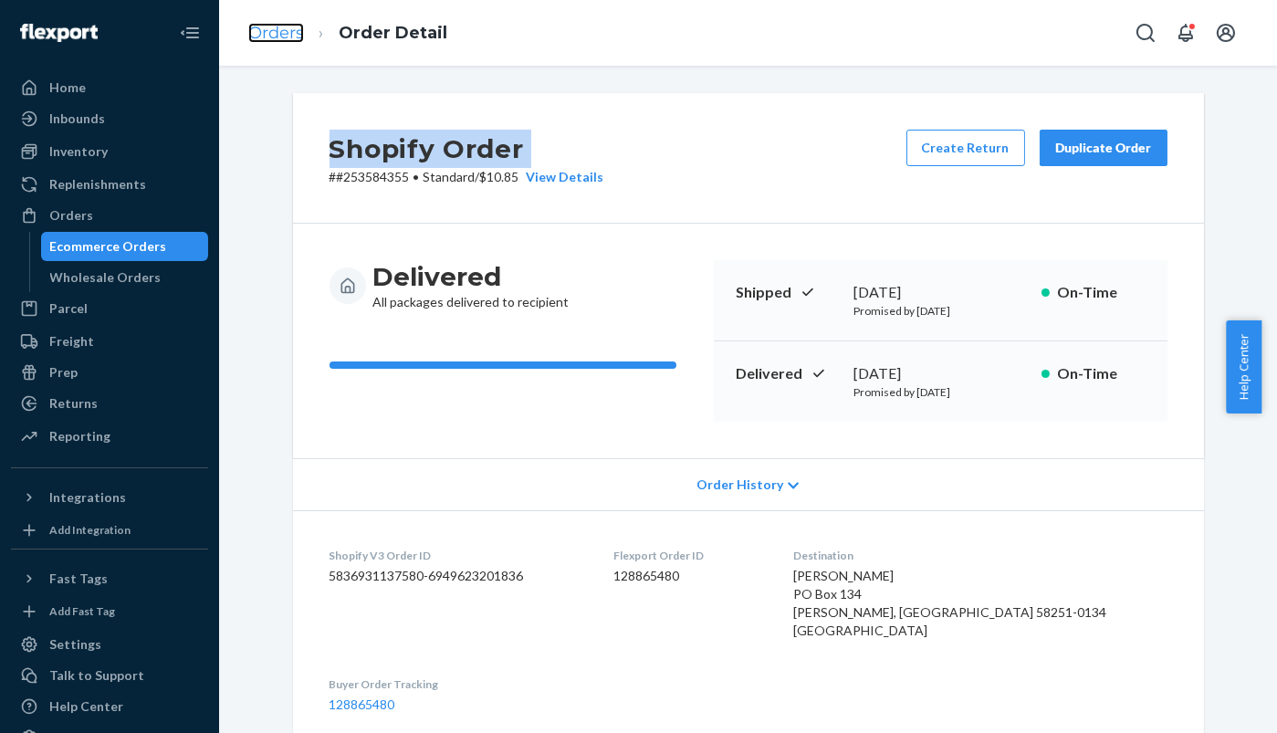
click at [277, 28] on link "Orders" at bounding box center [276, 33] width 56 height 20
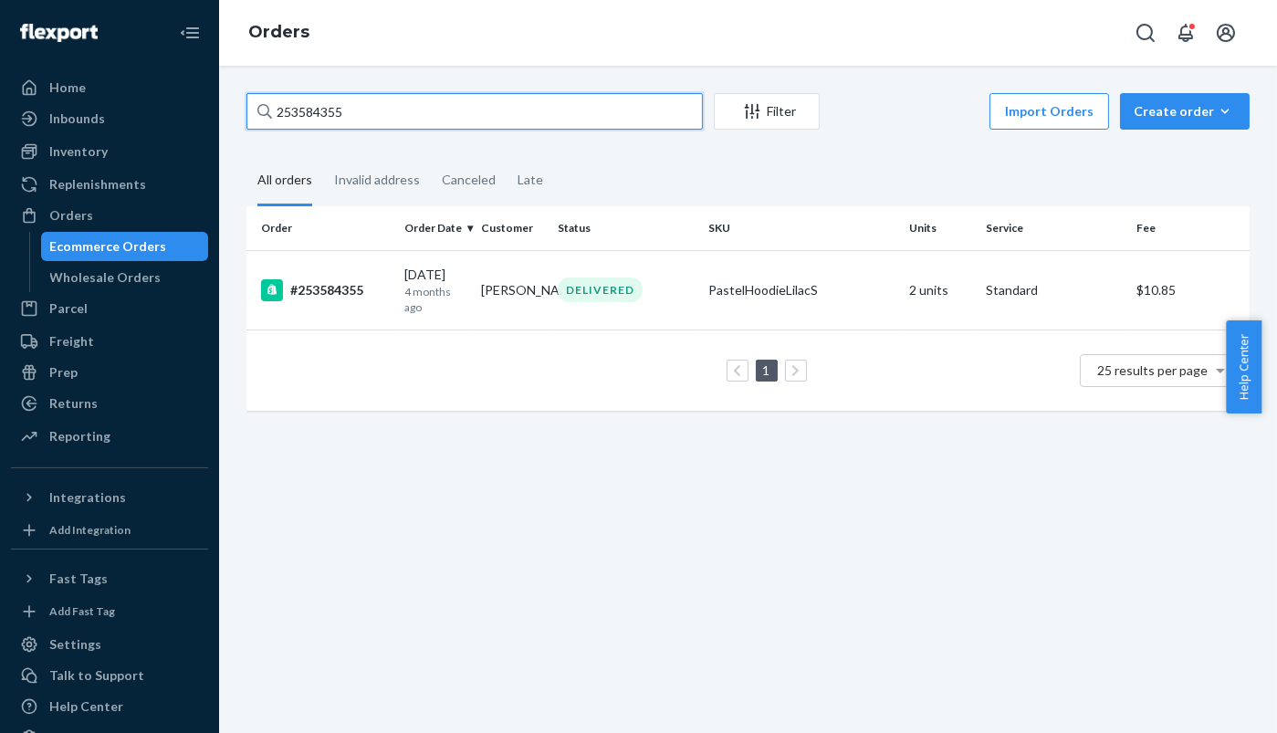
drag, startPoint x: 415, startPoint y: 103, endPoint x: 268, endPoint y: 106, distance: 147.0
click at [268, 106] on div "253584355" at bounding box center [474, 111] width 456 height 37
paste input "5273100"
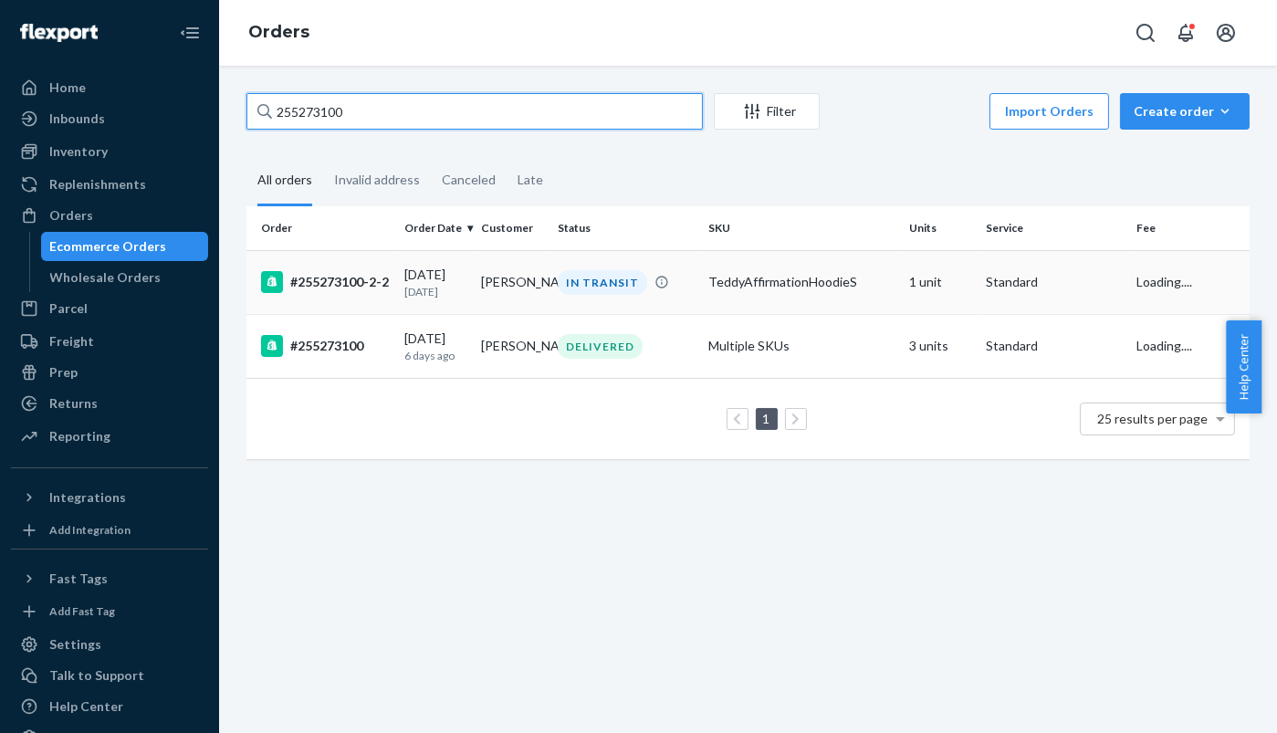
type input "255273100"
click at [330, 282] on div "#255273100-2-2" at bounding box center [325, 282] width 129 height 22
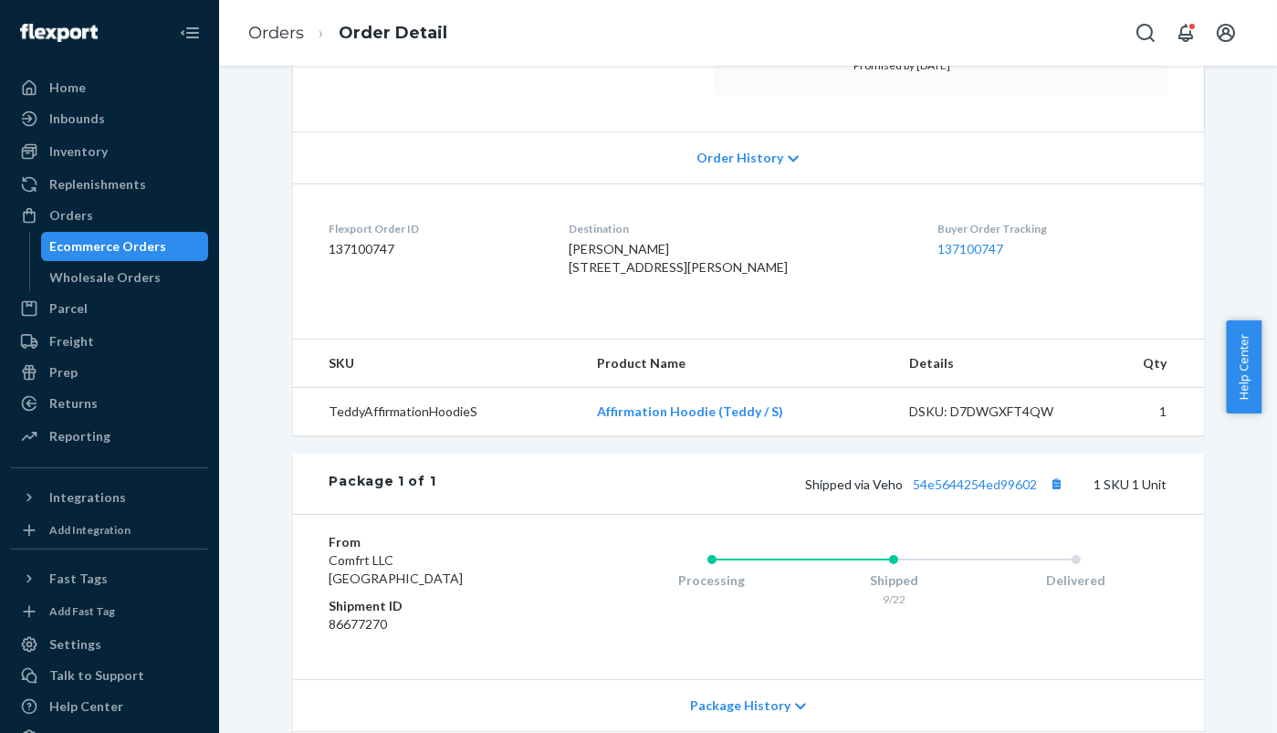
scroll to position [304, 0]
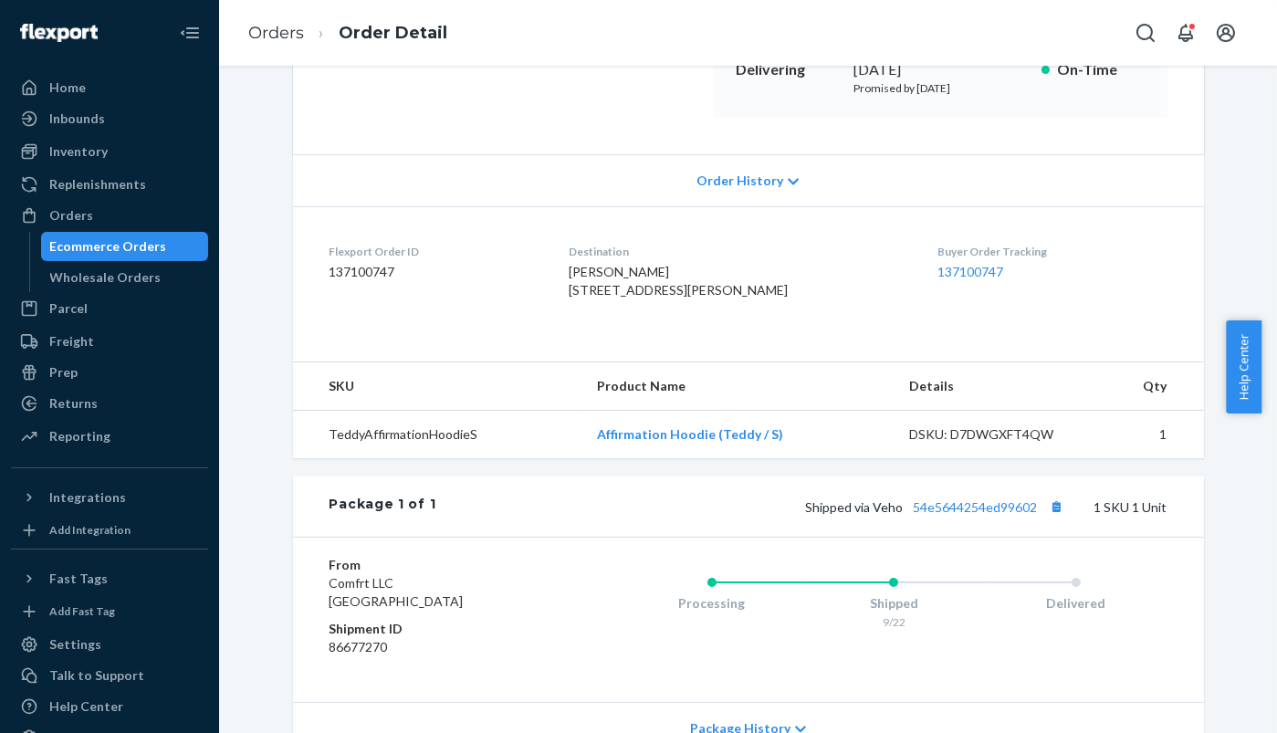
click at [447, 244] on dt "Flexport Order ID" at bounding box center [434, 252] width 211 height 16
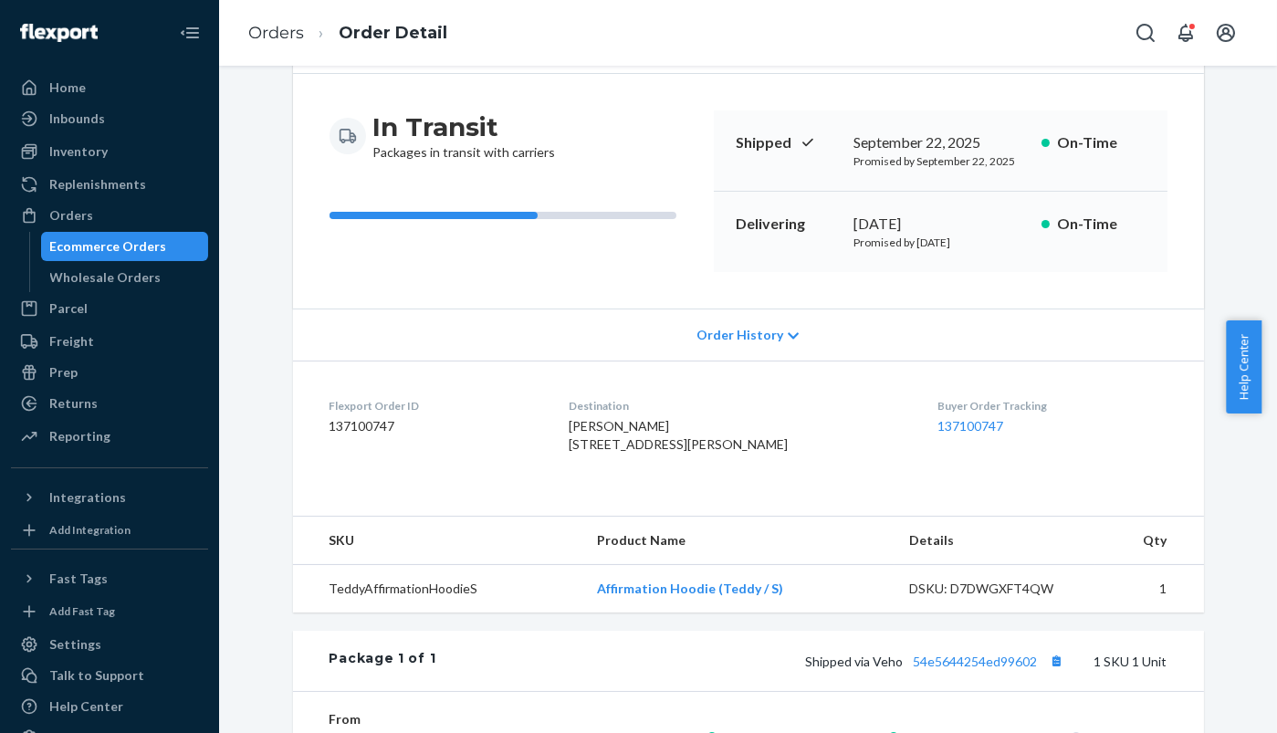
scroll to position [0, 0]
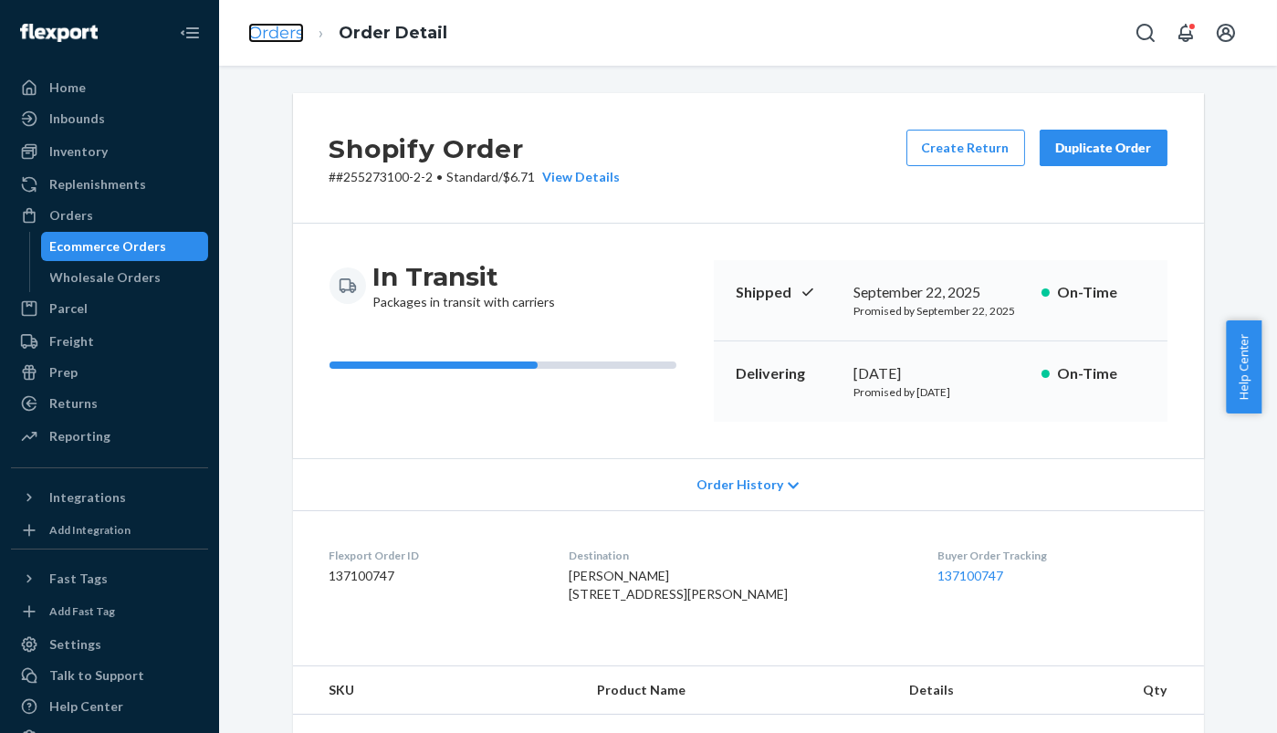
click at [286, 29] on link "Orders" at bounding box center [276, 33] width 56 height 20
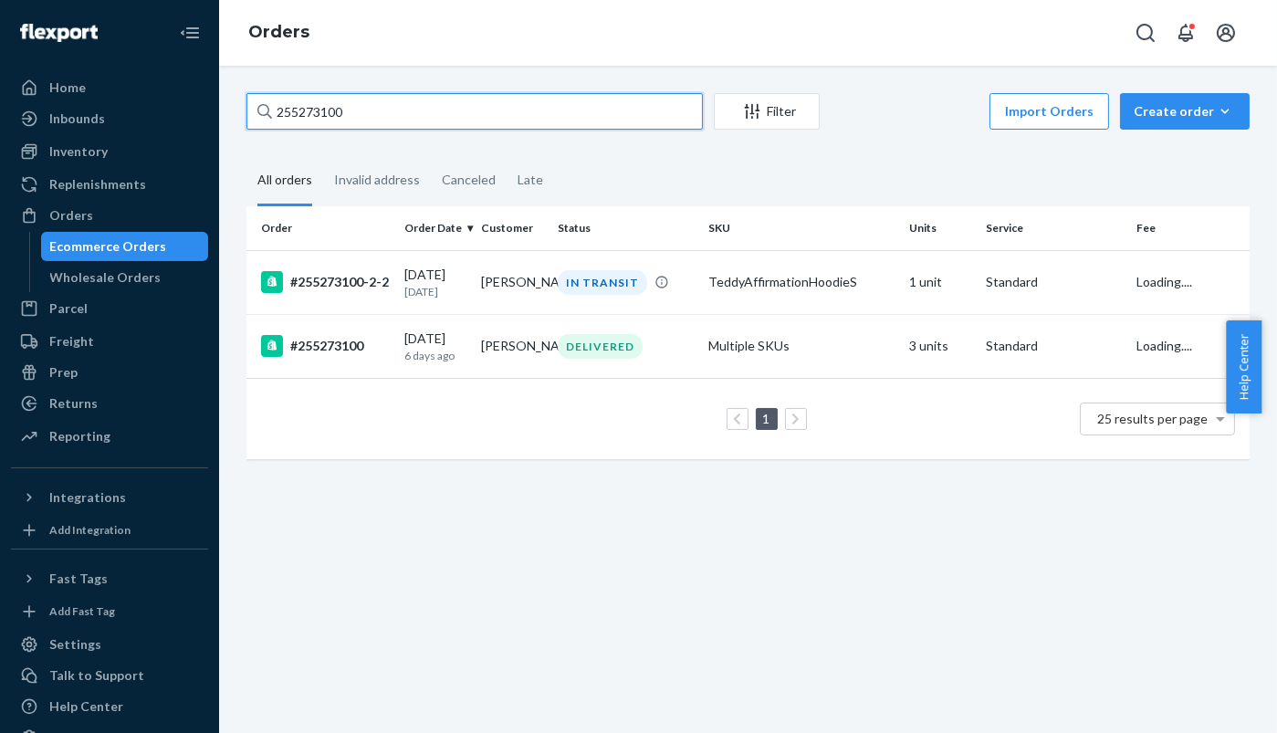
click at [259, 93] on div "255273100" at bounding box center [474, 111] width 456 height 37
paste input "123914"
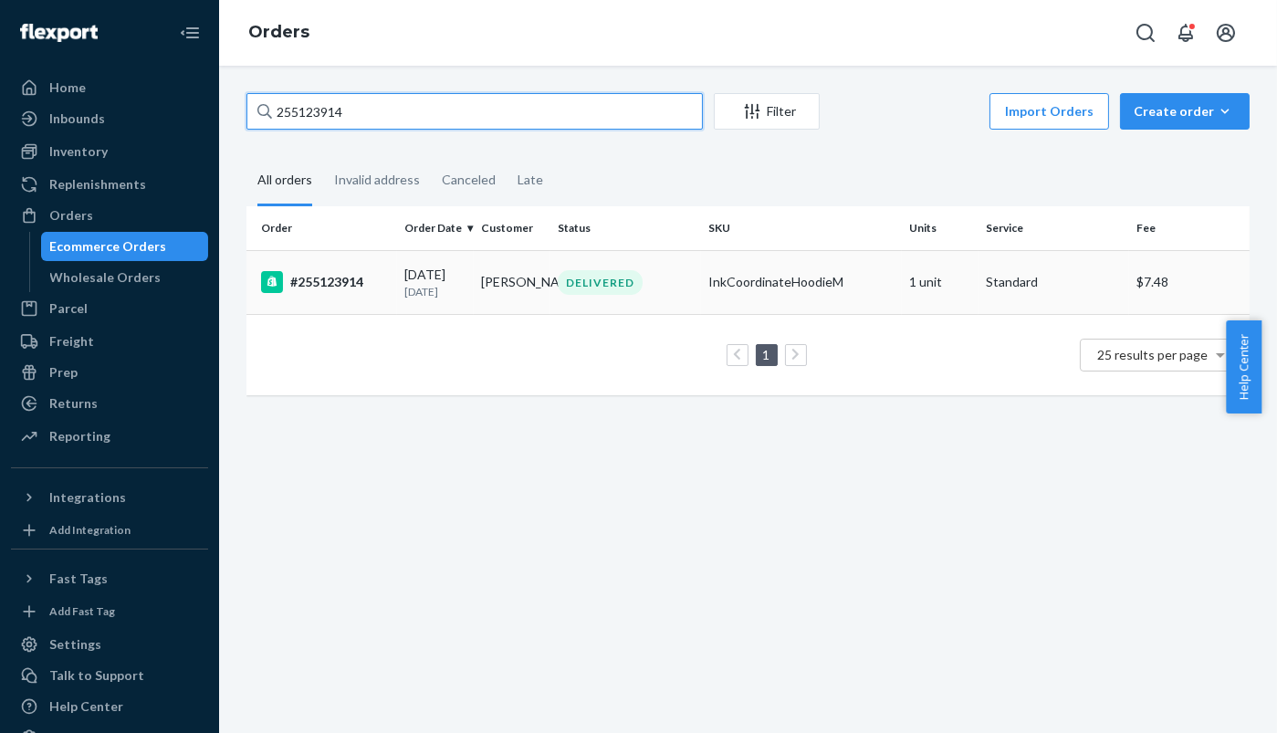
type input "255123914"
click at [336, 281] on div "#255123914" at bounding box center [325, 282] width 129 height 22
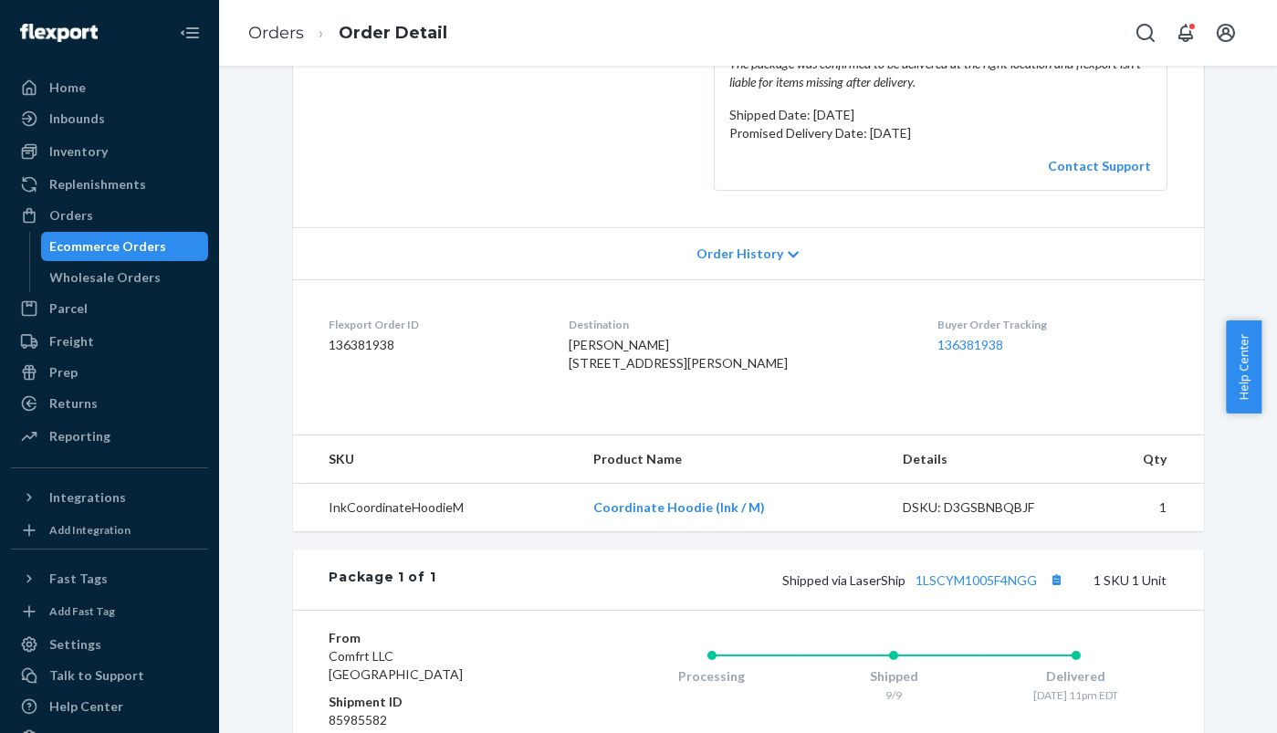
scroll to position [101, 0]
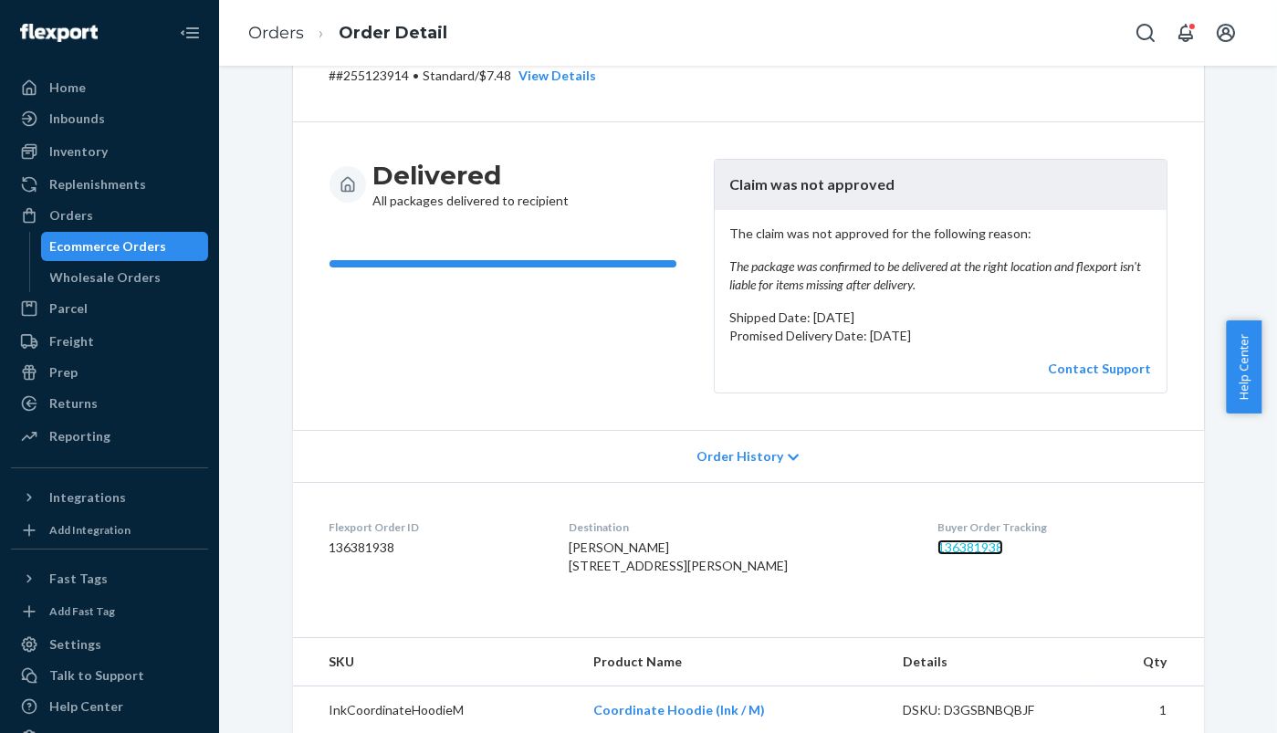
click at [968, 546] on link "136381938" at bounding box center [970, 547] width 66 height 16
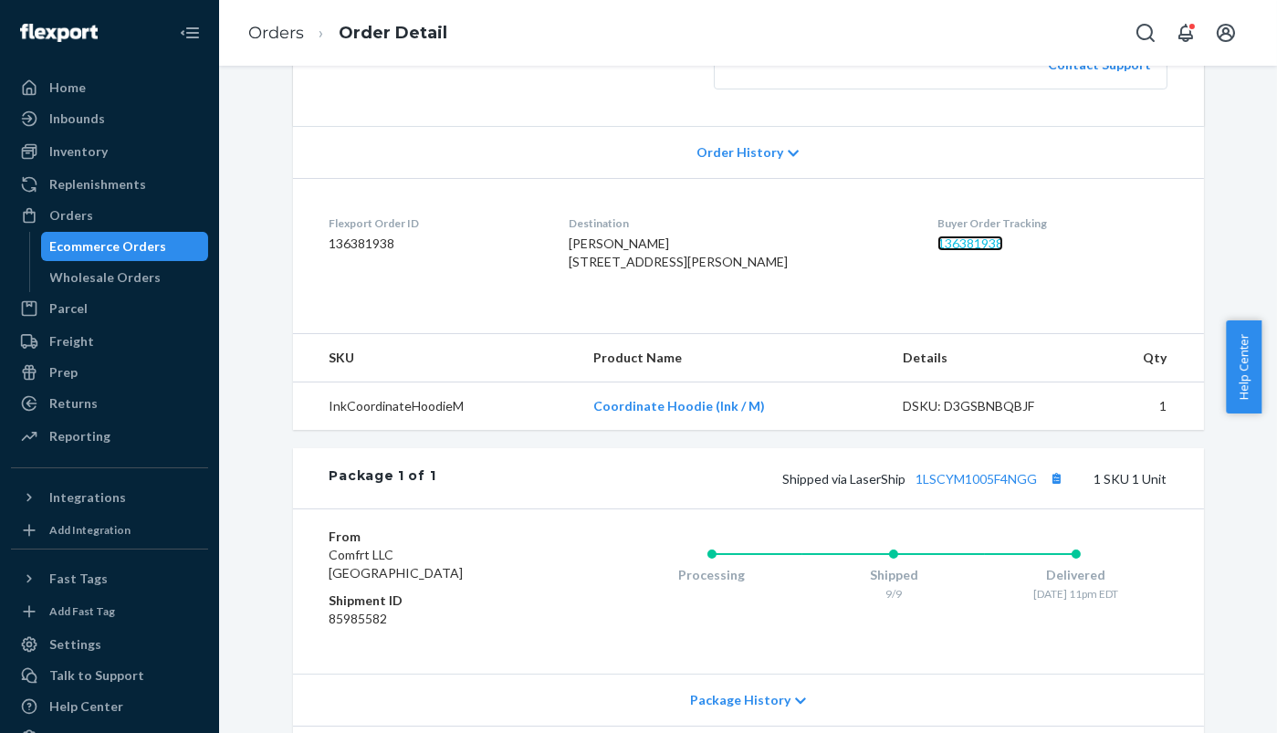
scroll to position [549, 0]
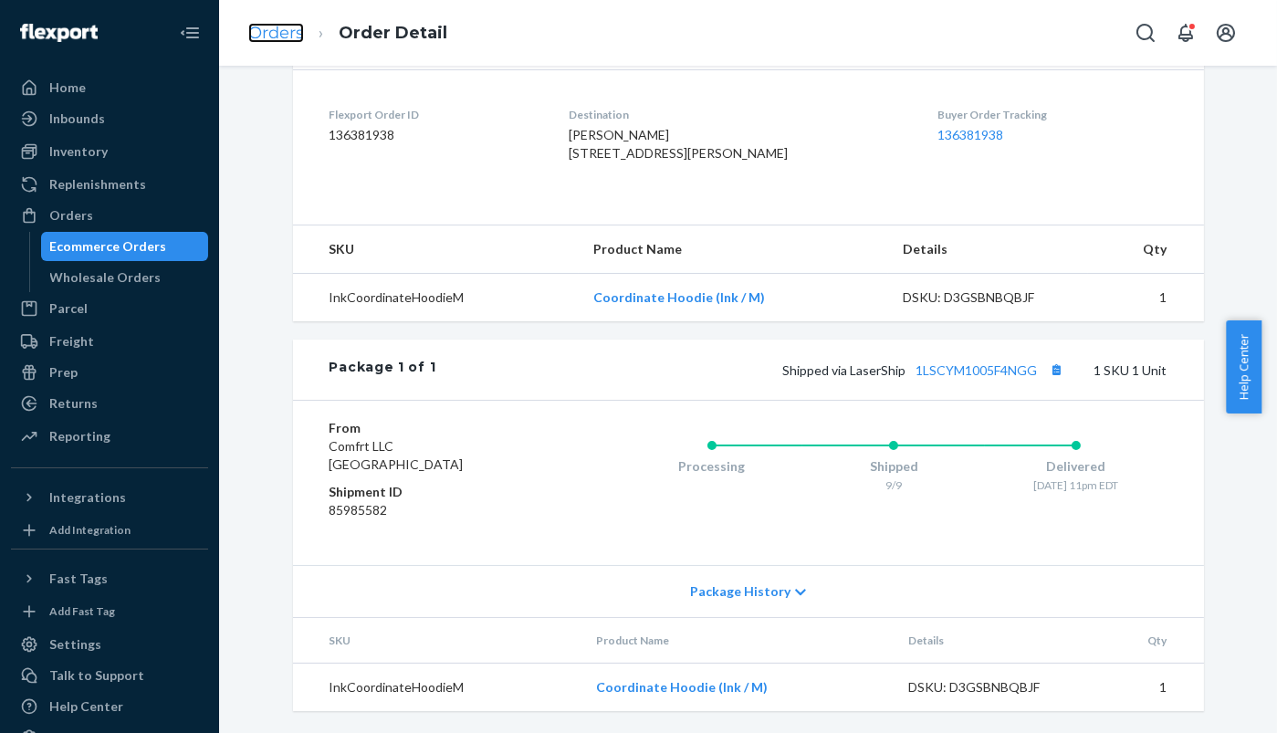
click at [284, 28] on link "Orders" at bounding box center [276, 33] width 56 height 20
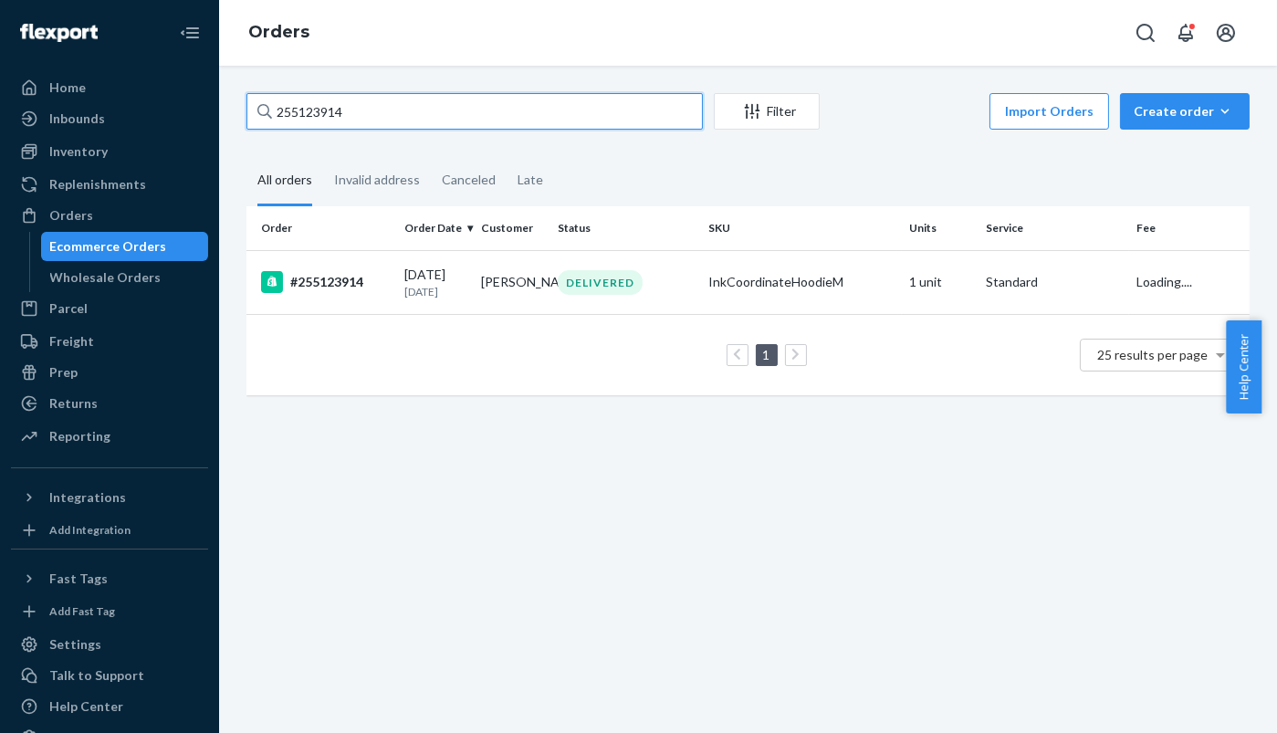
click at [252, 106] on input "255123914" at bounding box center [474, 111] width 456 height 37
paste input "4283616"
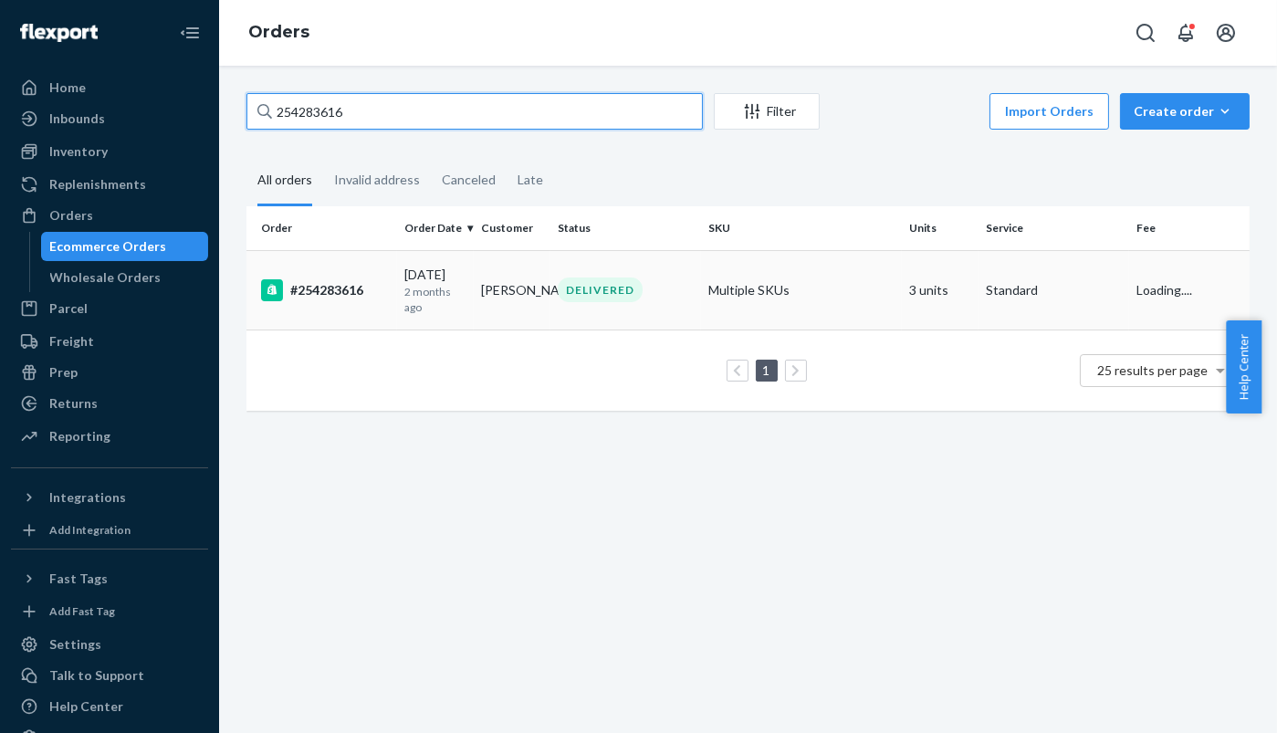
type input "254283616"
click at [367, 284] on div "#254283616" at bounding box center [325, 290] width 129 height 22
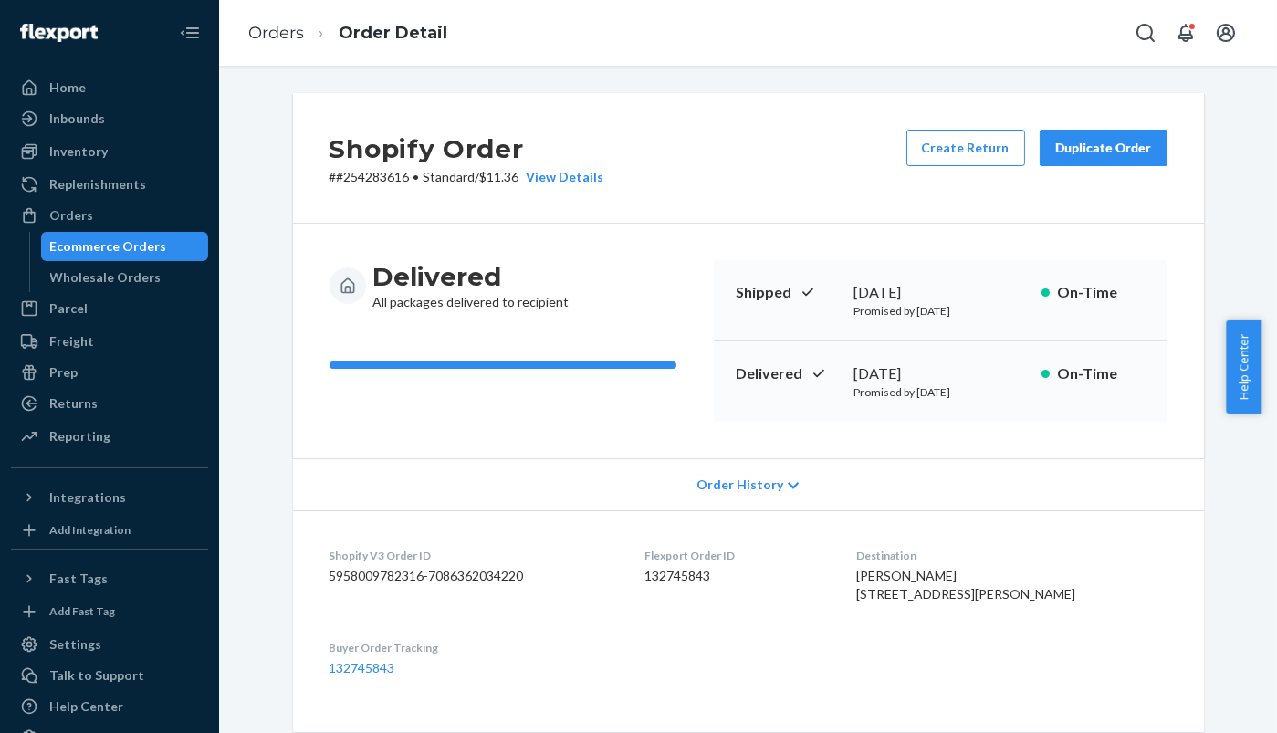
click at [1083, 143] on div "Duplicate Order" at bounding box center [1103, 148] width 97 height 18
click at [272, 39] on link "Orders" at bounding box center [276, 33] width 56 height 20
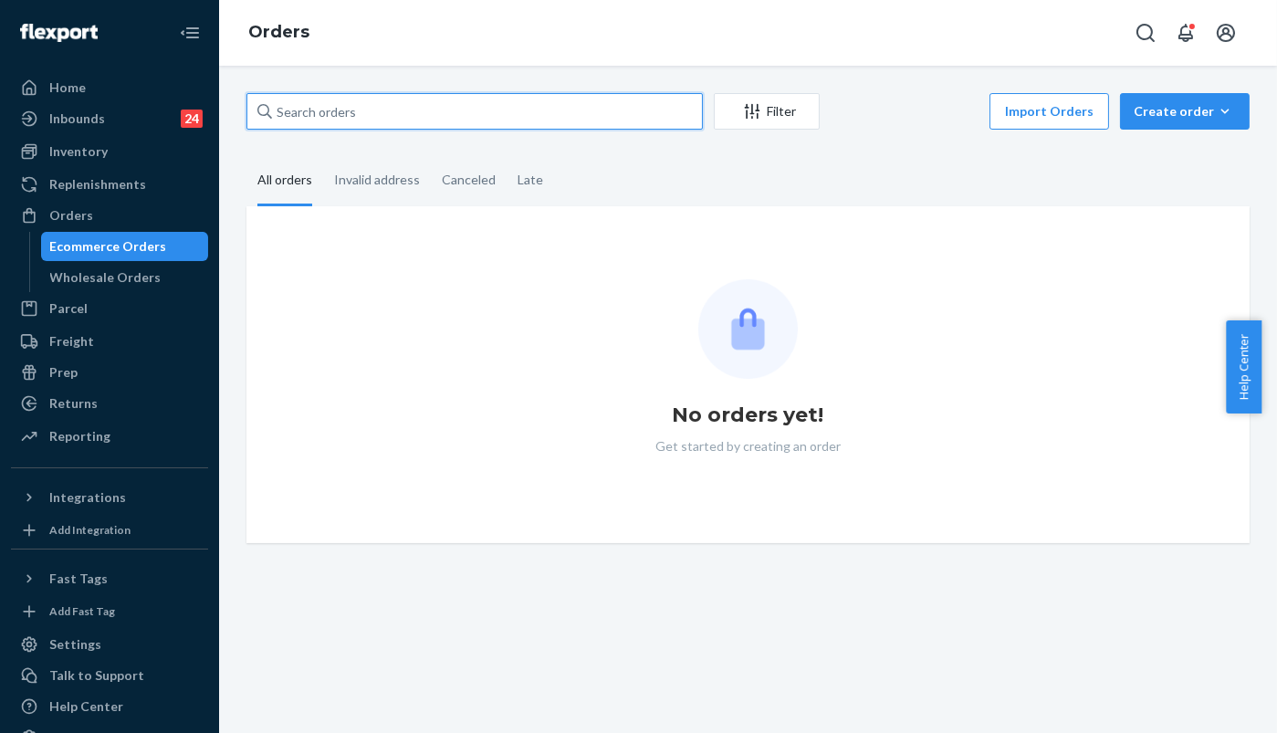
drag, startPoint x: 406, startPoint y: 109, endPoint x: 225, endPoint y: 109, distance: 180.7
click at [225, 109] on div "Filter Import Orders Create order Ecommerce order Removal order All orders Inva…" at bounding box center [748, 399] width 1058 height 667
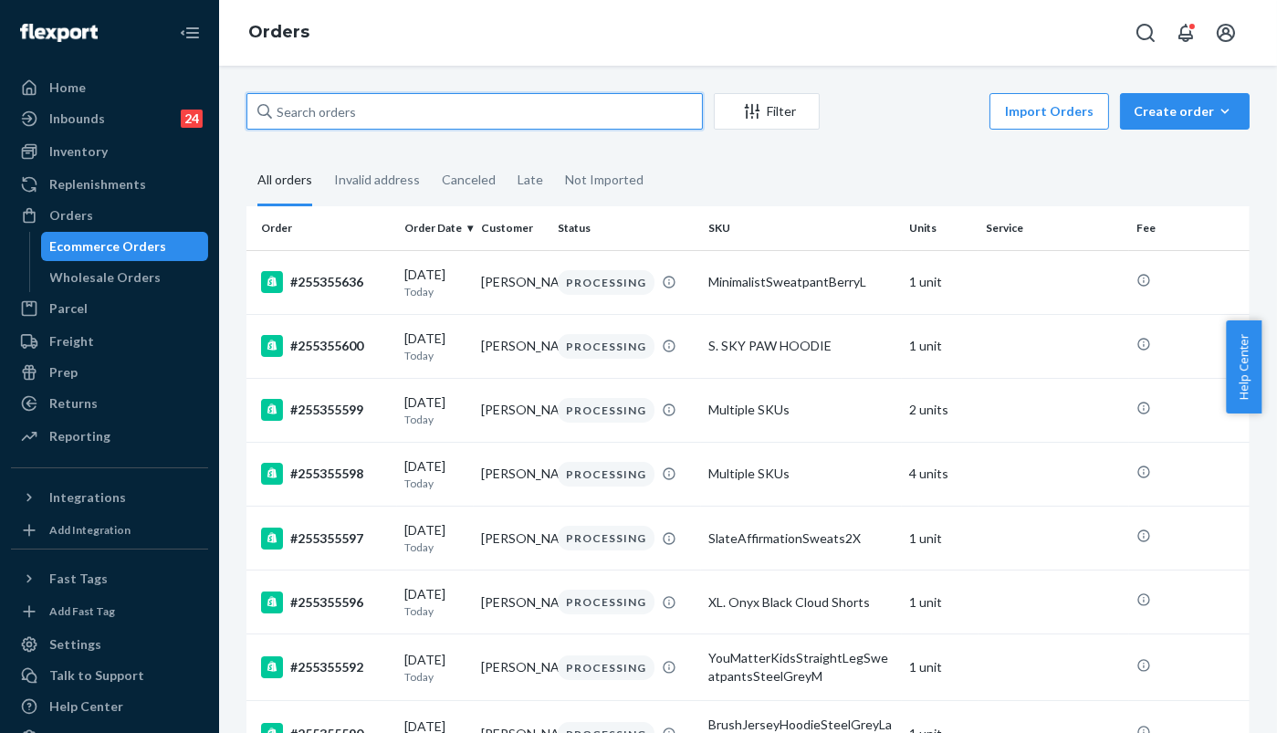
paste input "[PERSON_NAME]"
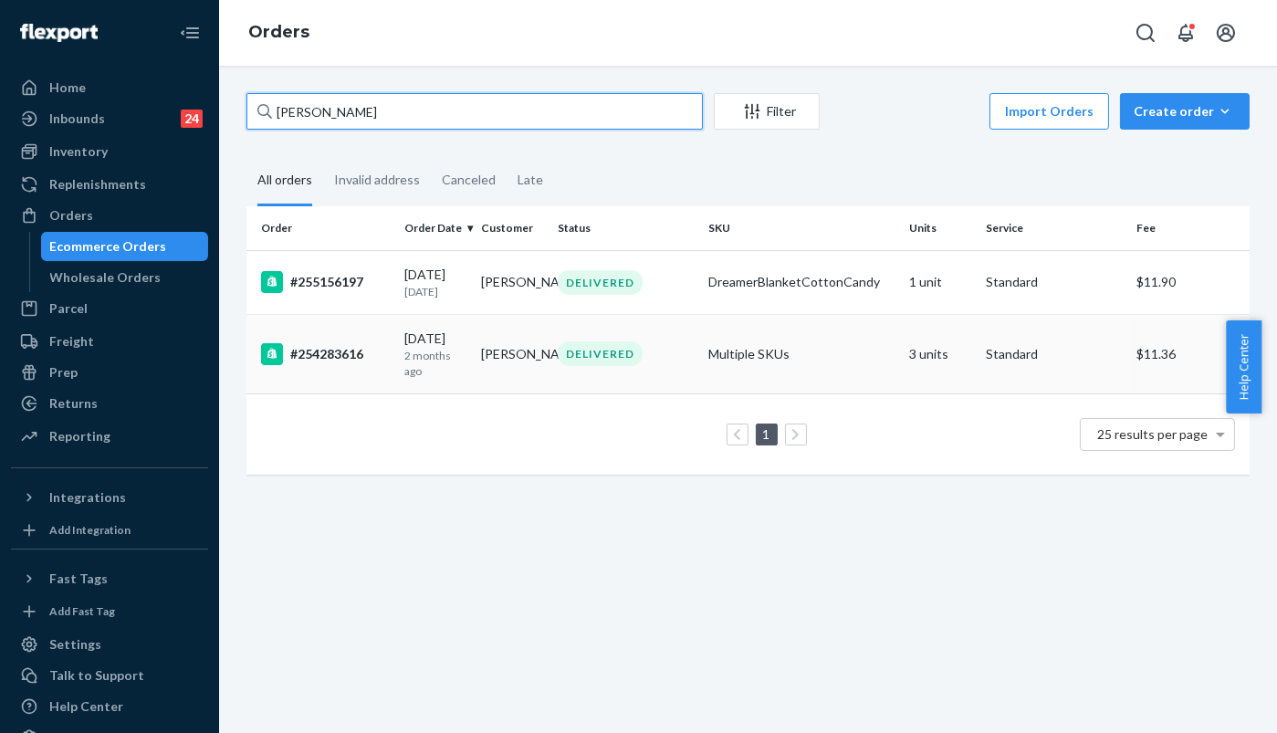
type input "[PERSON_NAME]"
click at [308, 356] on div "#254283616" at bounding box center [325, 354] width 129 height 22
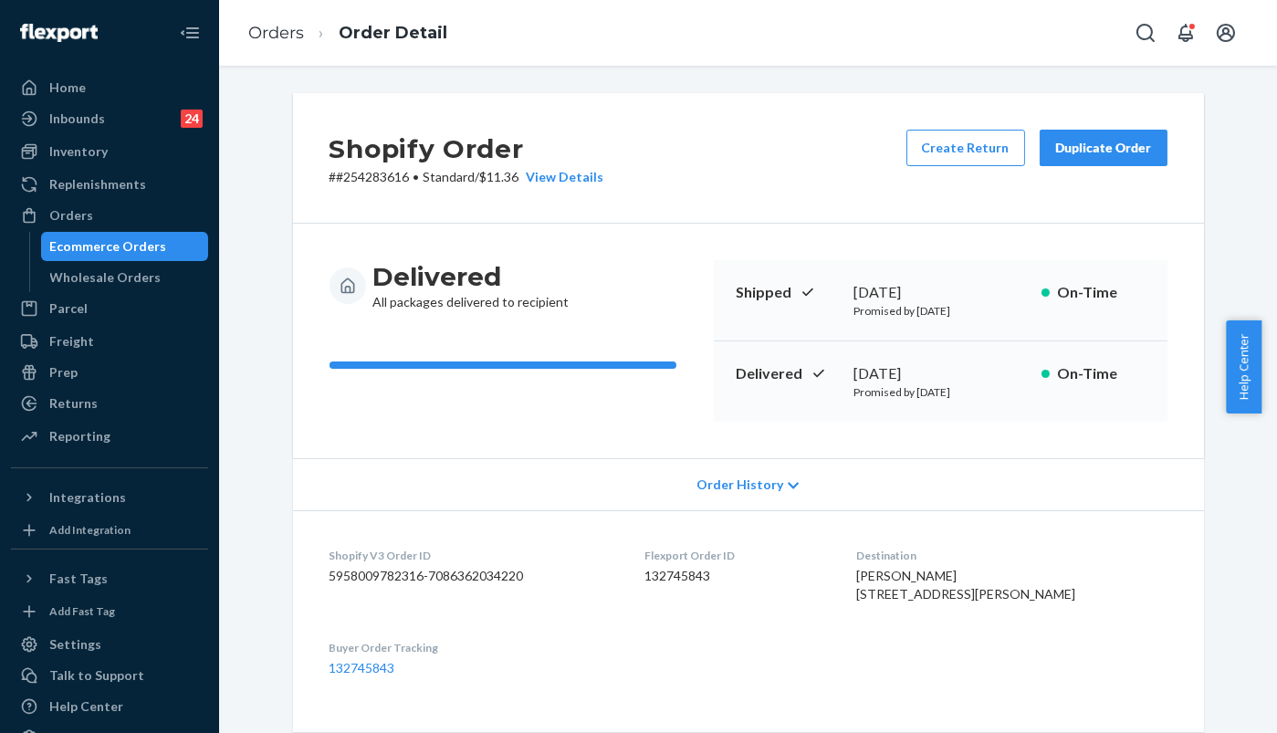
click at [355, 464] on div "Order History" at bounding box center [748, 484] width 911 height 52
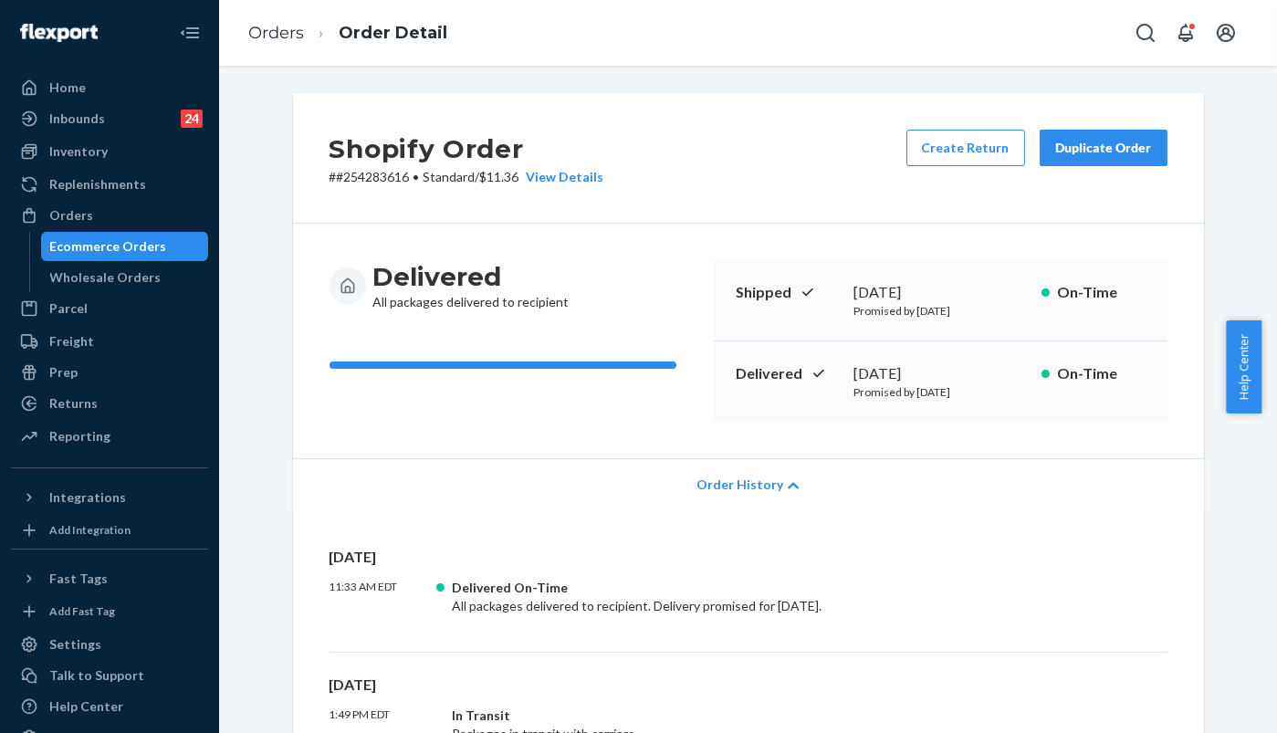
click at [1081, 148] on div "Duplicate Order" at bounding box center [1103, 148] width 97 height 18
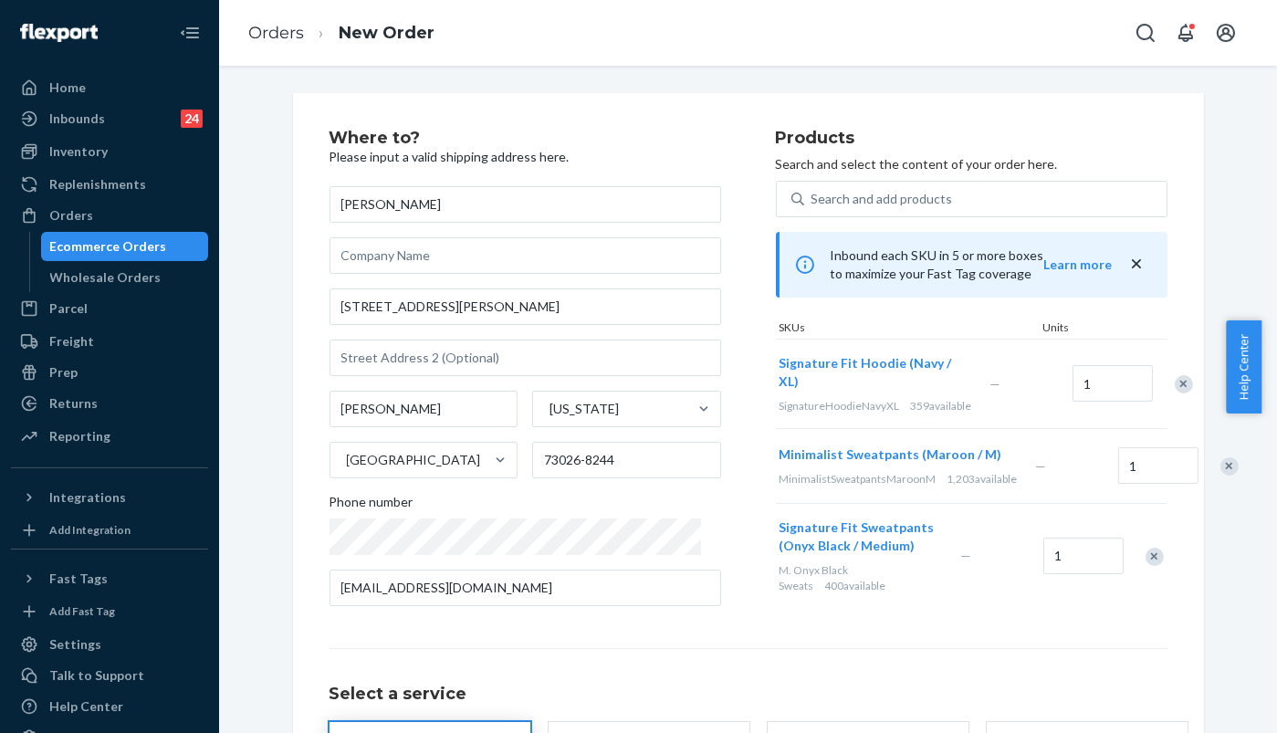
click at [1175, 392] on div "Remove Item" at bounding box center [1184, 384] width 18 height 18
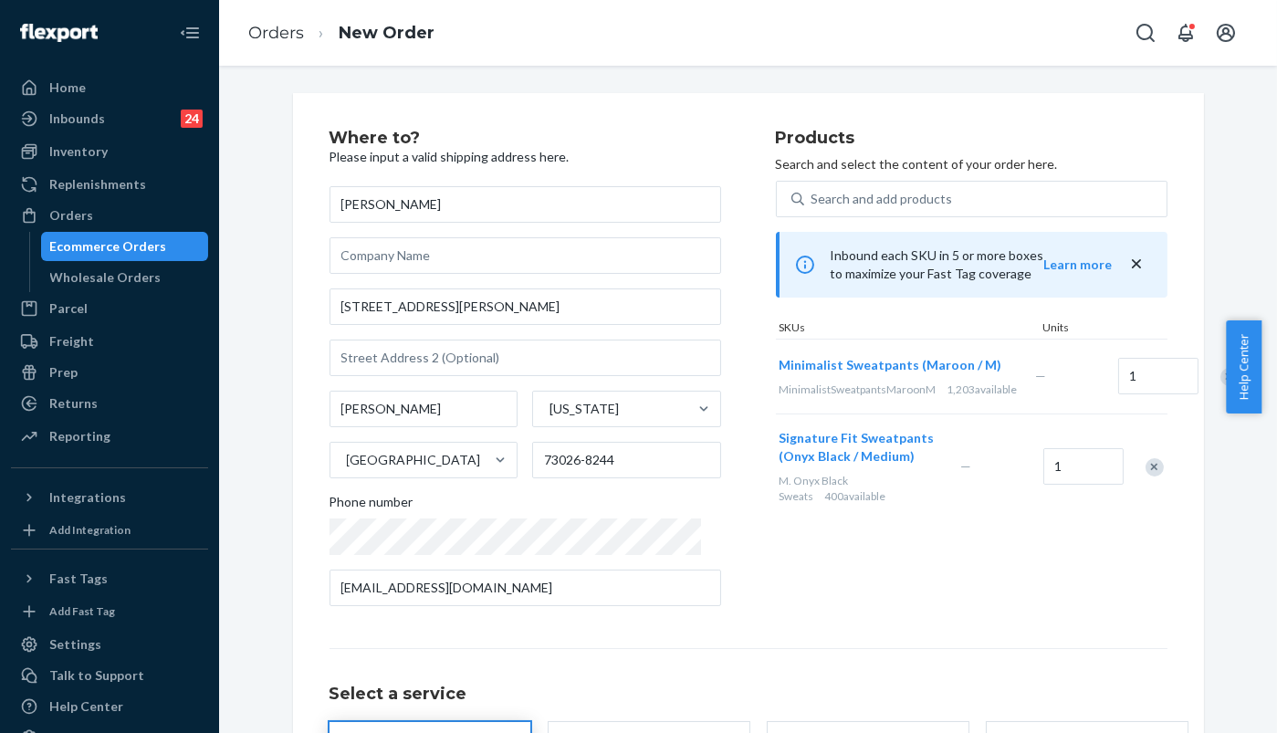
click at [1220, 386] on div "Remove Item" at bounding box center [1229, 377] width 18 height 18
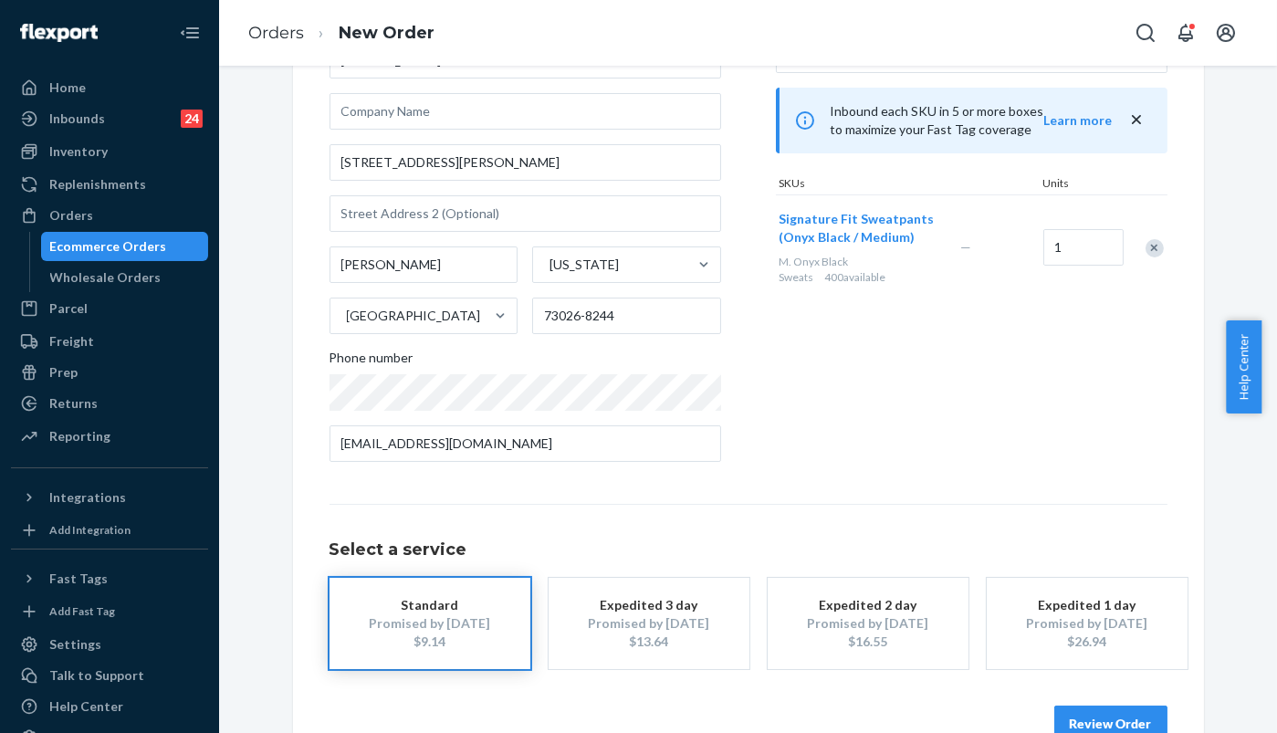
scroll to position [190, 0]
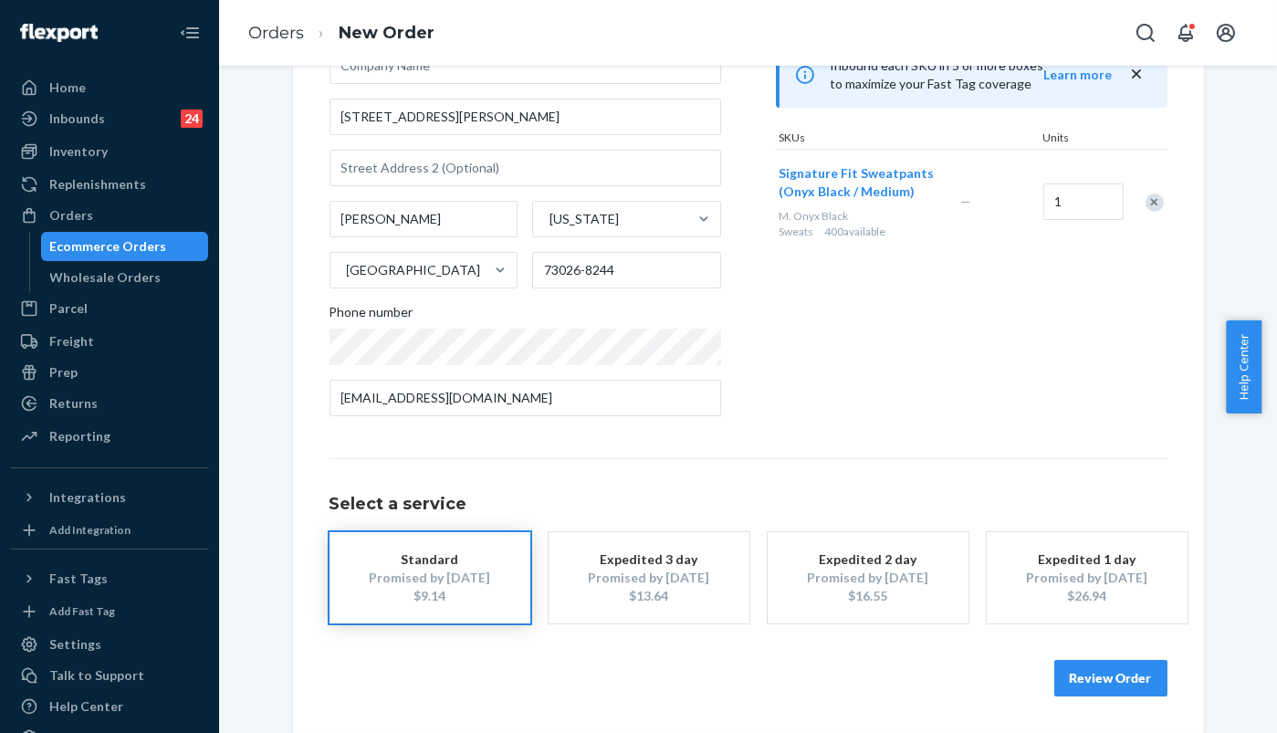
click at [1124, 673] on button "Review Order" at bounding box center [1110, 678] width 113 height 37
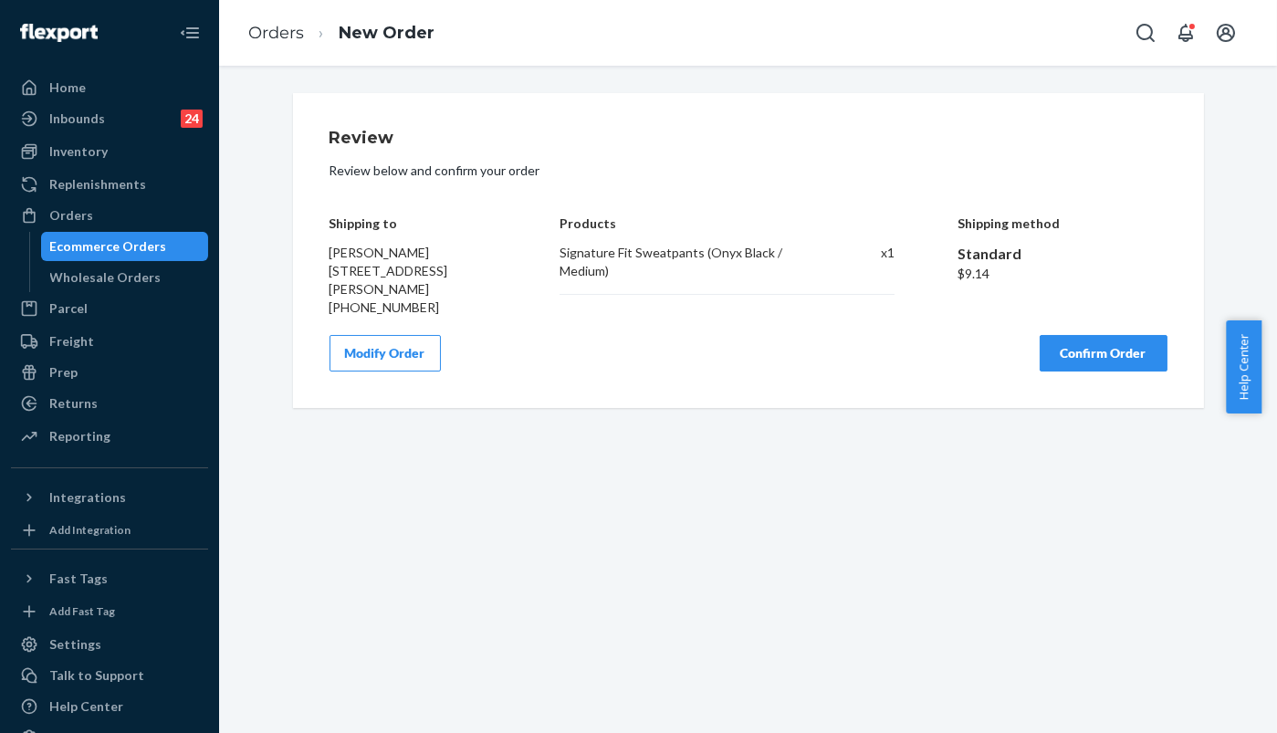
scroll to position [0, 0]
click at [1103, 352] on button "Confirm Order" at bounding box center [1104, 353] width 128 height 37
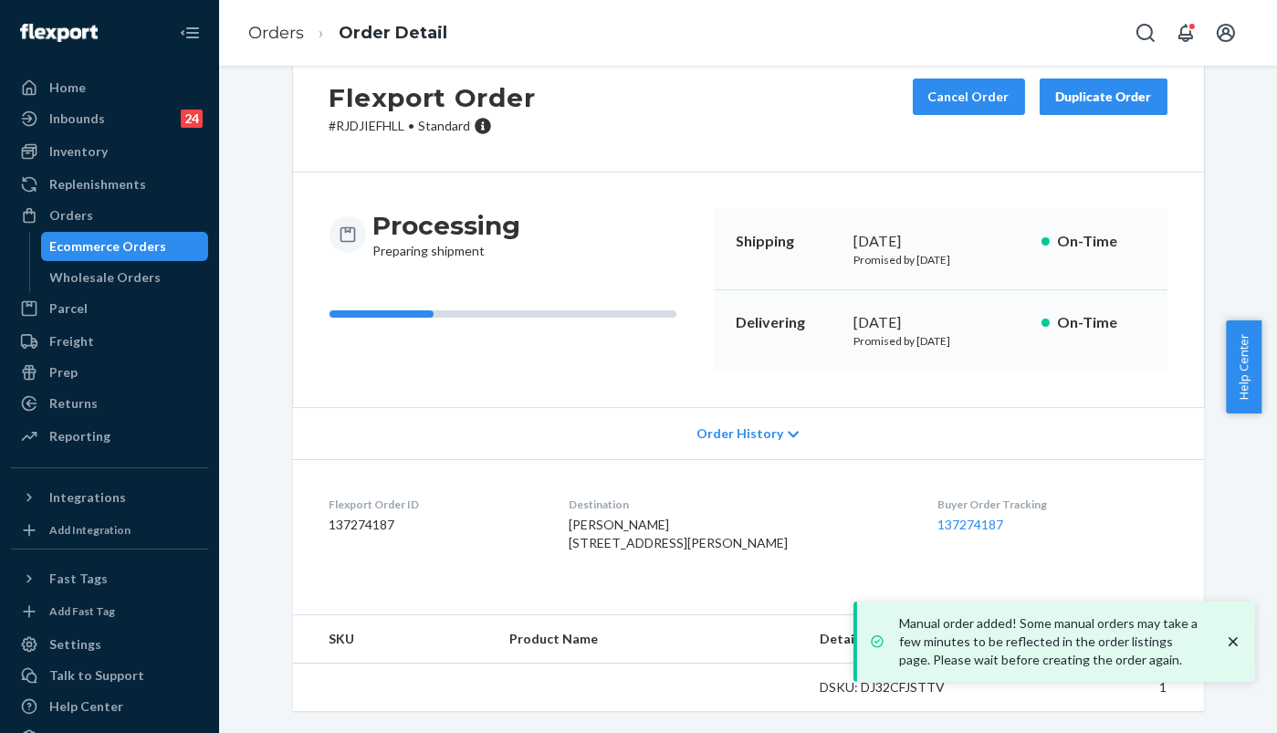
scroll to position [88, 0]
